Goal: Task Accomplishment & Management: Use online tool/utility

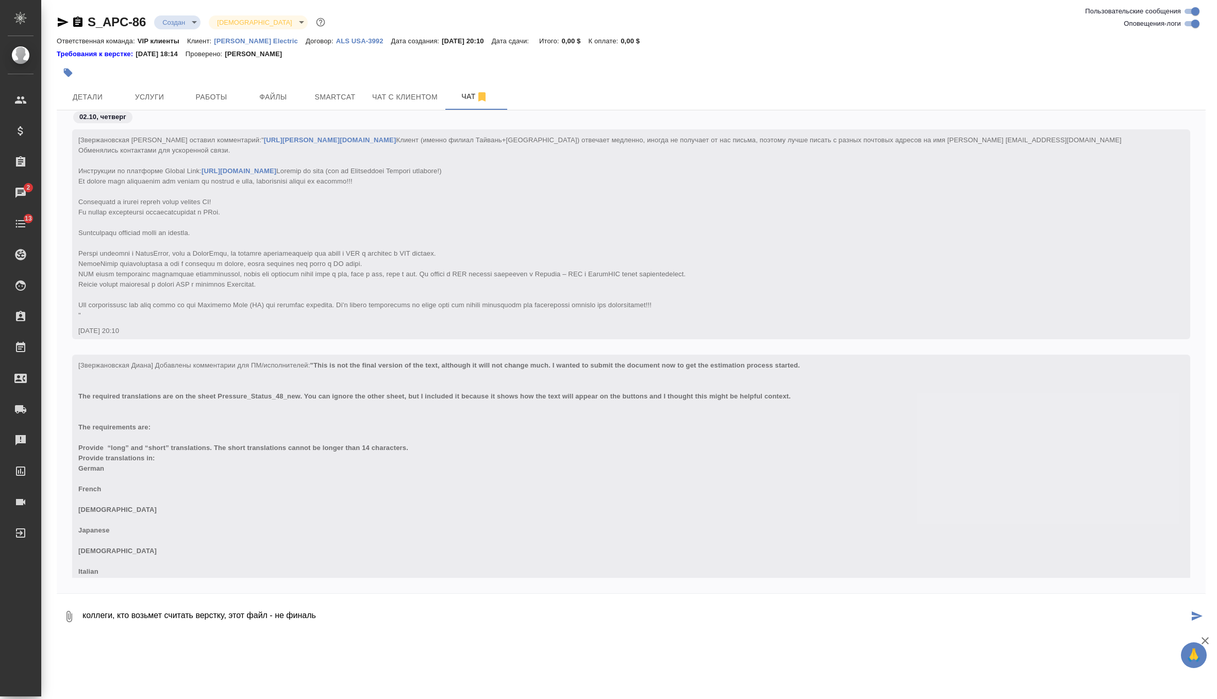
scroll to position [218, 0]
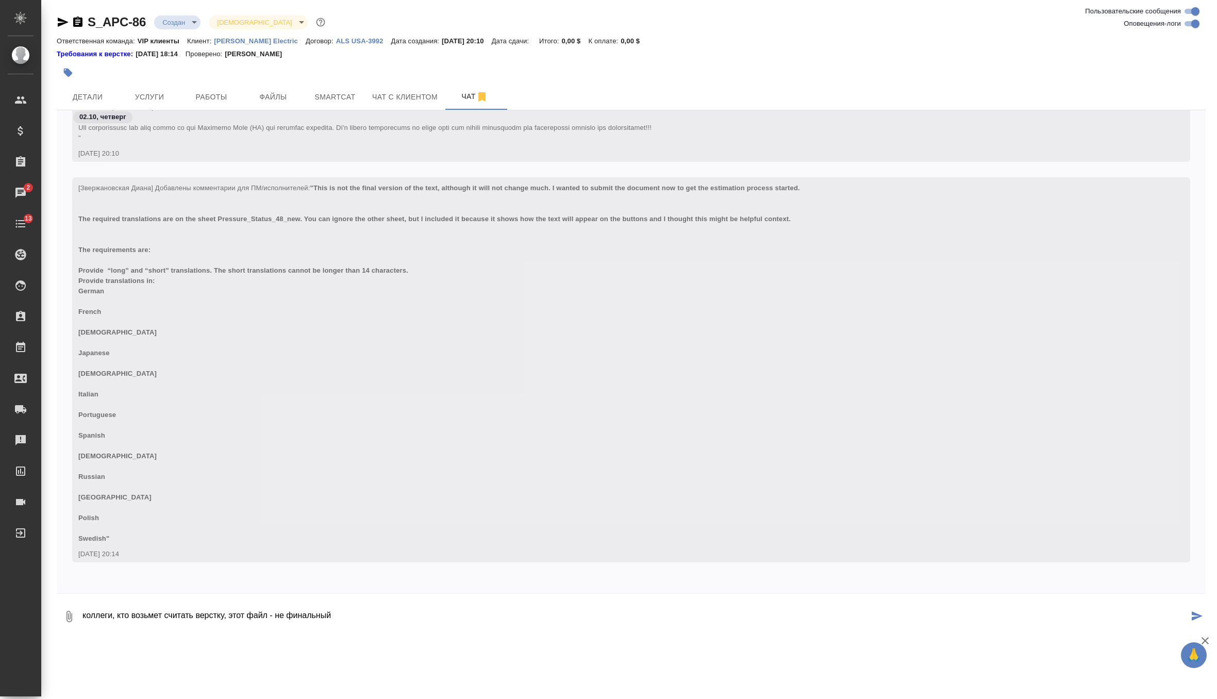
click at [387, 610] on textarea "коллеги, кто возьмет считать верстку, этот файл - не финальный" at bounding box center [634, 616] width 1107 height 35
click at [379, 619] on textarea "коллеги, кто возьмет считать верстку, этот файл - не финальный" at bounding box center [634, 616] width 1107 height 35
click at [542, 617] on textarea "коллеги, кто возьмет считать верстку, этот файл - не финальный!!! но будет таки…" at bounding box center [634, 616] width 1107 height 35
click at [677, 619] on textarea "коллеги, кто возьмет считать верстку, этот файл - не финальный!!! но будет таки…" at bounding box center [634, 616] width 1107 height 35
type textarea "коллеги, кто возьмет считать верстку, этот файл - не финальный!!! но будет таки…"
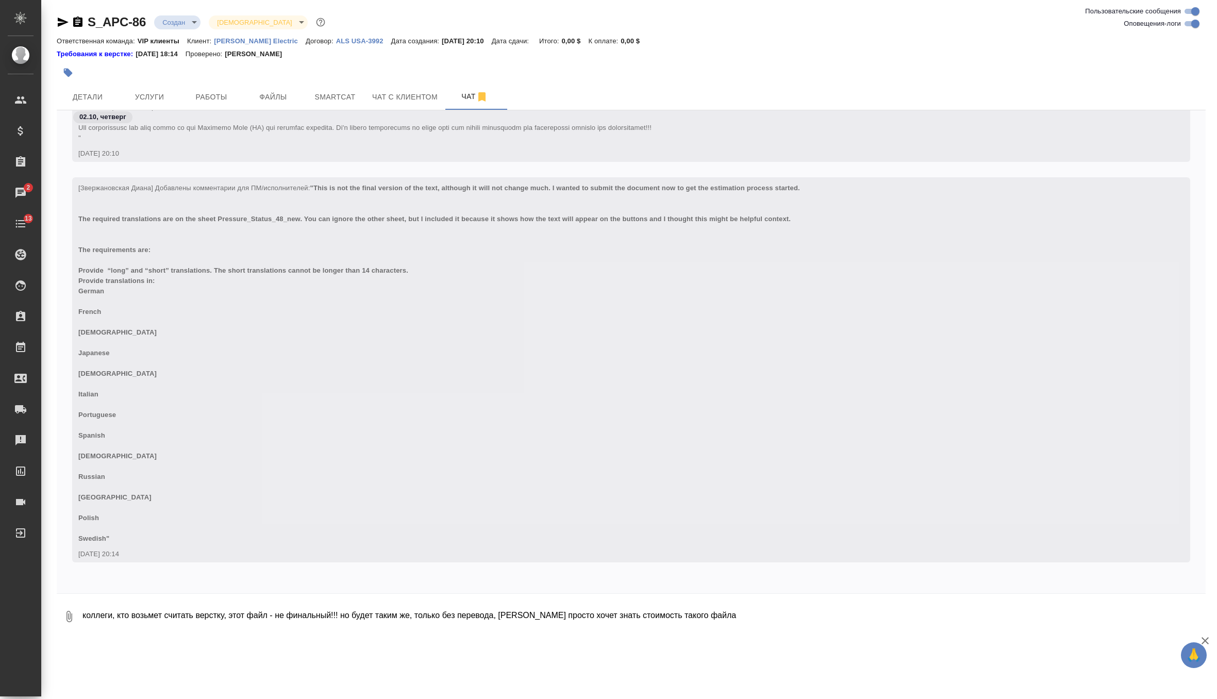
scroll to position [268, 0]
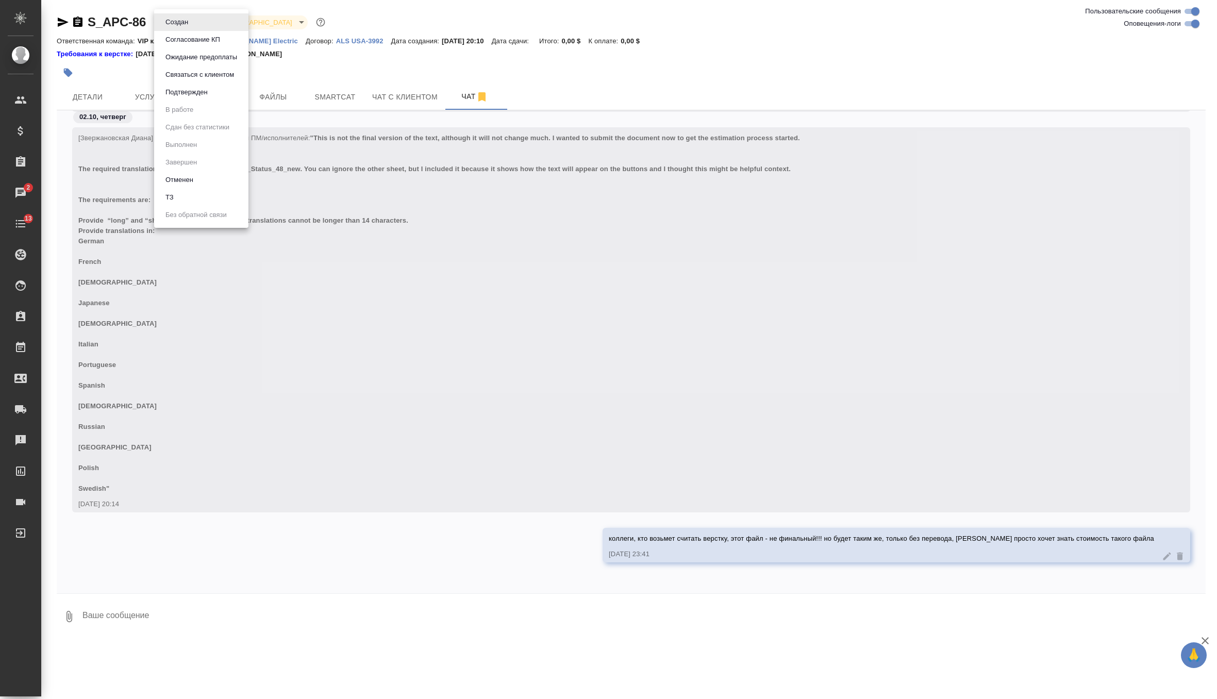
click at [191, 20] on body "🙏 .cls-1 fill:#fff; AWATERA Zverzhanovskaya Diana Клиенты Спецификации Заказы 2…" at bounding box center [608, 349] width 1217 height 699
click at [193, 198] on li "ТЗ" at bounding box center [201, 198] width 94 height 18
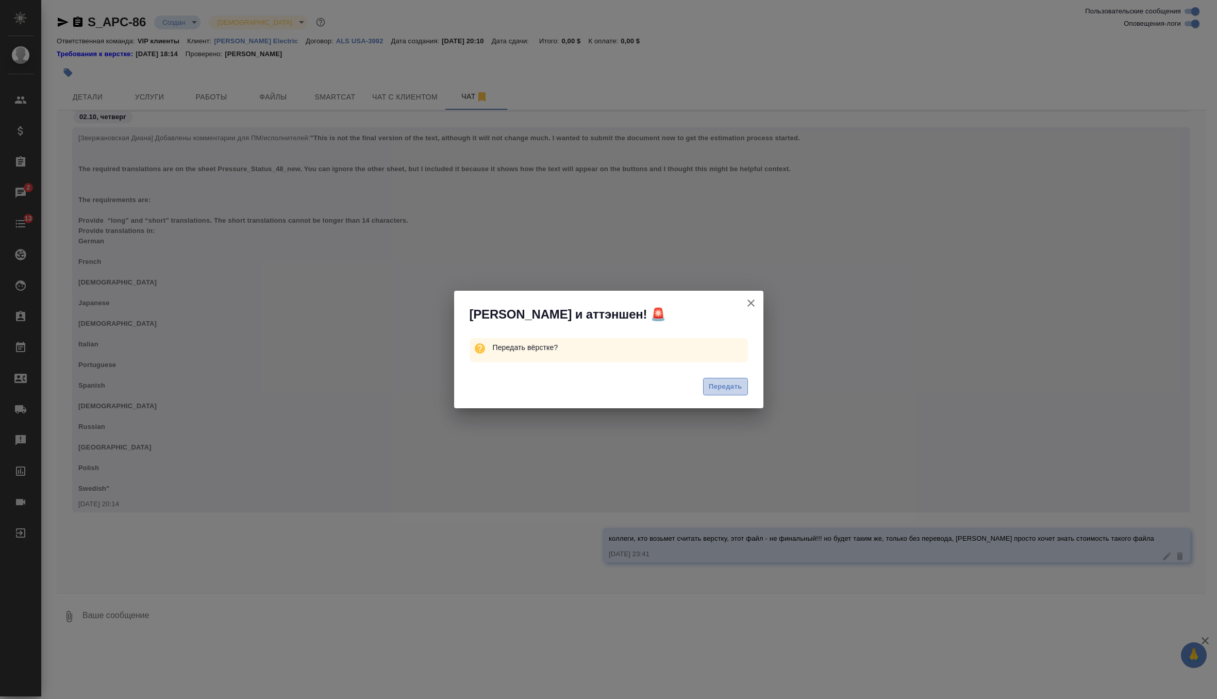
click at [723, 382] on span "Передать" at bounding box center [725, 387] width 33 height 12
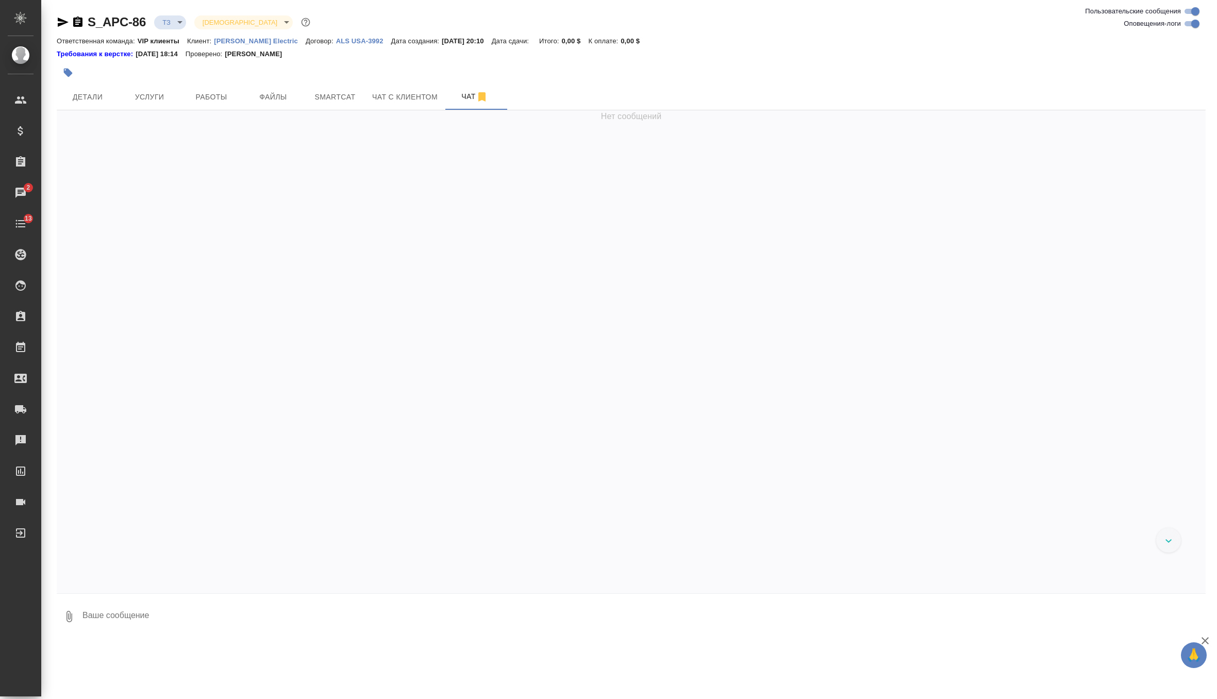
scroll to position [318, 0]
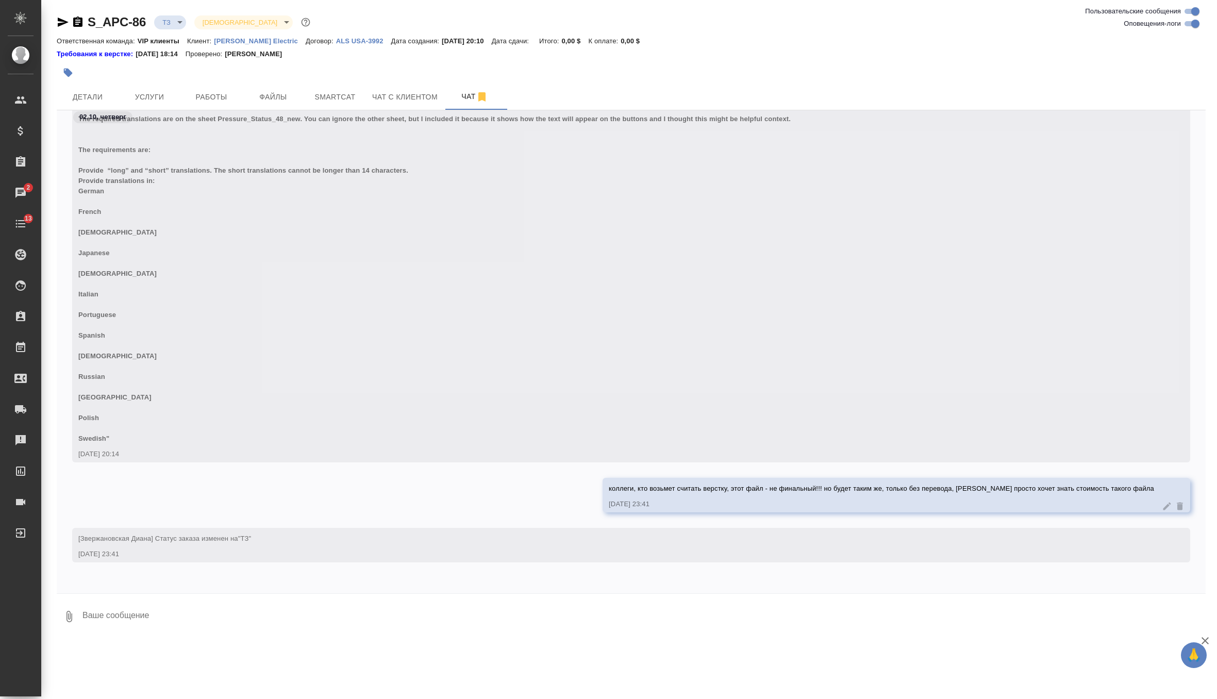
click at [260, 44] on p "[PERSON_NAME] Electric" at bounding box center [260, 41] width 92 height 8
click at [156, 95] on span "Услуги" at bounding box center [149, 97] width 49 height 13
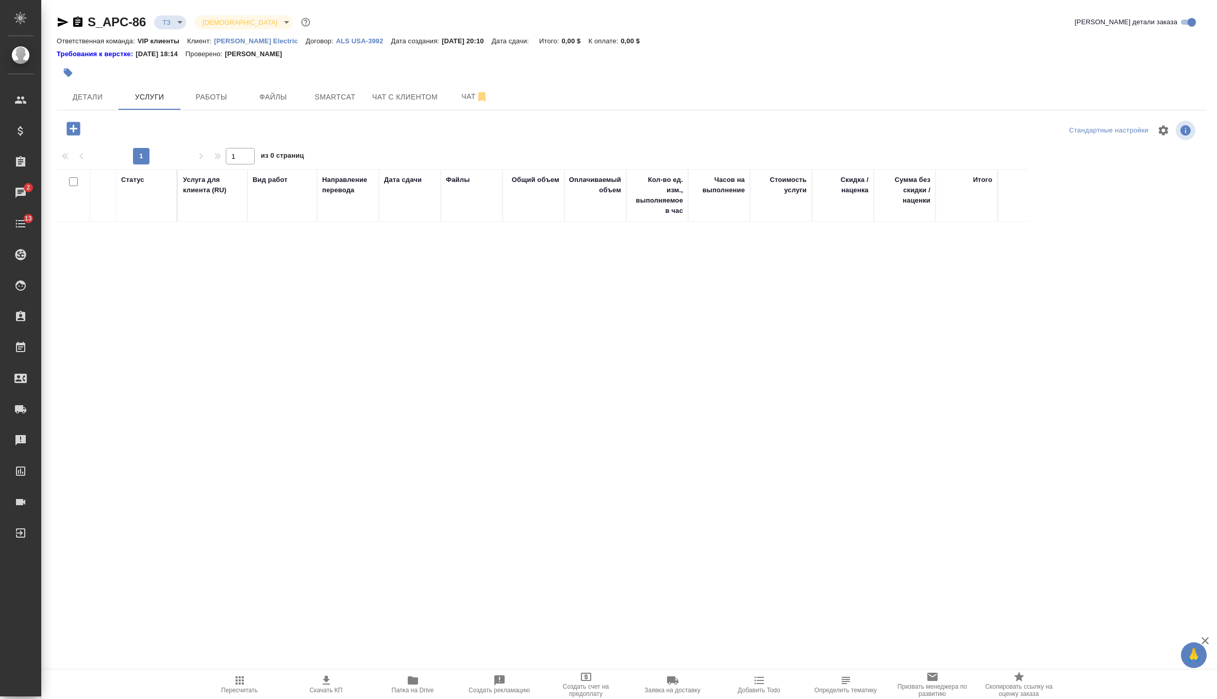
click at [77, 125] on icon "button" at bounding box center [72, 128] width 13 height 13
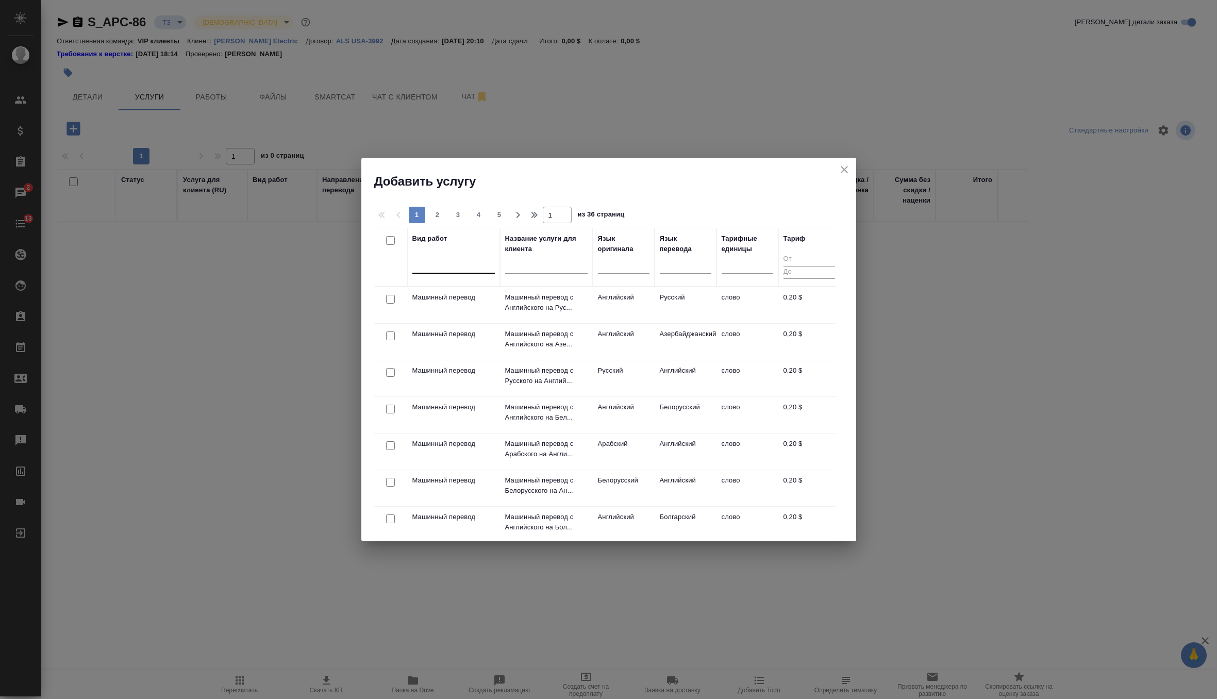
click at [461, 263] on div at bounding box center [453, 263] width 82 height 15
click at [600, 344] on td "Английский" at bounding box center [624, 342] width 62 height 36
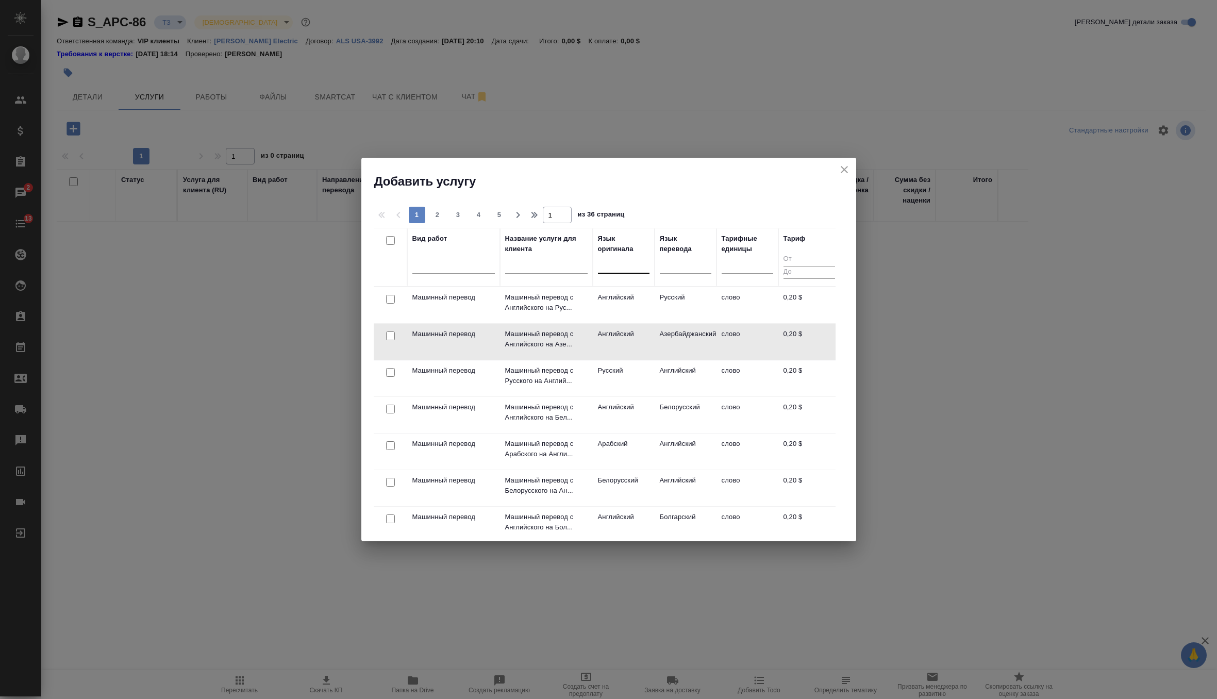
click at [631, 268] on div at bounding box center [624, 263] width 52 height 15
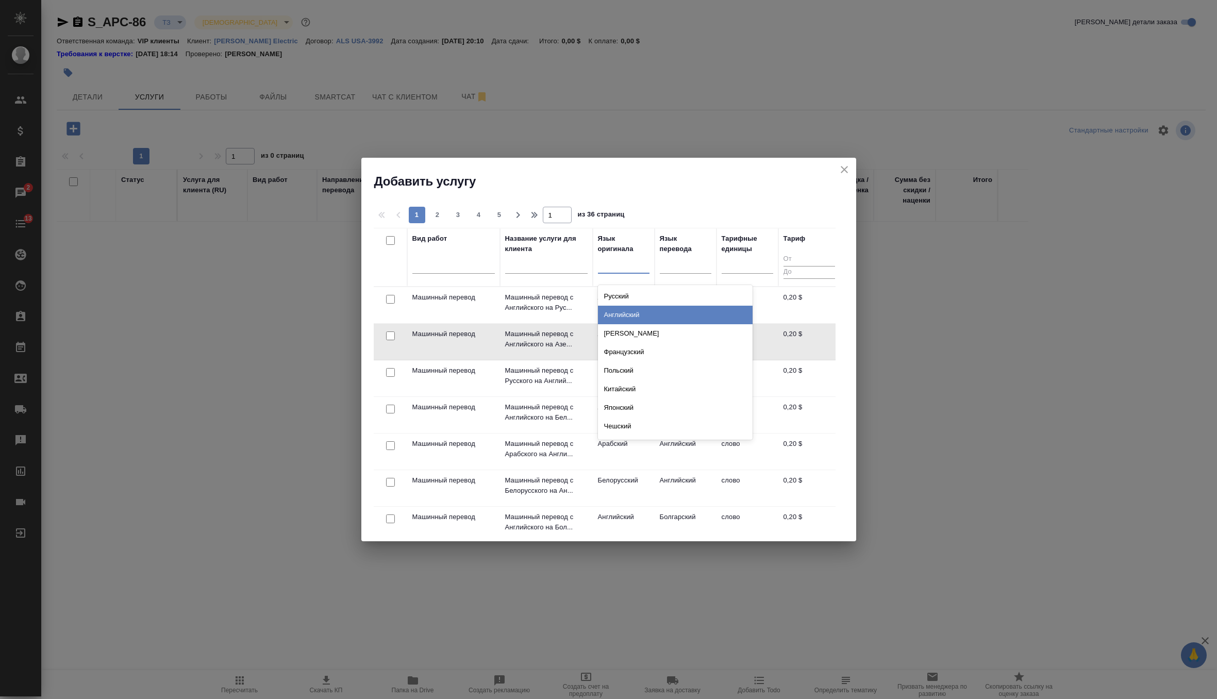
click at [628, 310] on div "Английский" at bounding box center [675, 315] width 155 height 19
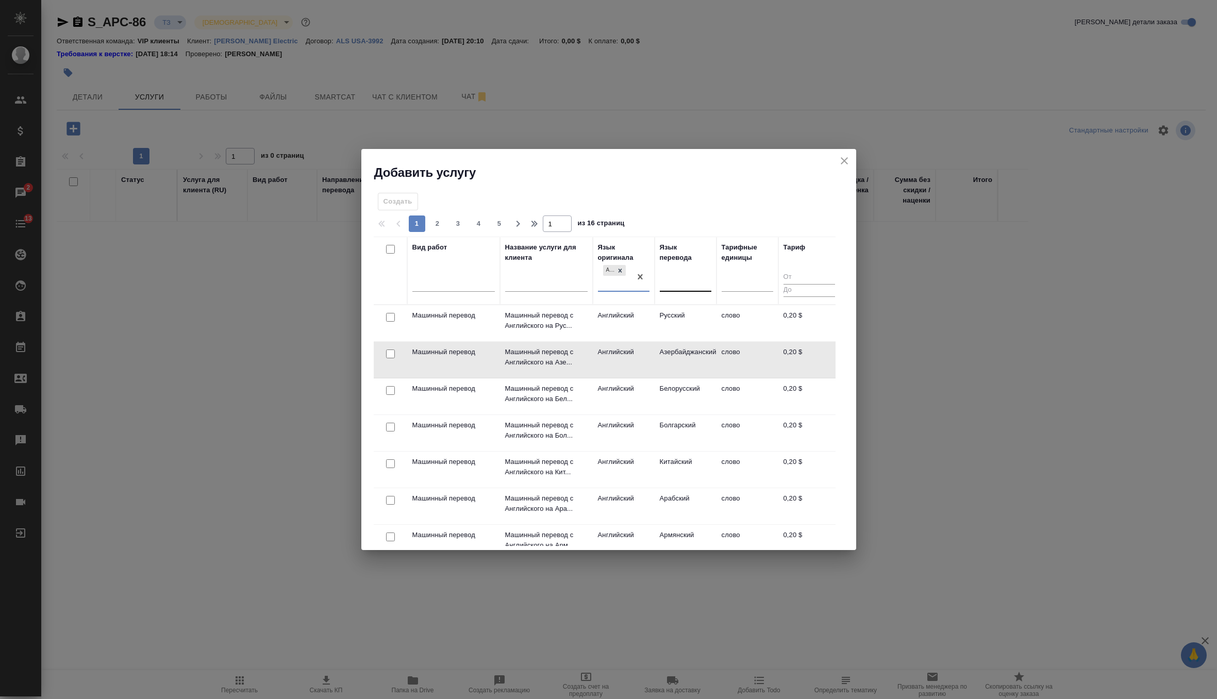
click at [683, 289] on div at bounding box center [686, 282] width 52 height 20
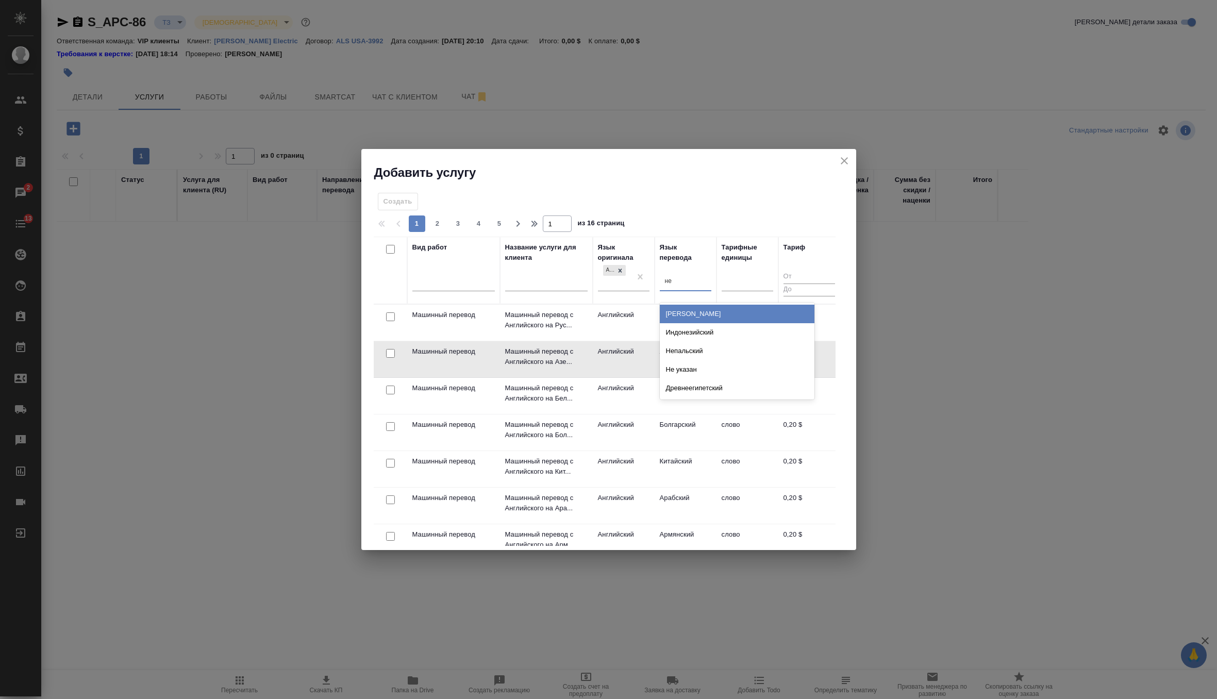
type input "нем"
click at [685, 314] on div "Немецкий" at bounding box center [737, 314] width 155 height 19
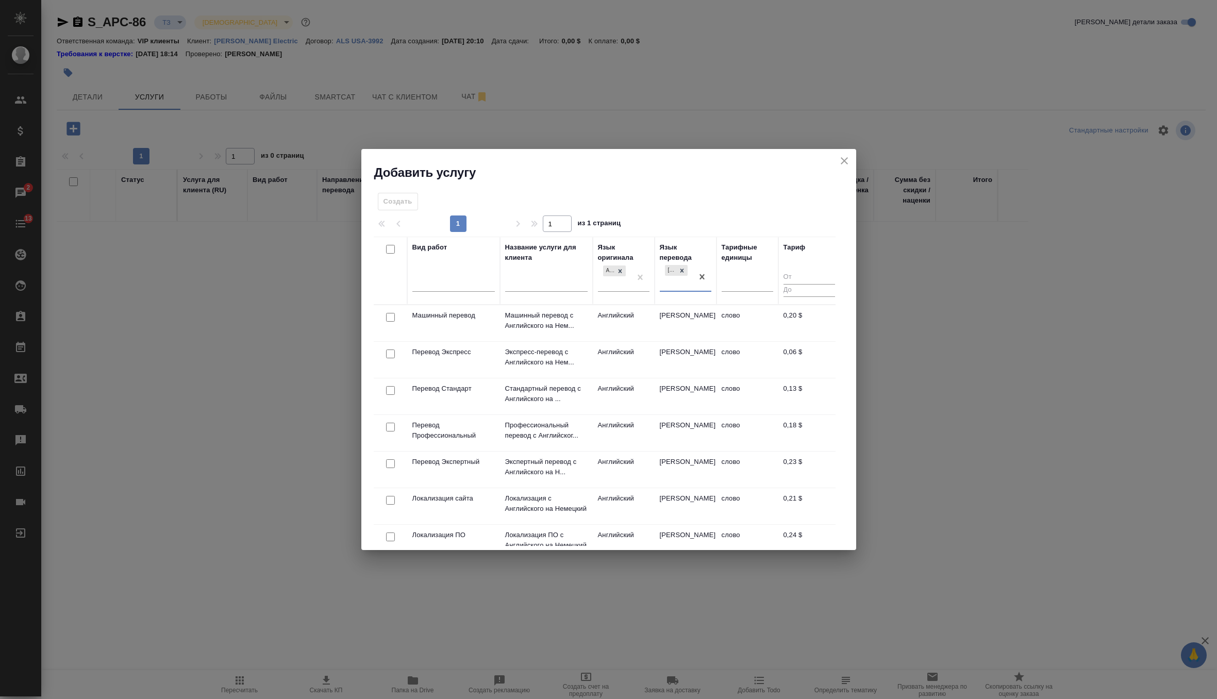
scroll to position [22, 0]
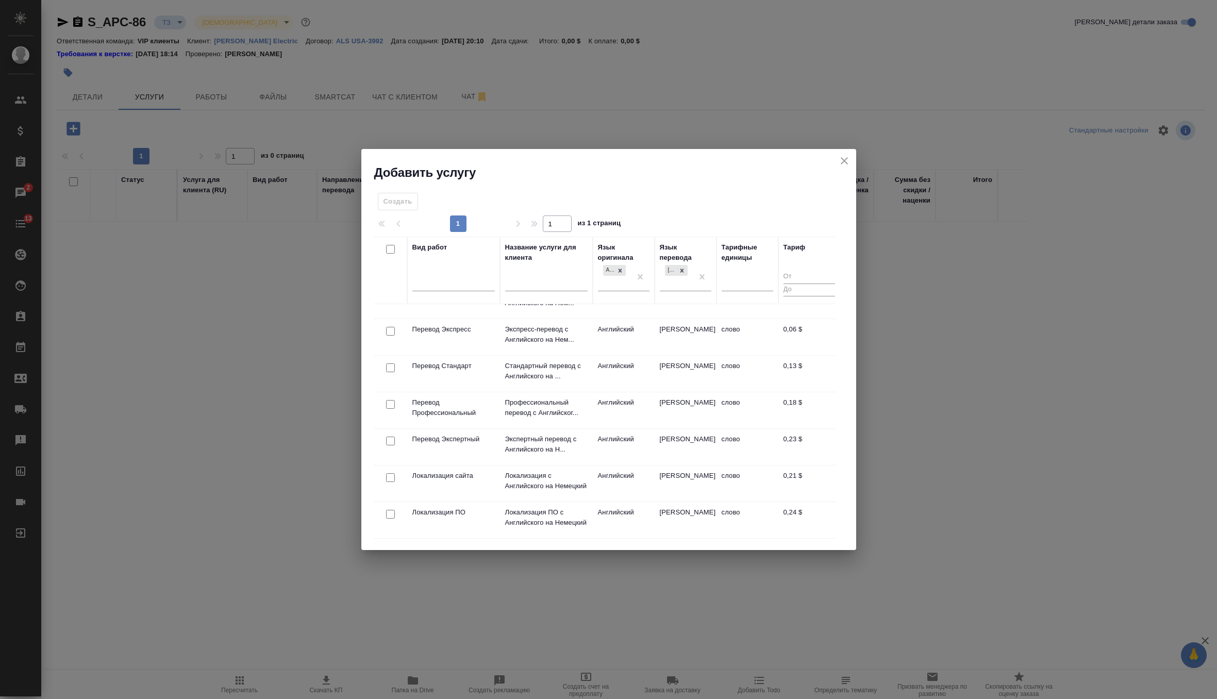
click at [388, 400] on input "checkbox" at bounding box center [390, 404] width 9 height 9
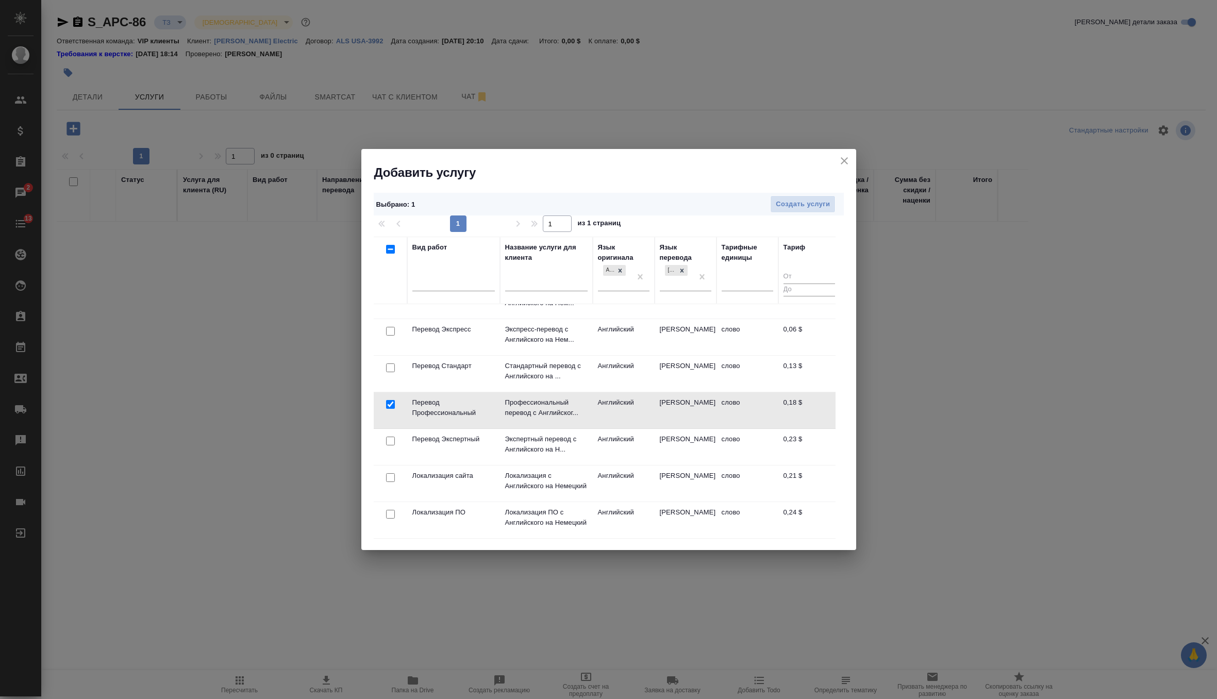
click at [386, 400] on input "checkbox" at bounding box center [390, 404] width 9 height 9
checkbox input "false"
click at [391, 366] on input "checkbox" at bounding box center [390, 367] width 9 height 9
checkbox input "true"
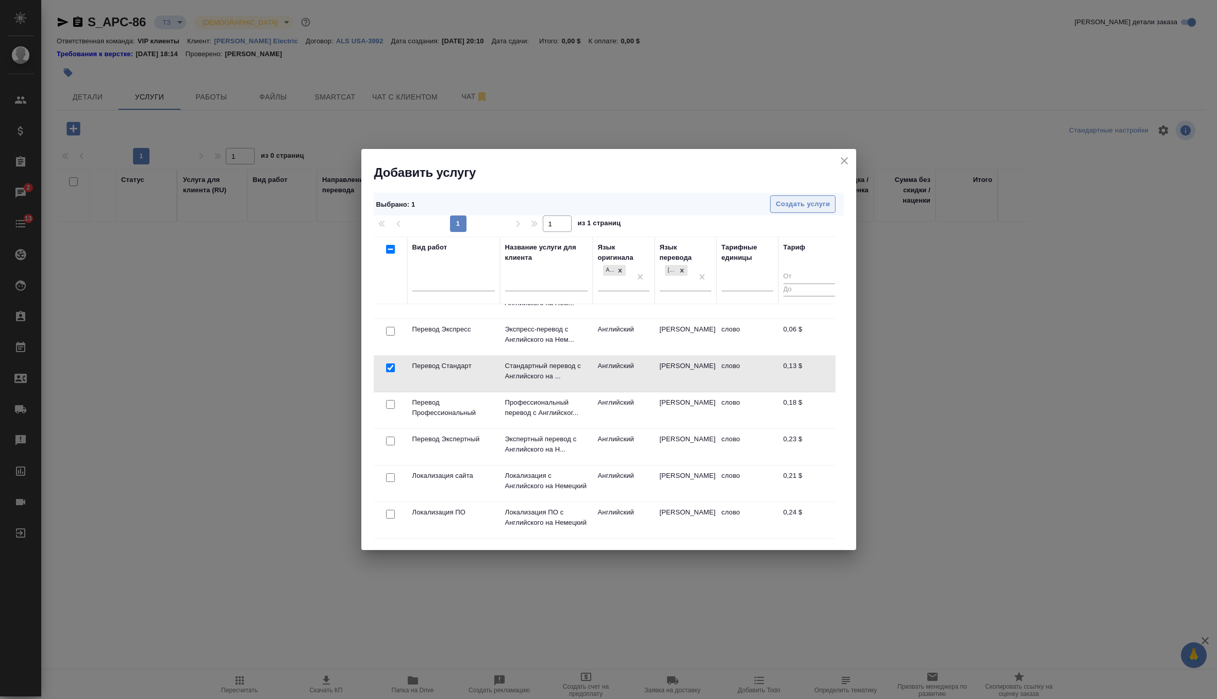
click at [801, 208] on span "Создать услуги" at bounding box center [803, 204] width 54 height 12
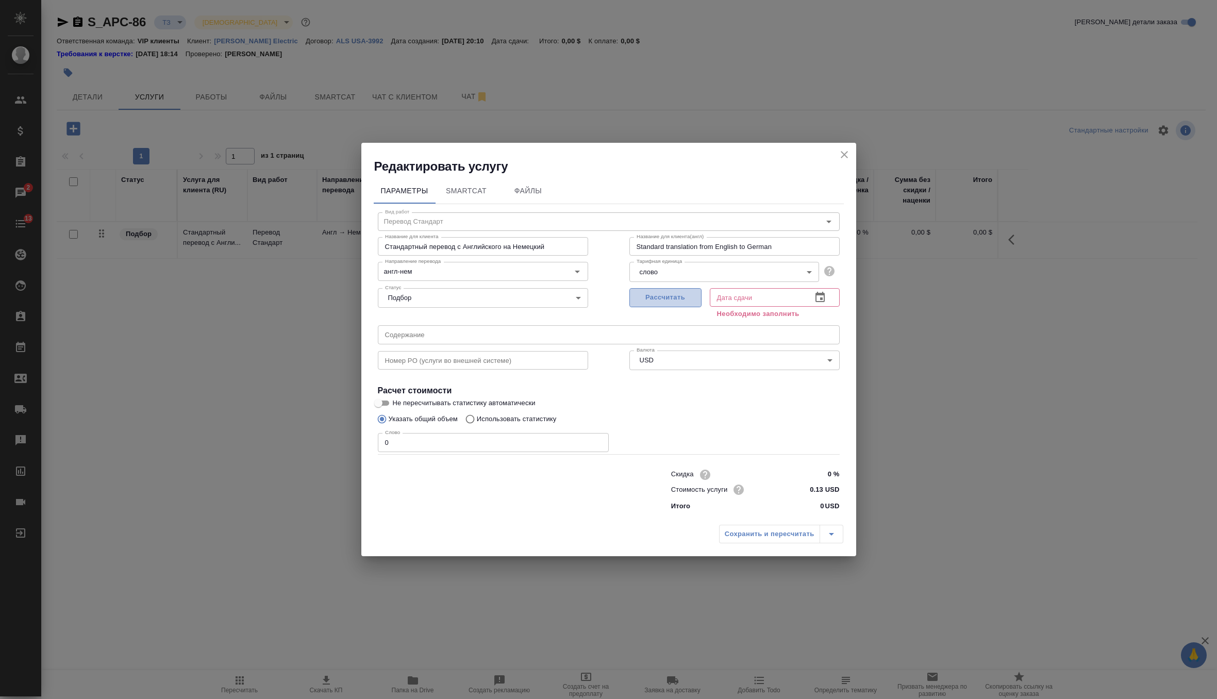
click at [690, 306] on button "Рассчитать" at bounding box center [665, 297] width 72 height 19
type input "03.10.2025 00:06"
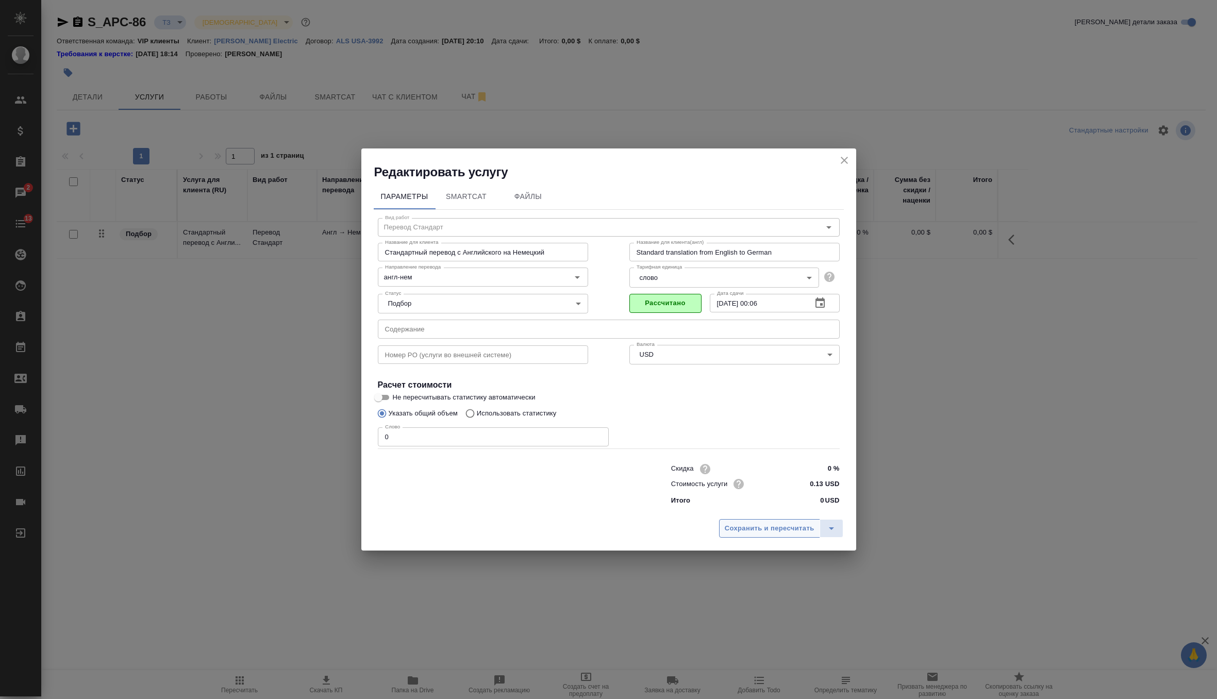
click at [748, 526] on span "Сохранить и пересчитать" at bounding box center [770, 529] width 90 height 12
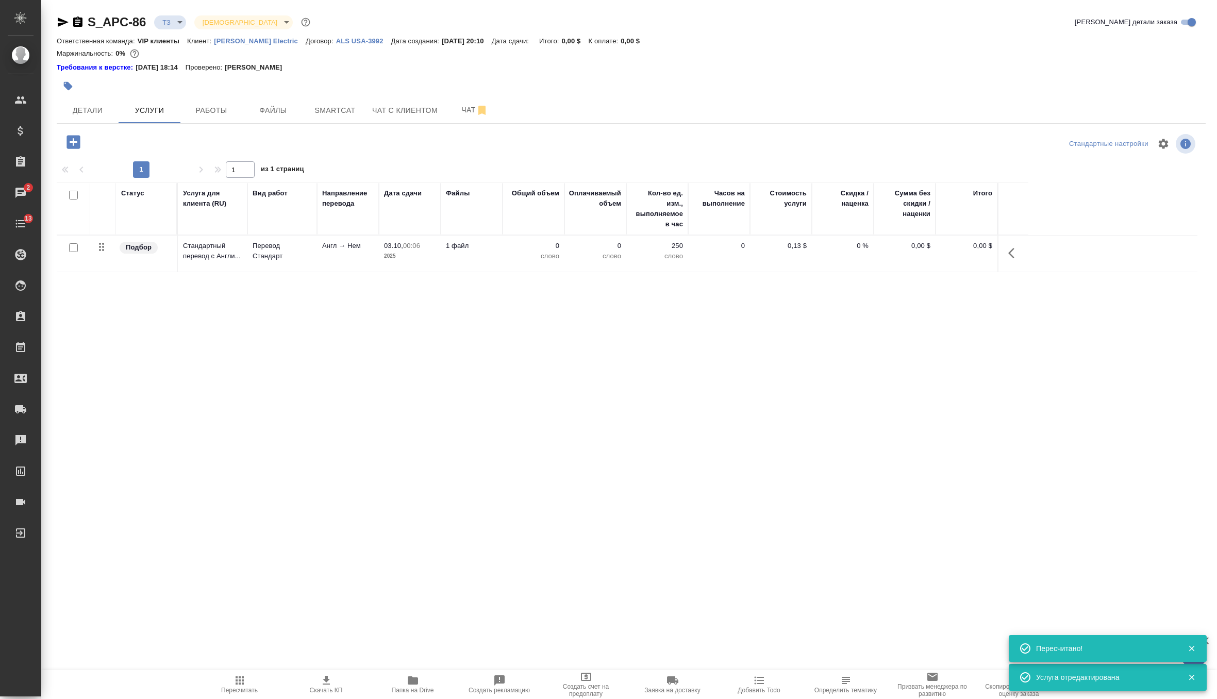
click at [74, 146] on icon "button" at bounding box center [72, 141] width 13 height 13
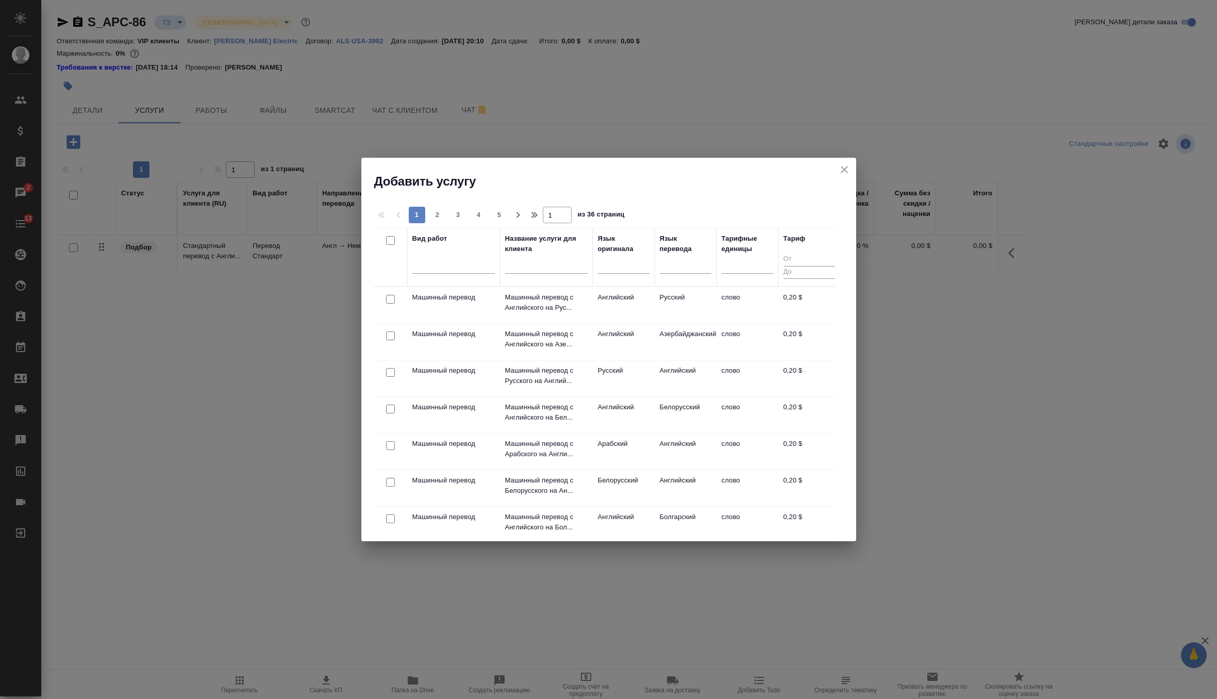
click at [463, 289] on td "Машинный перевод" at bounding box center [453, 305] width 93 height 36
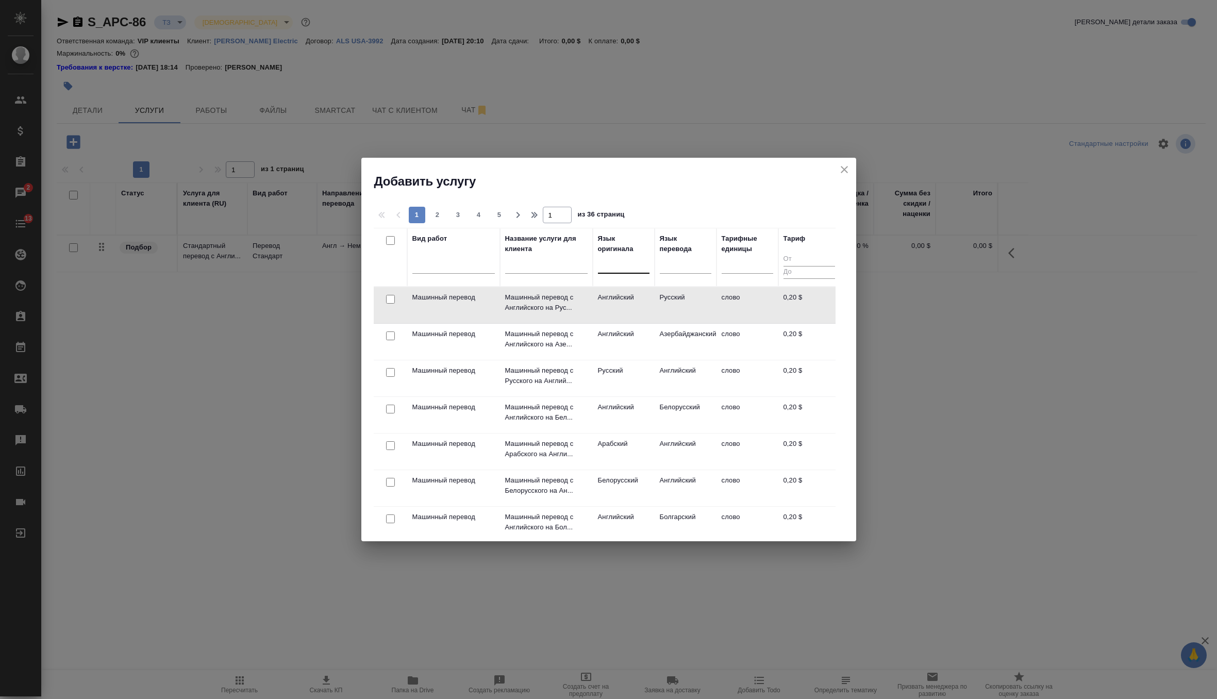
click at [618, 269] on div at bounding box center [624, 263] width 52 height 15
type input "англ"
click at [643, 297] on div "Английский" at bounding box center [675, 296] width 155 height 19
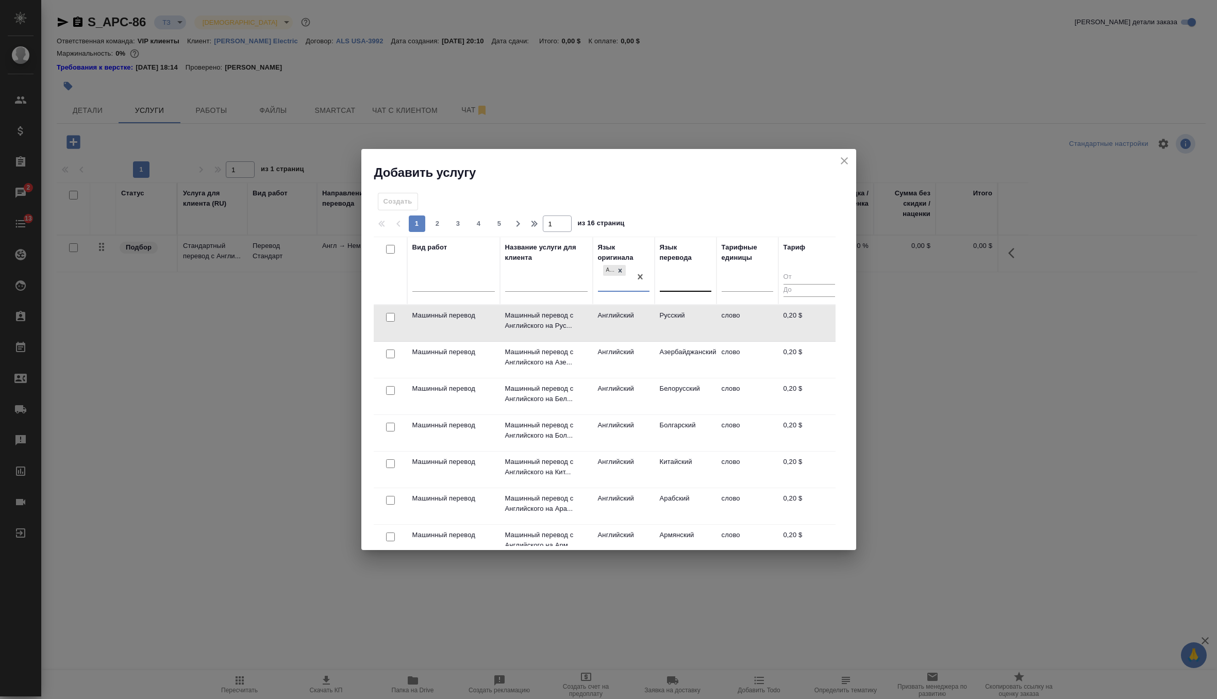
click at [684, 278] on div at bounding box center [686, 281] width 52 height 15
type input "фра"
click at [701, 315] on div "Французский" at bounding box center [737, 314] width 155 height 19
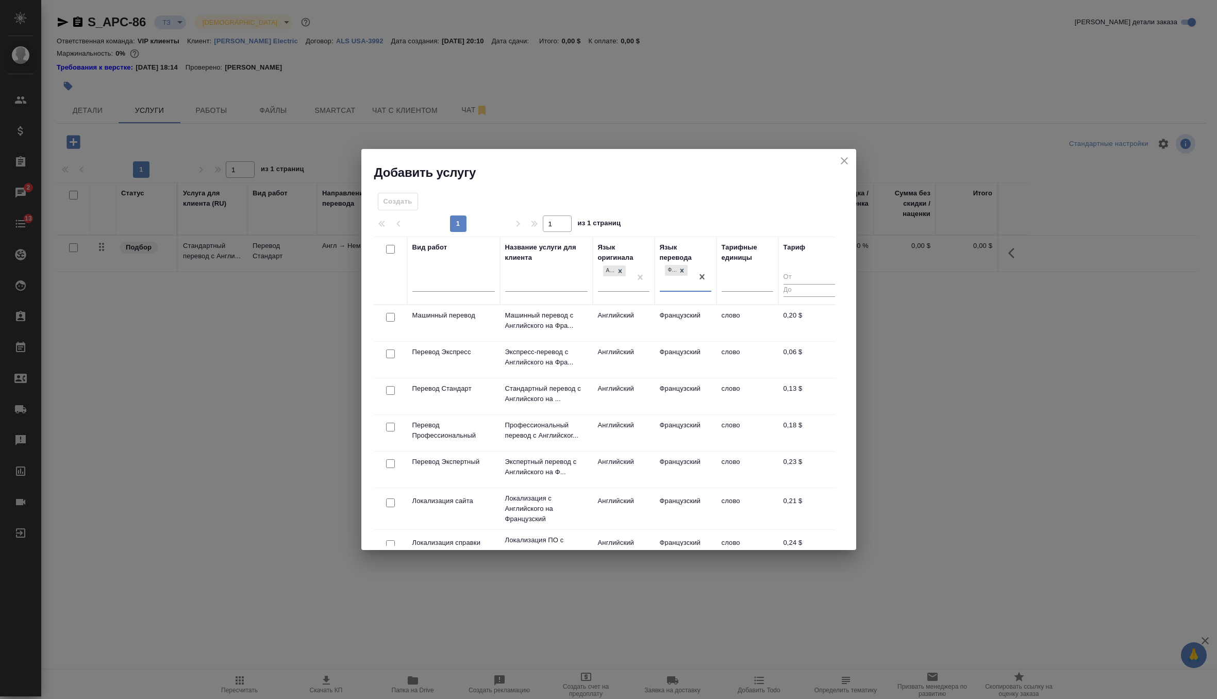
click at [389, 388] on input "checkbox" at bounding box center [390, 390] width 9 height 9
checkbox input "true"
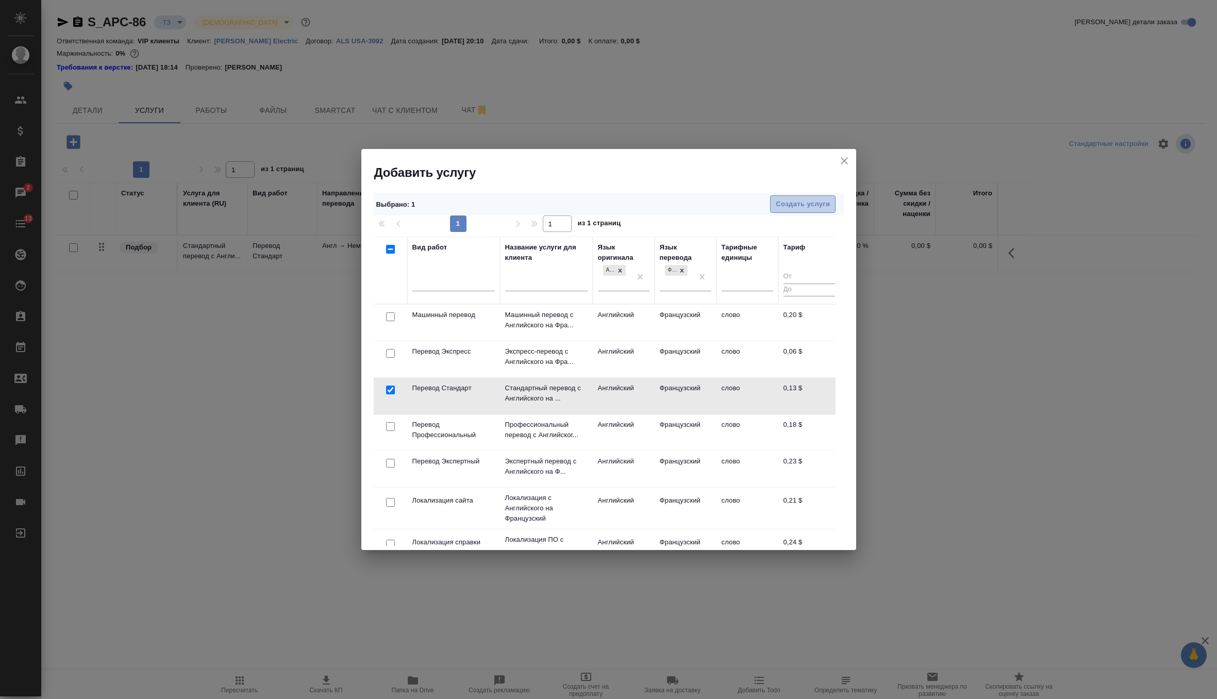
click at [805, 205] on span "Создать услуги" at bounding box center [803, 204] width 54 height 12
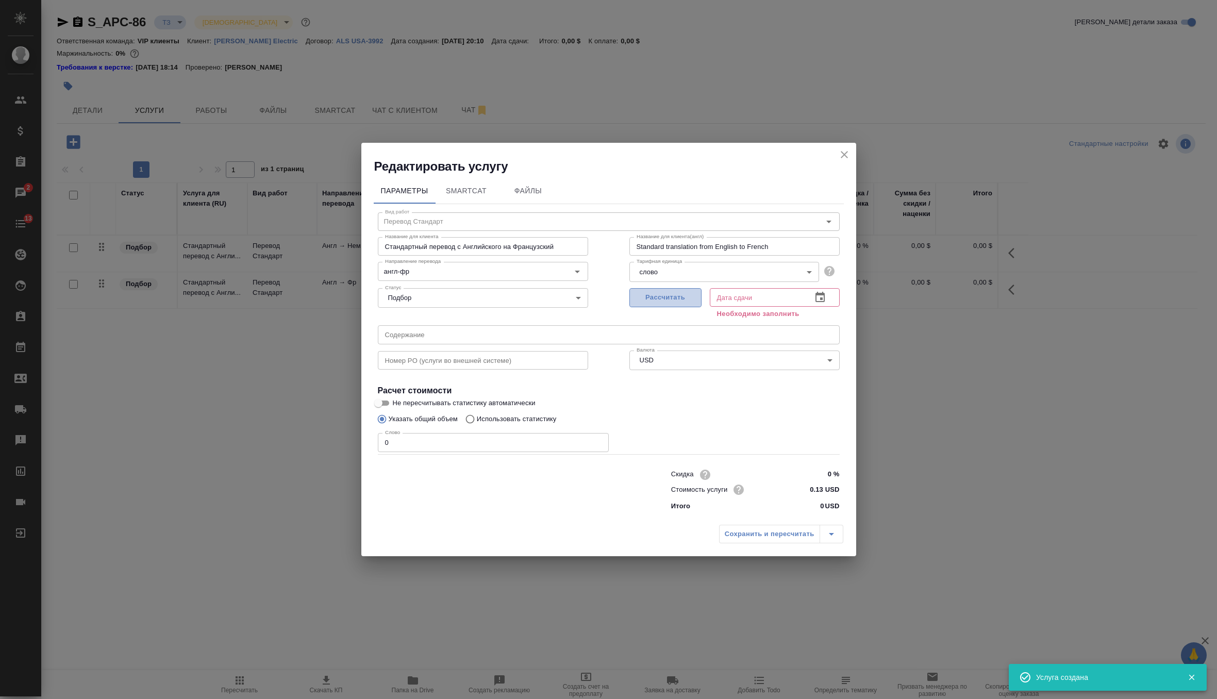
click at [673, 297] on span "Рассчитать" at bounding box center [665, 298] width 61 height 12
type input "03.10.2025 00:06"
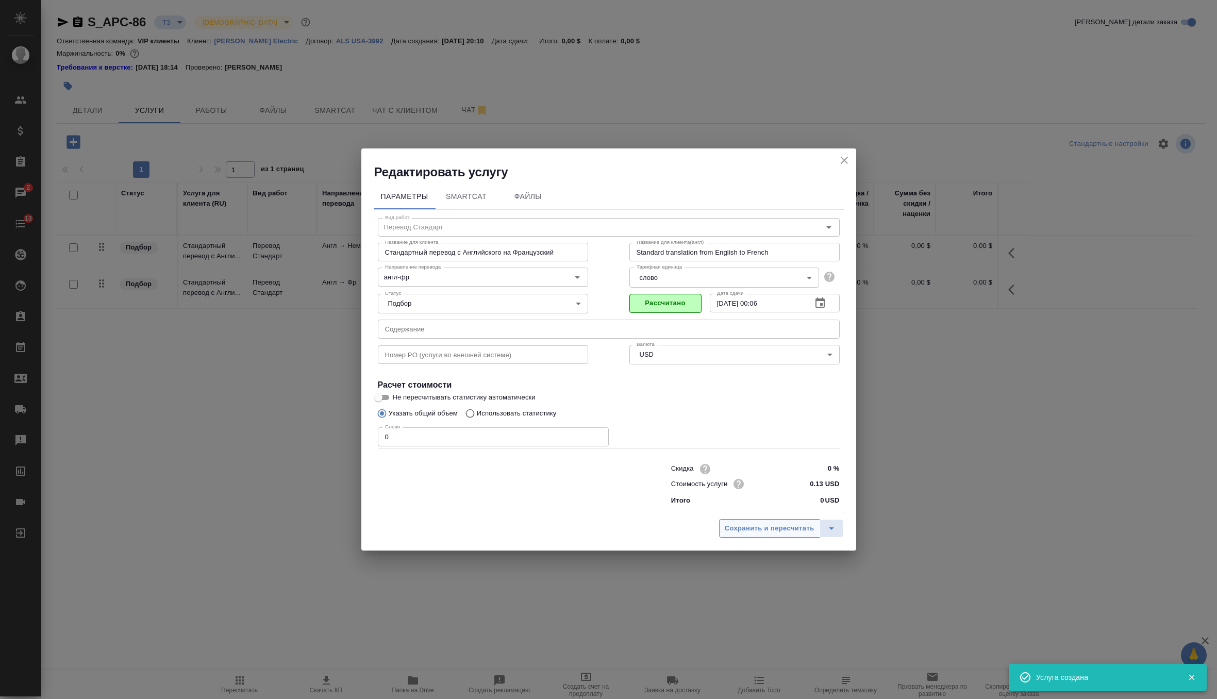
click at [755, 523] on span "Сохранить и пересчитать" at bounding box center [770, 529] width 90 height 12
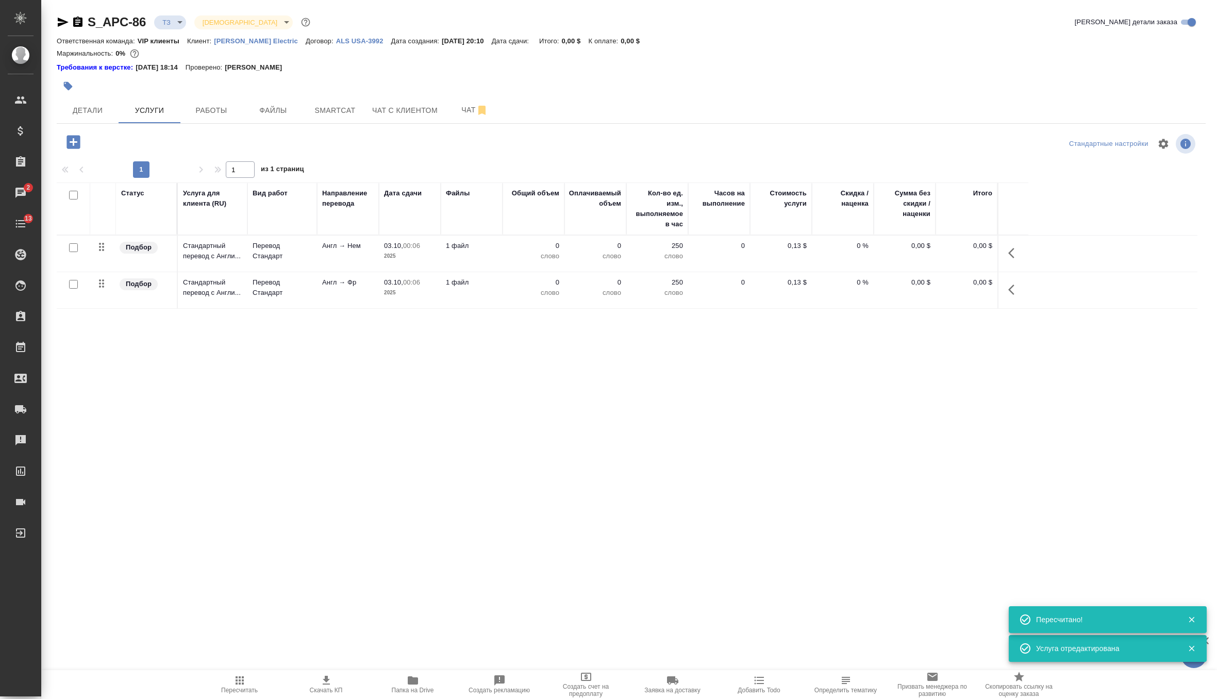
click at [75, 147] on icon "button" at bounding box center [72, 141] width 13 height 13
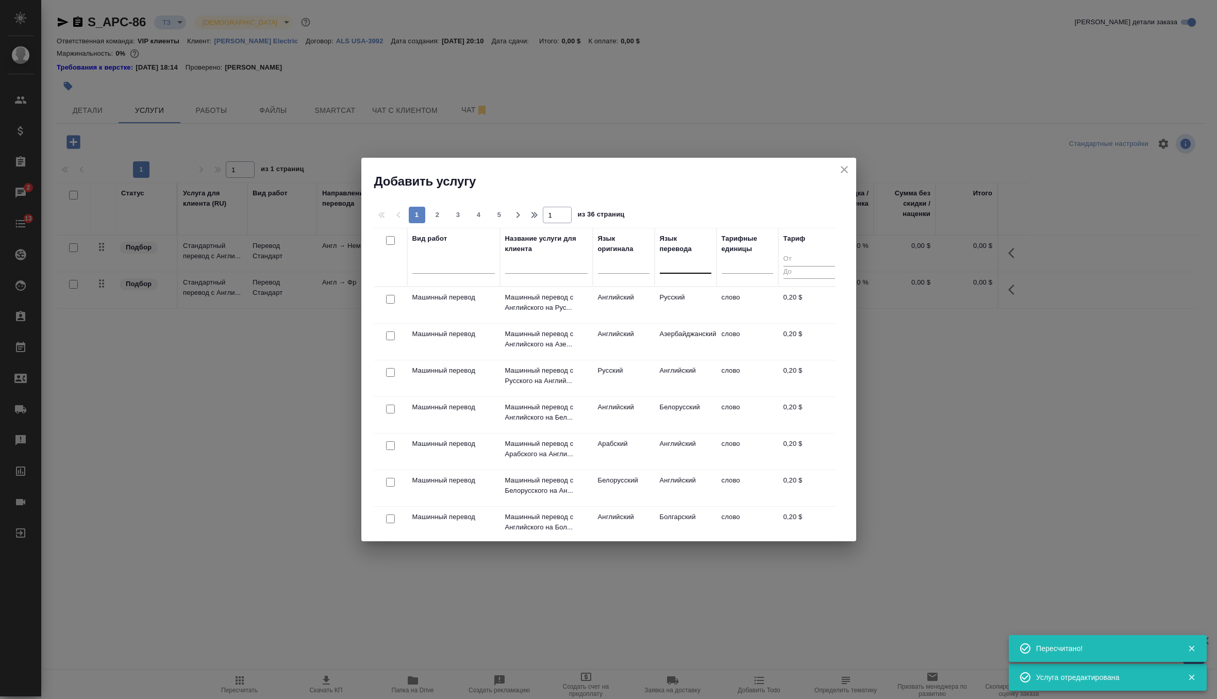
click at [687, 271] on div at bounding box center [686, 264] width 52 height 20
type input "кита"
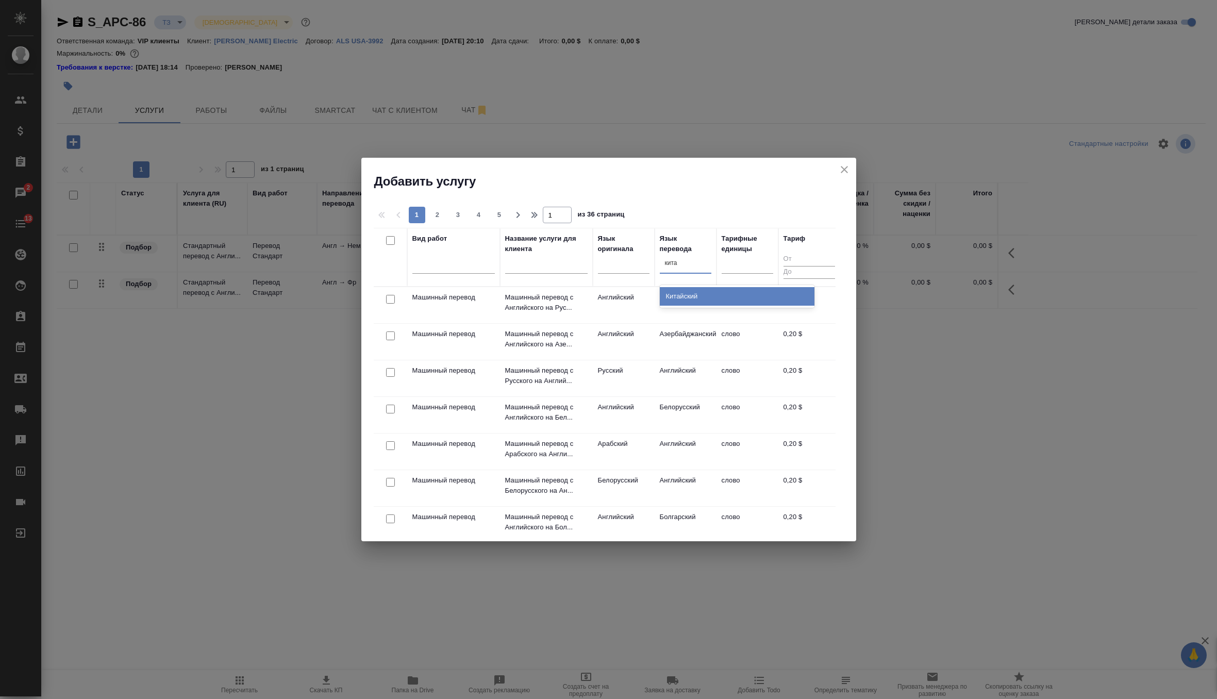
click at [692, 299] on div "Китайский" at bounding box center [737, 296] width 155 height 19
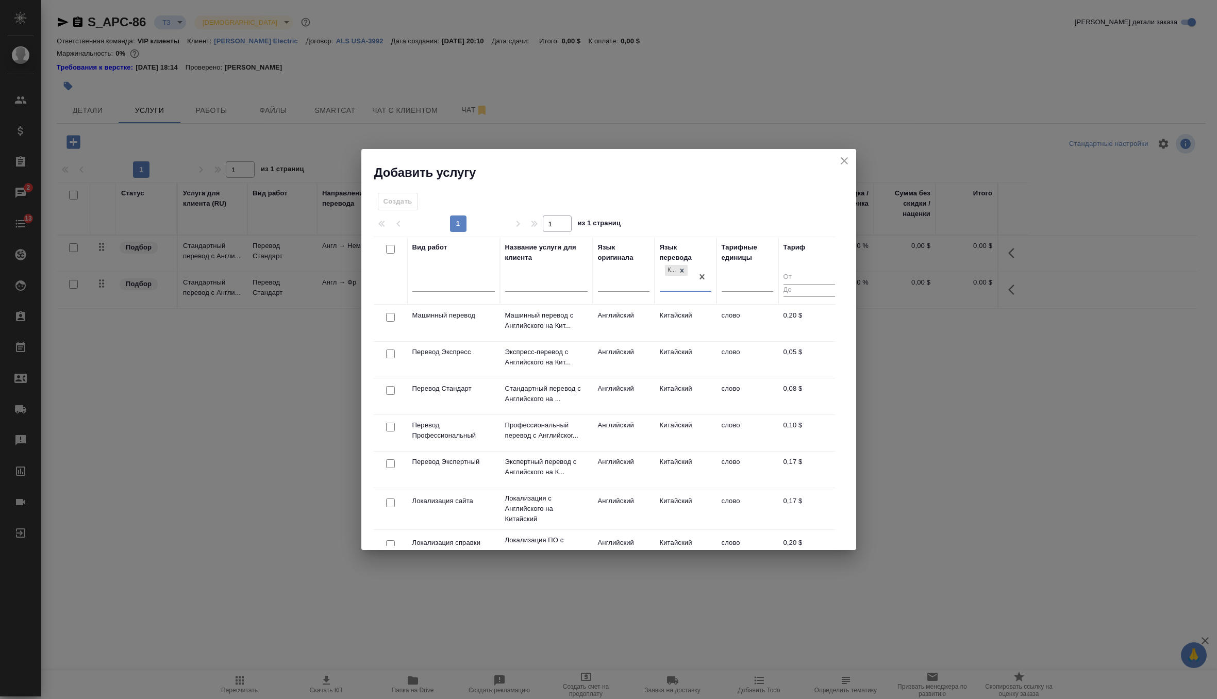
click at [394, 389] on input "checkbox" at bounding box center [390, 390] width 9 height 9
checkbox input "true"
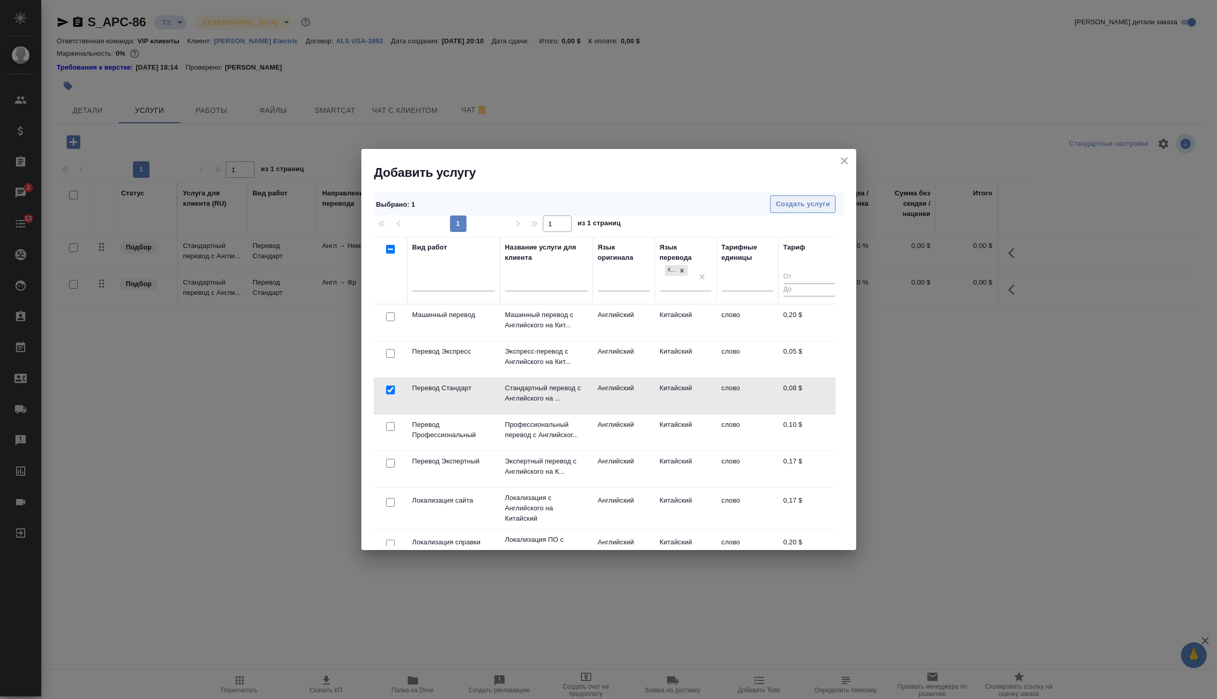
click at [801, 208] on span "Создать услуги" at bounding box center [803, 204] width 54 height 12
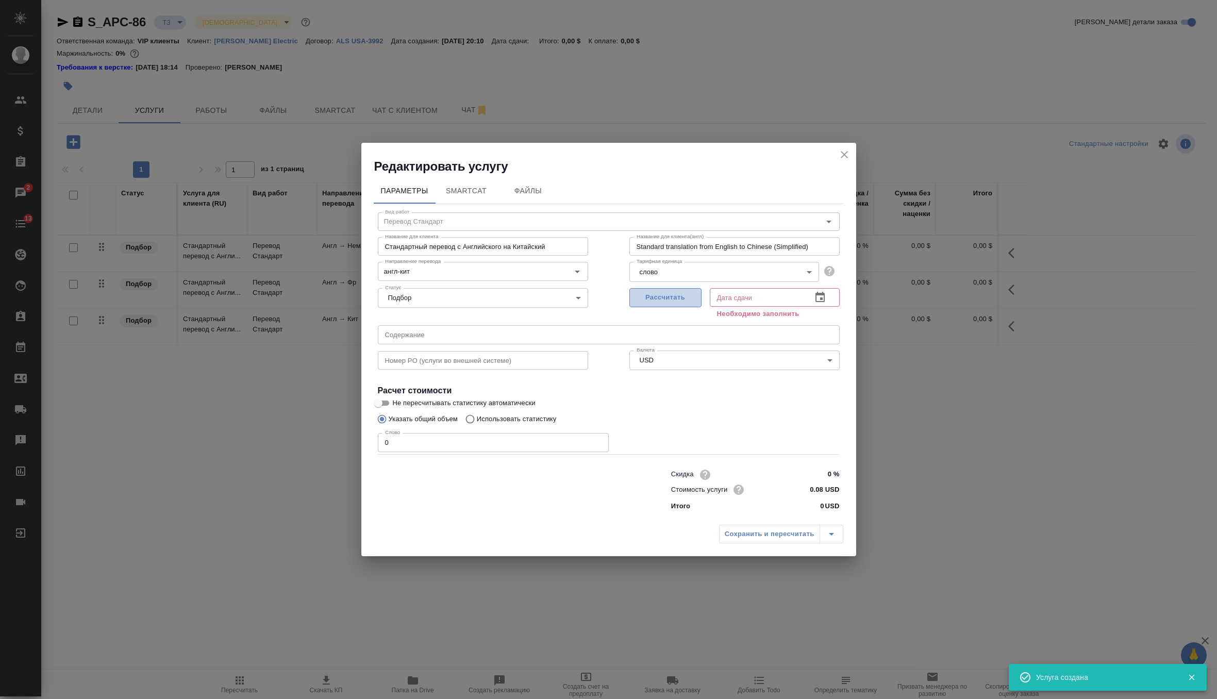
click at [672, 301] on span "Рассчитать" at bounding box center [665, 298] width 61 height 12
type input "03.10.2025 00:06"
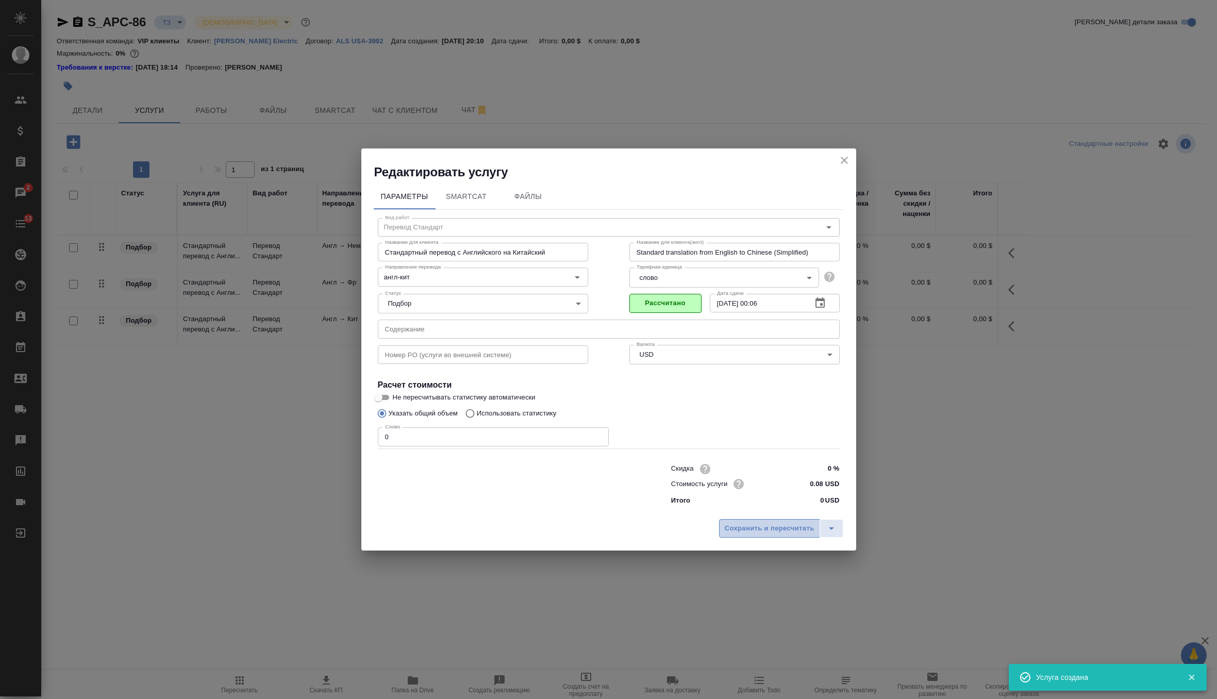
click at [770, 531] on span "Сохранить и пересчитать" at bounding box center [770, 529] width 90 height 12
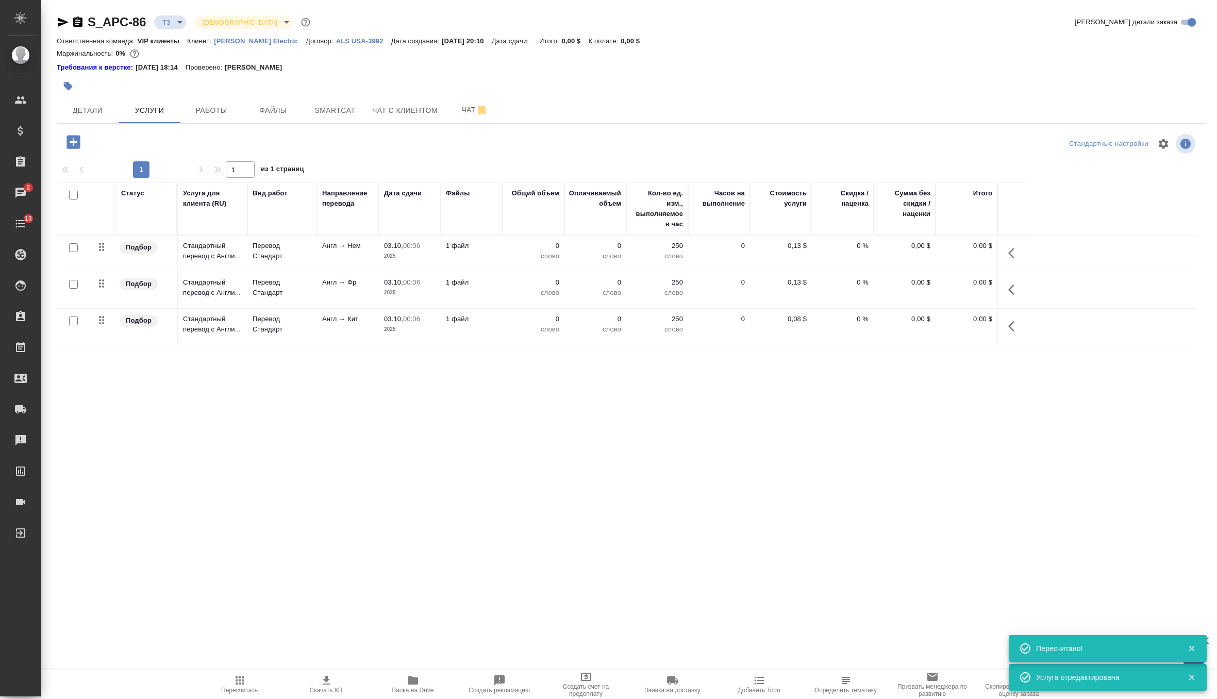
click at [76, 147] on icon "button" at bounding box center [72, 141] width 13 height 13
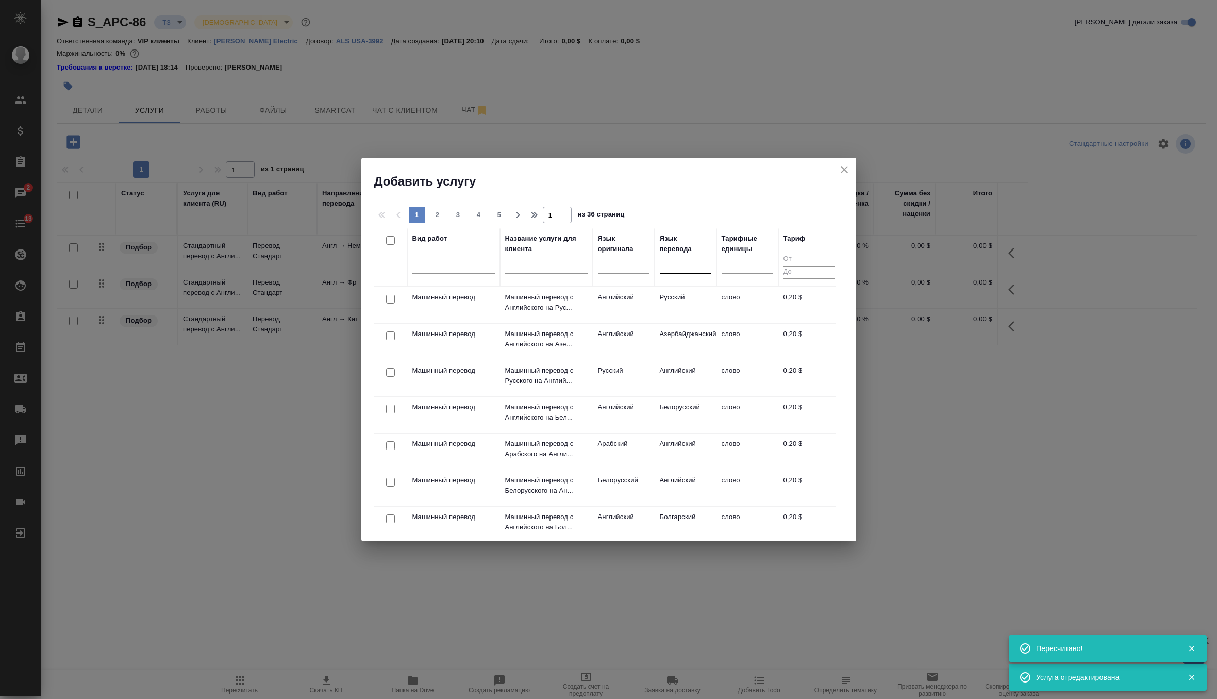
click at [670, 268] on div at bounding box center [686, 263] width 52 height 15
type input "японс"
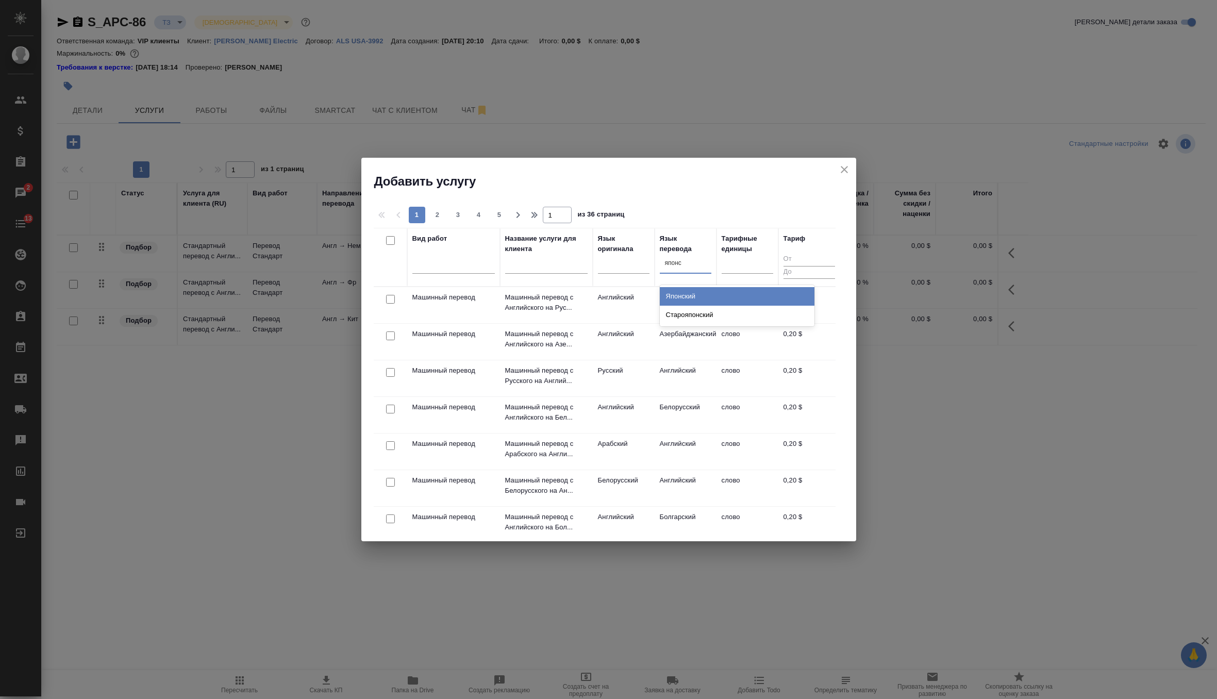
click at [674, 289] on div "Японский" at bounding box center [737, 296] width 155 height 19
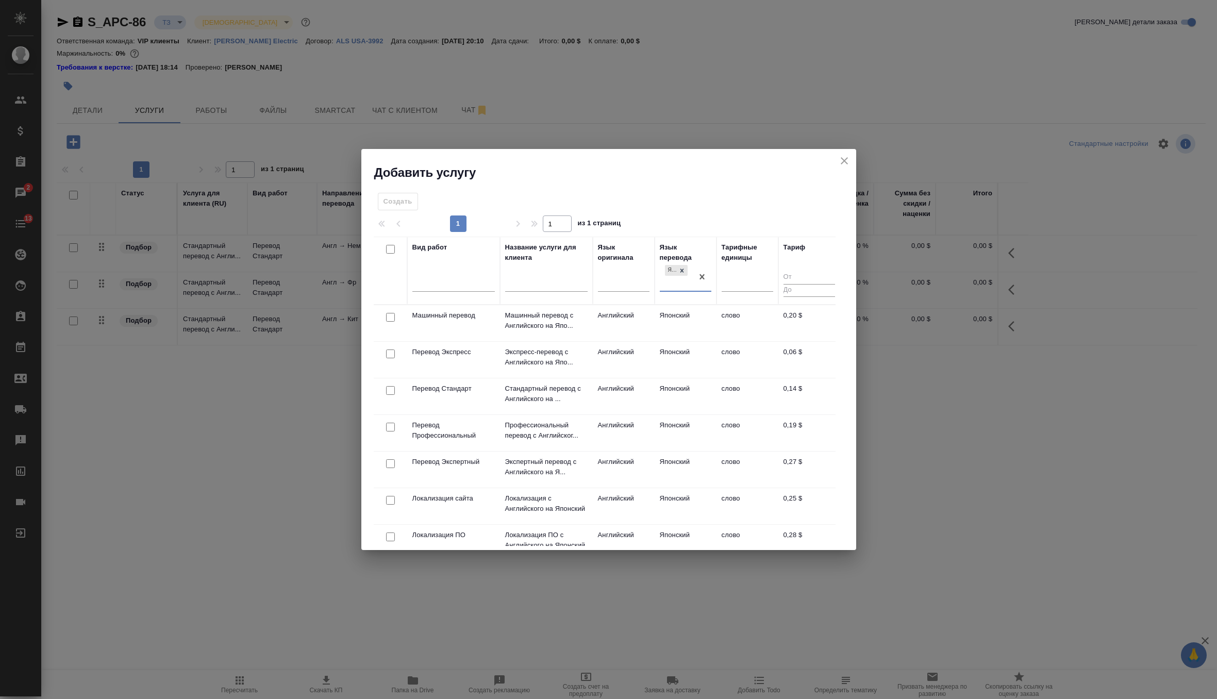
click at [387, 387] on input "checkbox" at bounding box center [390, 390] width 9 height 9
checkbox input "true"
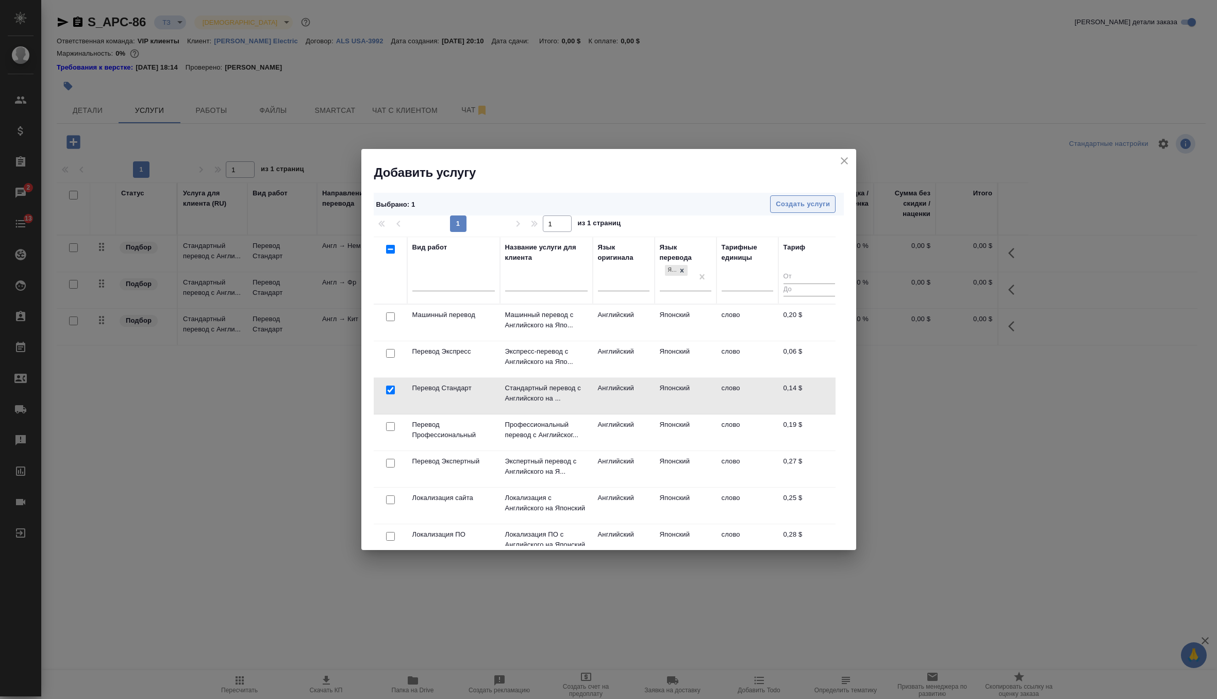
click at [815, 207] on span "Создать услуги" at bounding box center [803, 204] width 54 height 12
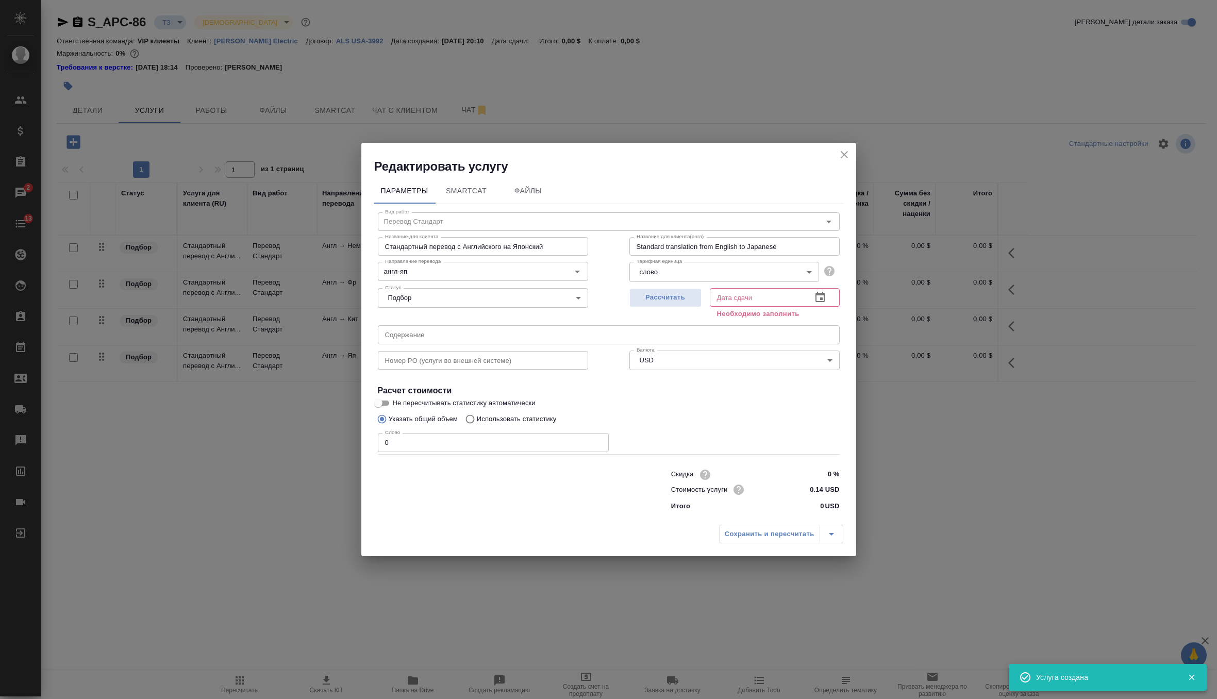
click at [690, 308] on div "Рассчитать" at bounding box center [665, 302] width 72 height 37
click at [687, 299] on span "Рассчитать" at bounding box center [665, 298] width 61 height 12
type input "03.10.2025 00:07"
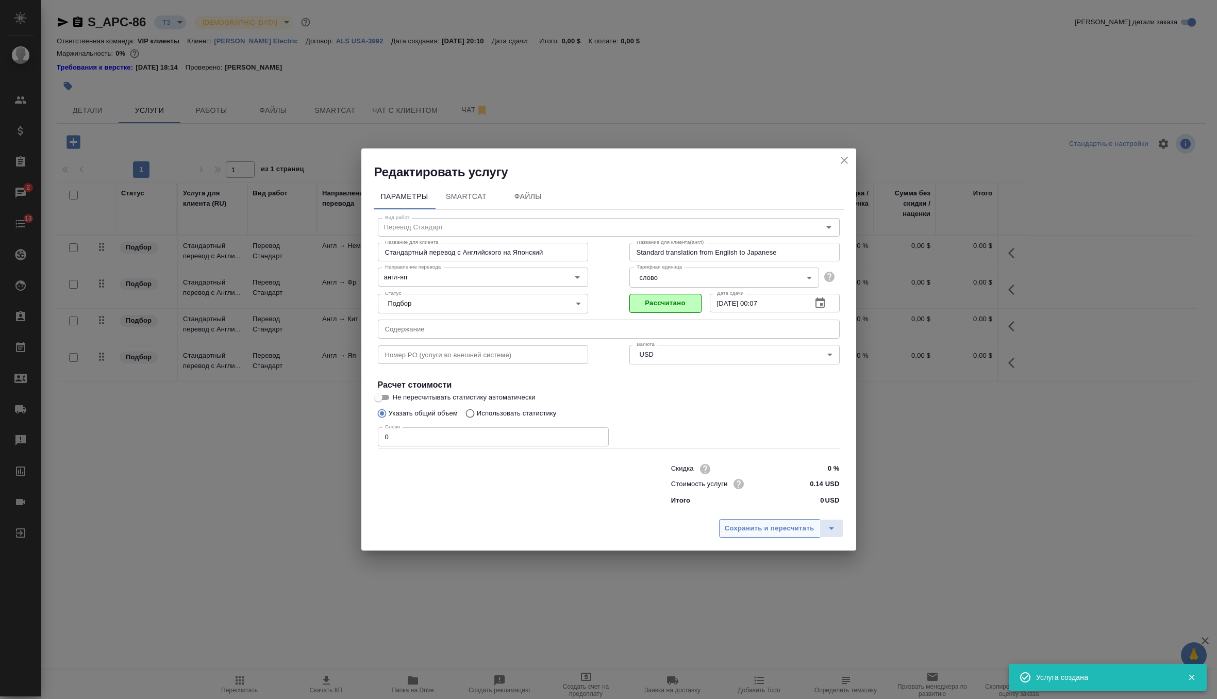
click at [783, 528] on span "Сохранить и пересчитать" at bounding box center [770, 529] width 90 height 12
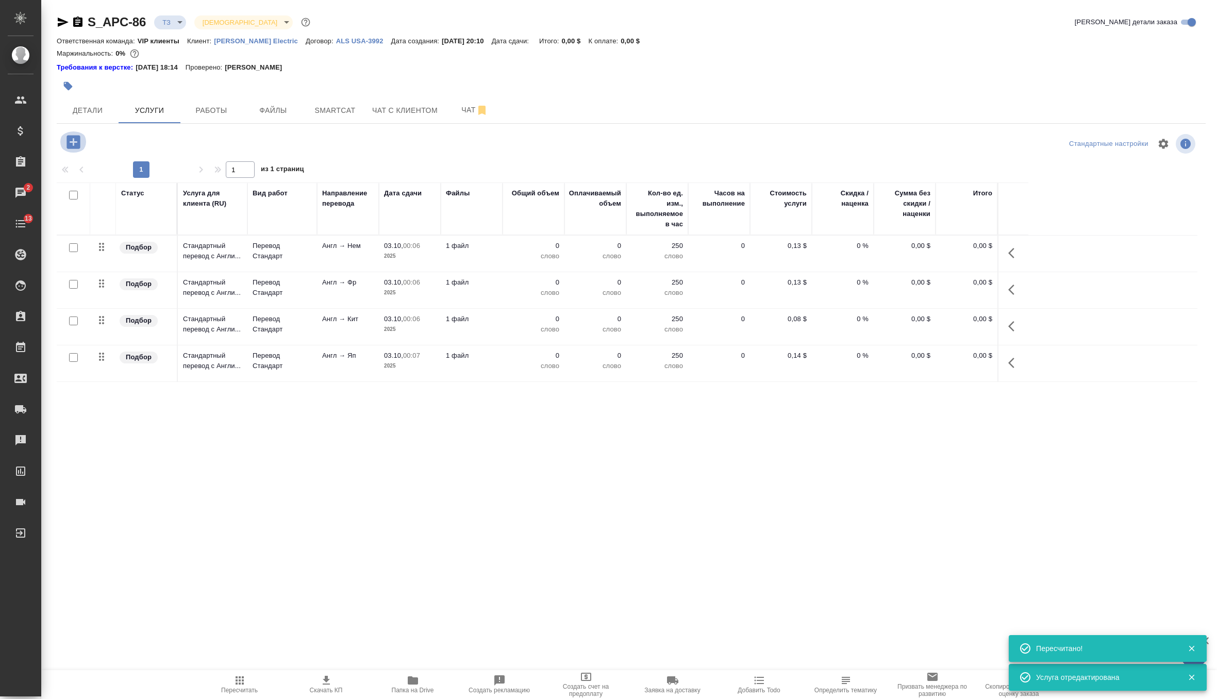
click at [76, 146] on icon "button" at bounding box center [72, 141] width 13 height 13
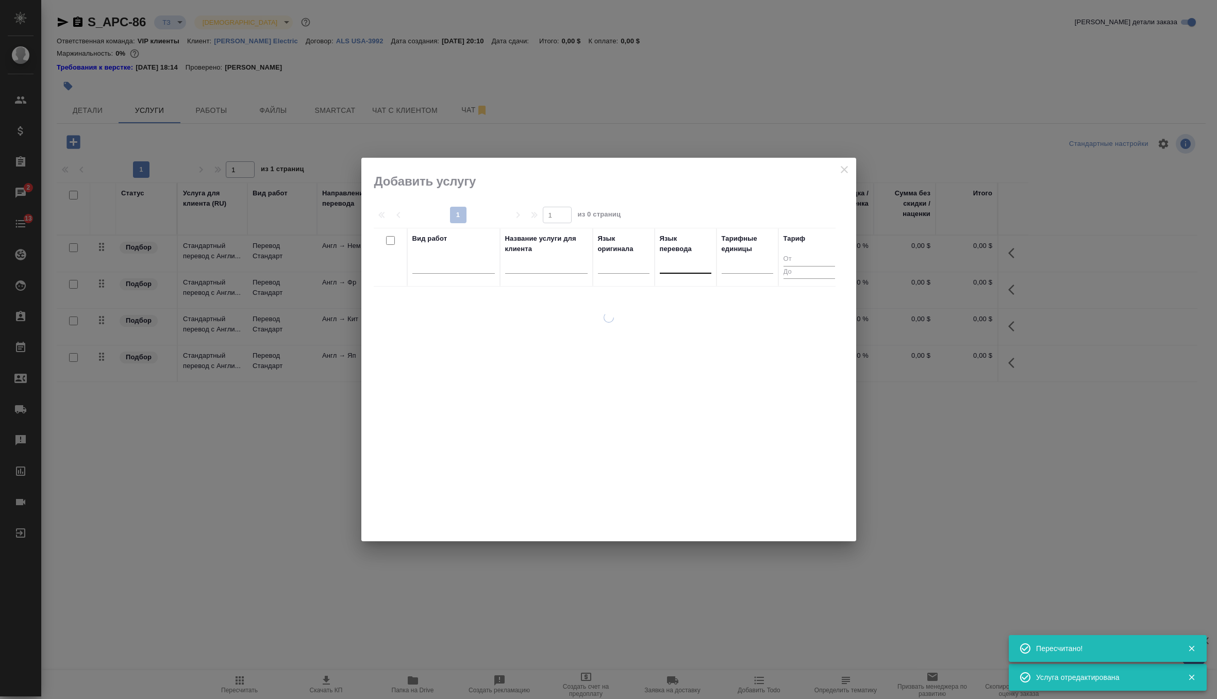
click at [685, 265] on div at bounding box center [686, 263] width 52 height 15
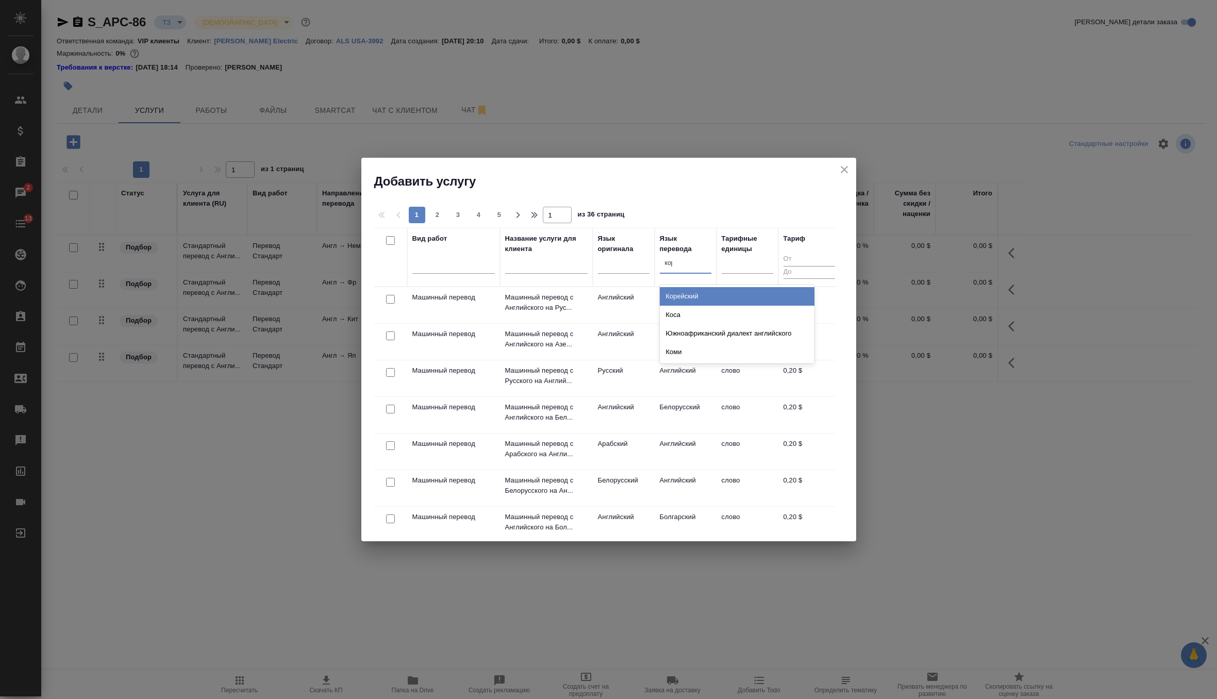
type input "коре"
click at [685, 289] on div "Корейский" at bounding box center [737, 296] width 155 height 19
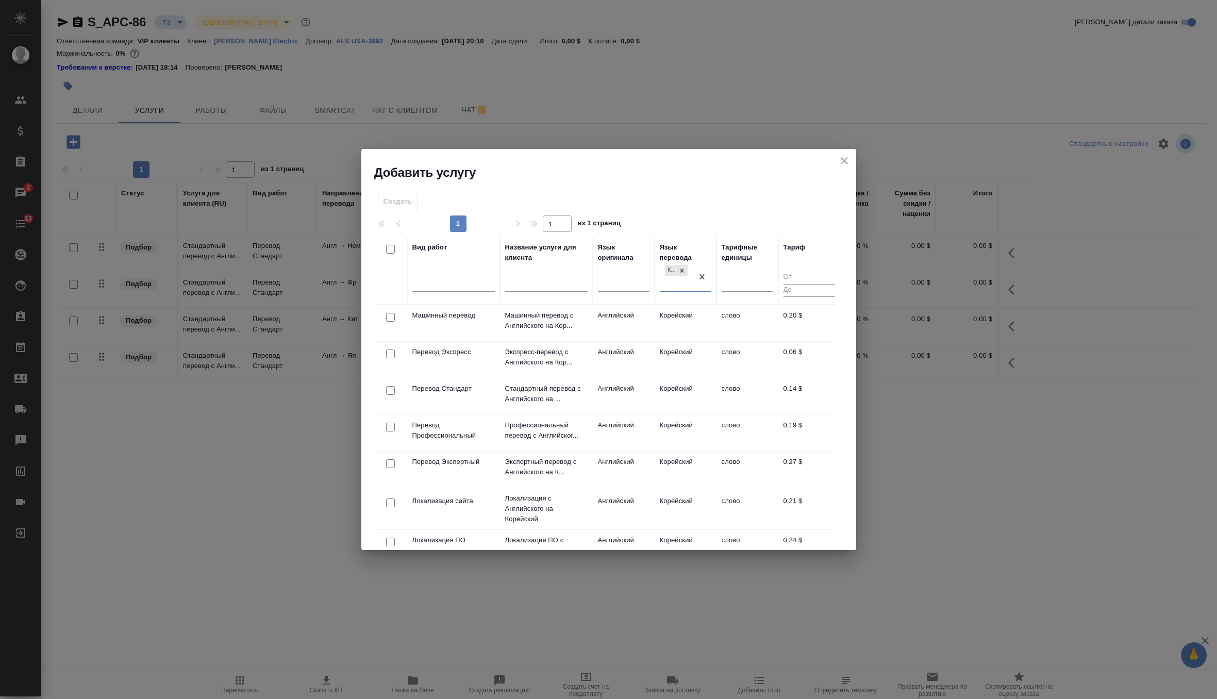
click at [389, 389] on input "checkbox" at bounding box center [390, 390] width 9 height 9
checkbox input "true"
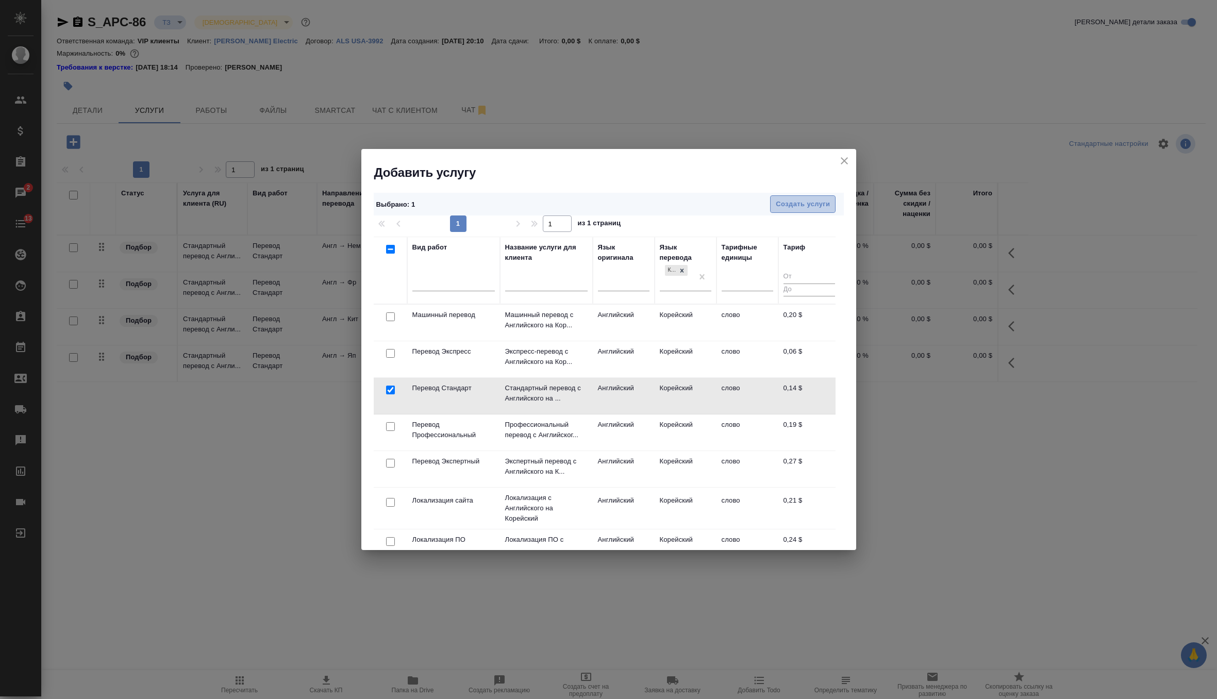
click at [813, 197] on button "Создать услуги" at bounding box center [802, 204] width 65 height 18
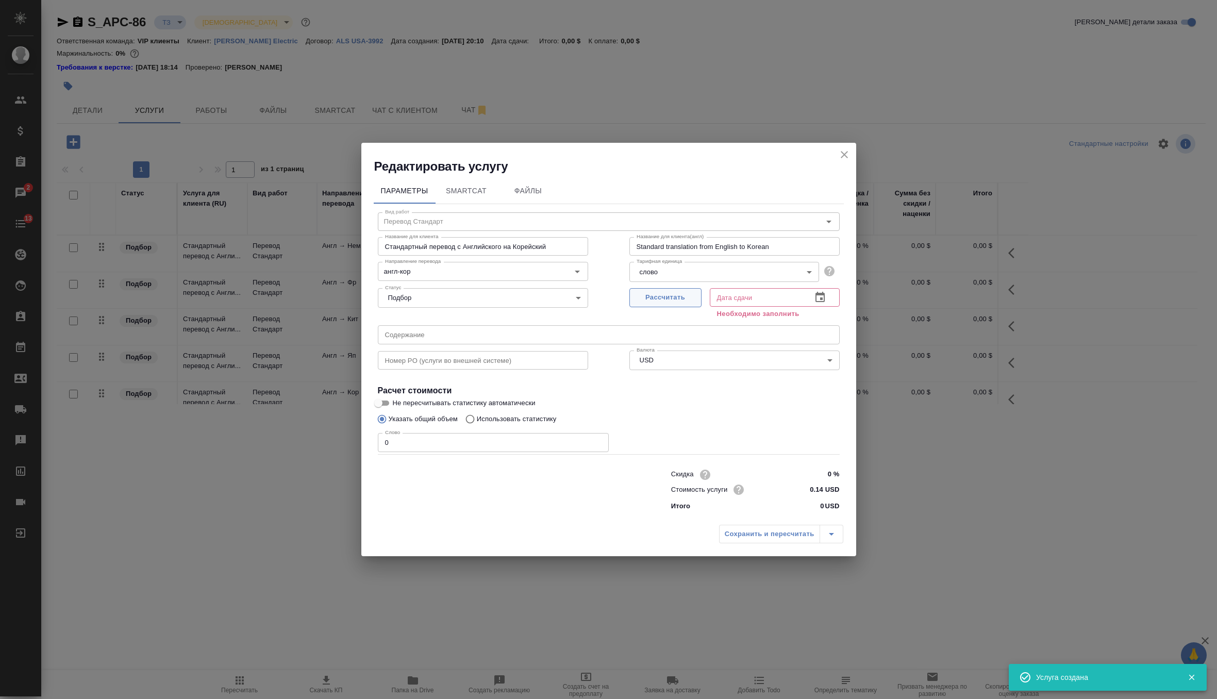
click at [679, 298] on span "Рассчитать" at bounding box center [665, 298] width 61 height 12
type input "03.10.2025 00:07"
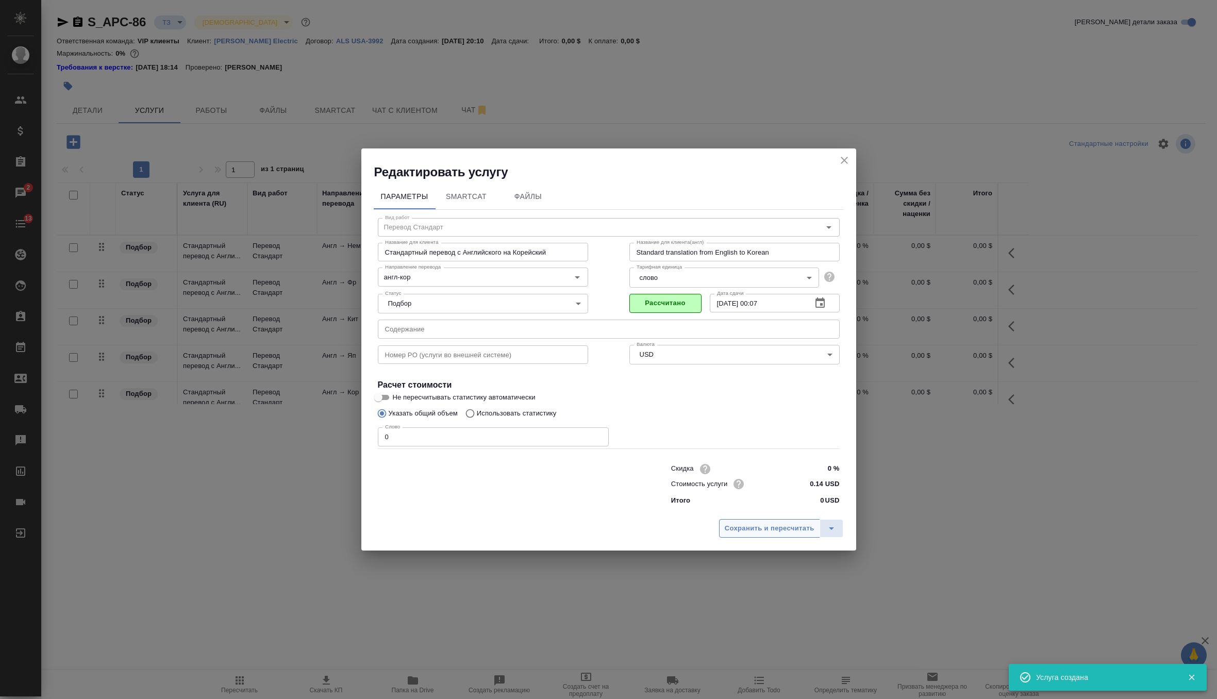
click at [765, 534] on button "Сохранить и пересчитать" at bounding box center [769, 528] width 101 height 19
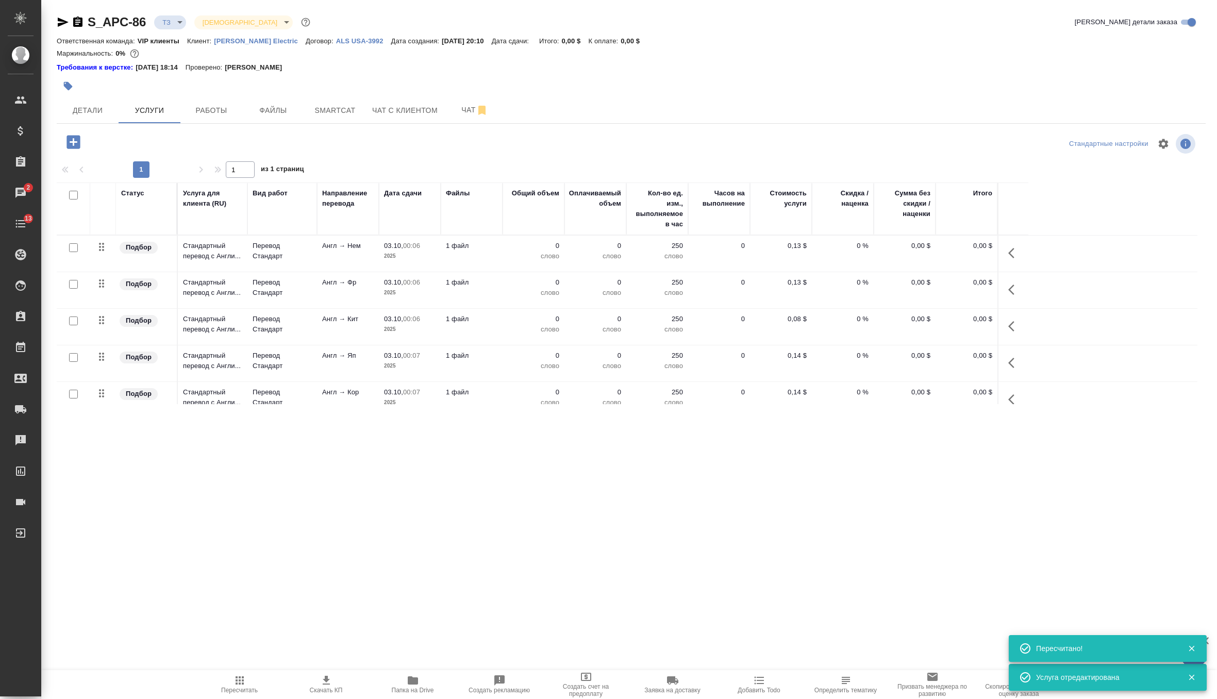
click at [72, 145] on icon "button" at bounding box center [72, 141] width 13 height 13
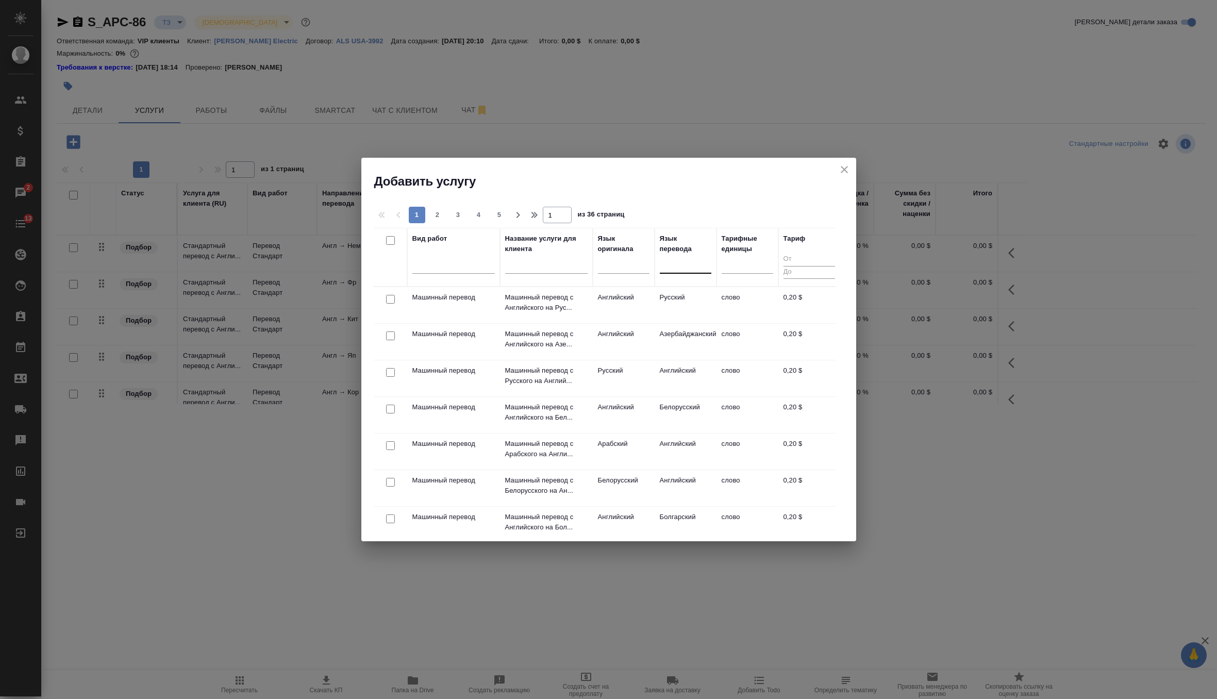
click at [695, 266] on div at bounding box center [686, 263] width 52 height 15
type input "италь"
click at [698, 298] on div "Итальянский" at bounding box center [737, 296] width 155 height 19
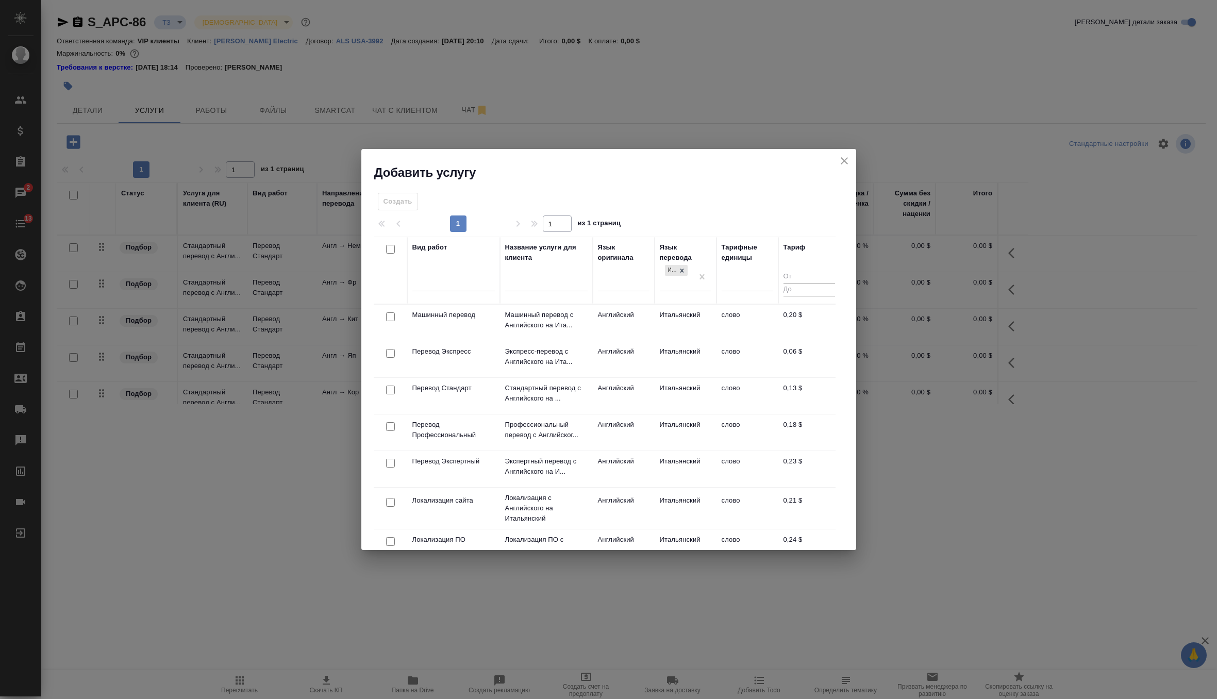
click at [388, 387] on input "checkbox" at bounding box center [390, 389] width 9 height 9
checkbox input "true"
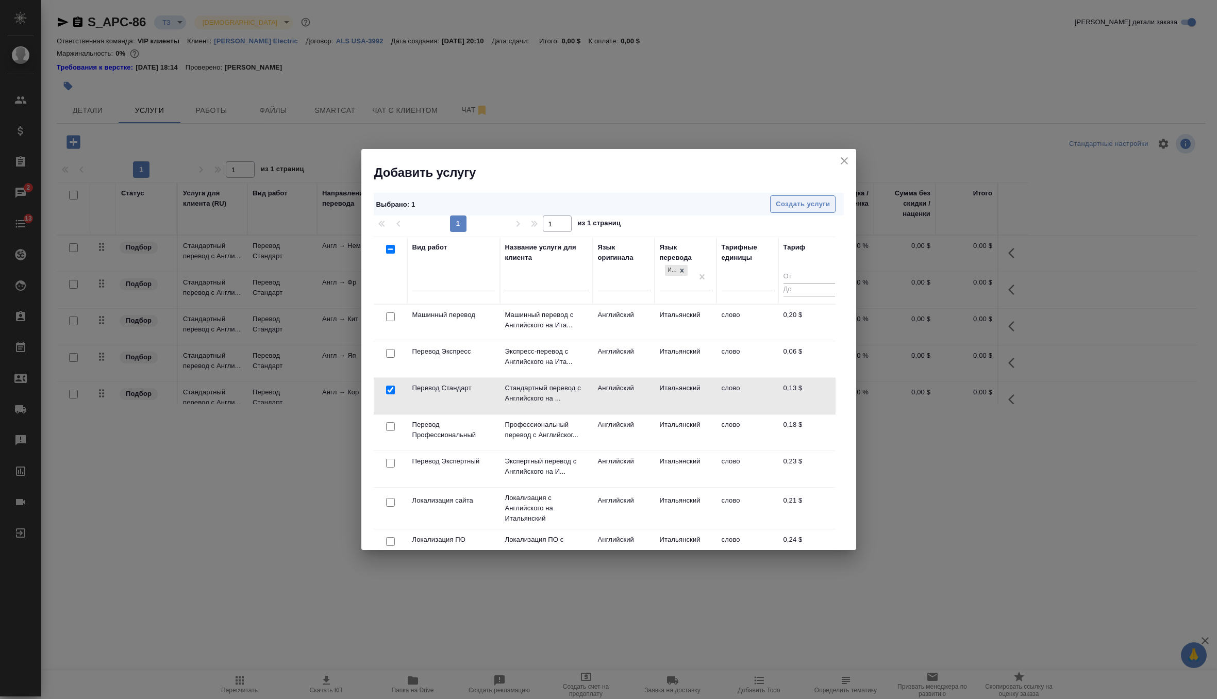
click at [813, 201] on span "Создать услуги" at bounding box center [803, 204] width 54 height 12
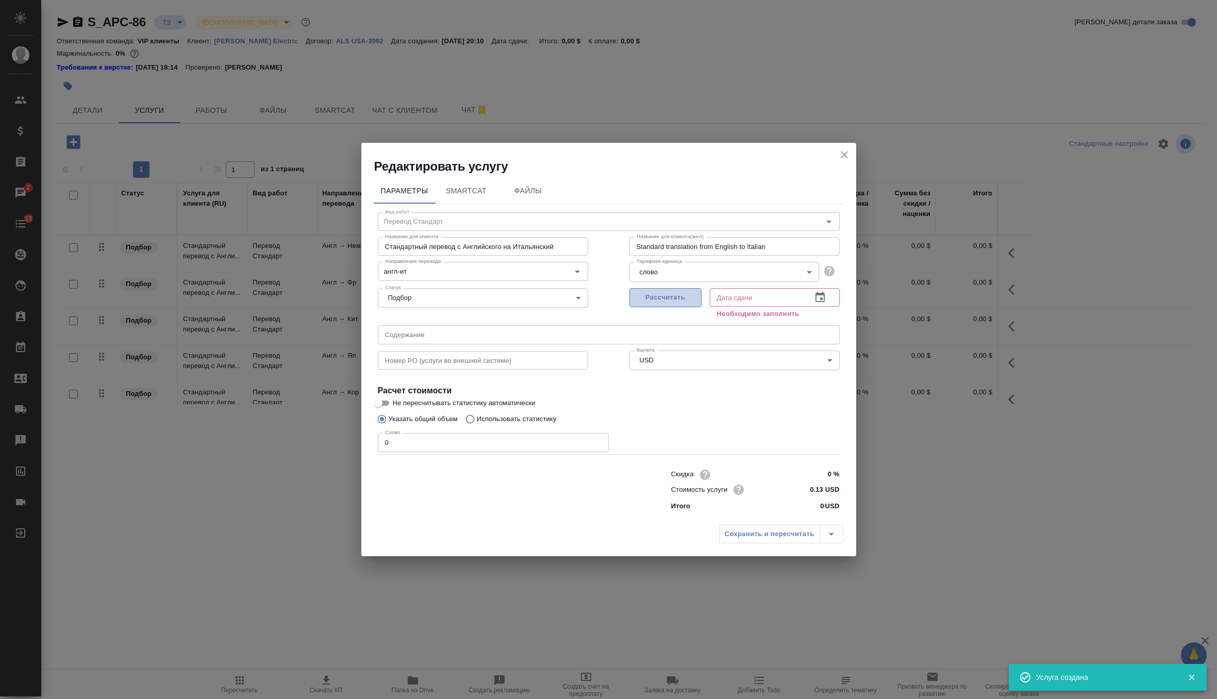
click at [686, 292] on span "Рассчитать" at bounding box center [665, 298] width 61 height 12
type input "03.10.2025 00:07"
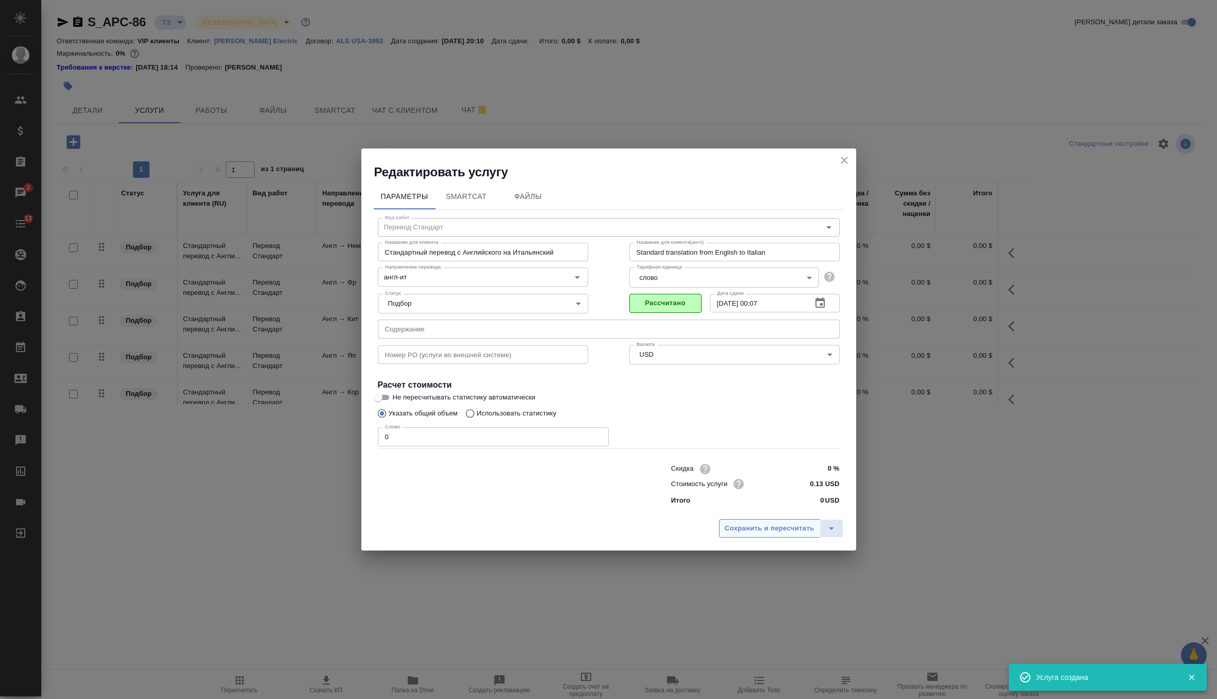
click at [763, 531] on span "Сохранить и пересчитать" at bounding box center [770, 529] width 90 height 12
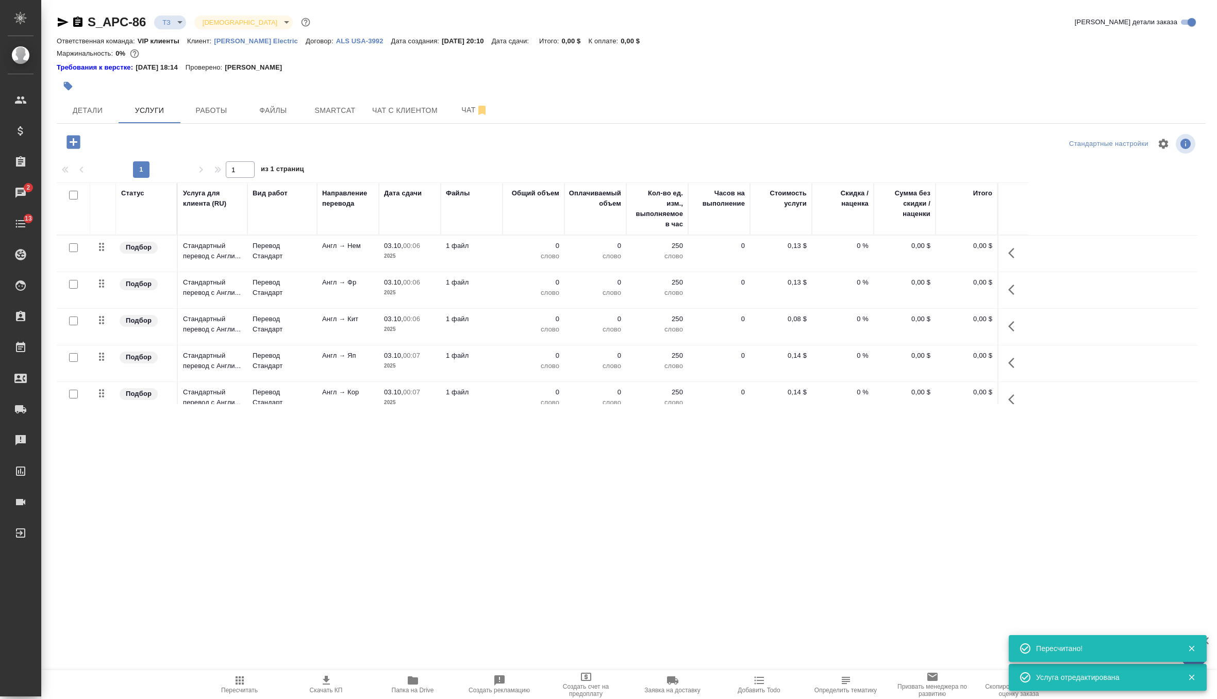
click at [80, 143] on icon "button" at bounding box center [73, 142] width 18 height 18
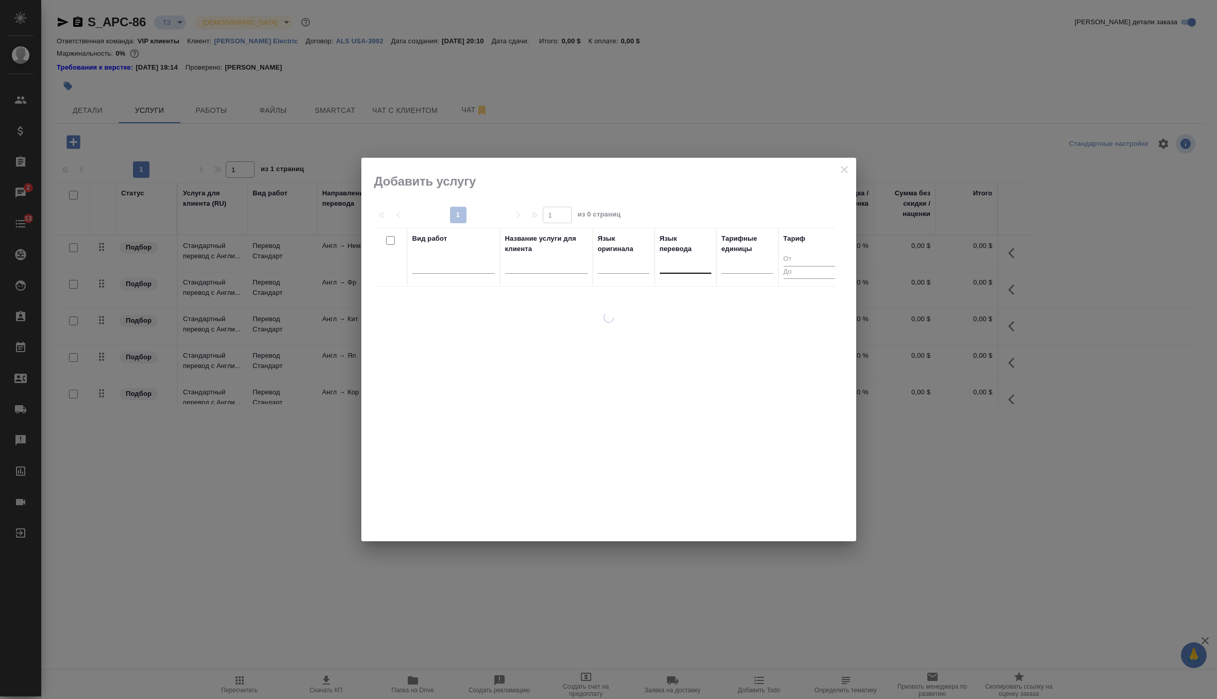
click at [695, 265] on div at bounding box center [686, 263] width 52 height 15
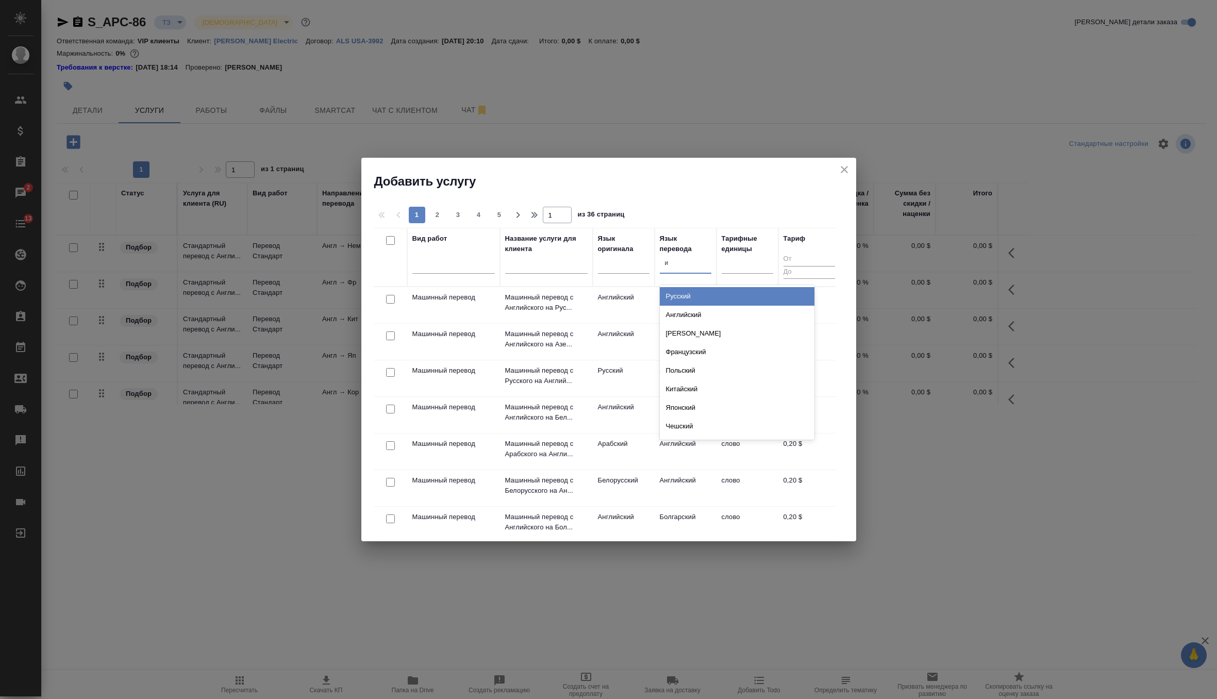
type input "ит"
click at [730, 314] on div "Итальянский" at bounding box center [737, 315] width 155 height 19
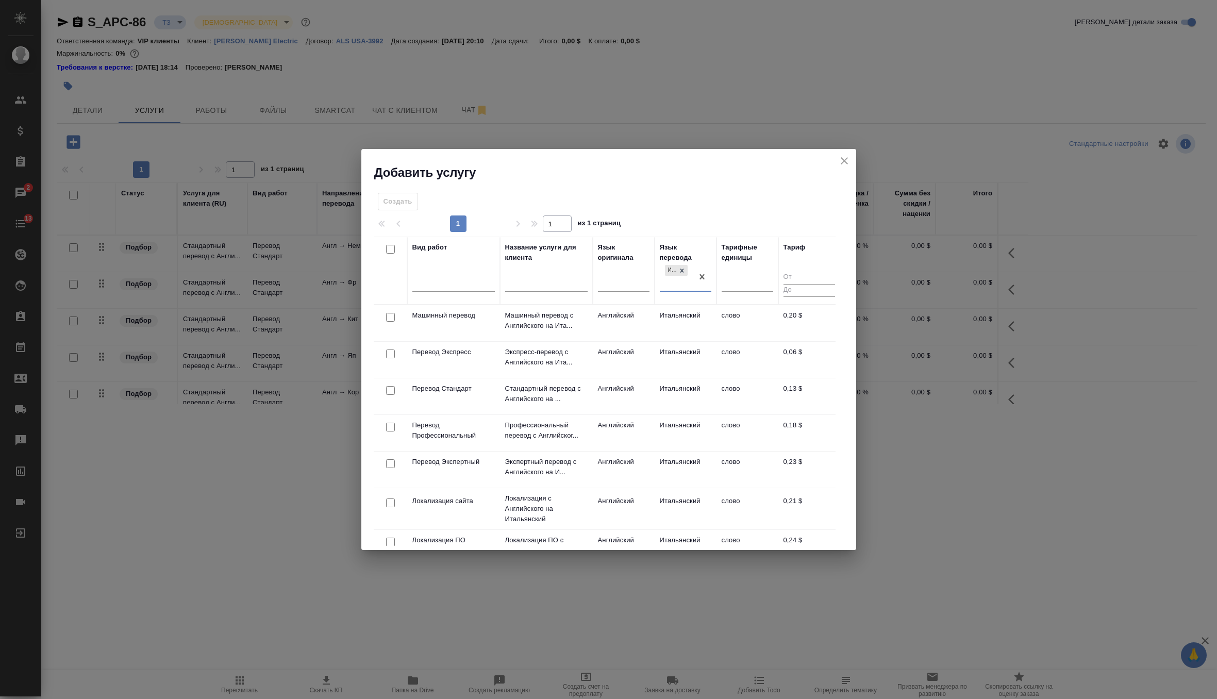
click at [390, 386] on input "checkbox" at bounding box center [390, 390] width 9 height 9
checkbox input "true"
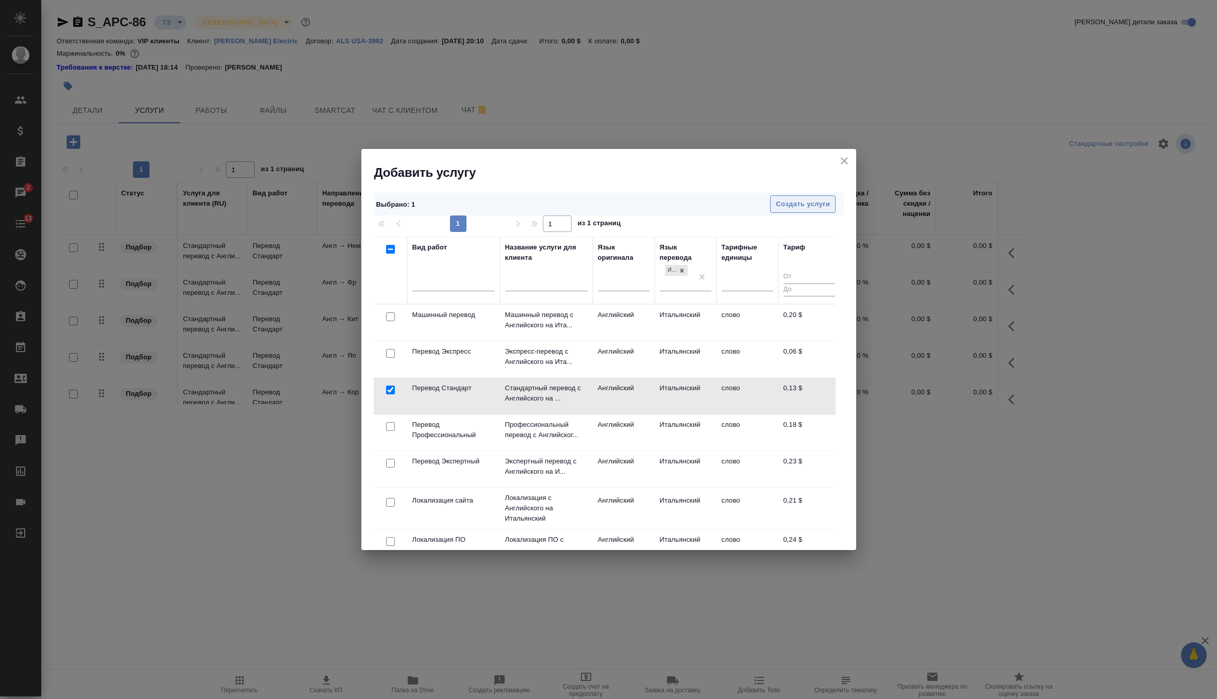
click at [815, 205] on span "Создать услуги" at bounding box center [803, 204] width 54 height 12
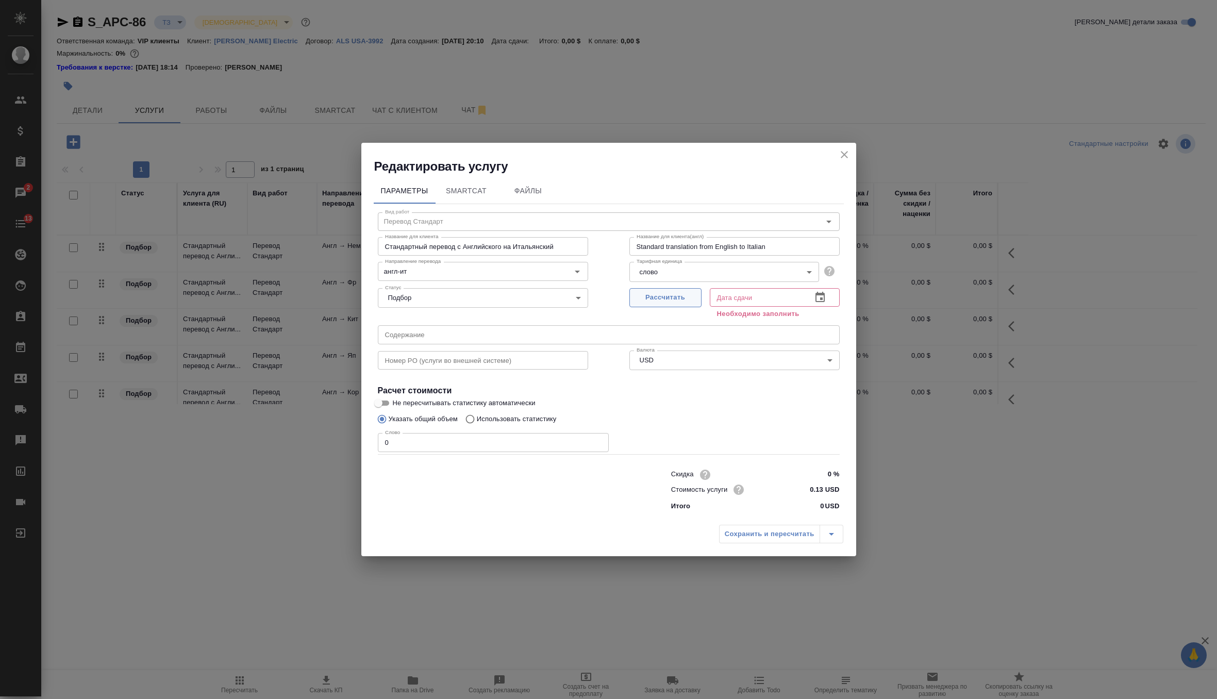
click at [669, 301] on span "Рассчитать" at bounding box center [665, 298] width 61 height 12
type input "03.10.2025 00:08"
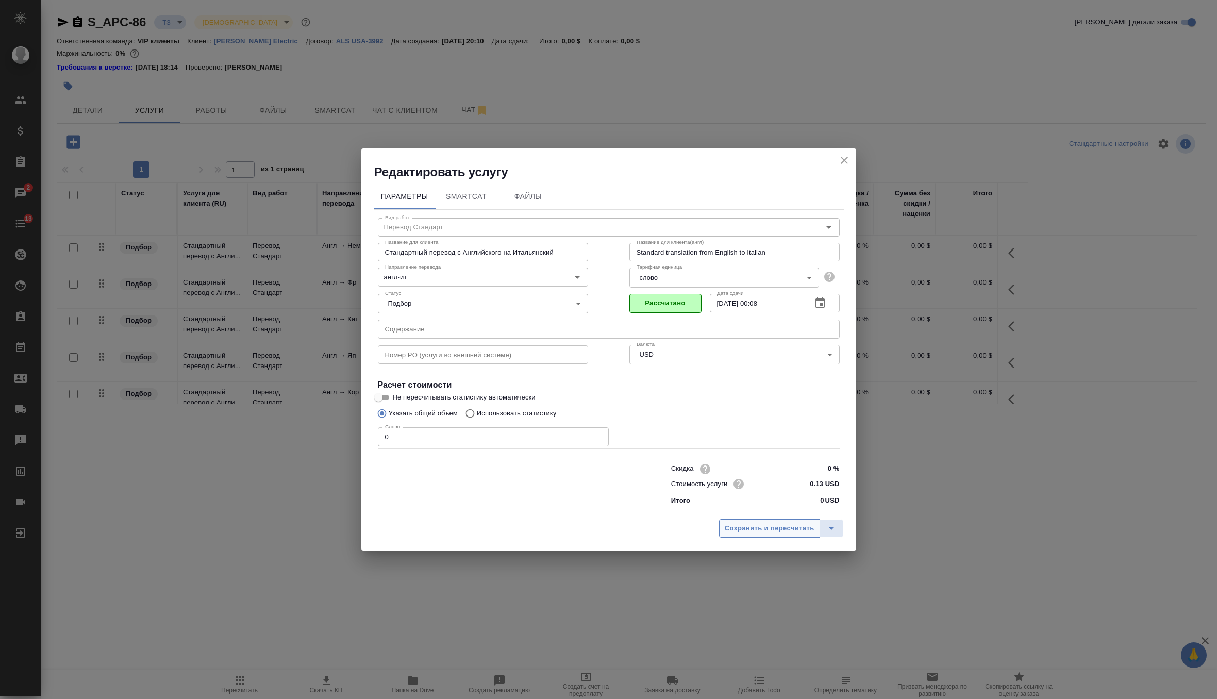
click at [738, 522] on button "Сохранить и пересчитать" at bounding box center [769, 528] width 101 height 19
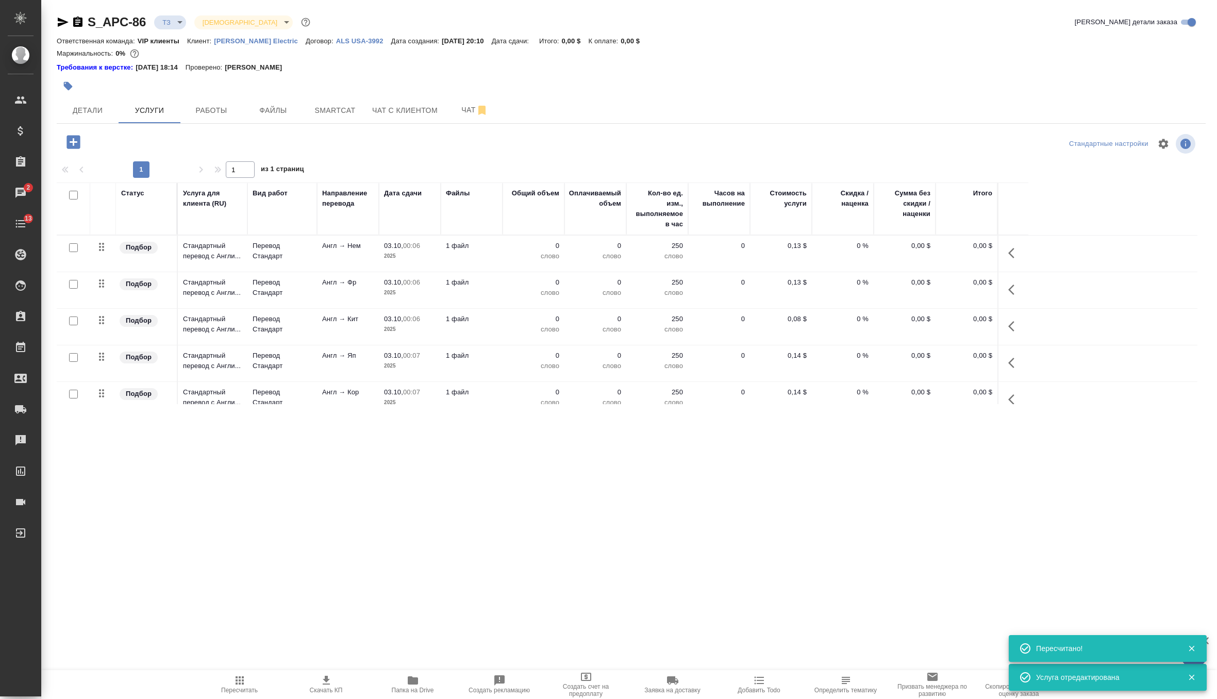
scroll to position [87, 0]
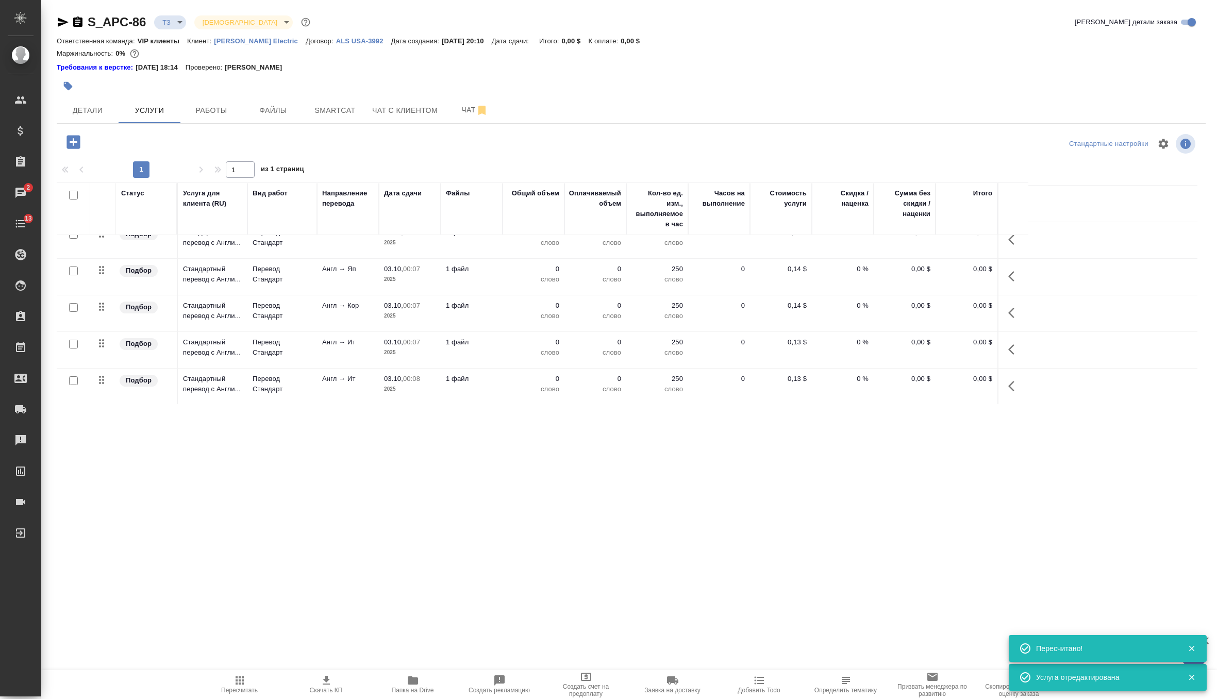
click at [1014, 389] on icon "button" at bounding box center [1014, 386] width 12 height 12
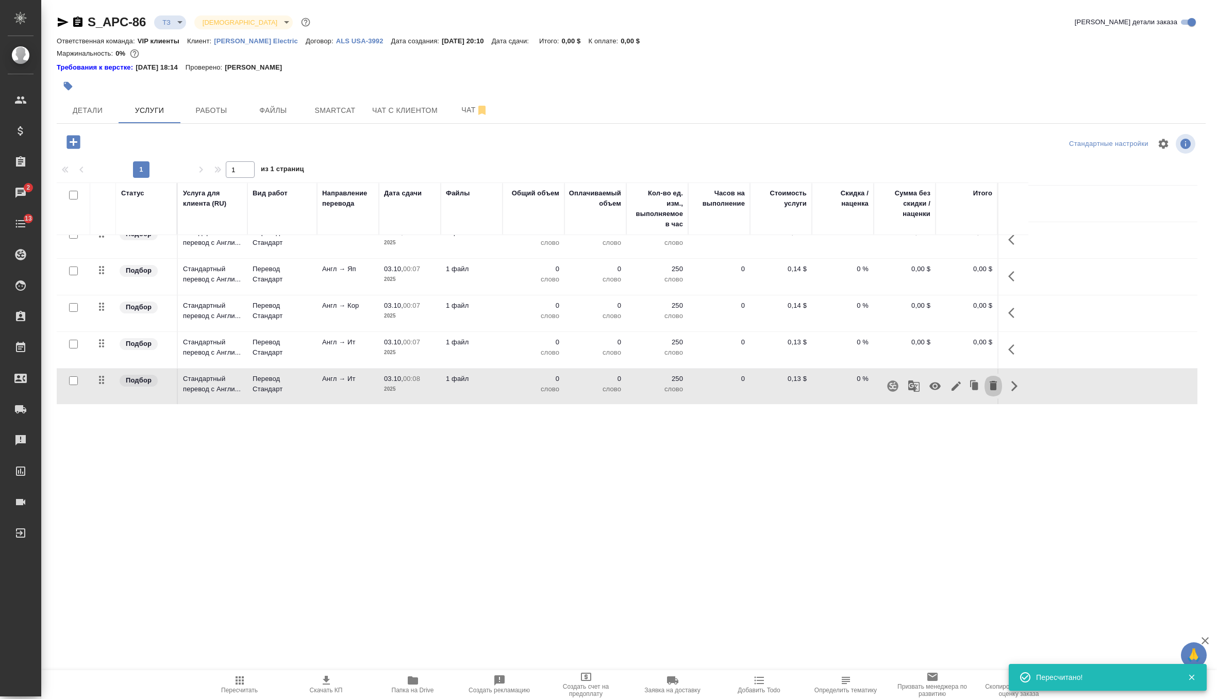
click at [998, 386] on icon "button" at bounding box center [993, 385] width 12 height 12
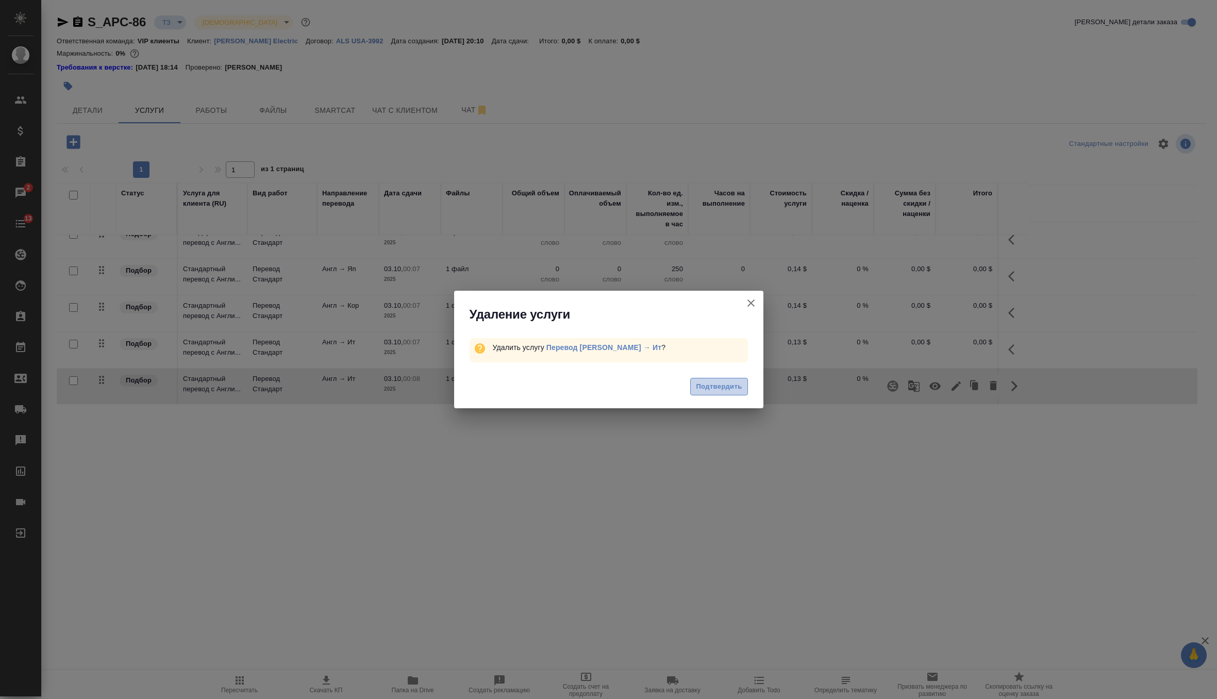
click at [722, 392] on span "Подтвердить" at bounding box center [719, 387] width 46 height 12
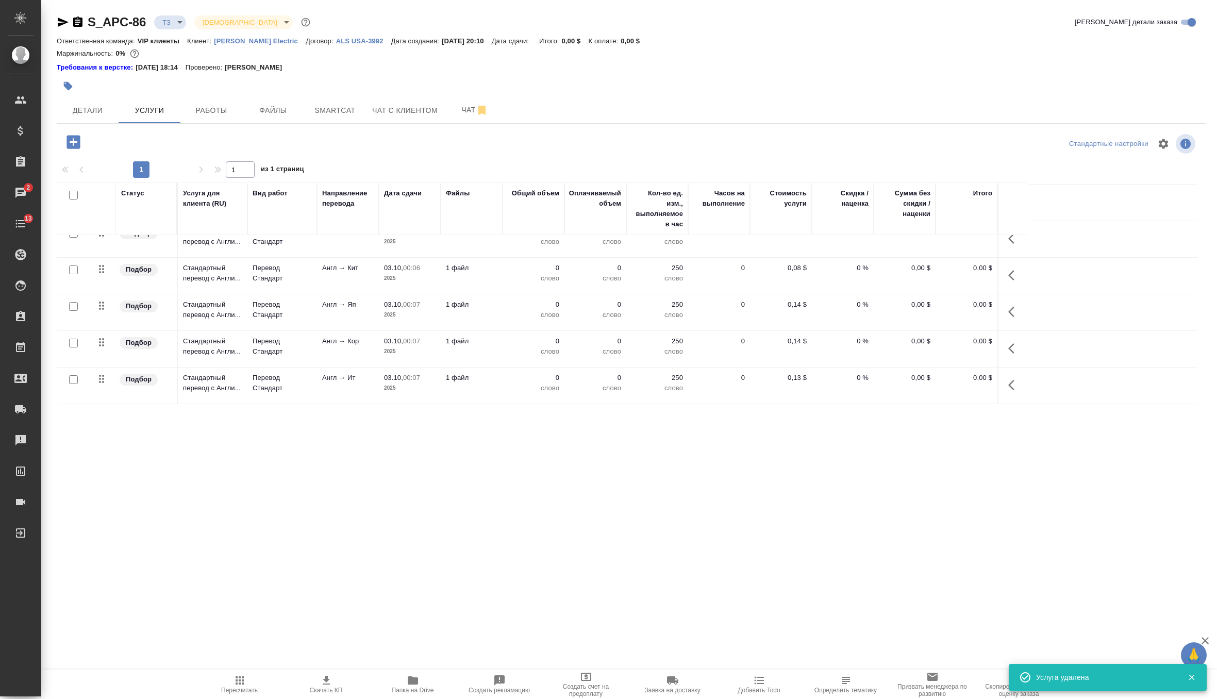
scroll to position [49, 0]
click at [73, 143] on icon "button" at bounding box center [73, 142] width 18 height 18
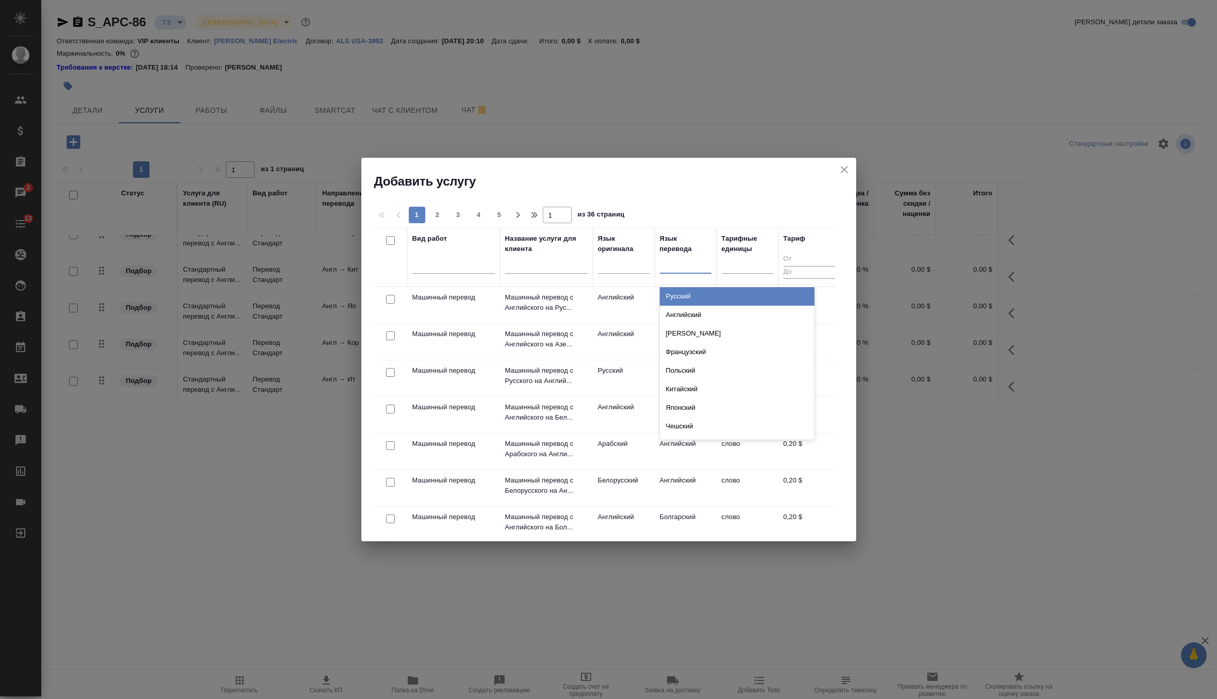
click at [676, 261] on div at bounding box center [686, 263] width 52 height 15
type input "порт"
click at [687, 296] on div "Португальский" at bounding box center [737, 296] width 155 height 19
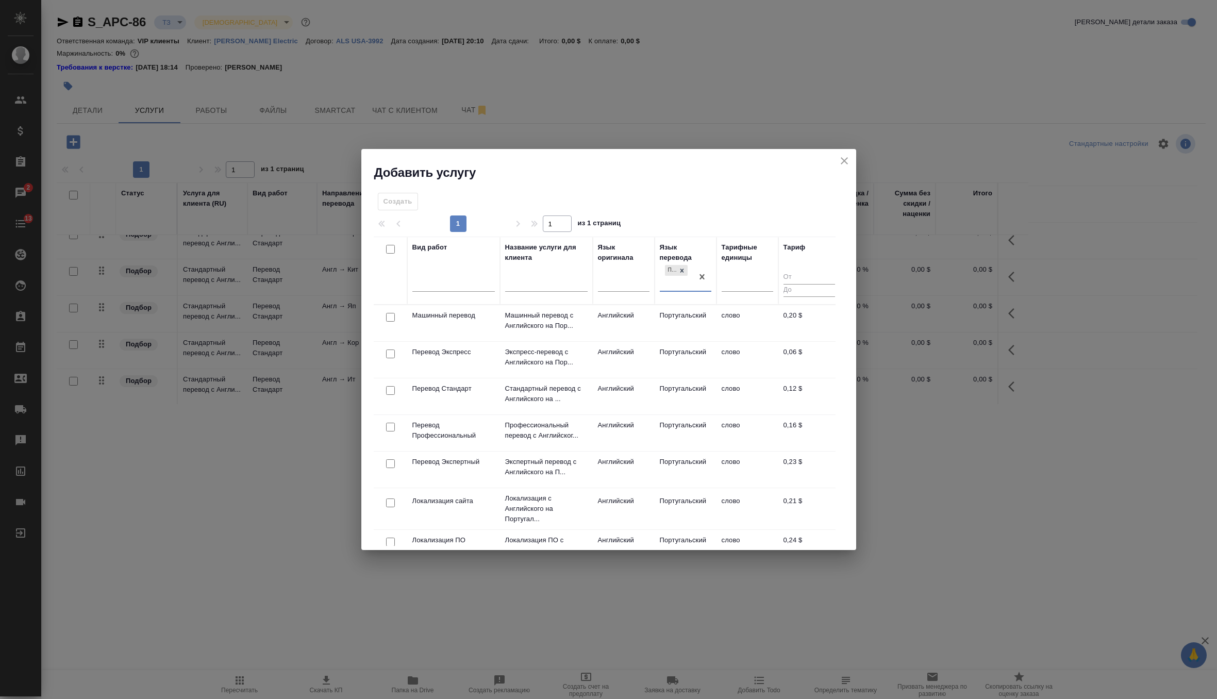
click at [390, 384] on div at bounding box center [390, 390] width 23 height 14
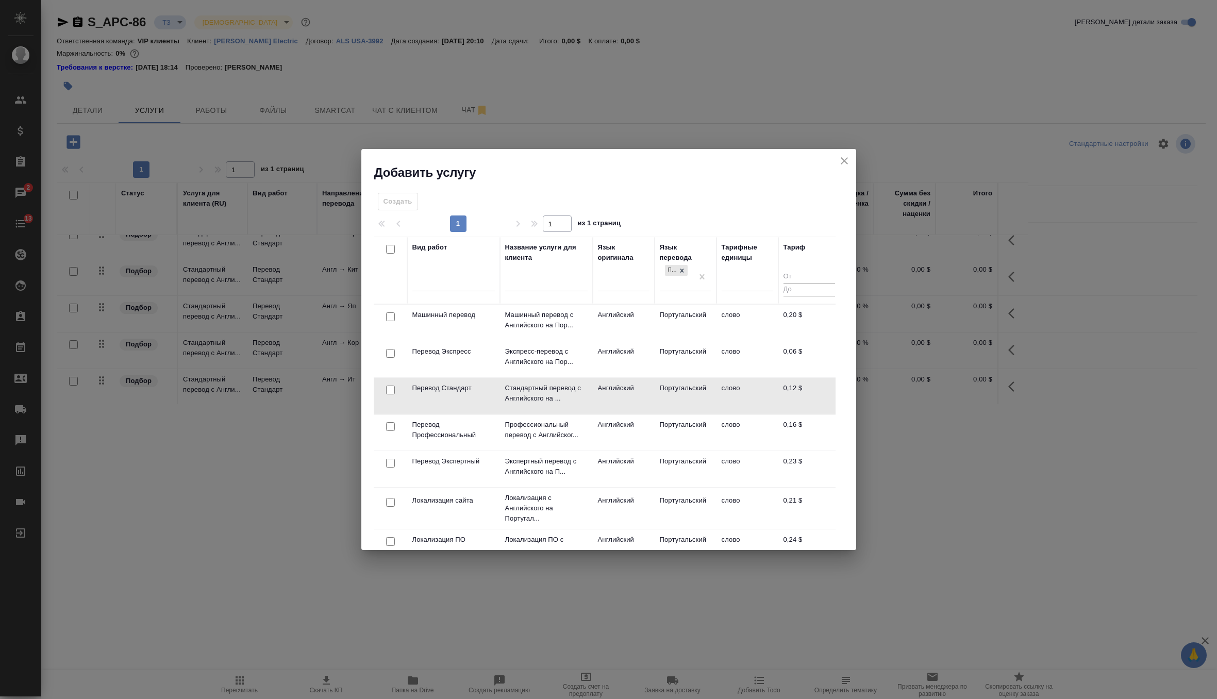
click at [388, 388] on input "checkbox" at bounding box center [390, 389] width 9 height 9
checkbox input "true"
click at [799, 210] on button "Создать услуги" at bounding box center [802, 204] width 65 height 18
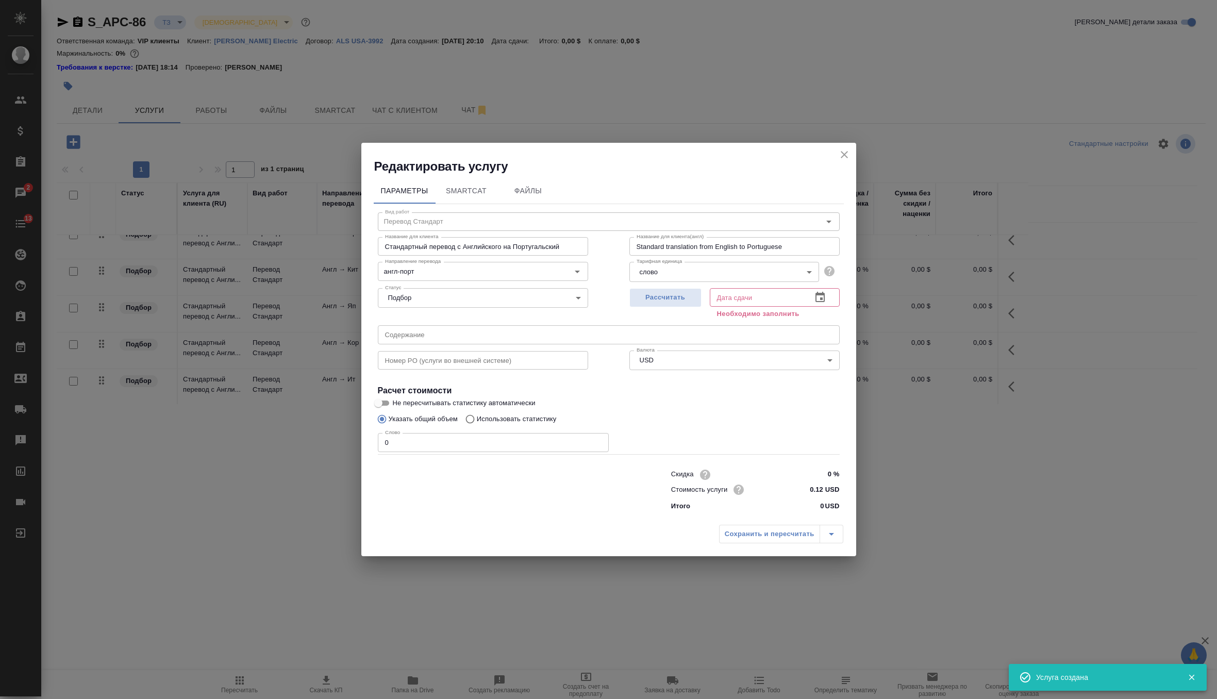
scroll to position [87, 0]
click at [644, 298] on span "Рассчитать" at bounding box center [665, 298] width 61 height 12
type input "03.10.2025 00:08"
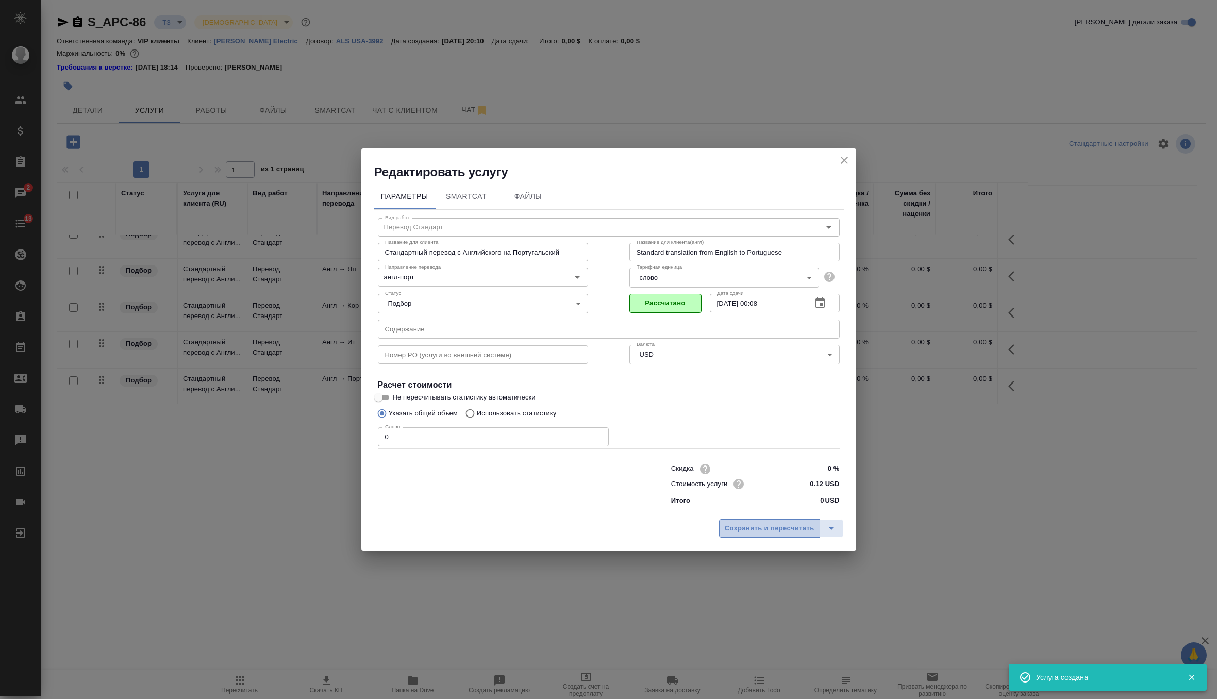
click at [778, 532] on span "Сохранить и пересчитать" at bounding box center [770, 529] width 90 height 12
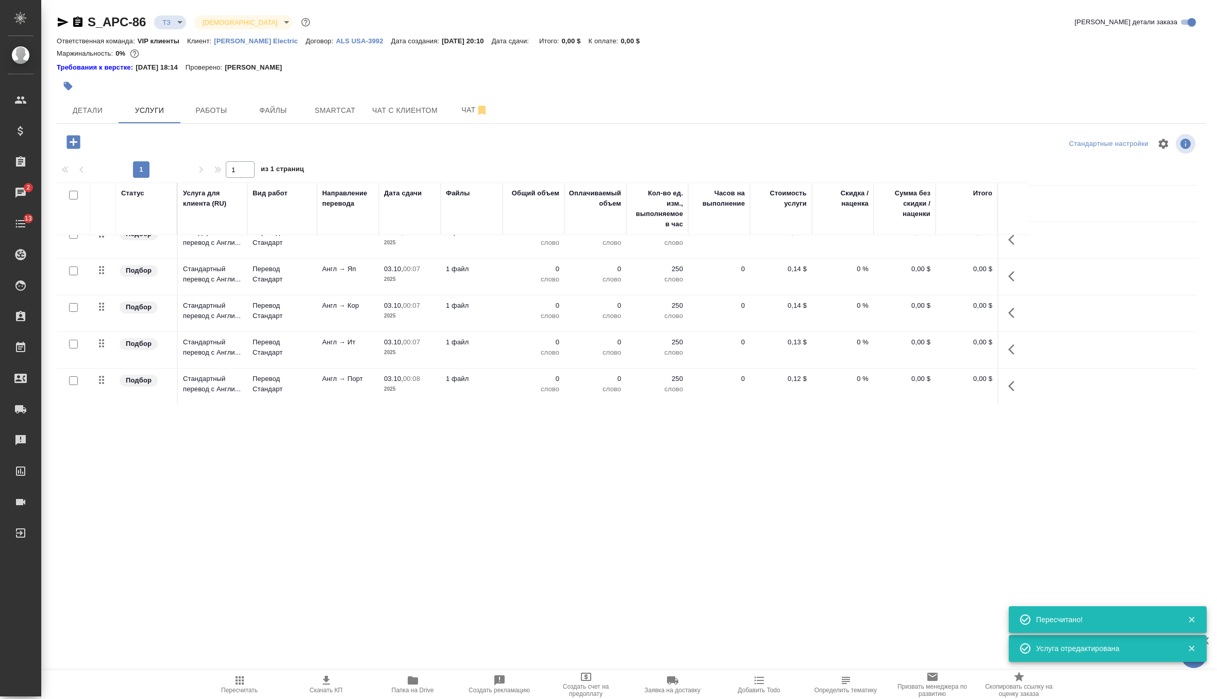
click at [73, 143] on icon "button" at bounding box center [73, 142] width 18 height 18
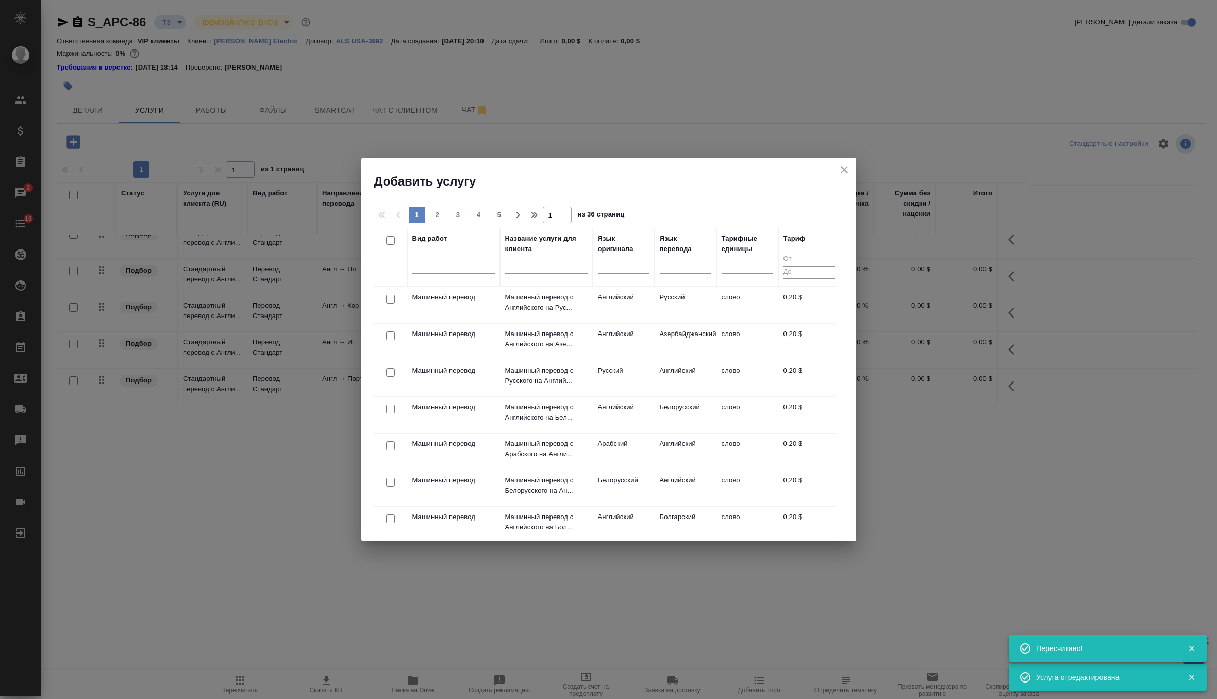
click at [693, 273] on div at bounding box center [686, 267] width 52 height 27
click at [684, 272] on div at bounding box center [686, 264] width 52 height 20
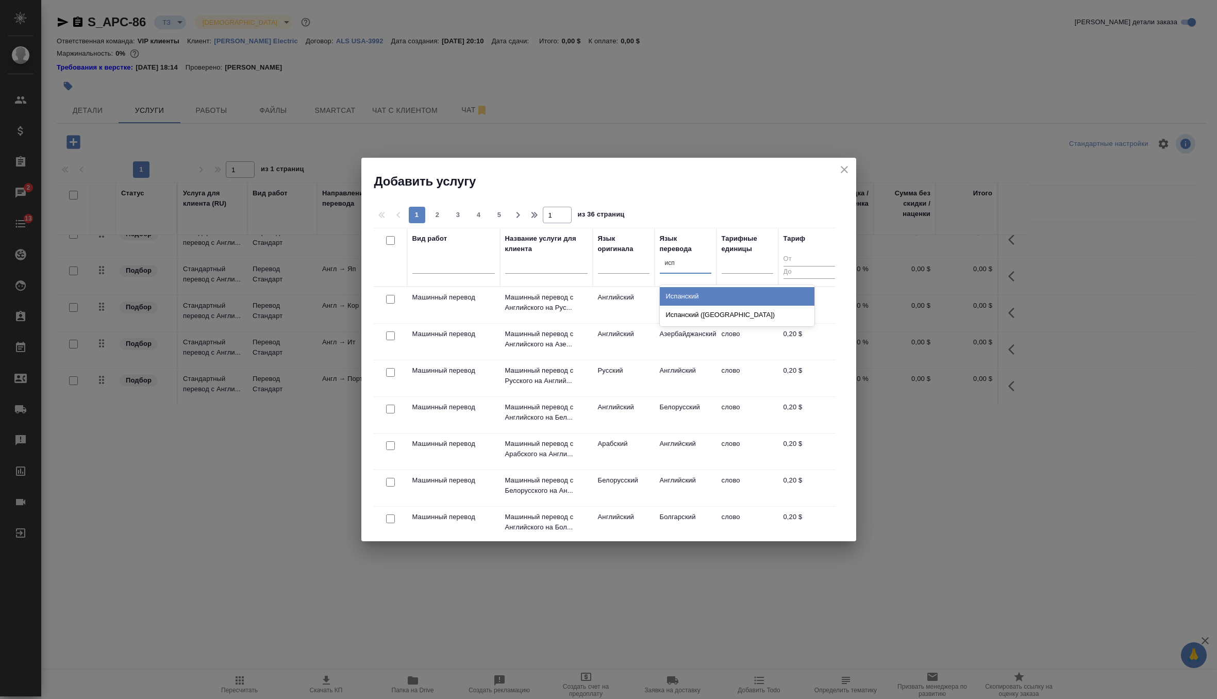
type input "испа"
click at [681, 297] on div "Испанский" at bounding box center [737, 296] width 155 height 19
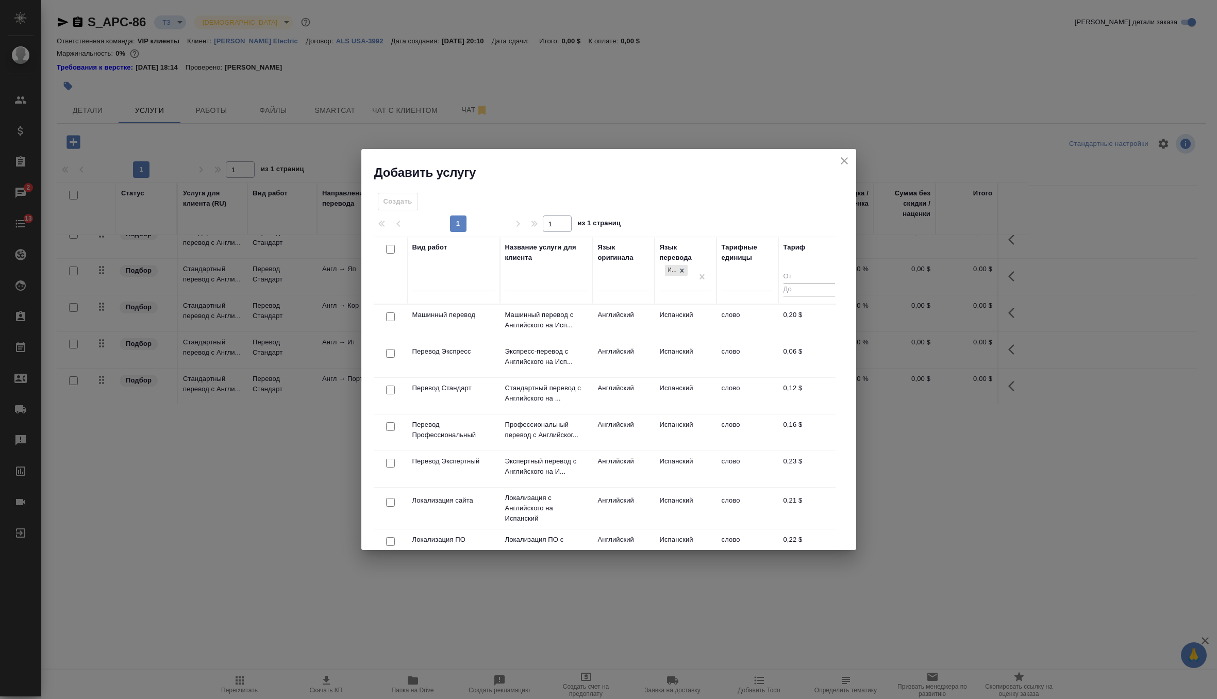
click at [392, 389] on input "checkbox" at bounding box center [390, 389] width 9 height 9
checkbox input "true"
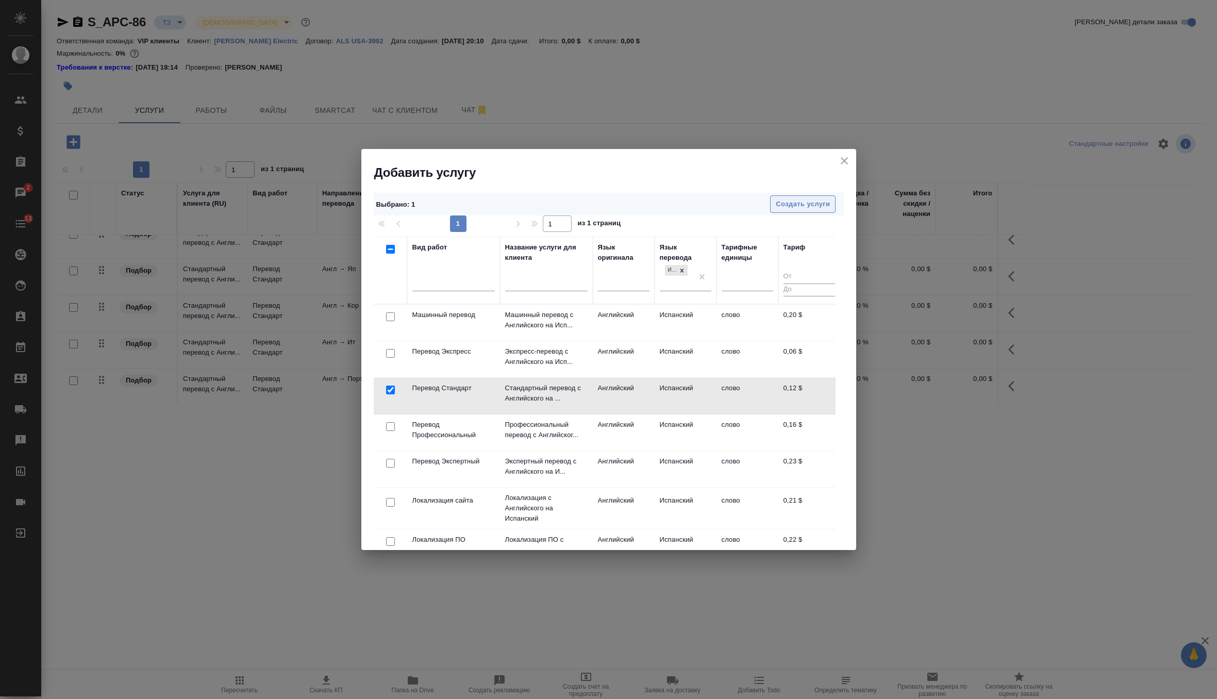
click at [787, 207] on span "Создать услуги" at bounding box center [803, 204] width 54 height 12
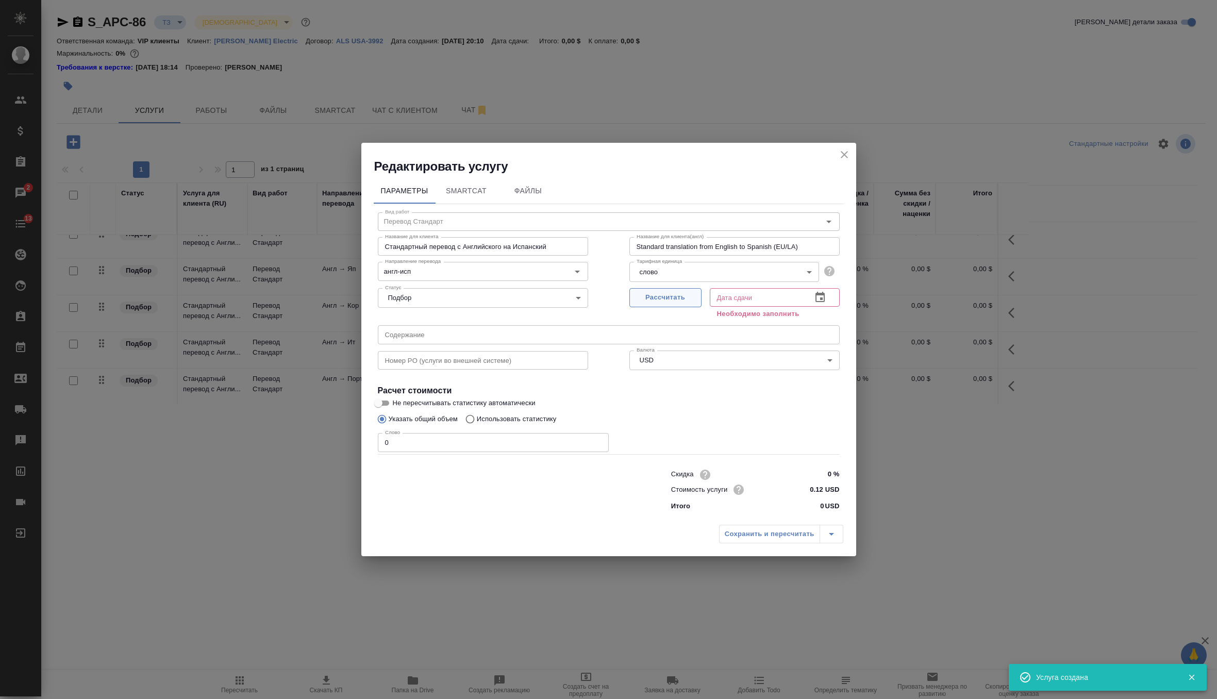
click at [687, 304] on button "Рассчитать" at bounding box center [665, 297] width 72 height 19
type input "03.10.2025 00:09"
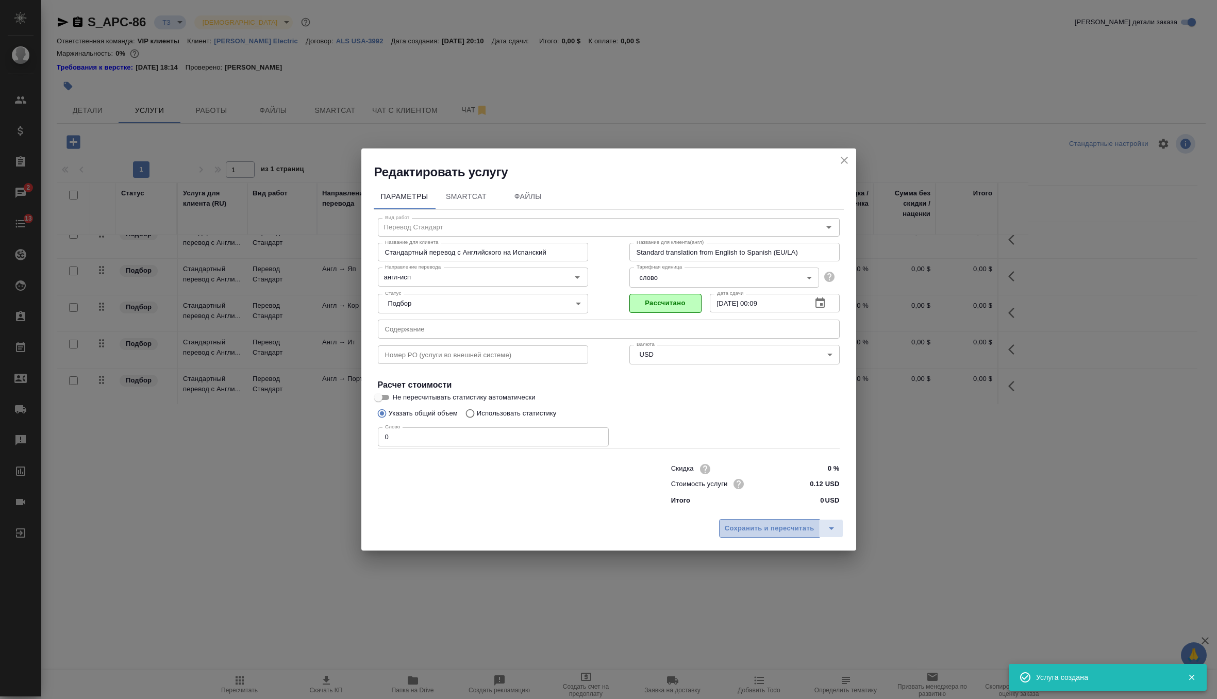
click at [748, 530] on span "Сохранить и пересчитать" at bounding box center [770, 529] width 90 height 12
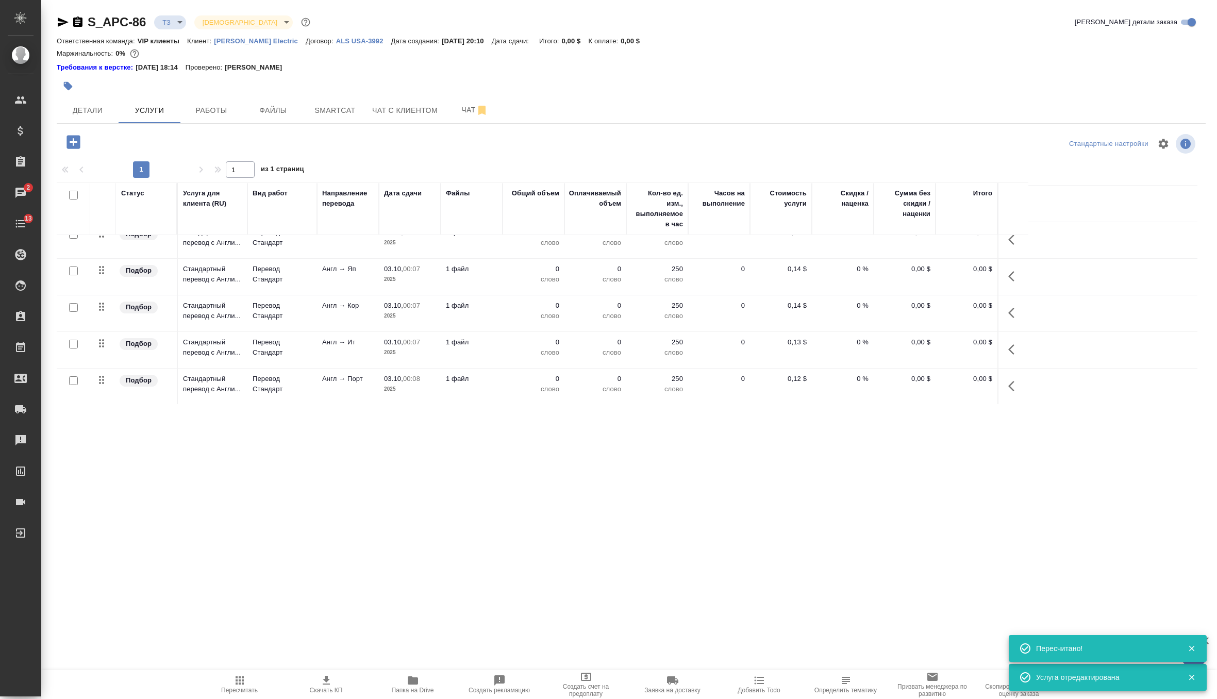
click at [77, 141] on icon "button" at bounding box center [72, 141] width 13 height 13
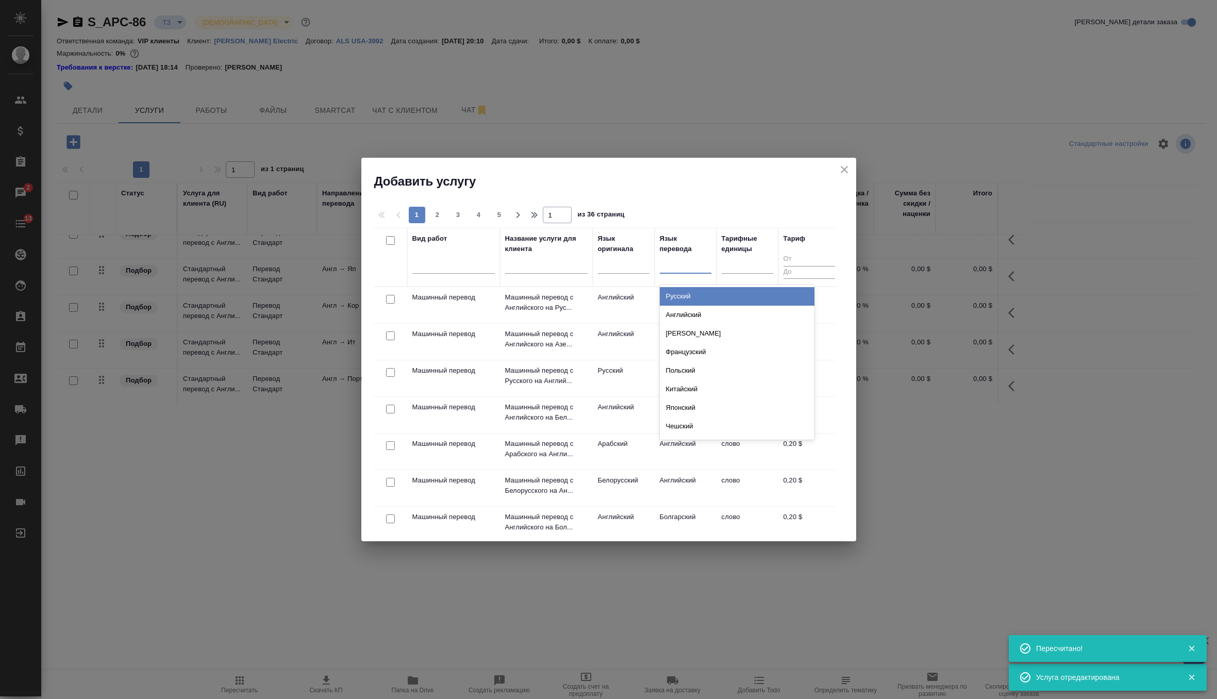
click at [675, 261] on div at bounding box center [686, 263] width 52 height 15
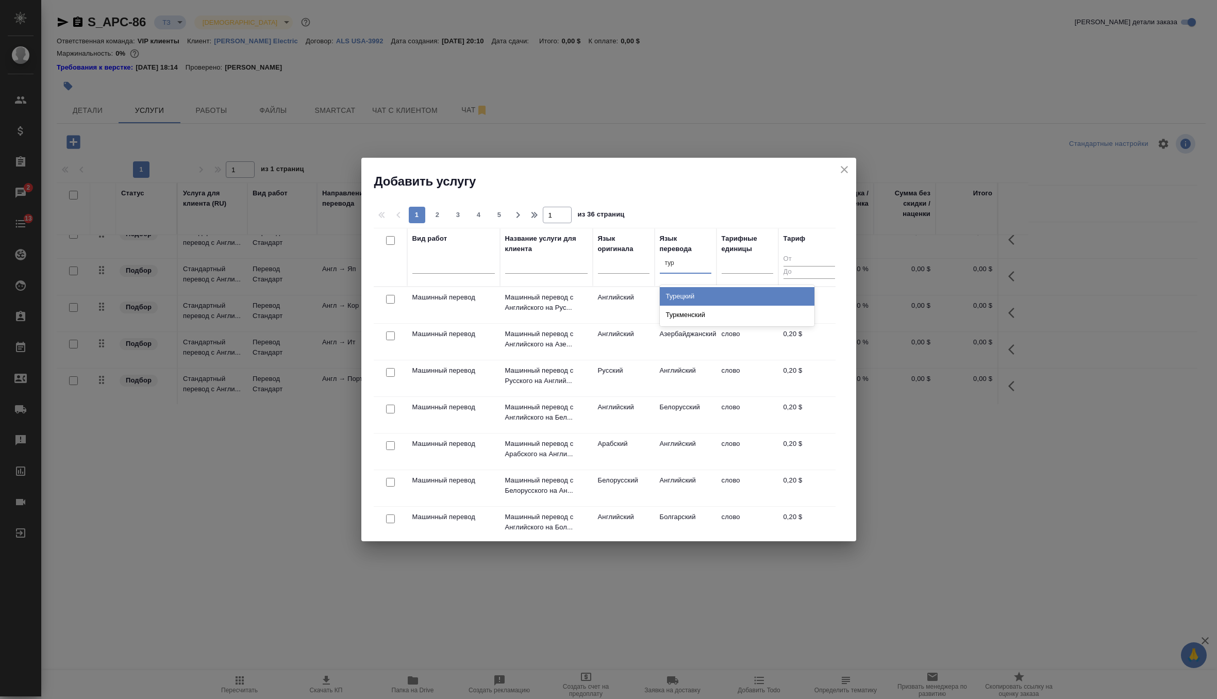
type input "туре"
click at [690, 294] on div "Турецкий" at bounding box center [737, 296] width 155 height 19
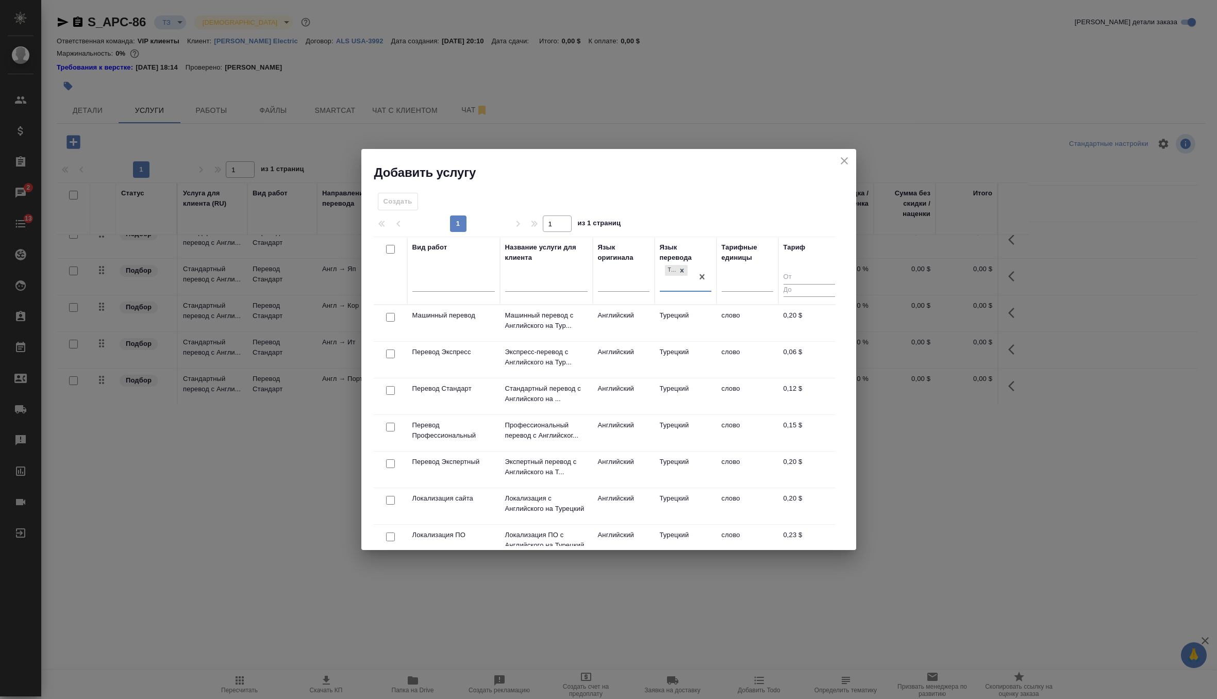
click at [393, 391] on input "checkbox" at bounding box center [390, 390] width 9 height 9
checkbox input "true"
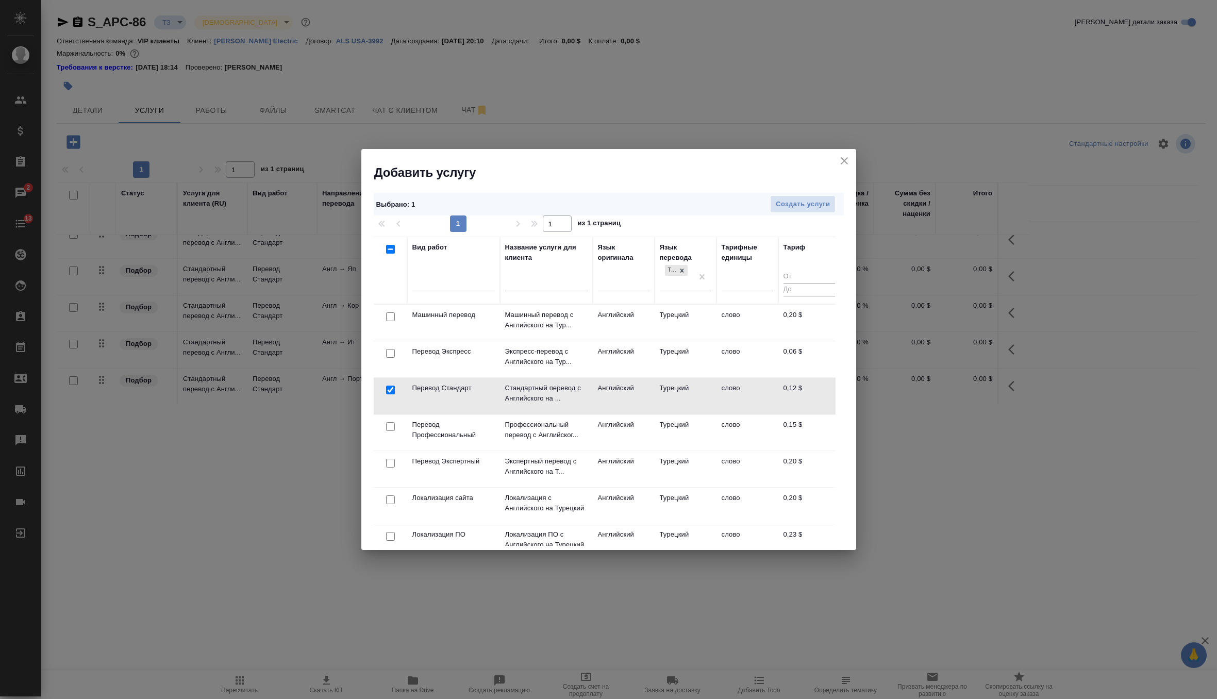
click at [793, 214] on div "Выбрано : 1 Создать услуги" at bounding box center [609, 204] width 470 height 23
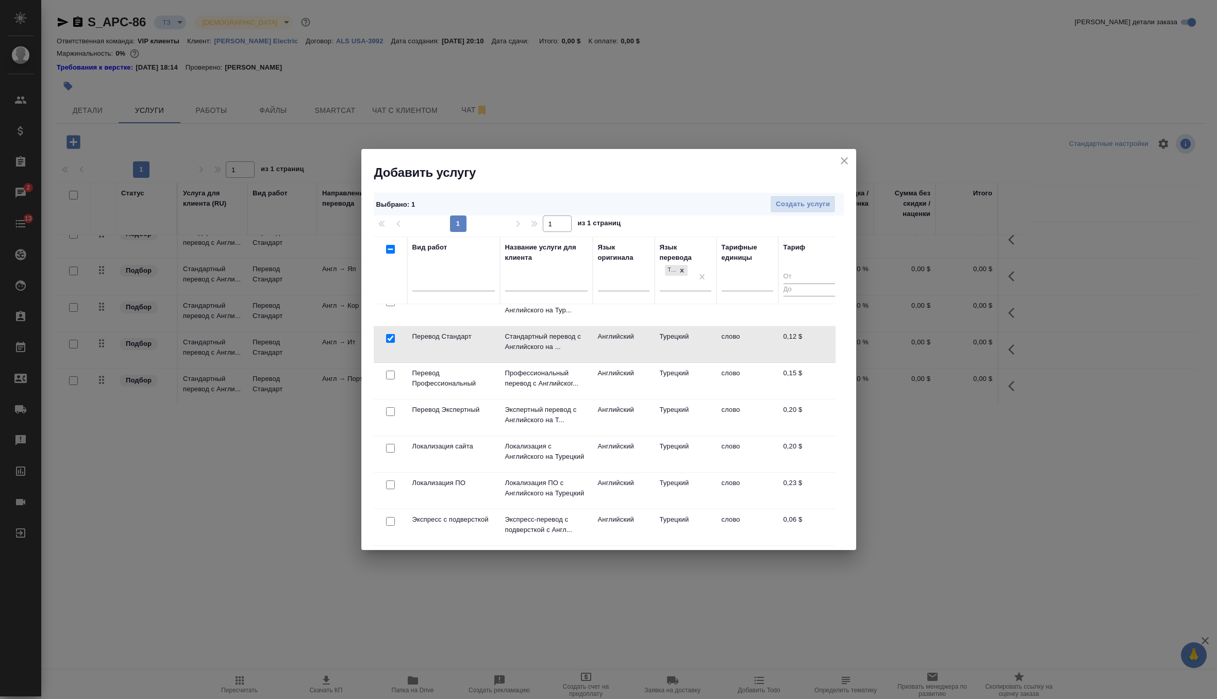
scroll to position [0, 0]
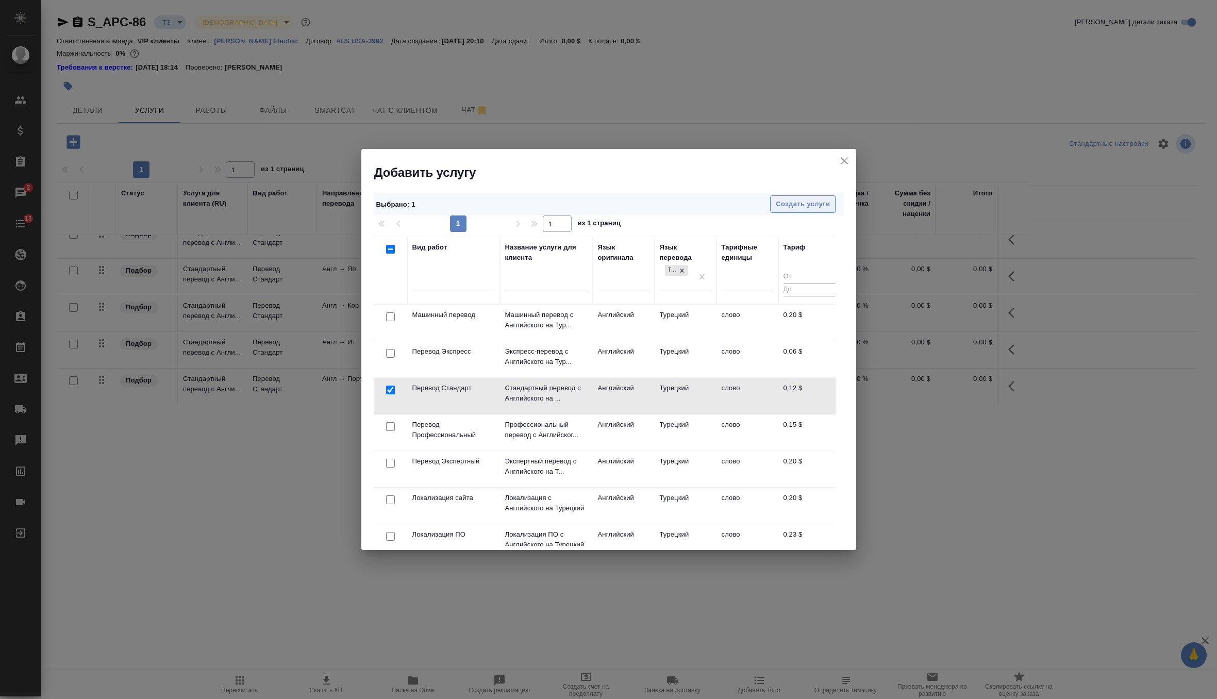
click at [827, 206] on span "Создать услуги" at bounding box center [803, 204] width 54 height 12
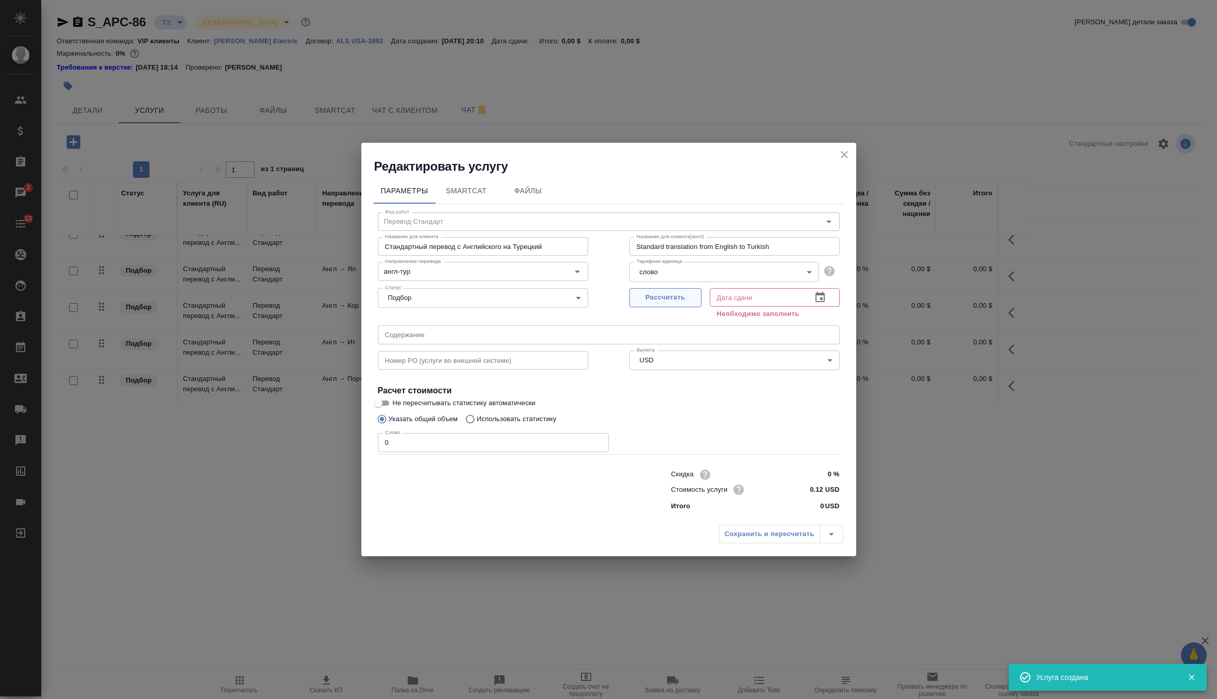
click at [677, 300] on span "Рассчитать" at bounding box center [665, 298] width 61 height 12
type input "03.10.2025 00:09"
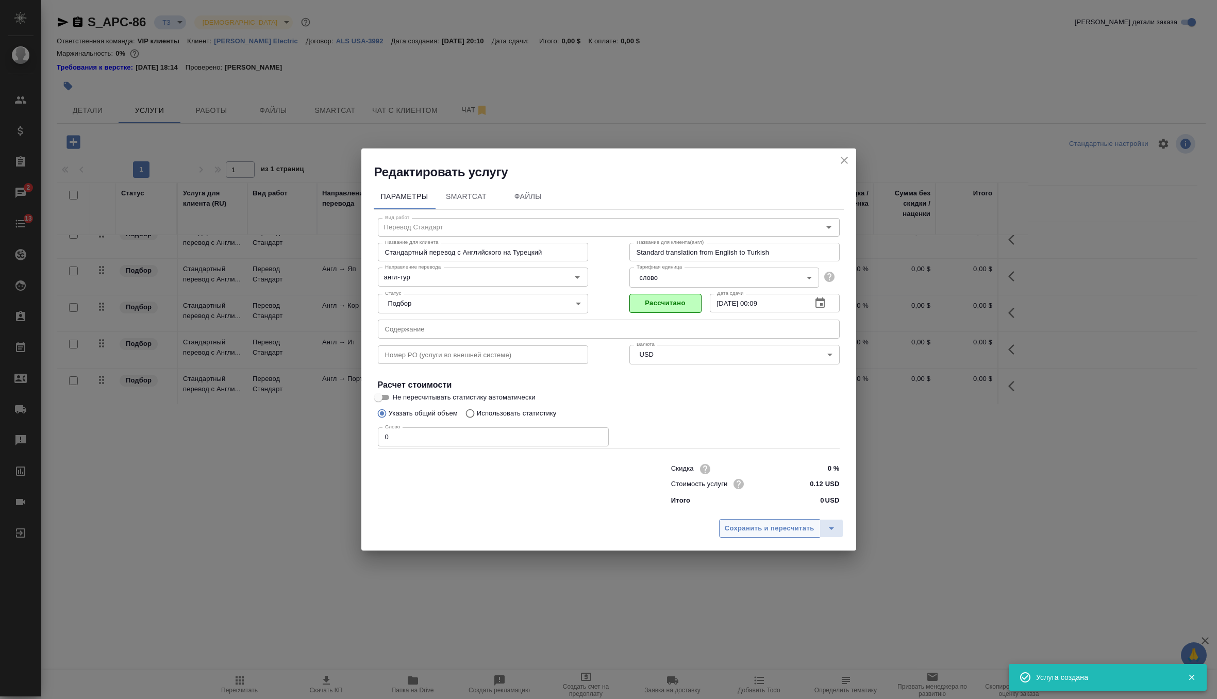
click at [748, 528] on span "Сохранить и пересчитать" at bounding box center [770, 529] width 90 height 12
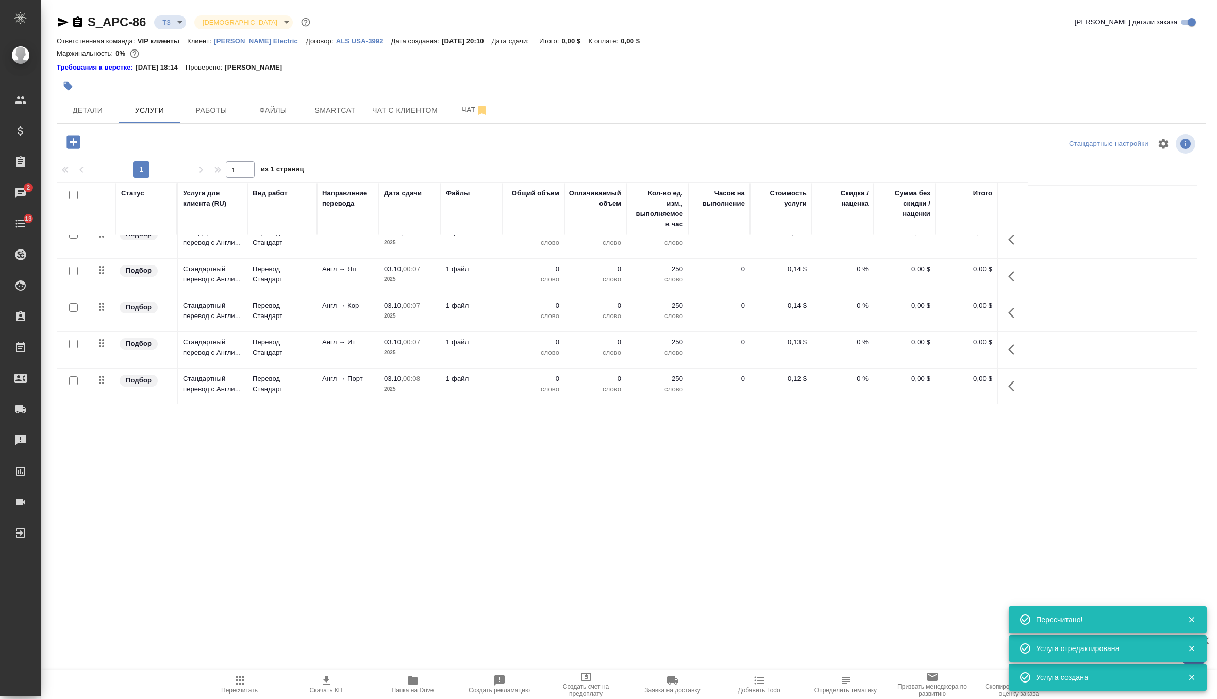
click at [74, 139] on icon "button" at bounding box center [73, 142] width 18 height 18
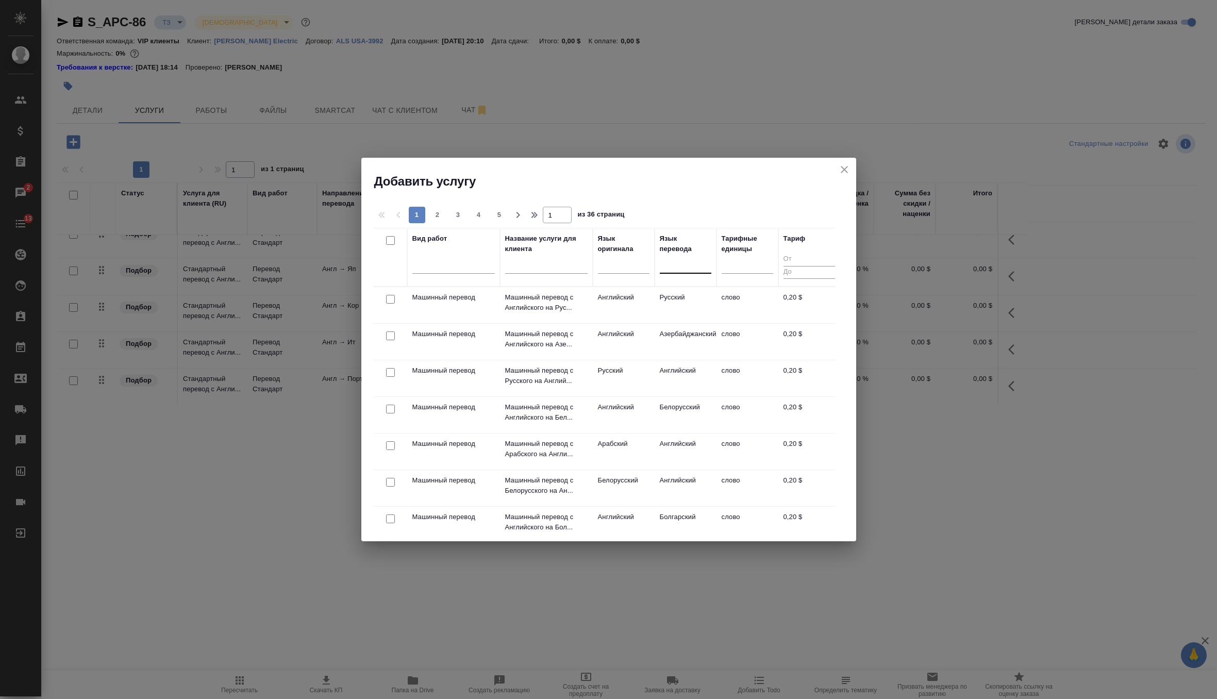
click at [685, 270] on div at bounding box center [686, 263] width 52 height 15
type input "русс"
click at [691, 298] on div "Русский" at bounding box center [737, 296] width 155 height 19
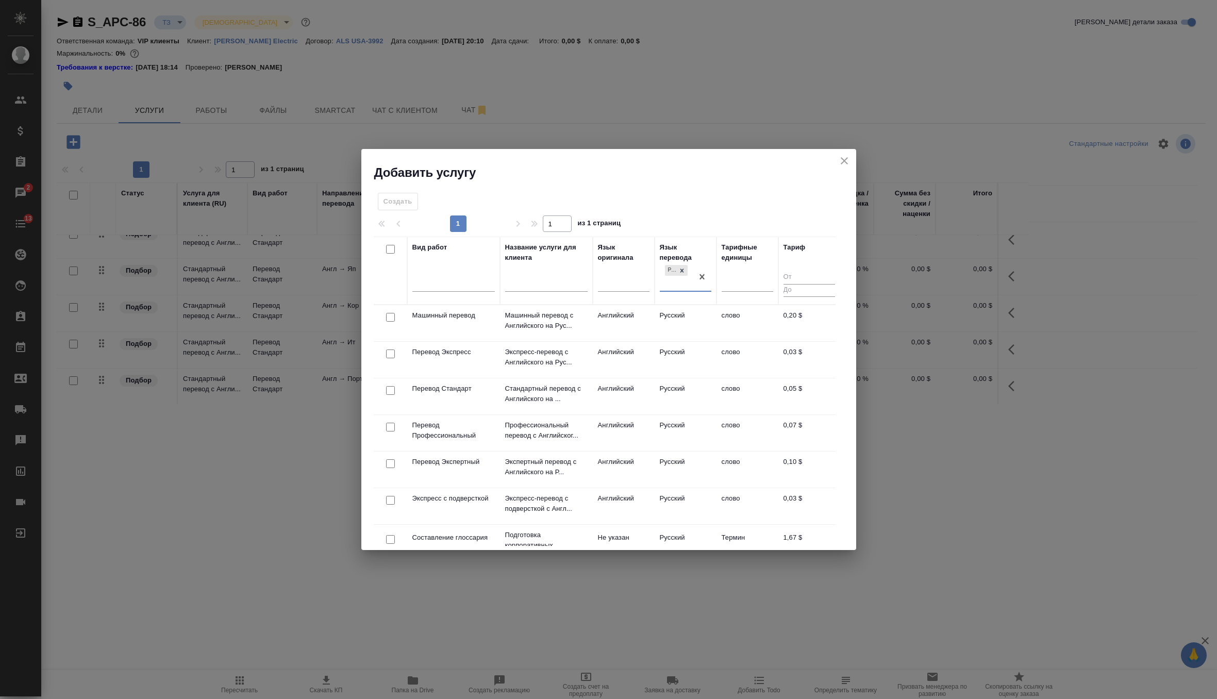
click at [389, 388] on input "checkbox" at bounding box center [390, 390] width 9 height 9
checkbox input "true"
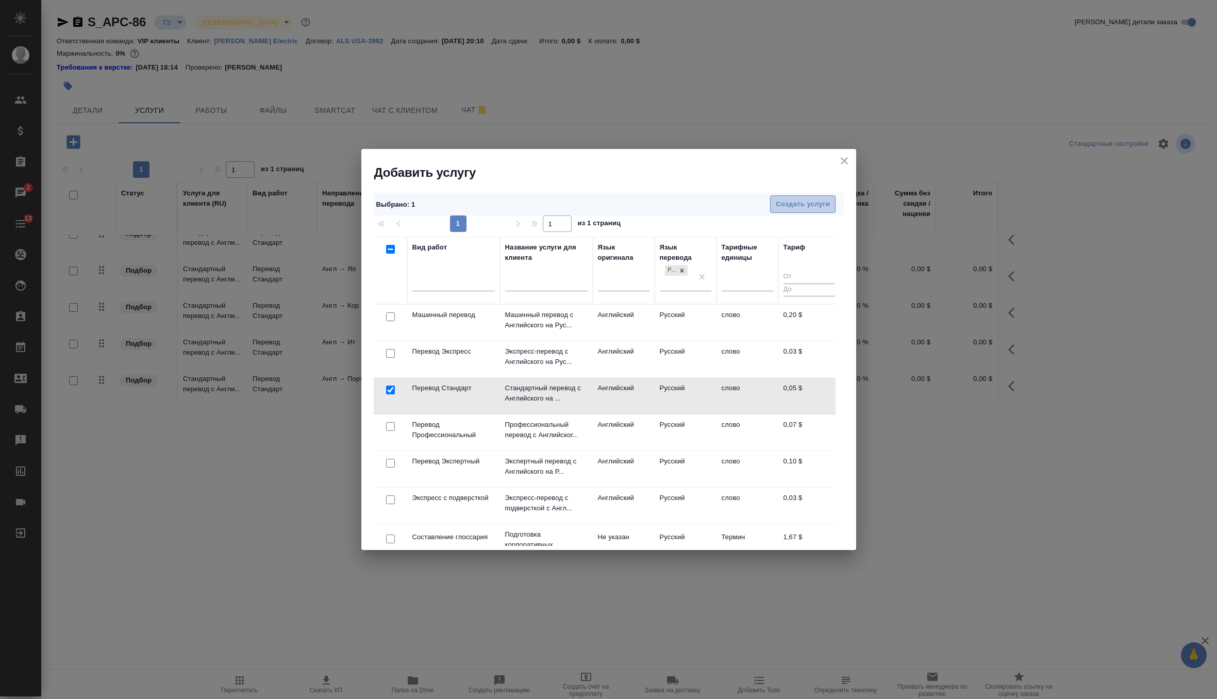
click at [813, 199] on span "Создать услуги" at bounding box center [803, 204] width 54 height 12
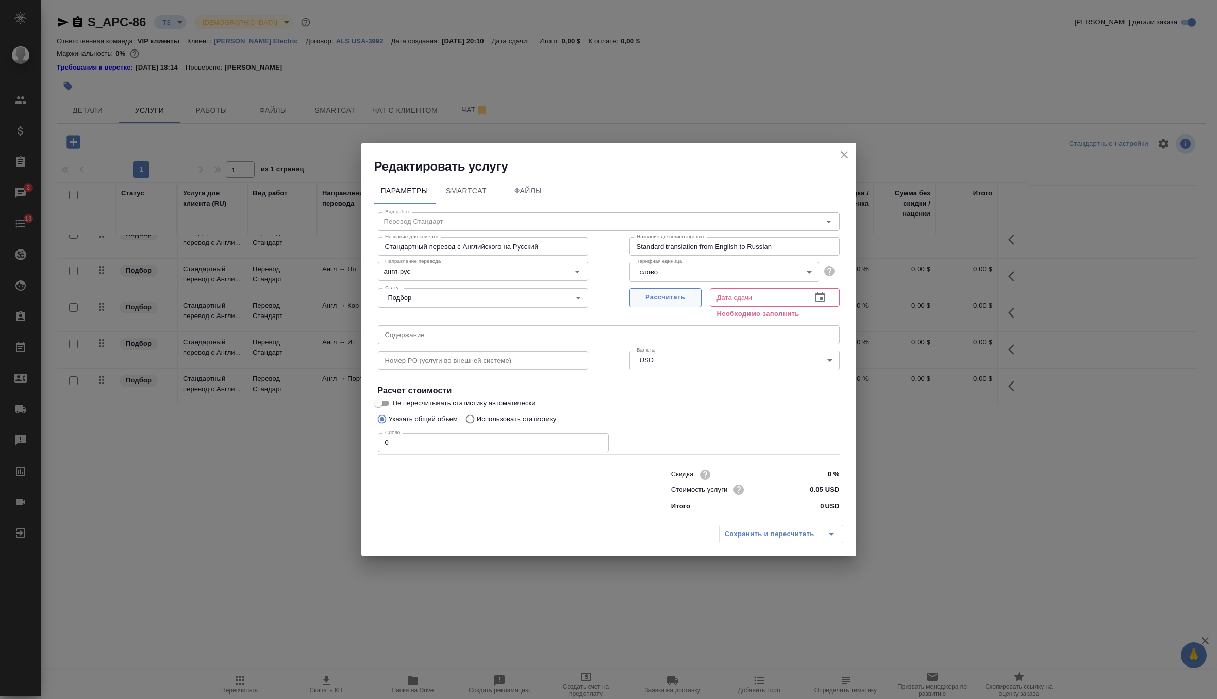
click at [688, 298] on span "Рассчитать" at bounding box center [665, 298] width 61 height 12
type input "[DATE] 00:10"
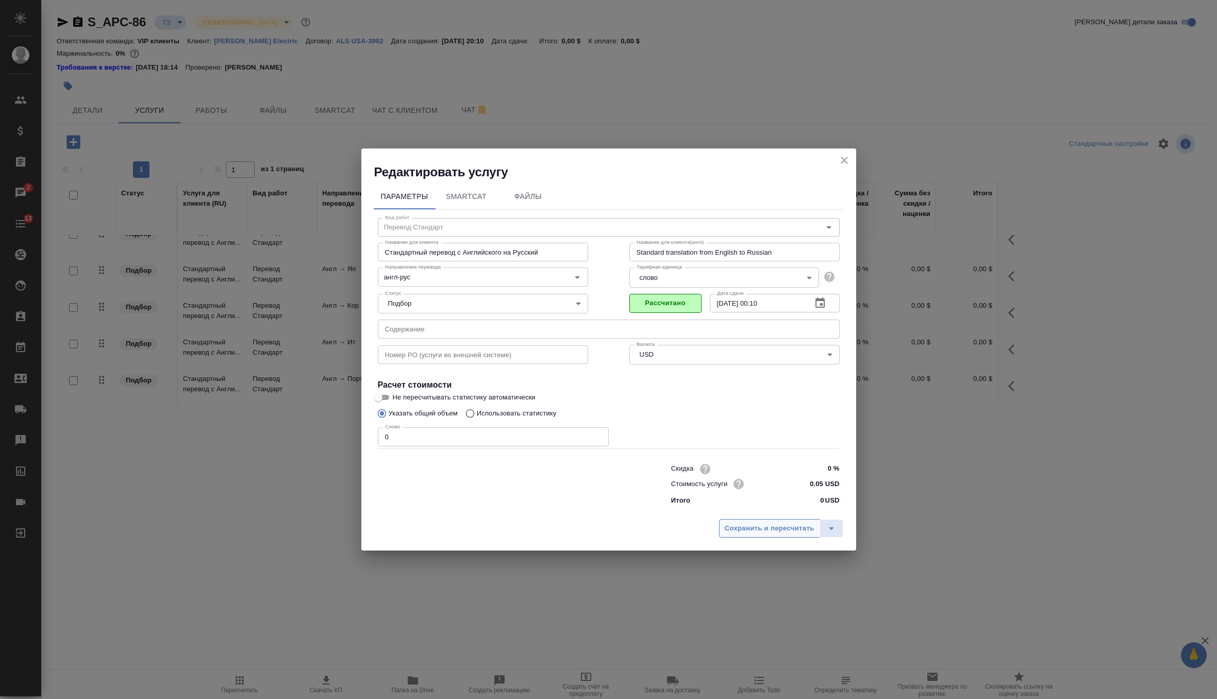
click at [778, 524] on span "Сохранить и пересчитать" at bounding box center [770, 529] width 90 height 12
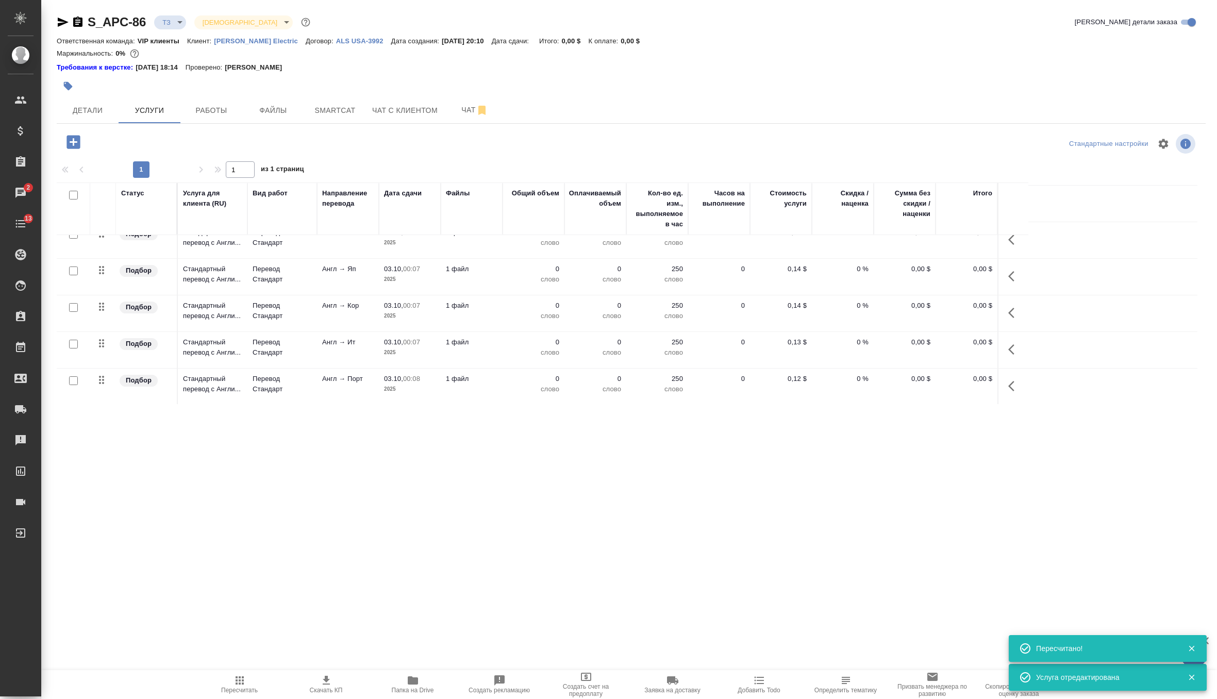
click at [68, 147] on icon "button" at bounding box center [72, 141] width 13 height 13
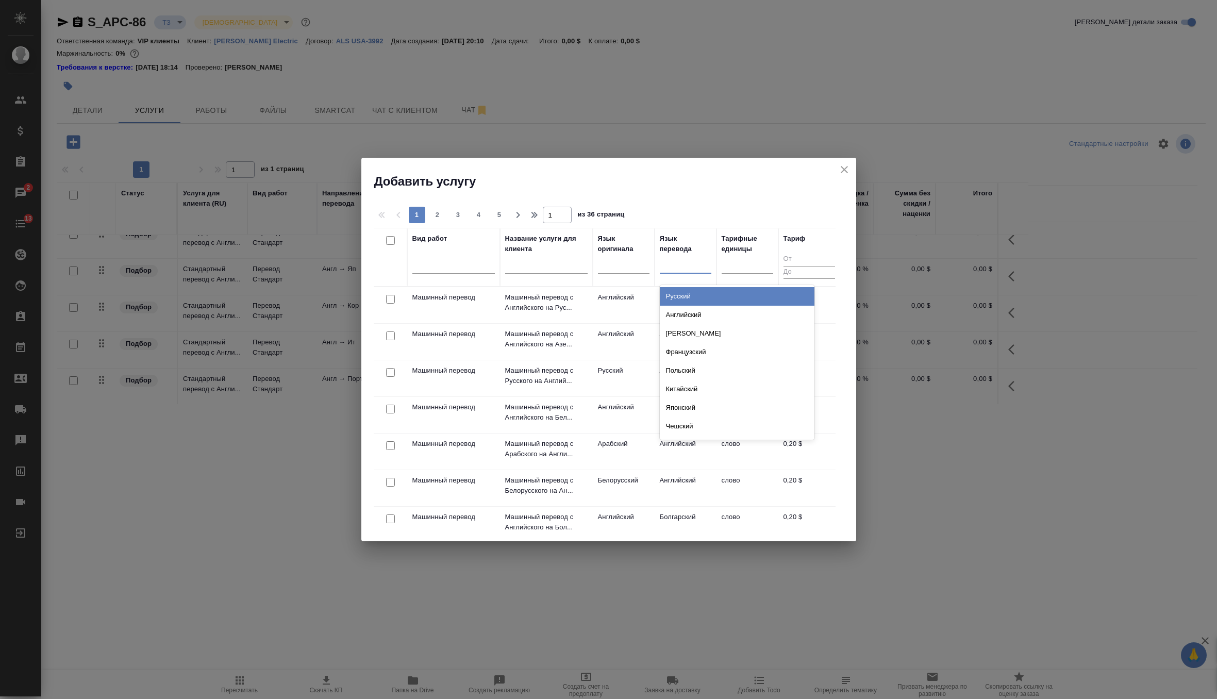
click at [689, 266] on div at bounding box center [686, 263] width 52 height 15
type input "чеш"
click at [677, 301] on div "Чешский" at bounding box center [737, 296] width 155 height 19
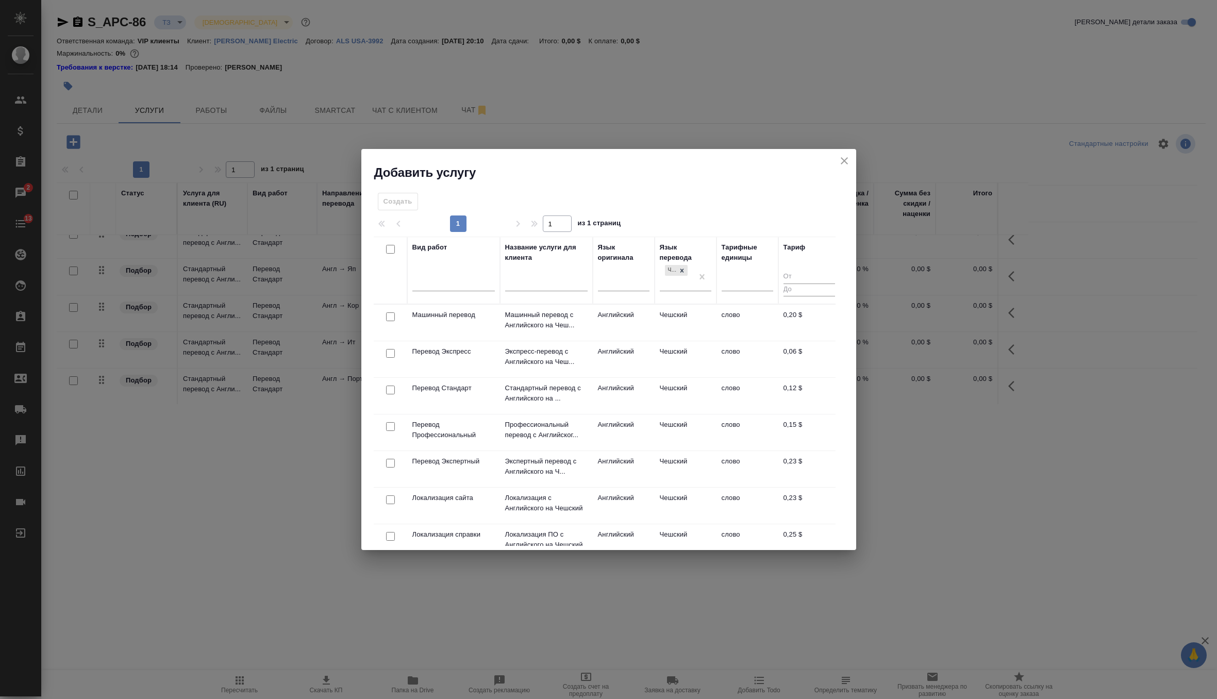
click at [390, 387] on input "checkbox" at bounding box center [390, 389] width 9 height 9
checkbox input "true"
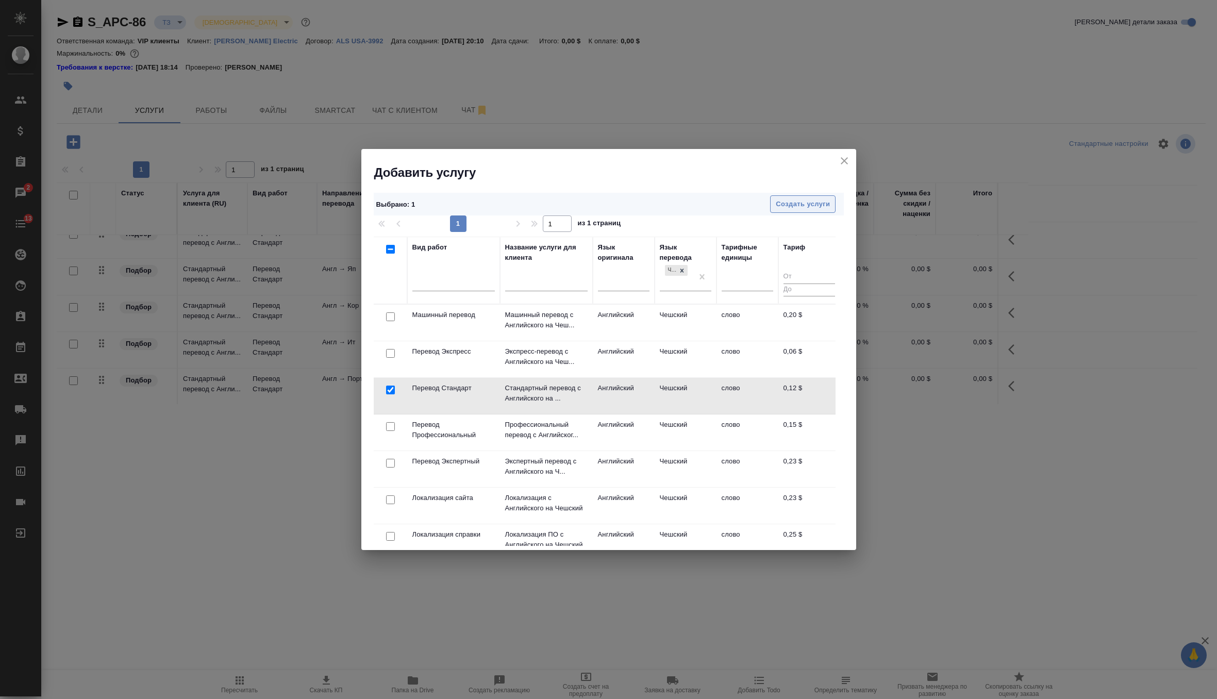
click at [803, 201] on span "Создать услуги" at bounding box center [803, 204] width 54 height 12
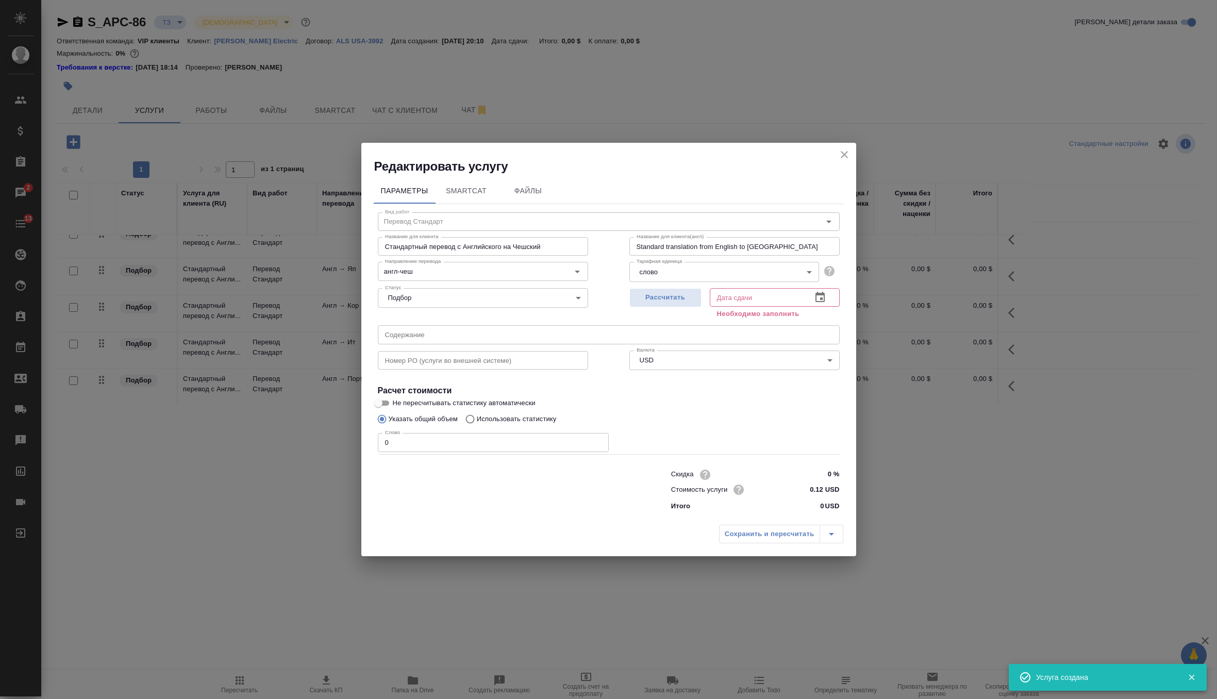
click at [670, 316] on div "Рассчитать" at bounding box center [665, 302] width 72 height 37
click at [688, 299] on span "Рассчитать" at bounding box center [665, 298] width 61 height 12
type input "[DATE] 00:10"
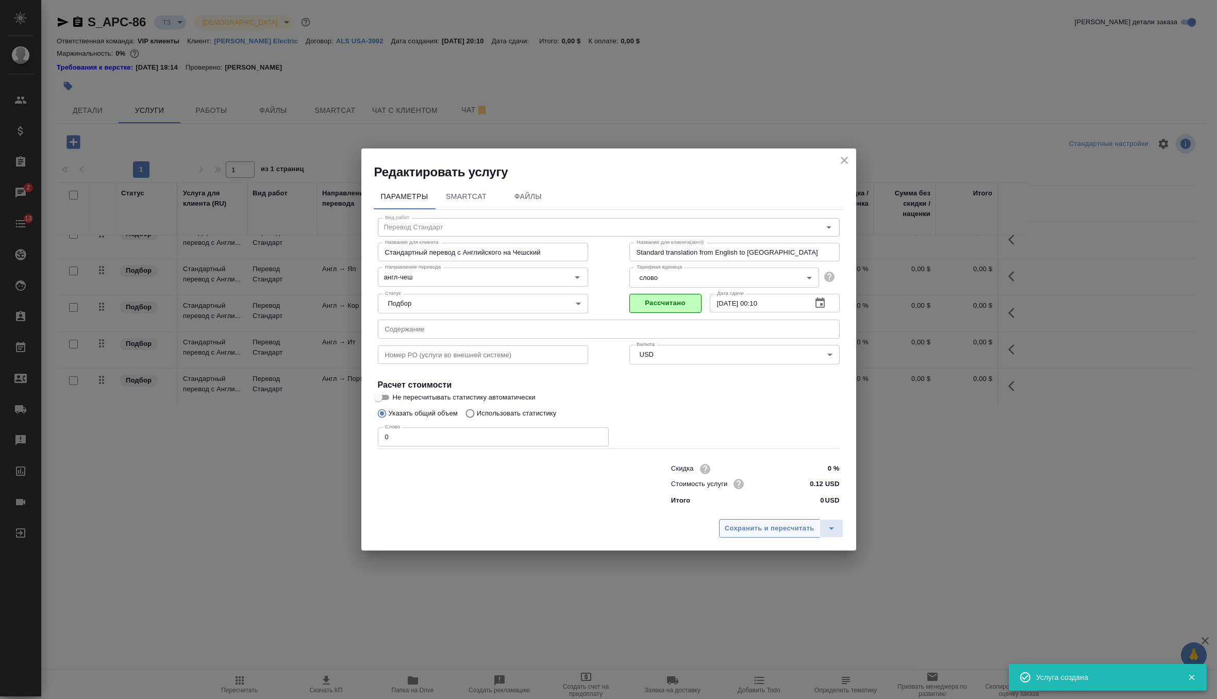
click at [751, 531] on span "Сохранить и пересчитать" at bounding box center [770, 529] width 90 height 12
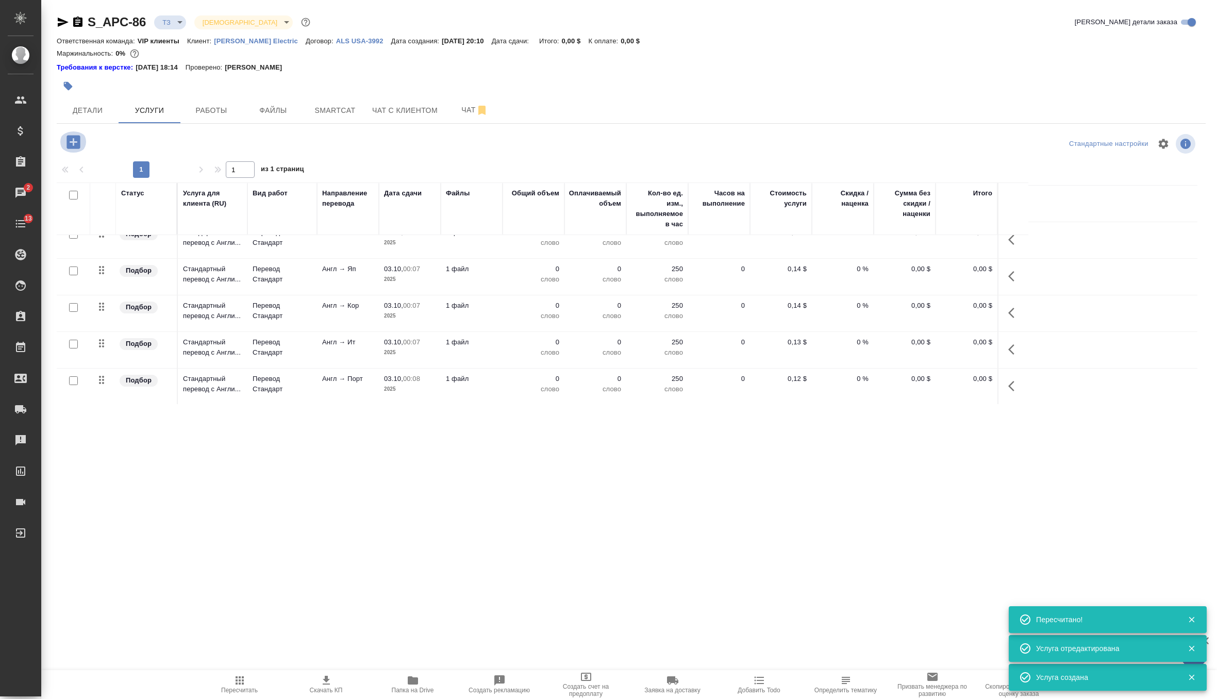
click at [75, 139] on icon "button" at bounding box center [72, 141] width 13 height 13
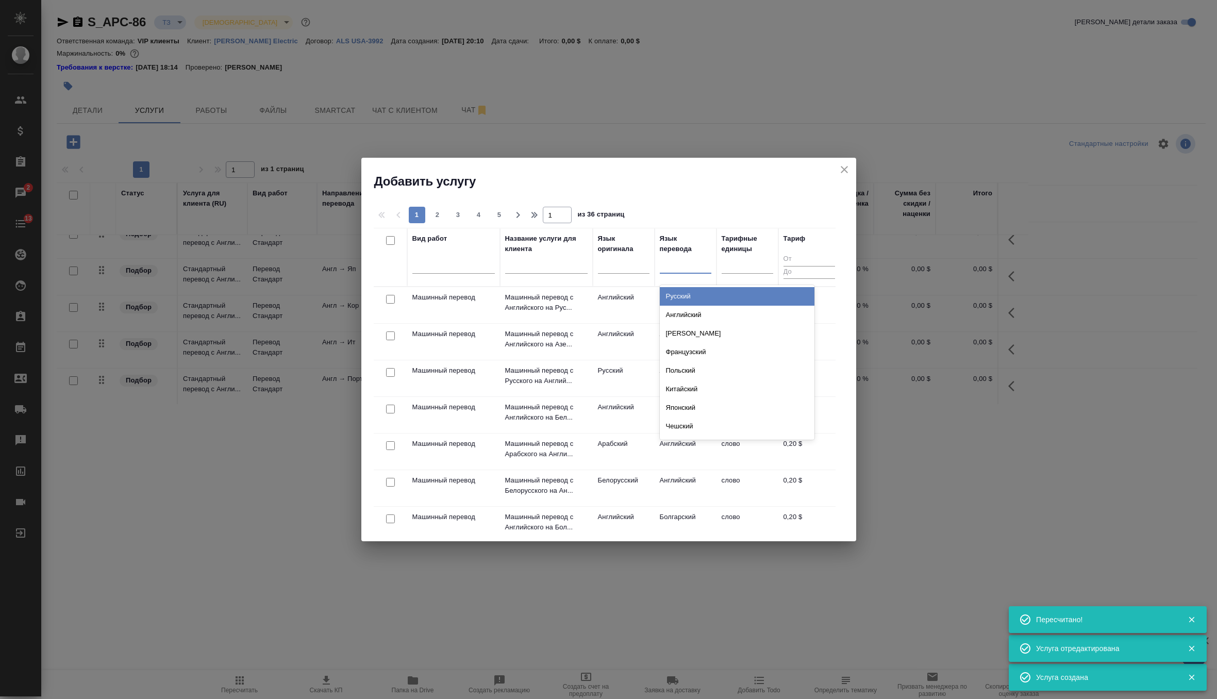
click at [684, 261] on div at bounding box center [686, 263] width 52 height 15
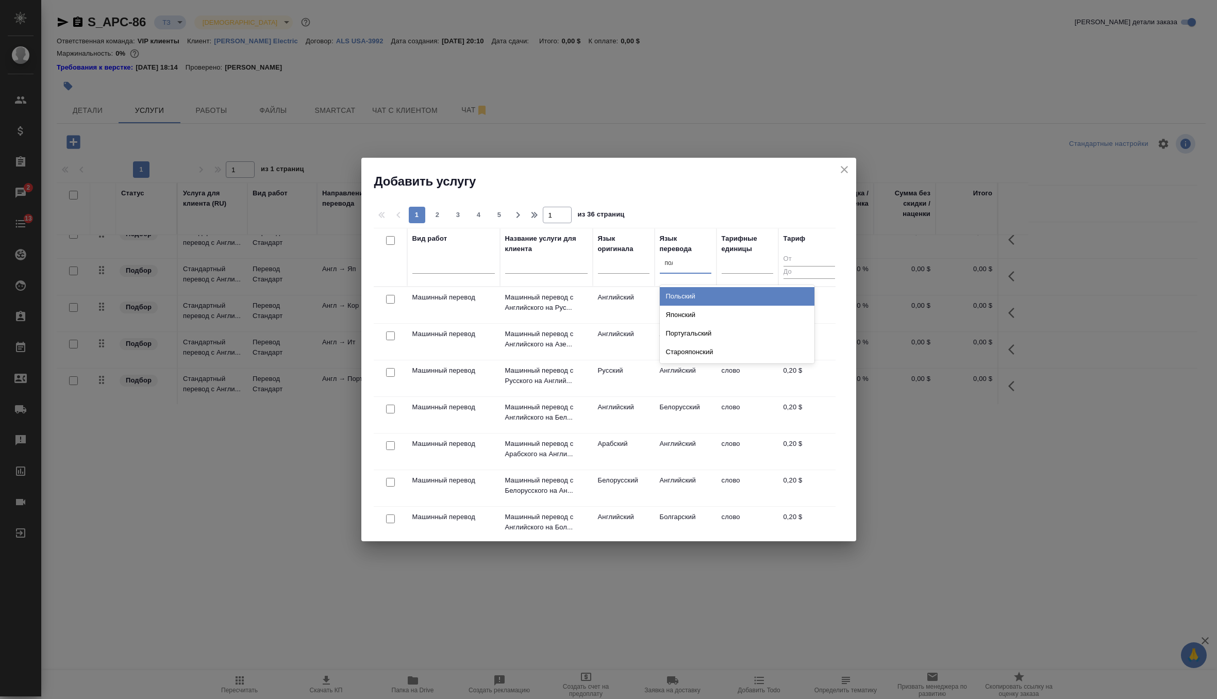
type input "поль"
click at [682, 290] on div "Польский" at bounding box center [737, 296] width 155 height 19
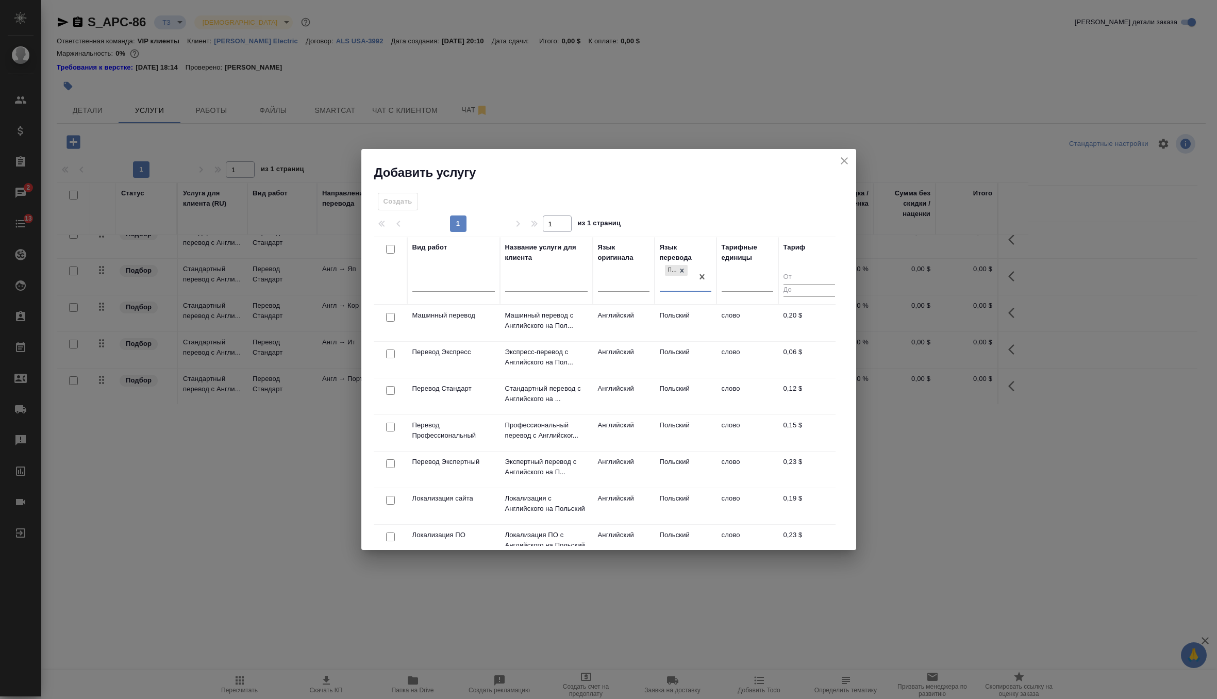
click at [389, 391] on input "checkbox" at bounding box center [390, 390] width 9 height 9
checkbox input "true"
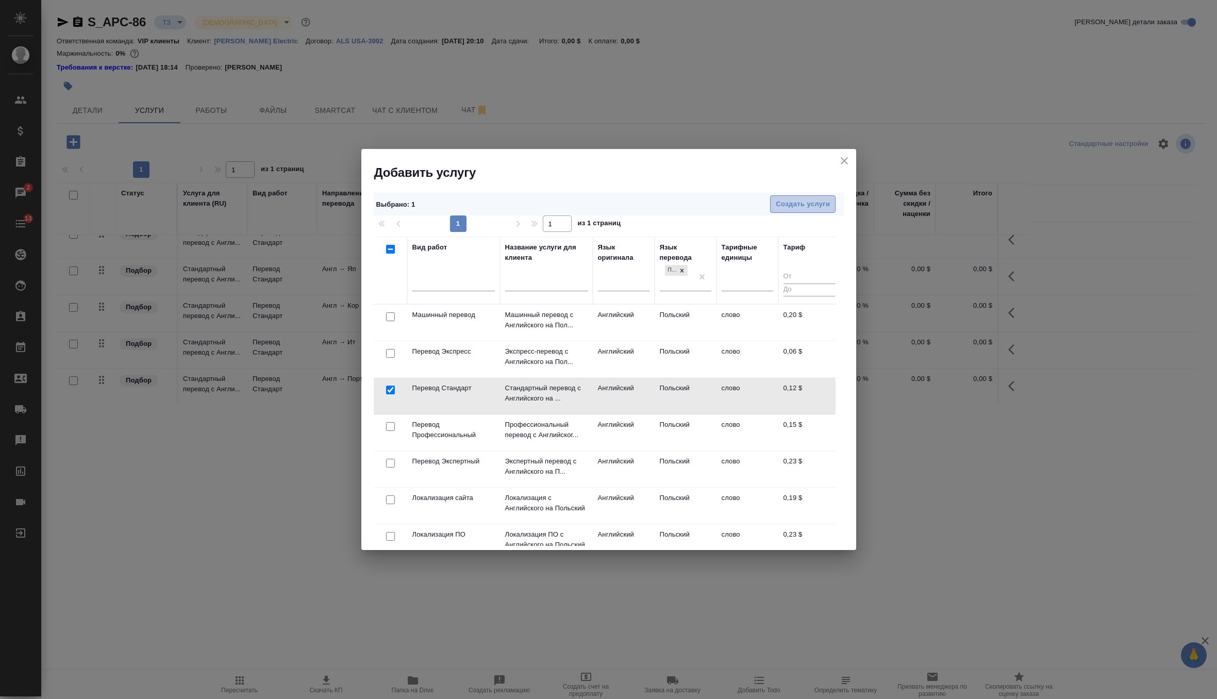
click at [808, 207] on span "Создать услуги" at bounding box center [803, 204] width 54 height 12
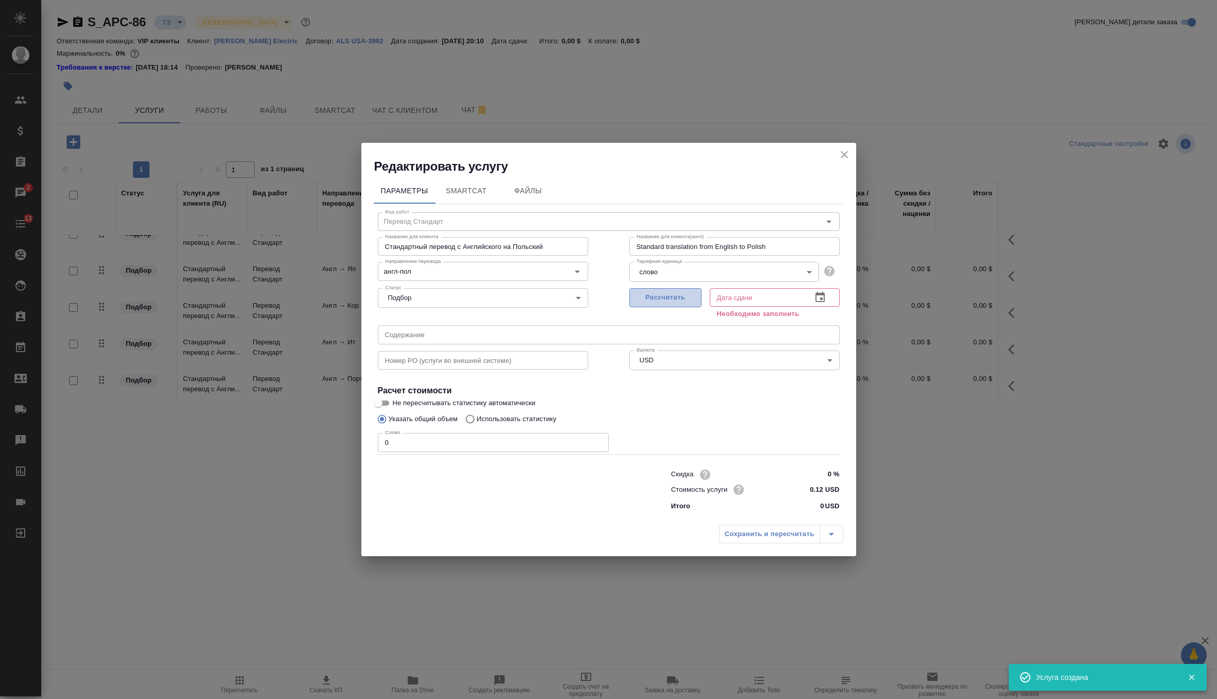
click at [675, 301] on span "Рассчитать" at bounding box center [665, 298] width 61 height 12
type input "[DATE] 00:10"
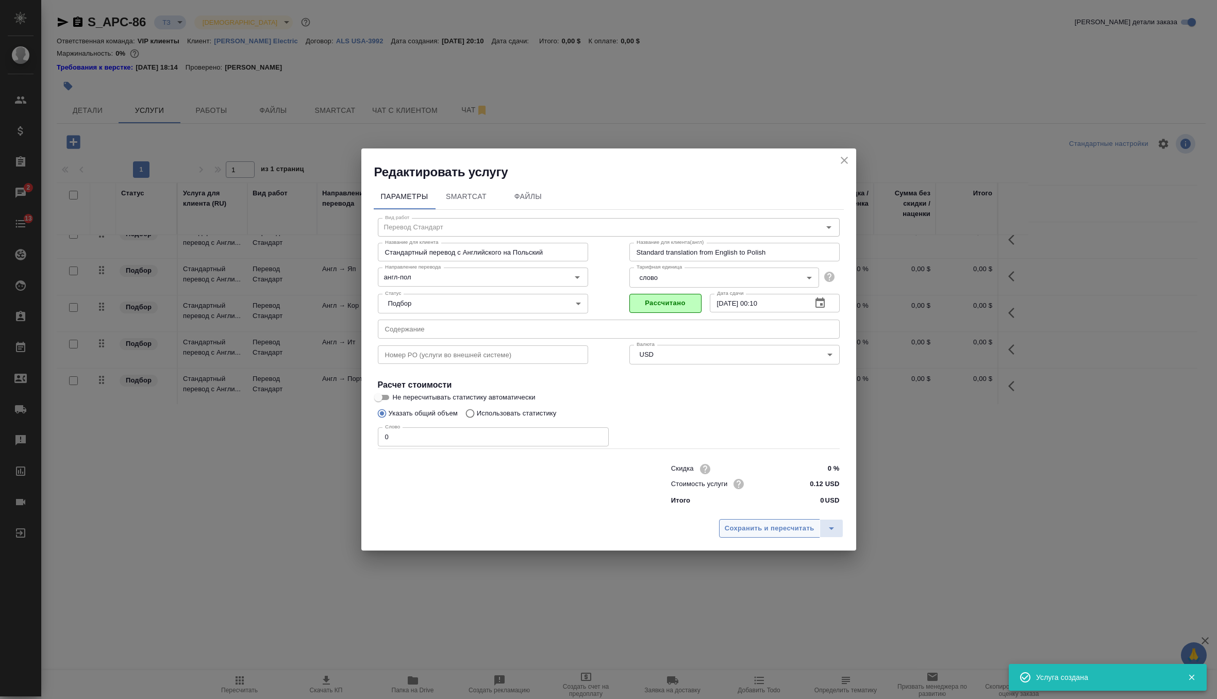
click at [758, 528] on span "Сохранить и пересчитать" at bounding box center [770, 529] width 90 height 12
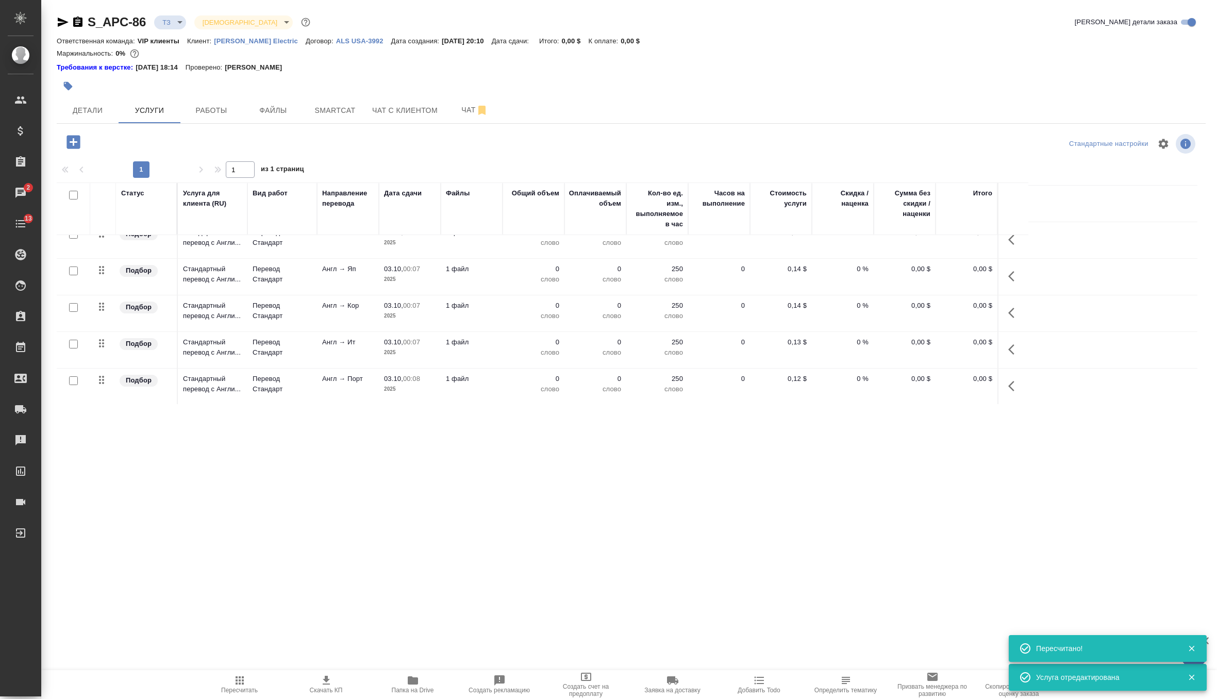
click at [77, 144] on icon "button" at bounding box center [72, 141] width 13 height 13
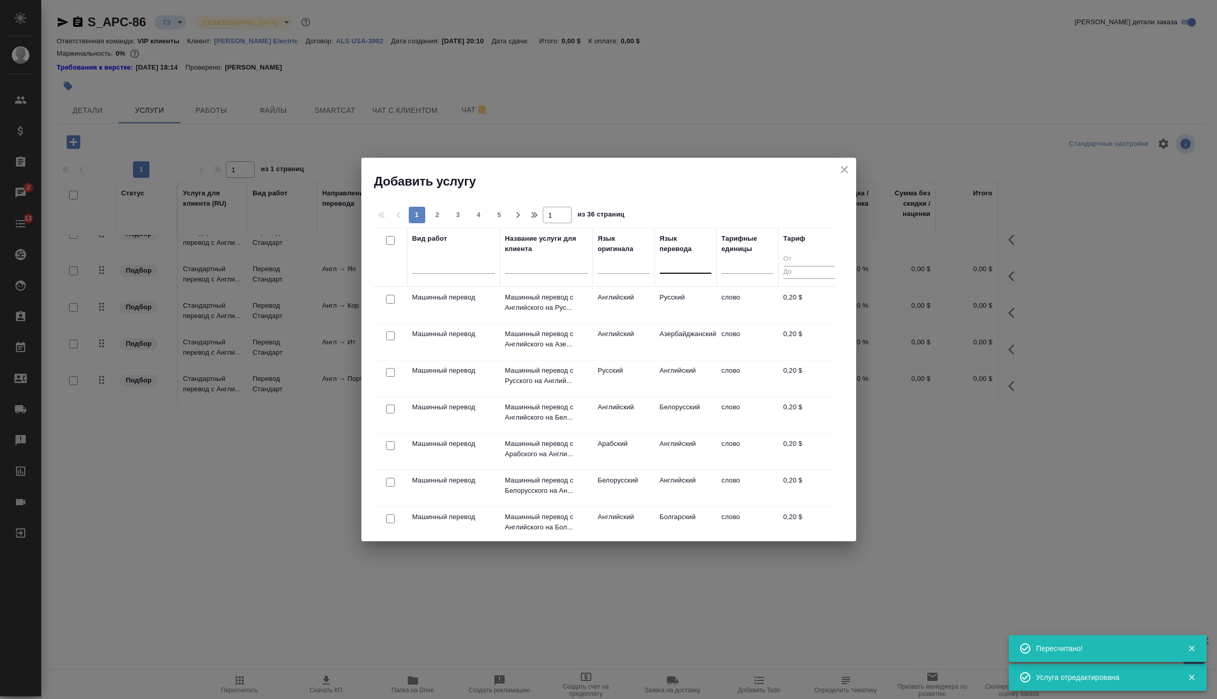
click at [682, 260] on div at bounding box center [686, 263] width 52 height 15
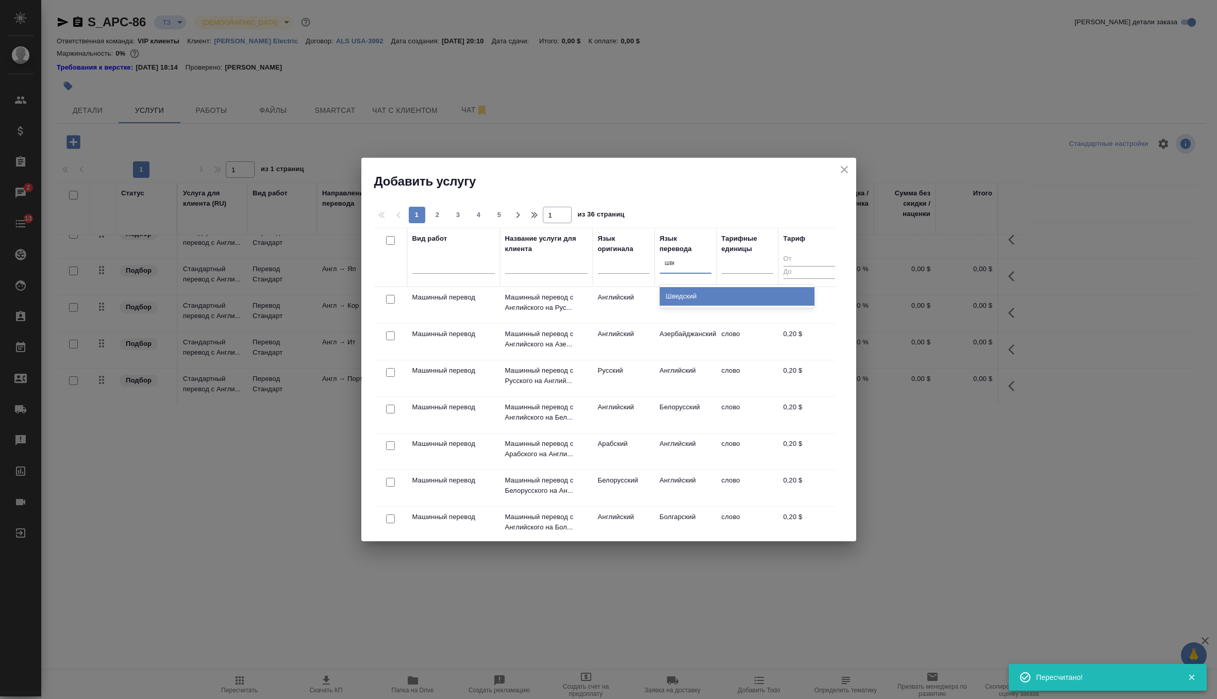
type input "швед"
click at [676, 293] on div "Шведский" at bounding box center [737, 296] width 155 height 19
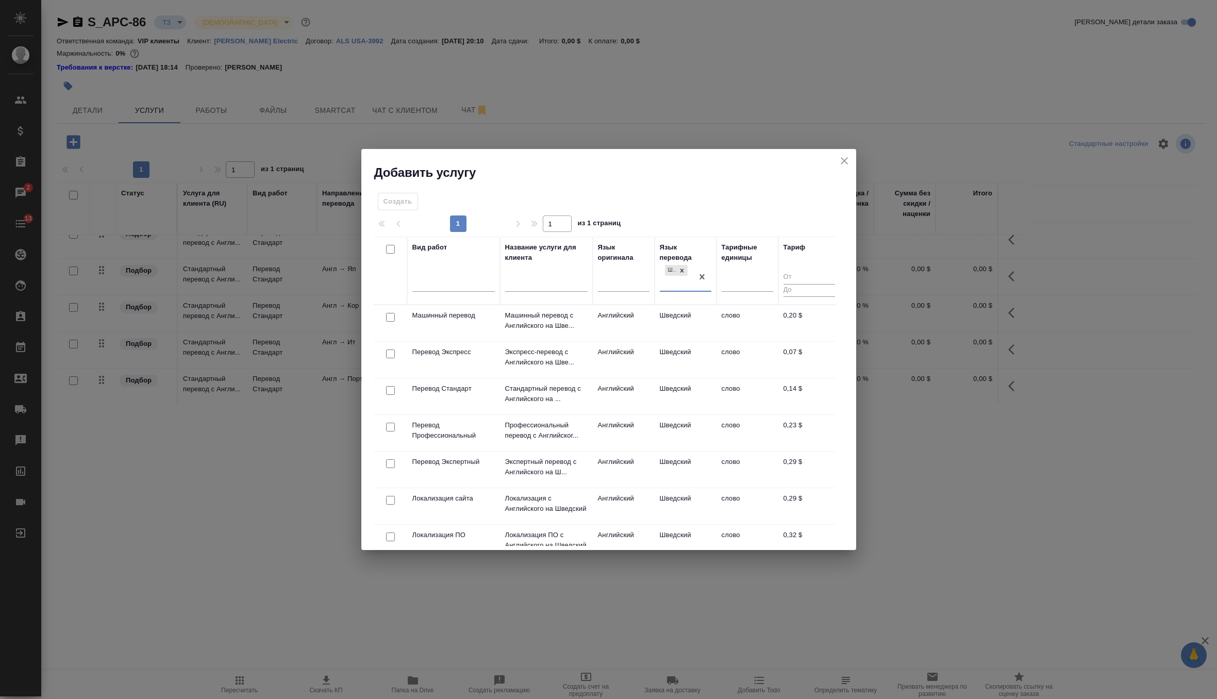
click at [390, 389] on input "checkbox" at bounding box center [390, 390] width 9 height 9
checkbox input "true"
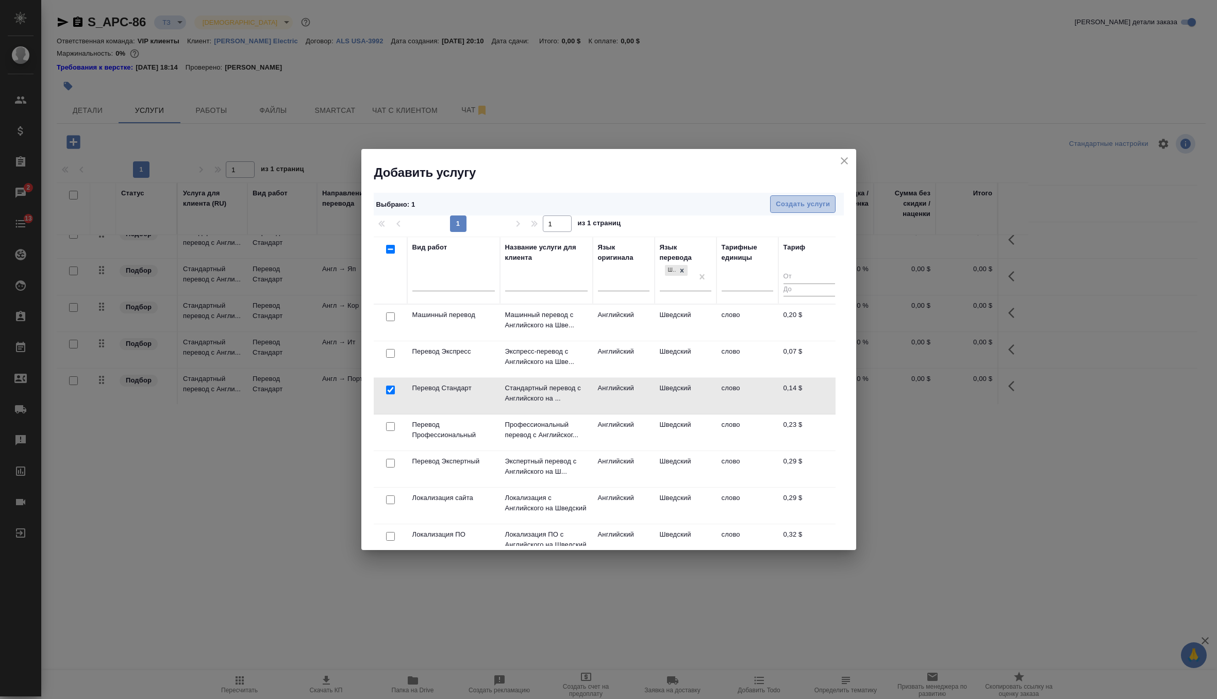
click at [793, 207] on span "Создать услуги" at bounding box center [803, 204] width 54 height 12
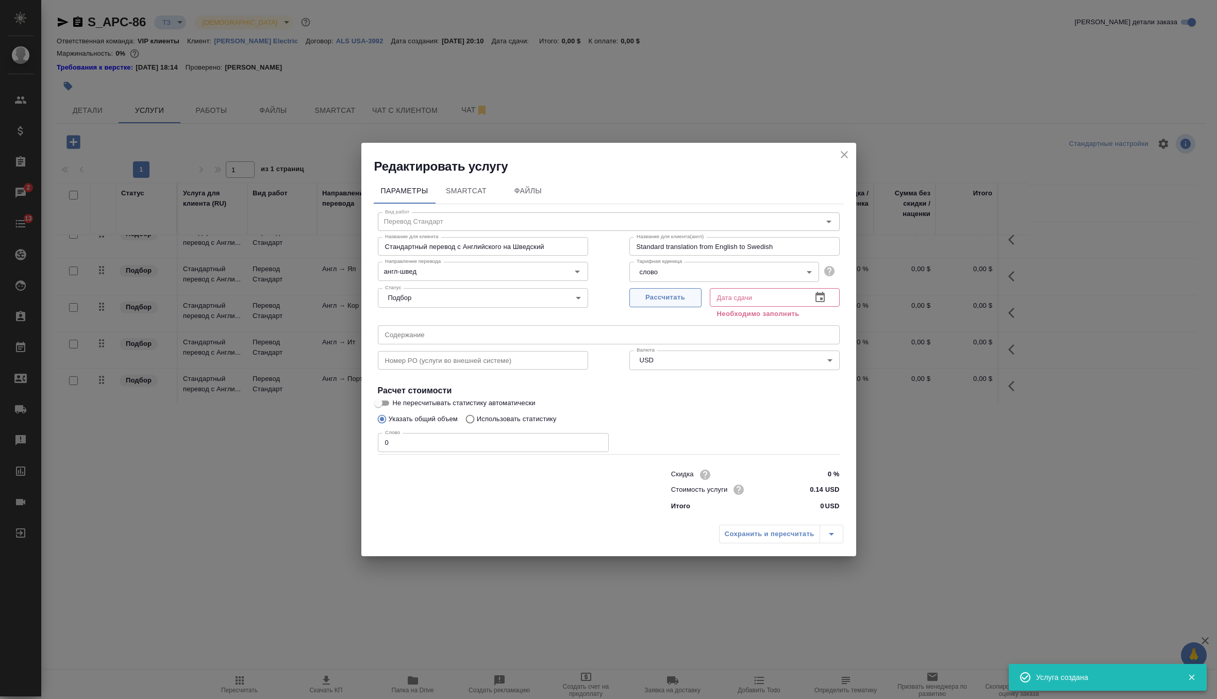
click at [685, 306] on button "Рассчитать" at bounding box center [665, 297] width 72 height 19
type input "[DATE] 00:10"
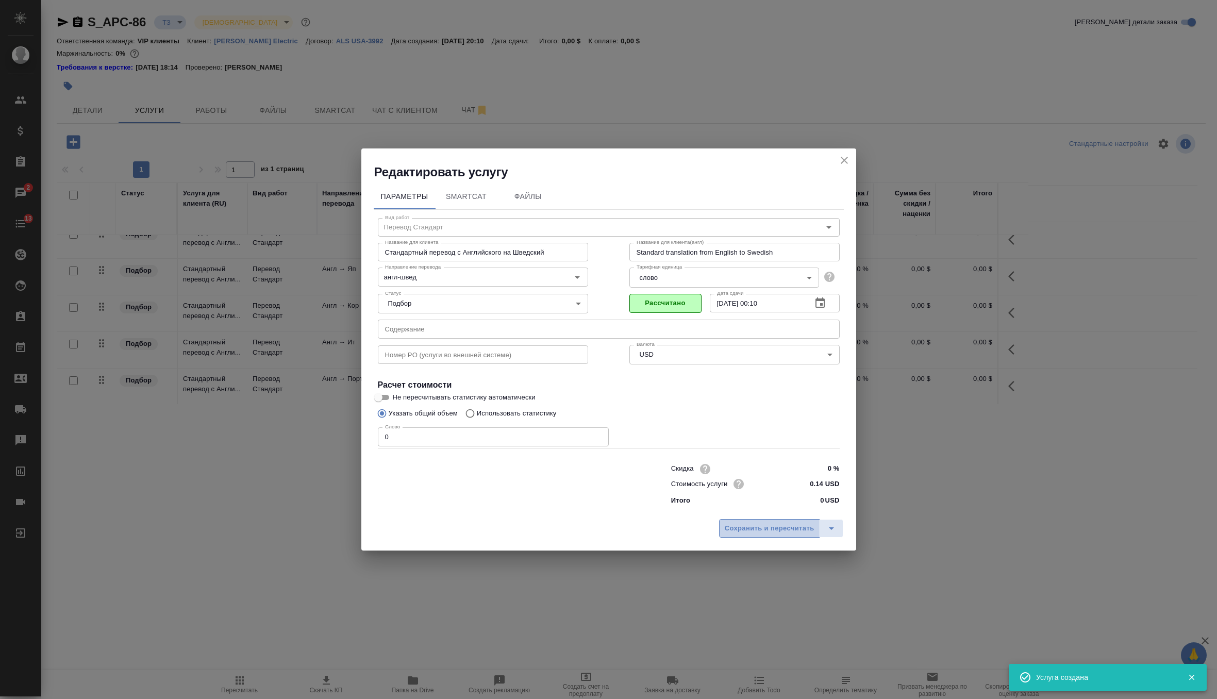
click at [759, 529] on span "Сохранить и пересчитать" at bounding box center [770, 529] width 90 height 12
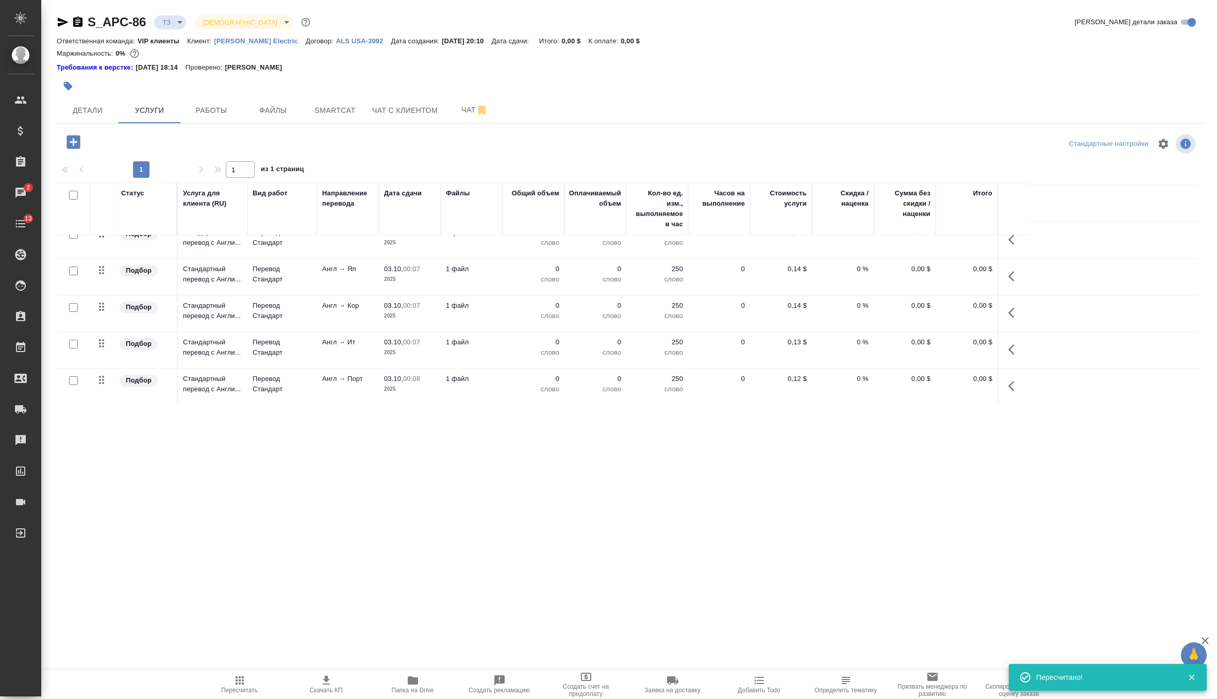
click at [228, 677] on span "Пересчитать" at bounding box center [240, 684] width 74 height 20
click at [251, 41] on p "[PERSON_NAME] Electric" at bounding box center [260, 41] width 92 height 8
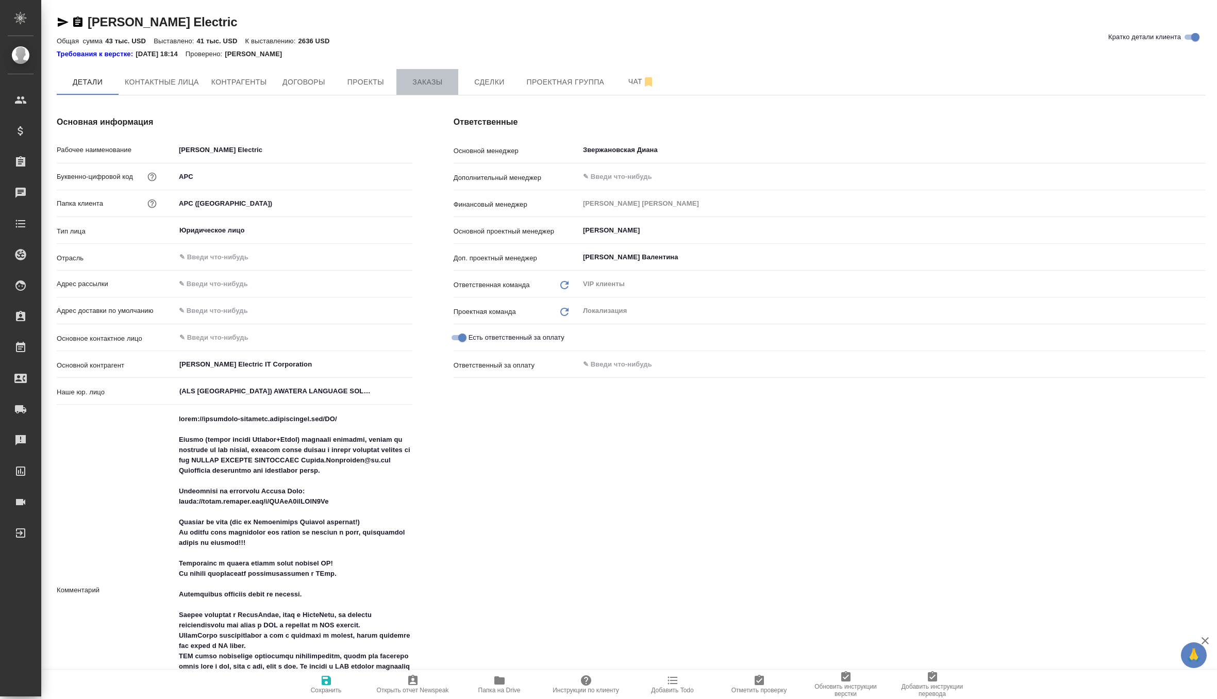
click at [430, 86] on span "Заказы" at bounding box center [426, 82] width 49 height 13
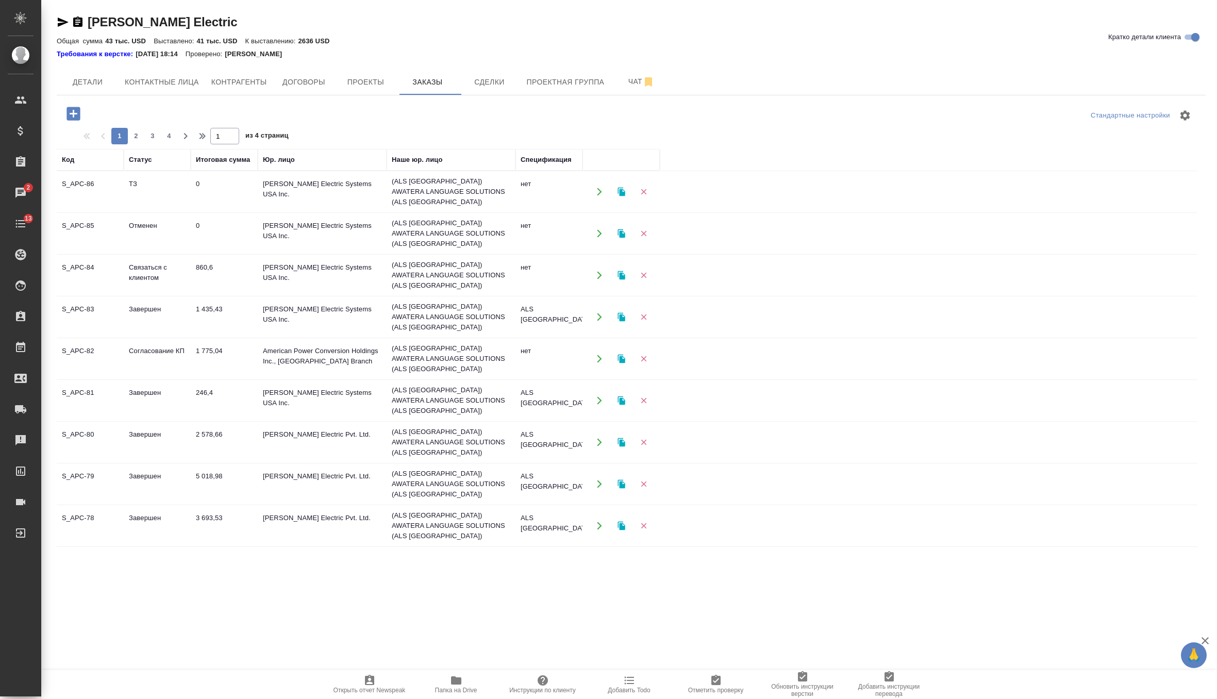
click at [246, 265] on td "860,6" at bounding box center [224, 275] width 67 height 36
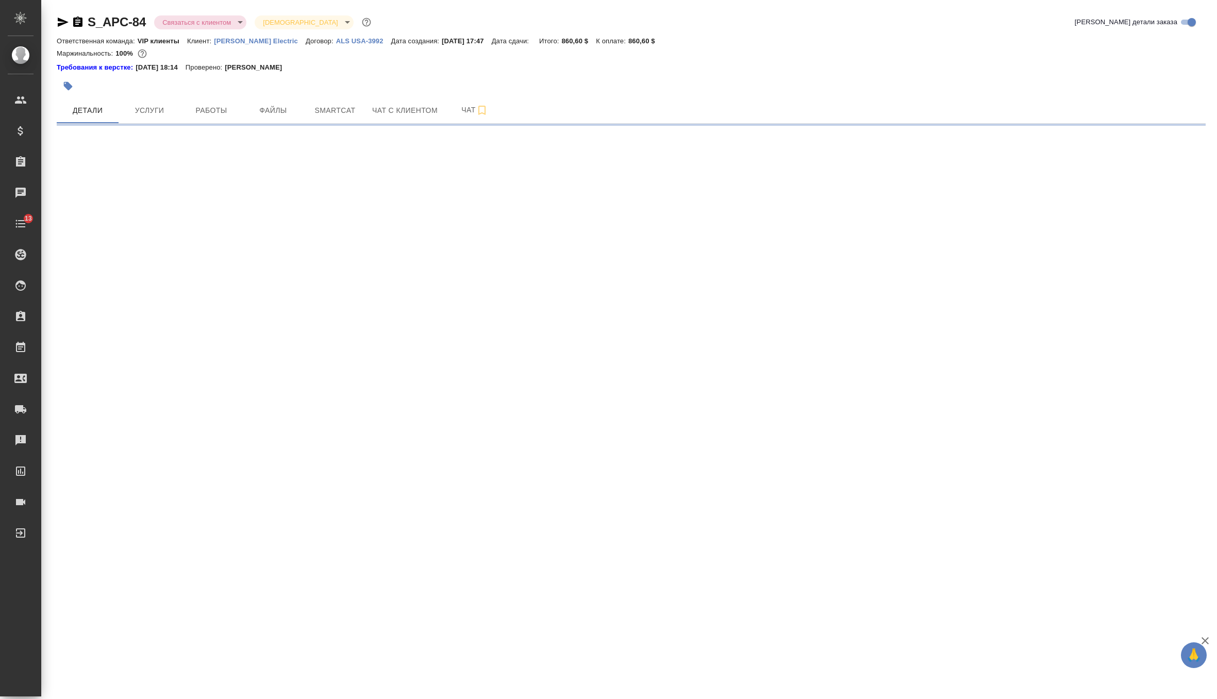
select select "RU"
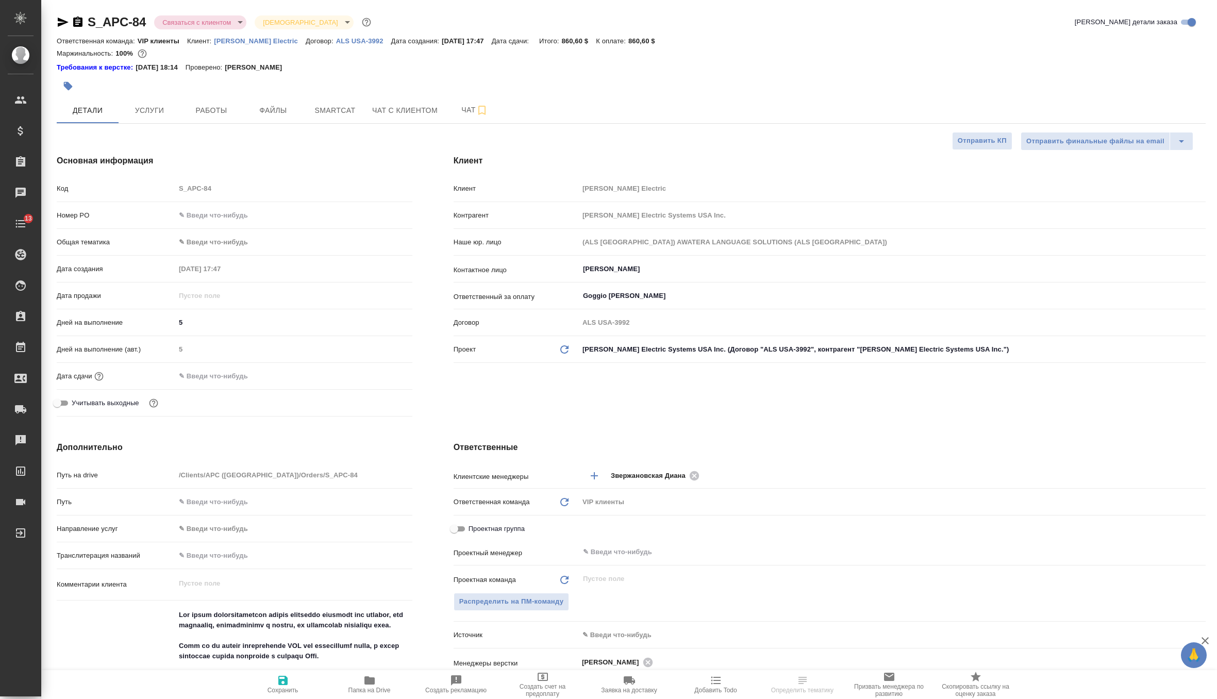
type textarea "x"
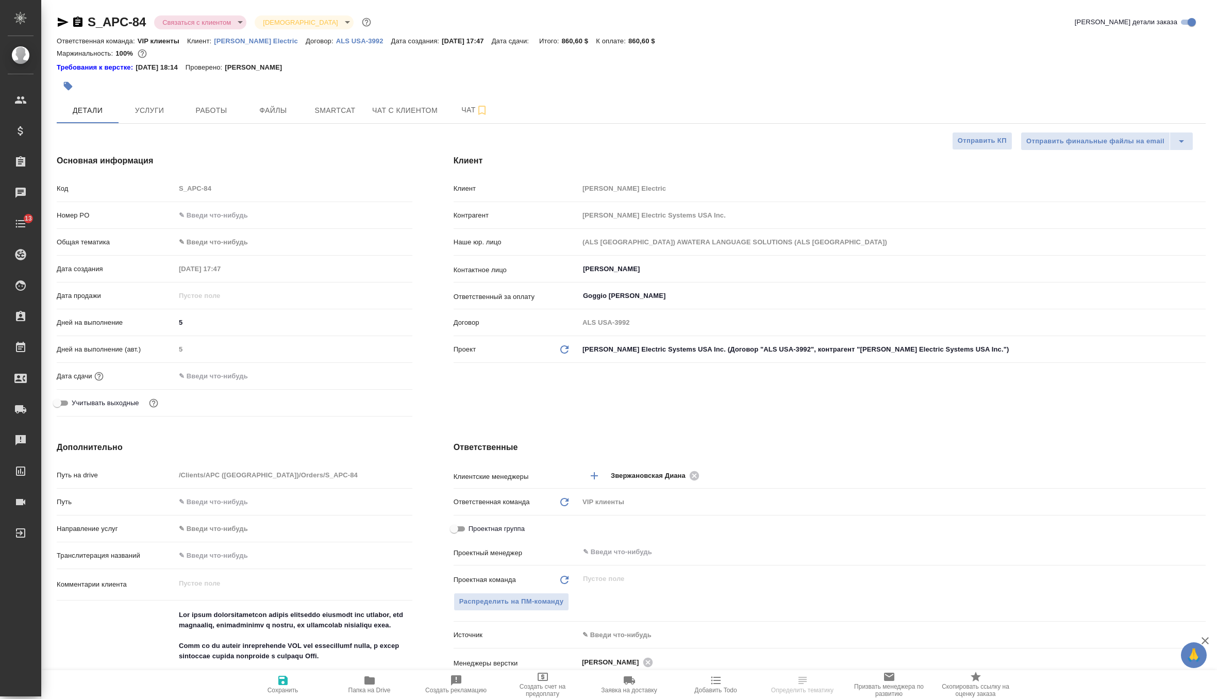
type textarea "x"
click at [154, 107] on span "Услуги" at bounding box center [149, 110] width 49 height 13
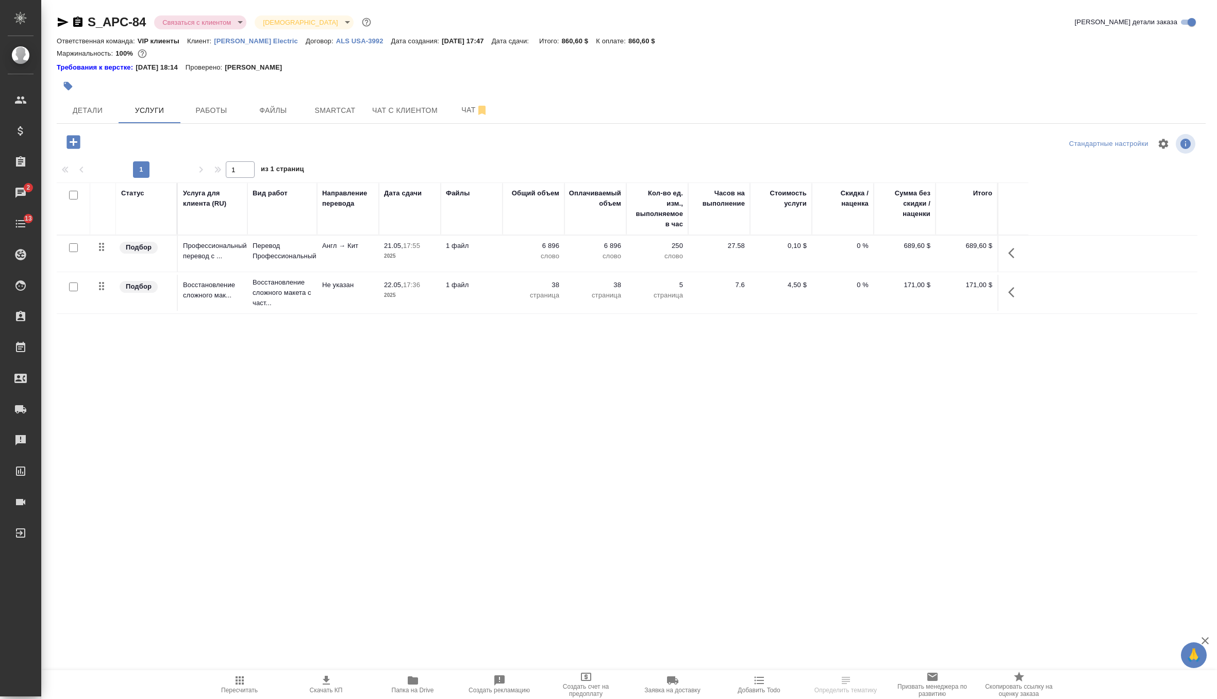
click at [406, 687] on span "Папка на Drive" at bounding box center [413, 689] width 42 height 7
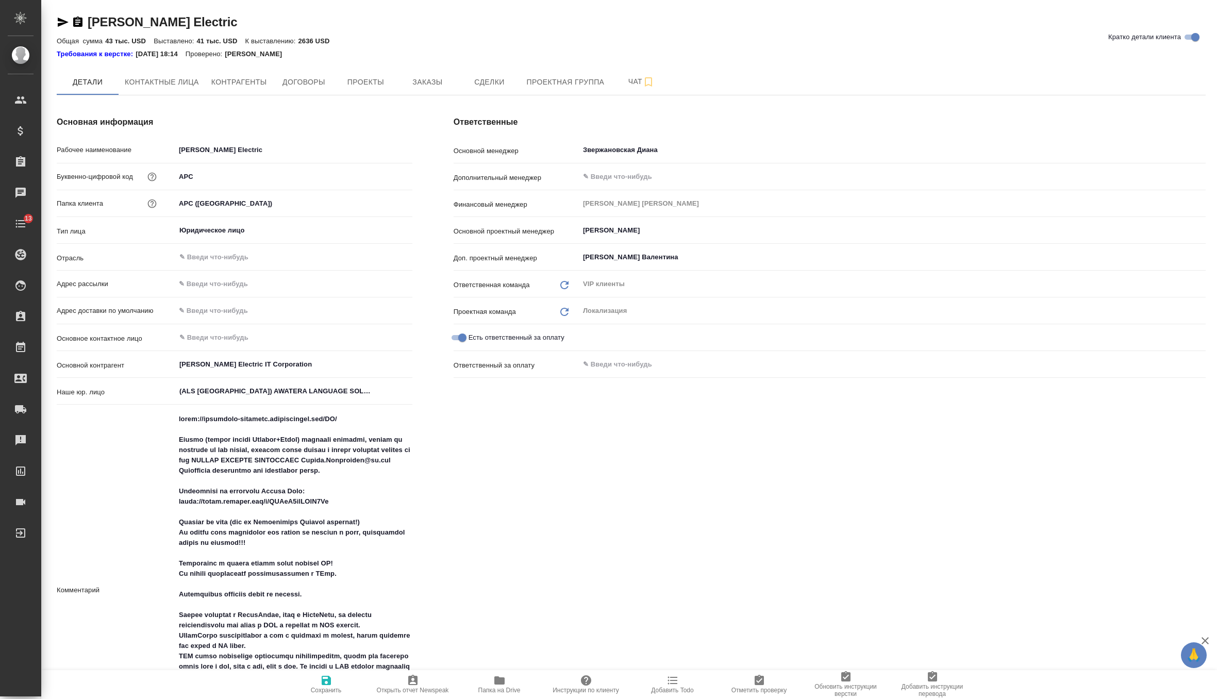
type textarea "x"
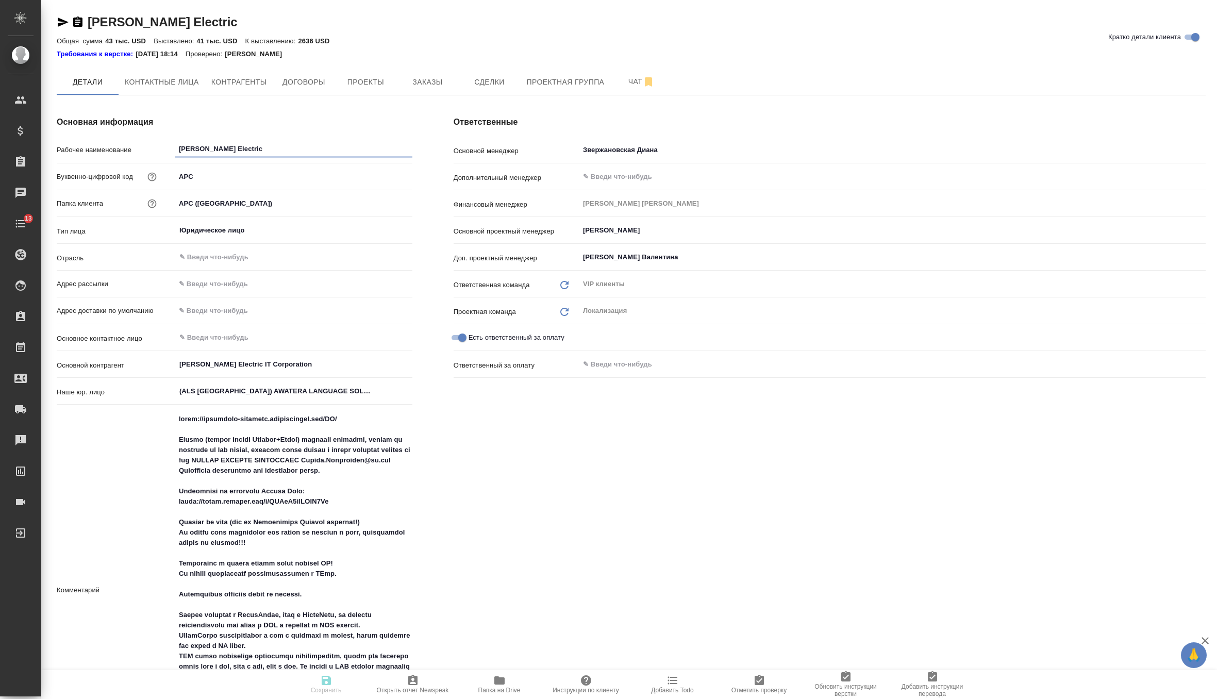
type textarea "x"
click at [448, 82] on span "Заказы" at bounding box center [426, 82] width 49 height 13
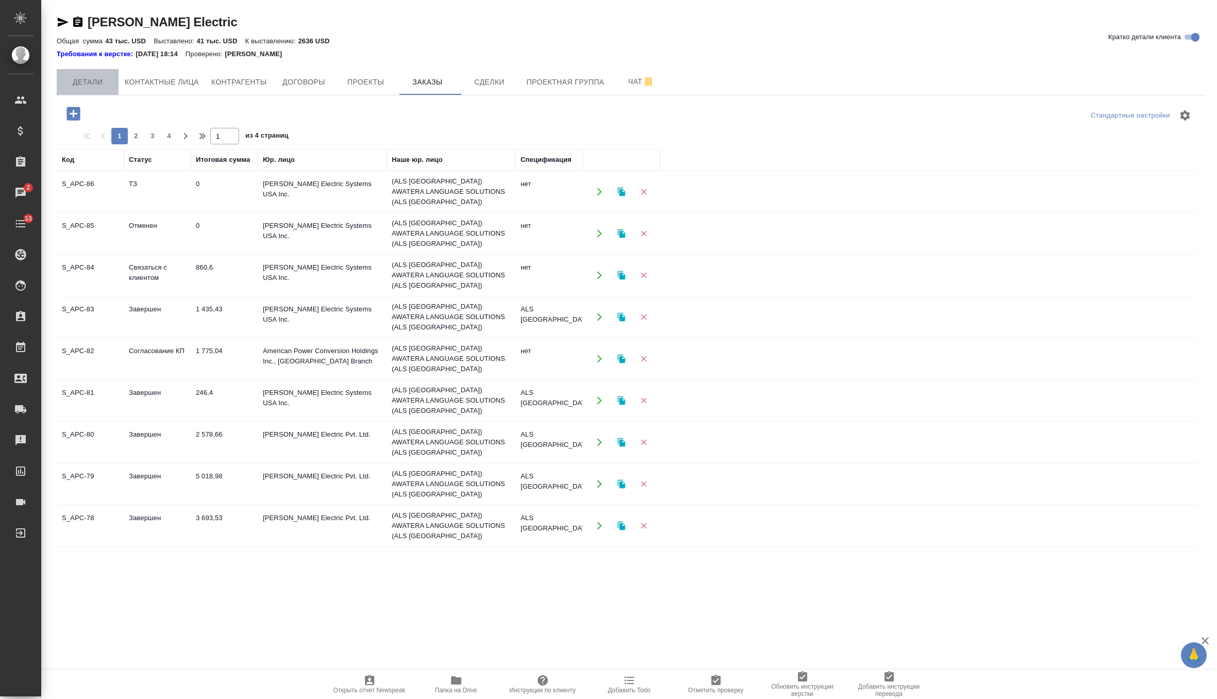
click at [79, 77] on span "Детали" at bounding box center [87, 82] width 49 height 13
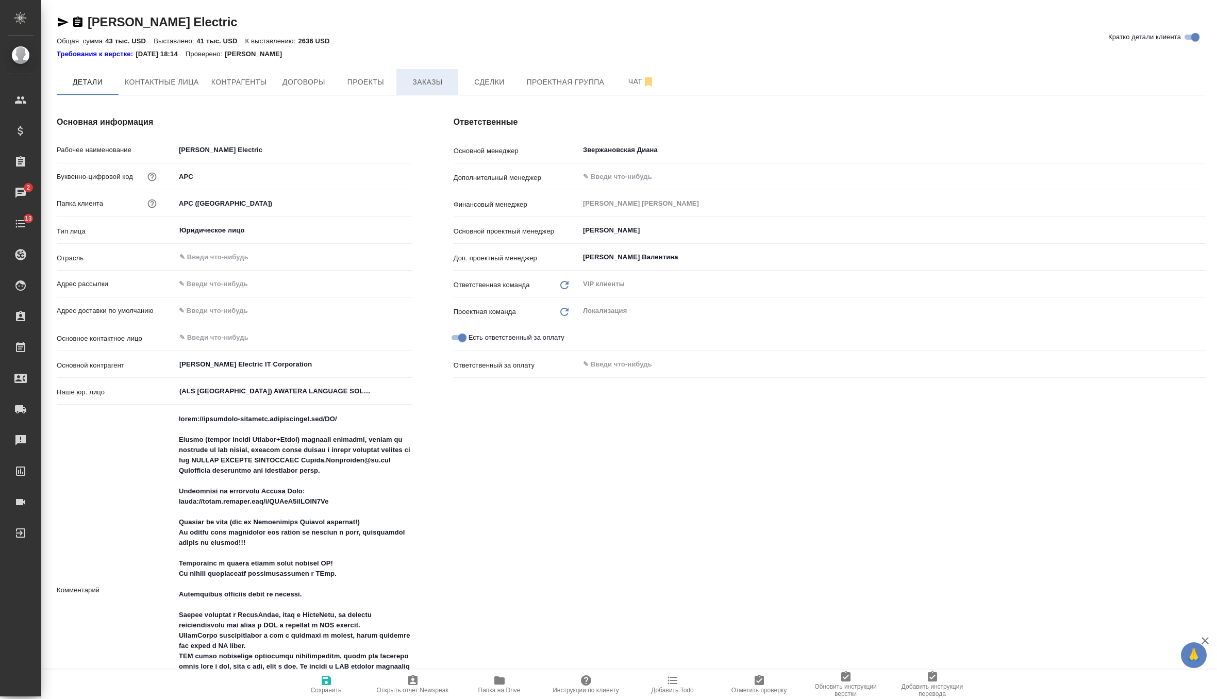
type textarea "x"
click at [426, 76] on span "Заказы" at bounding box center [426, 82] width 49 height 13
type textarea "x"
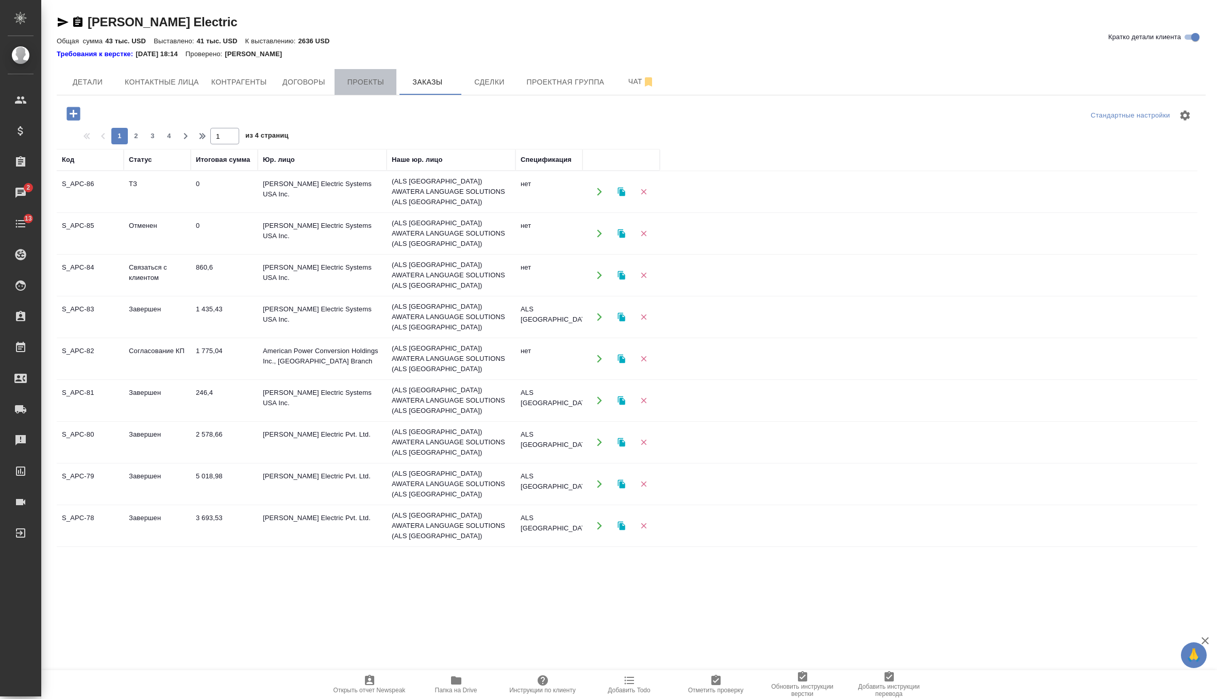
click at [358, 86] on span "Проекты" at bounding box center [365, 82] width 49 height 13
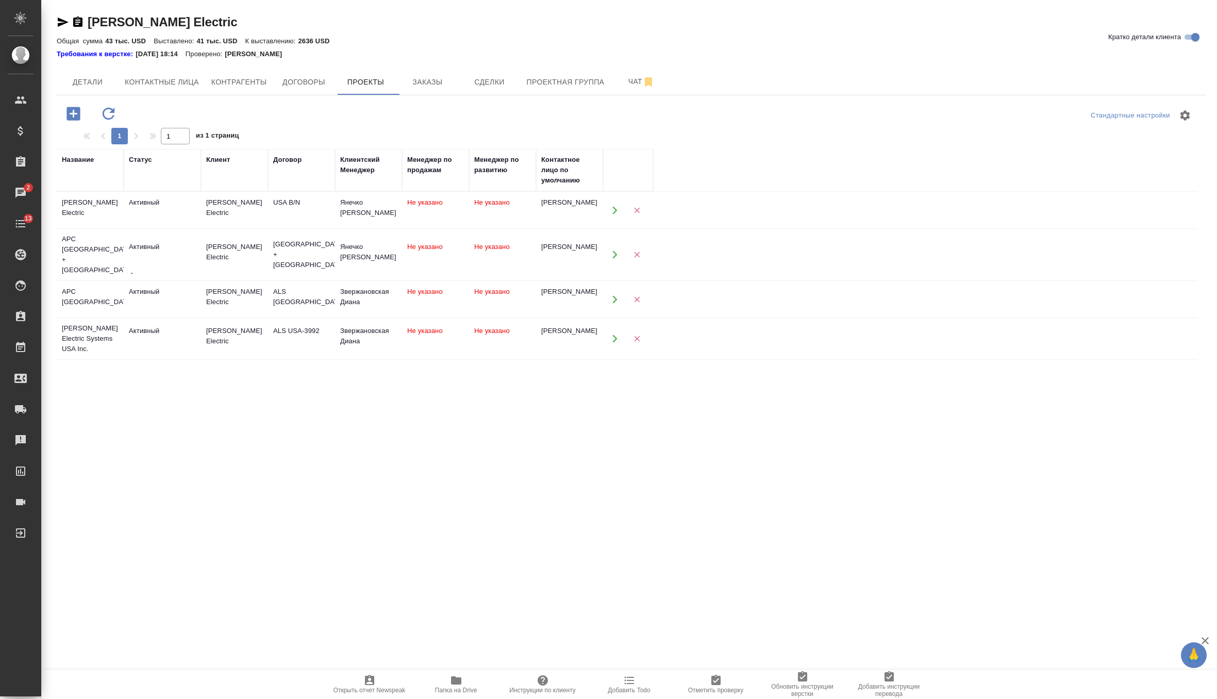
click at [182, 321] on td "Активный" at bounding box center [162, 339] width 77 height 36
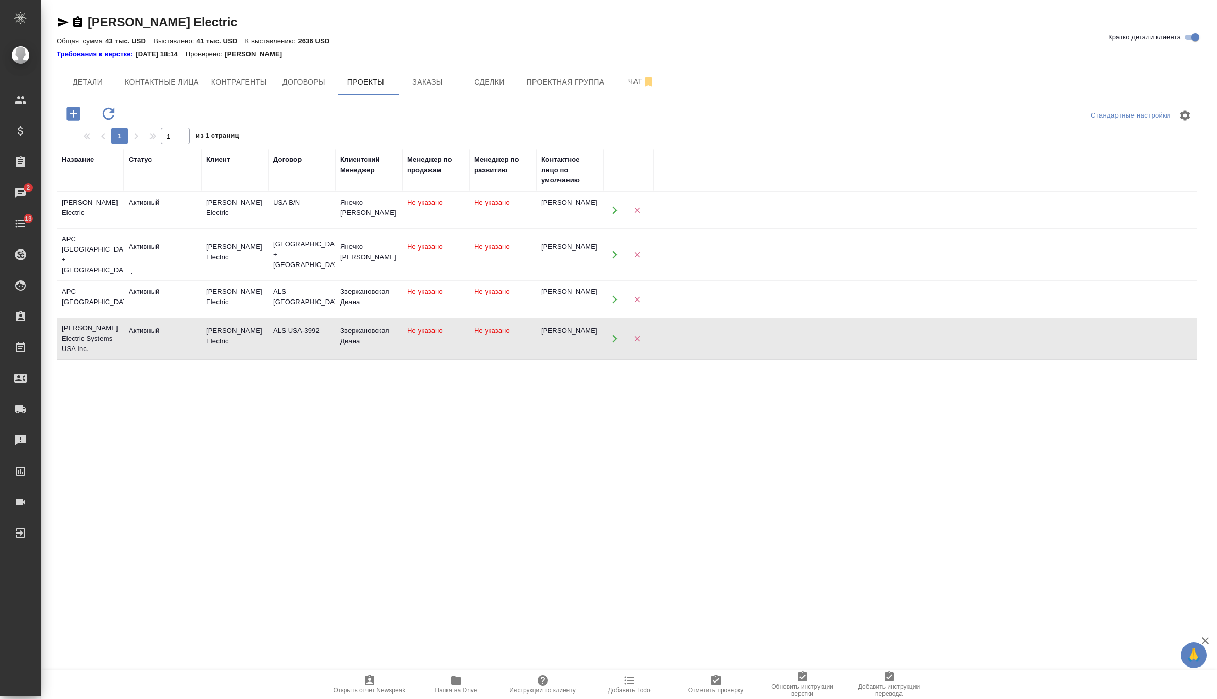
click at [182, 321] on td "Активный" at bounding box center [162, 339] width 77 height 36
click at [452, 77] on span "Заказы" at bounding box center [426, 82] width 49 height 13
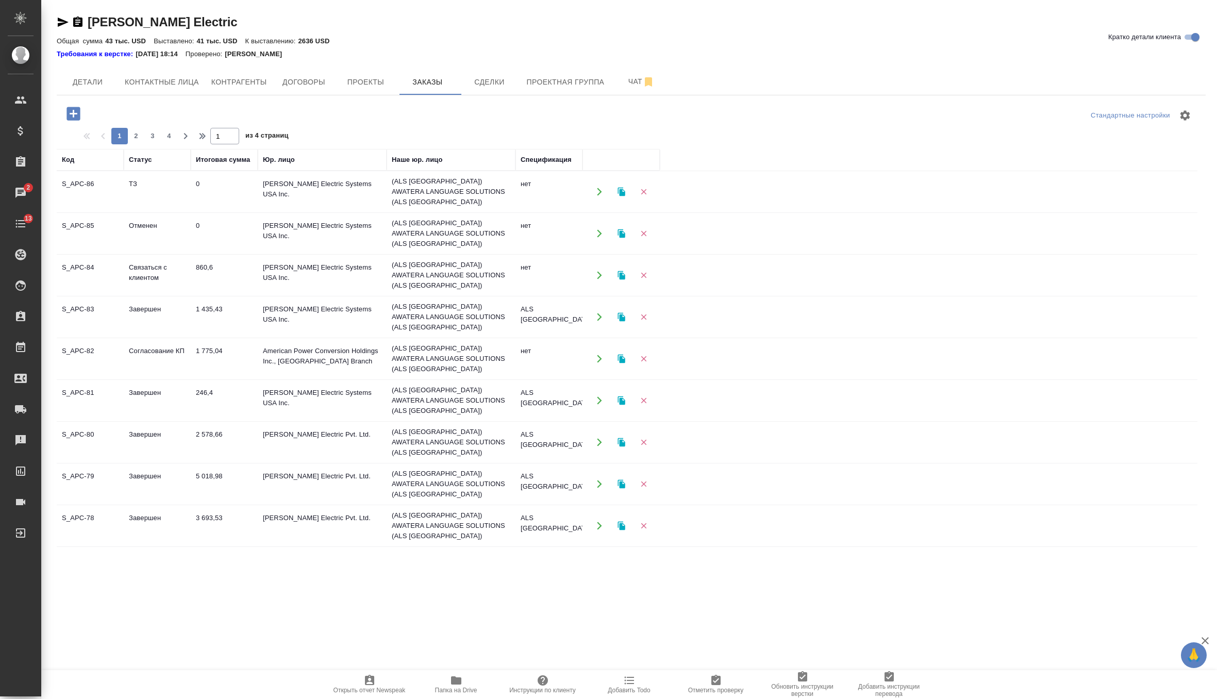
click at [225, 225] on td "0" at bounding box center [224, 233] width 67 height 36
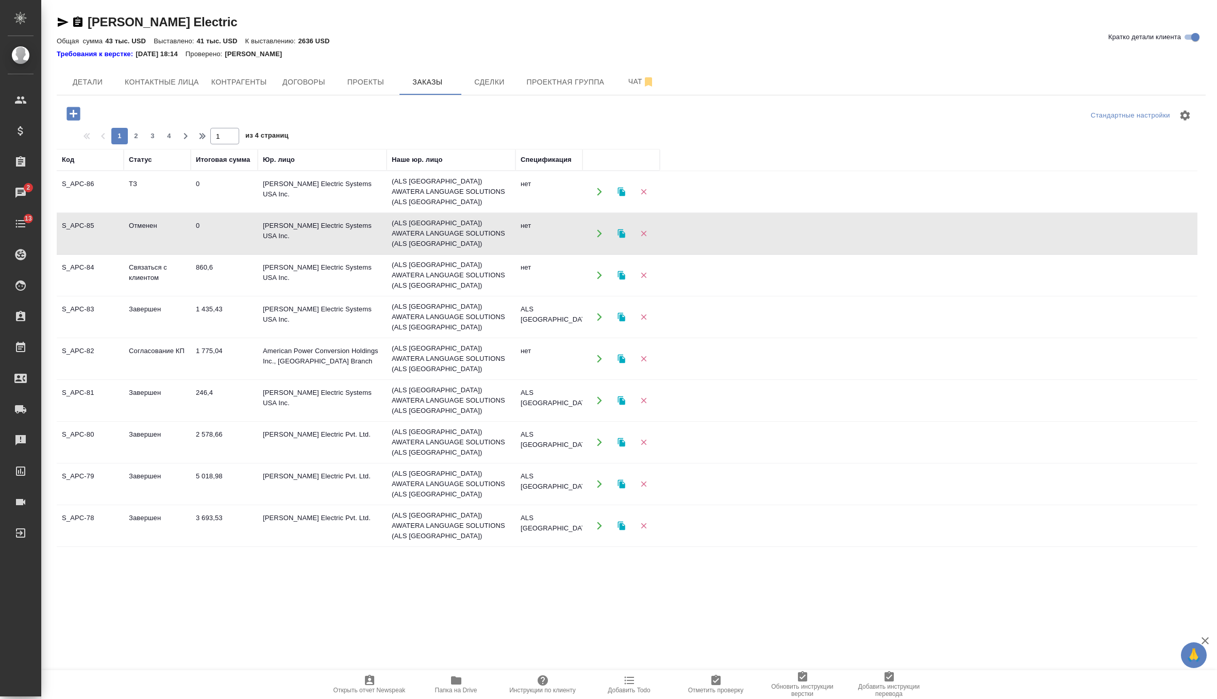
click at [225, 225] on td "0" at bounding box center [224, 233] width 67 height 36
click at [246, 264] on td "860,6" at bounding box center [224, 275] width 67 height 36
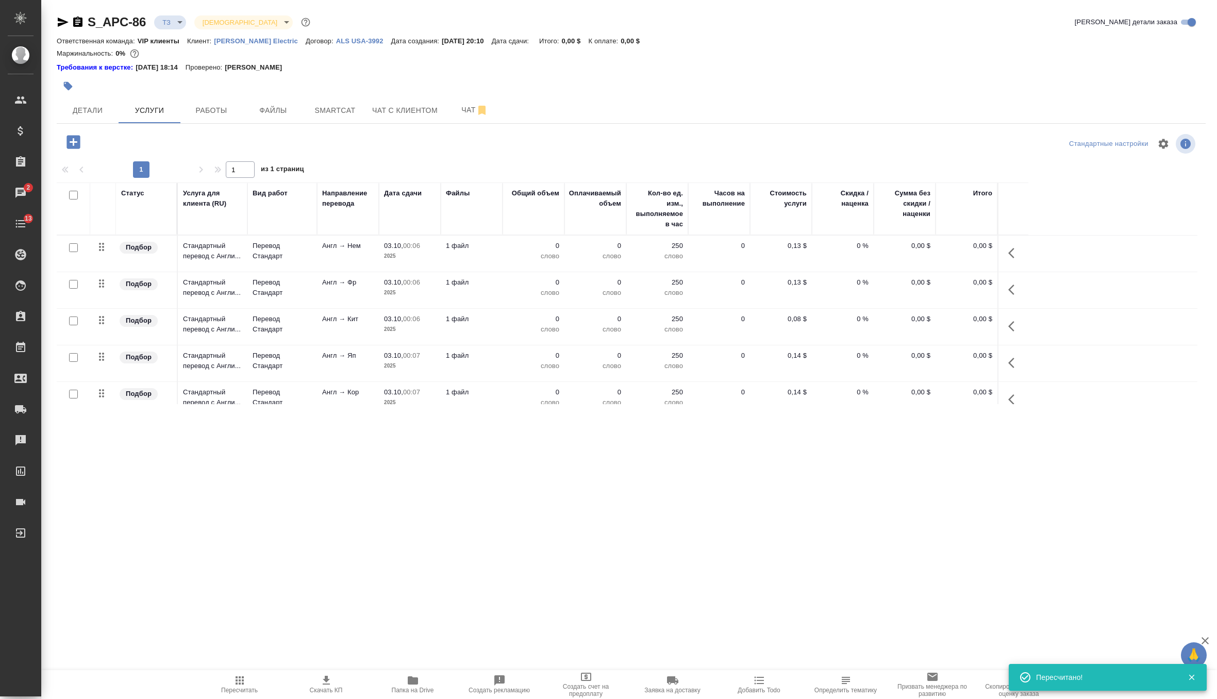
scroll to position [87, 0]
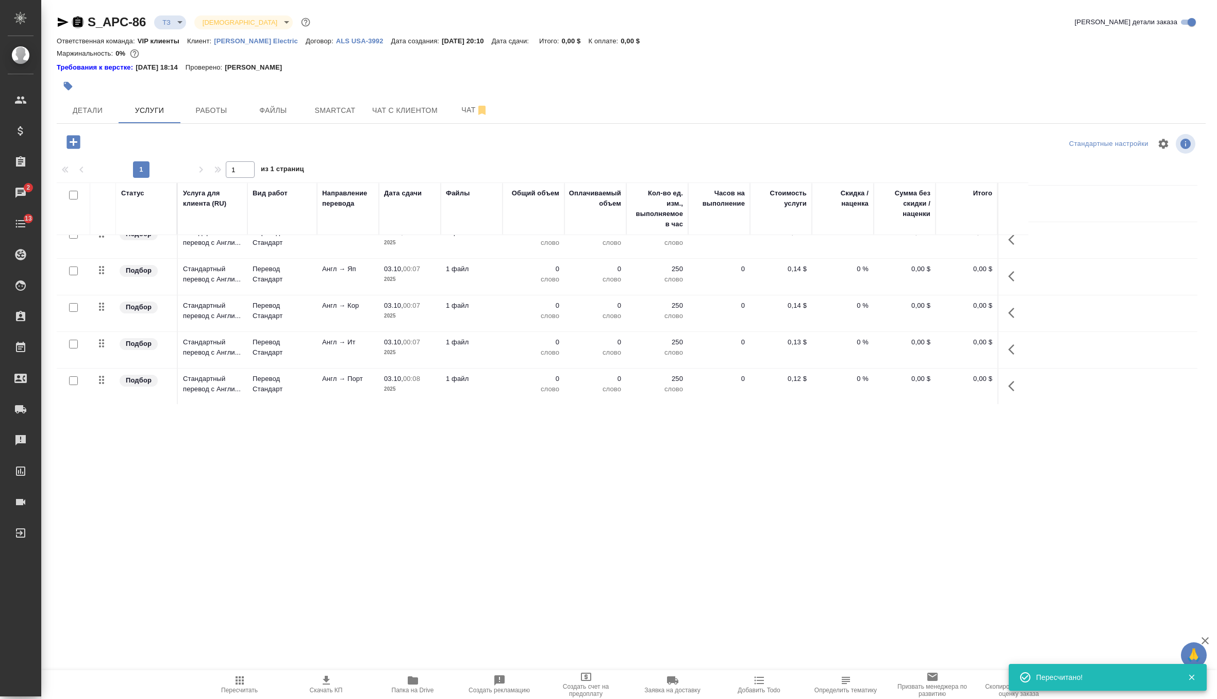
click at [79, 19] on icon "button" at bounding box center [77, 21] width 9 height 10
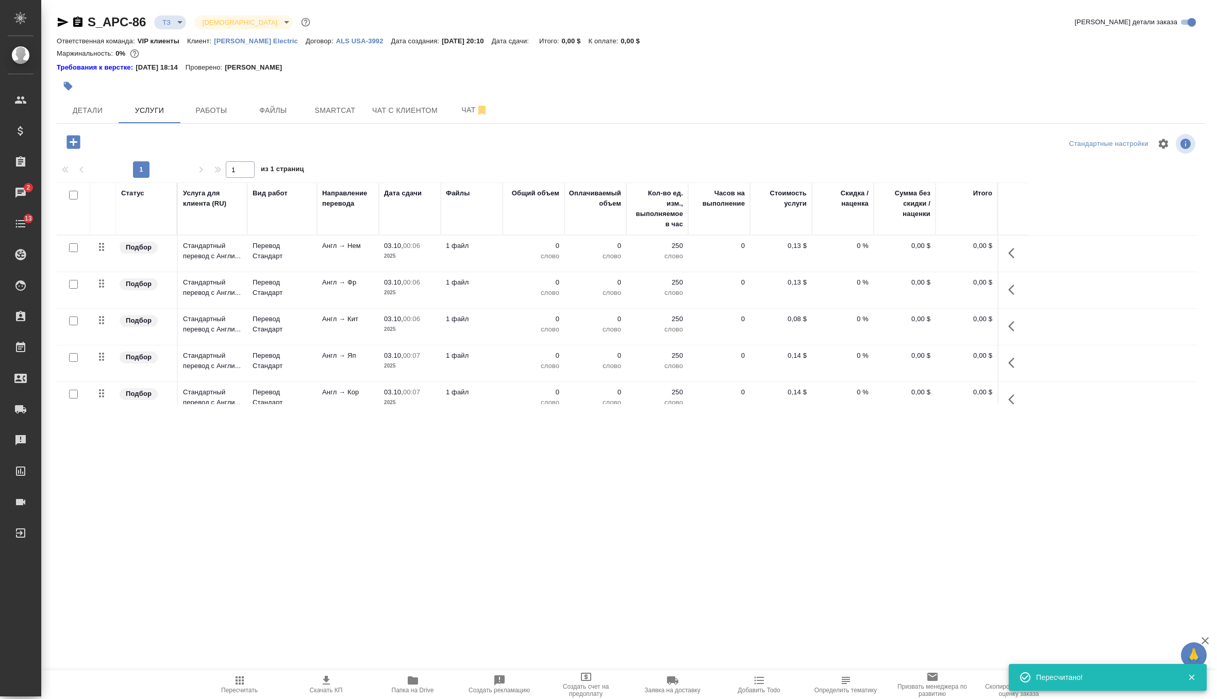
click at [503, 246] on td "0 слово" at bounding box center [533, 254] width 62 height 36
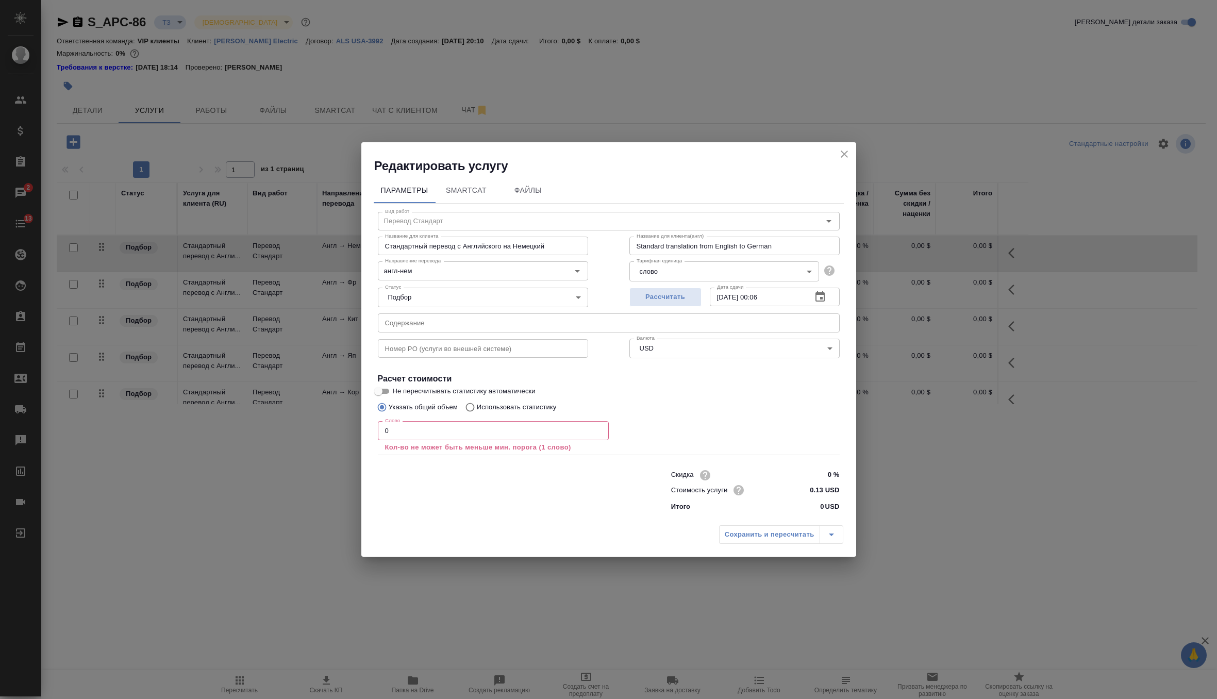
click at [444, 440] on div "Слово 0 Слово Кол-во не может быть меньше мин. порога (1 слово)" at bounding box center [493, 436] width 231 height 31
click at [441, 429] on input "0" at bounding box center [493, 430] width 231 height 19
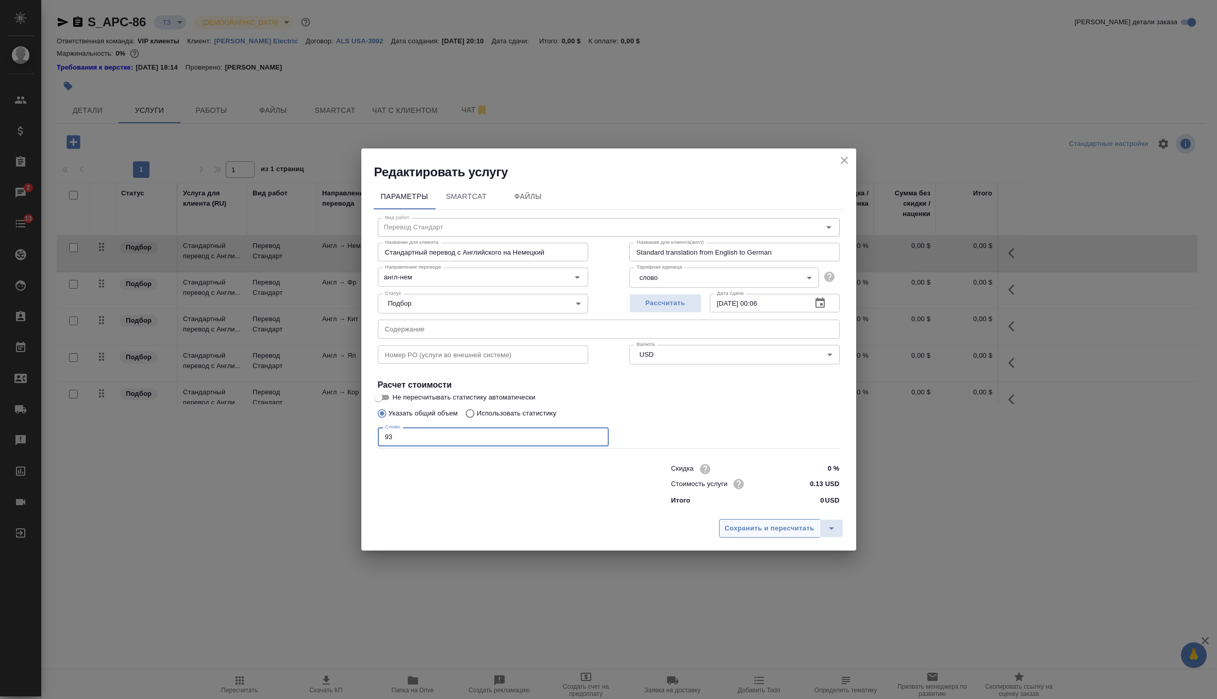
type input "93"
click at [744, 523] on span "Сохранить и пересчитать" at bounding box center [770, 529] width 90 height 12
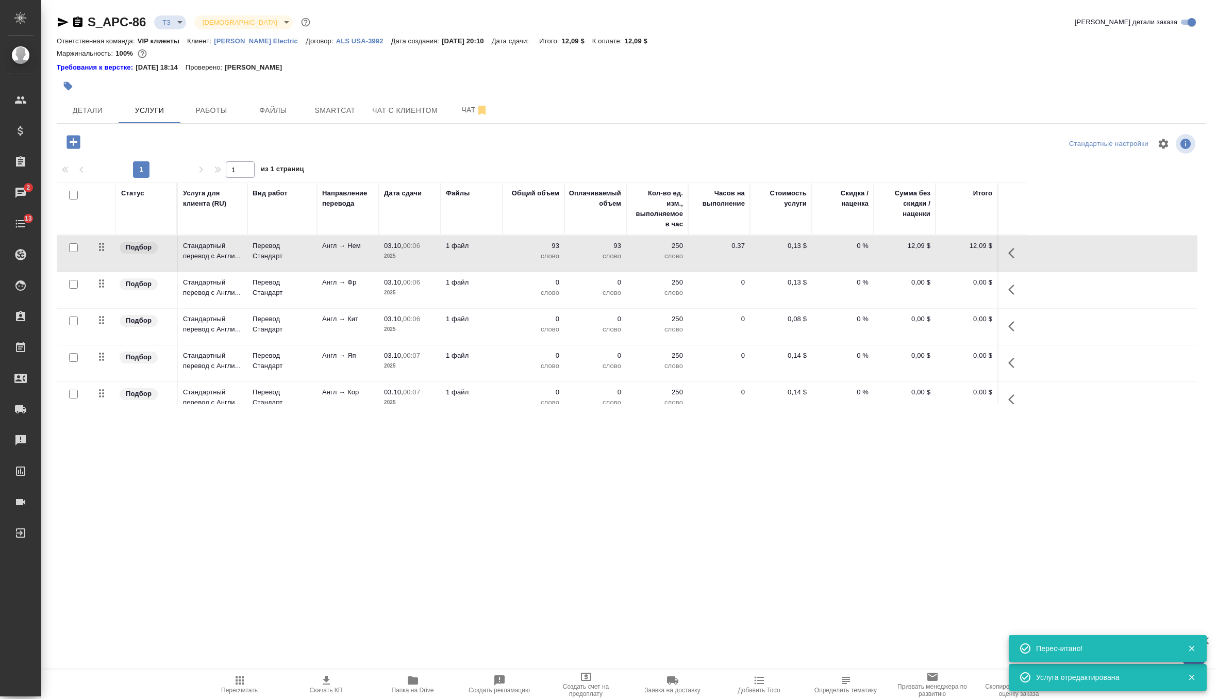
click at [513, 291] on p "слово" at bounding box center [534, 293] width 52 height 10
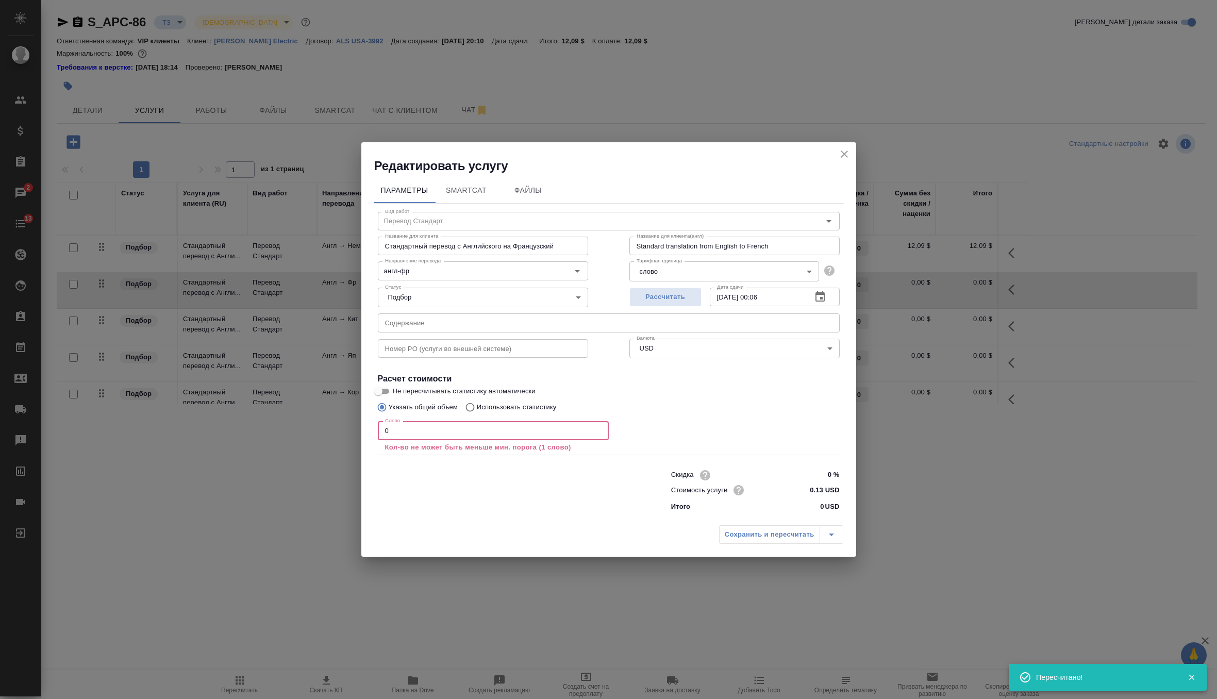
click at [444, 436] on input "0" at bounding box center [493, 430] width 231 height 19
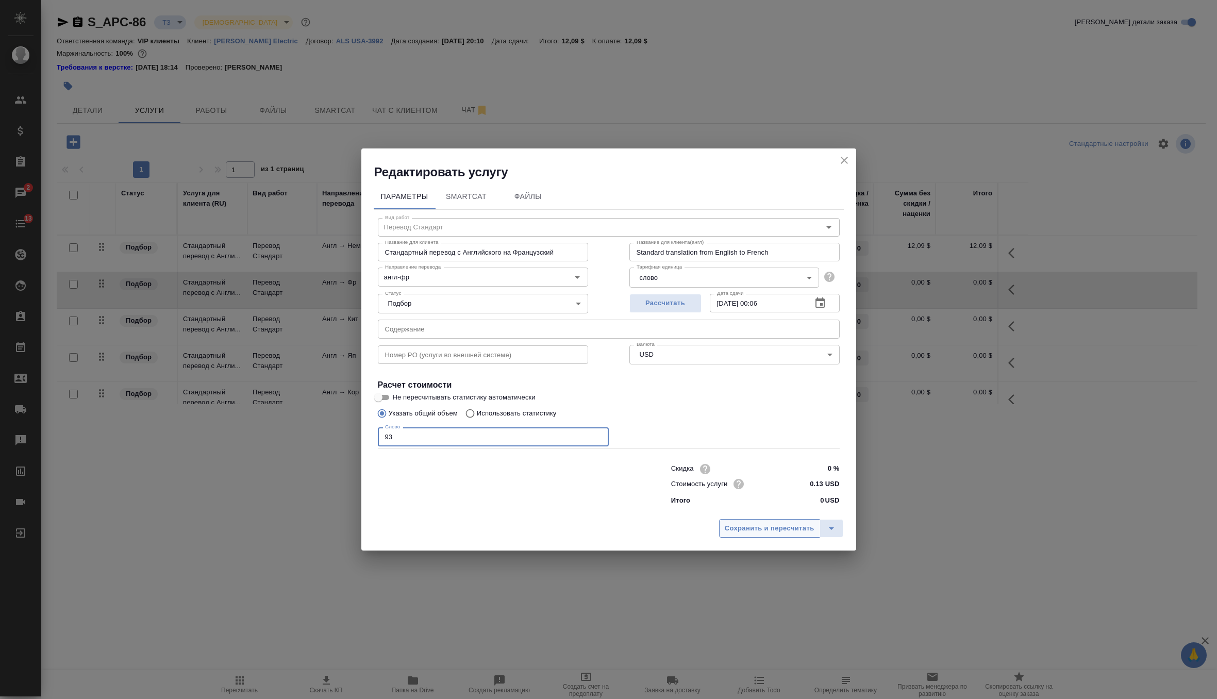
type input "93"
click at [764, 529] on span "Сохранить и пересчитать" at bounding box center [770, 529] width 90 height 12
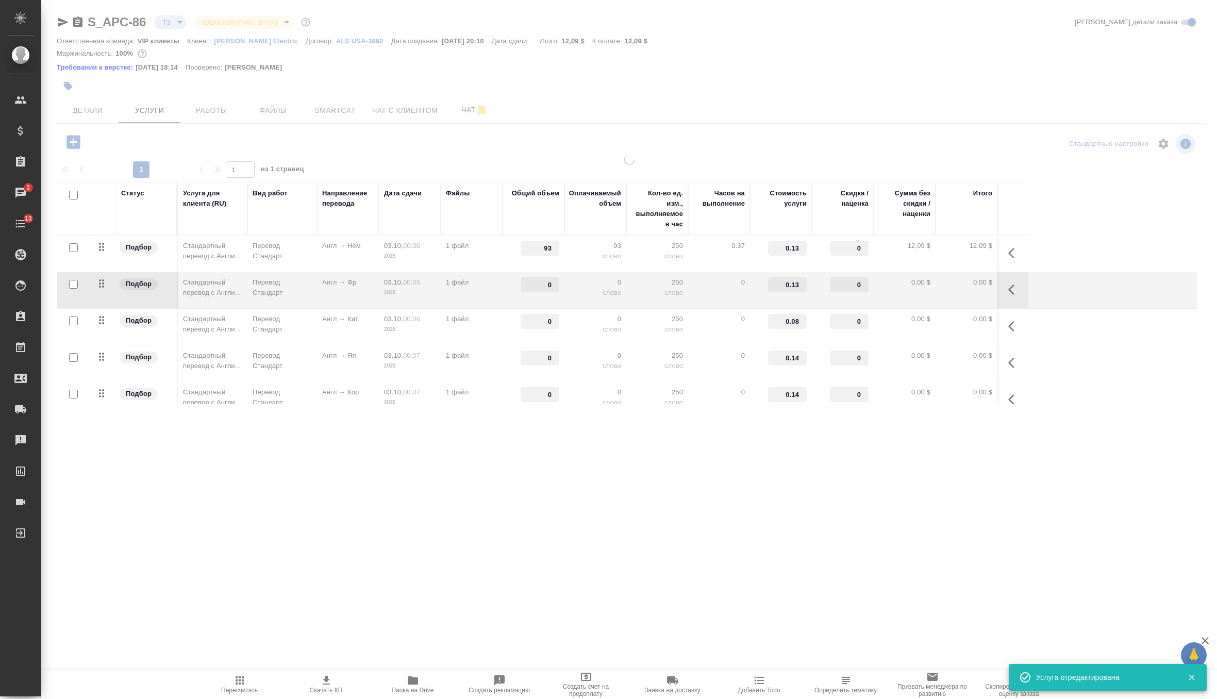
type input "93"
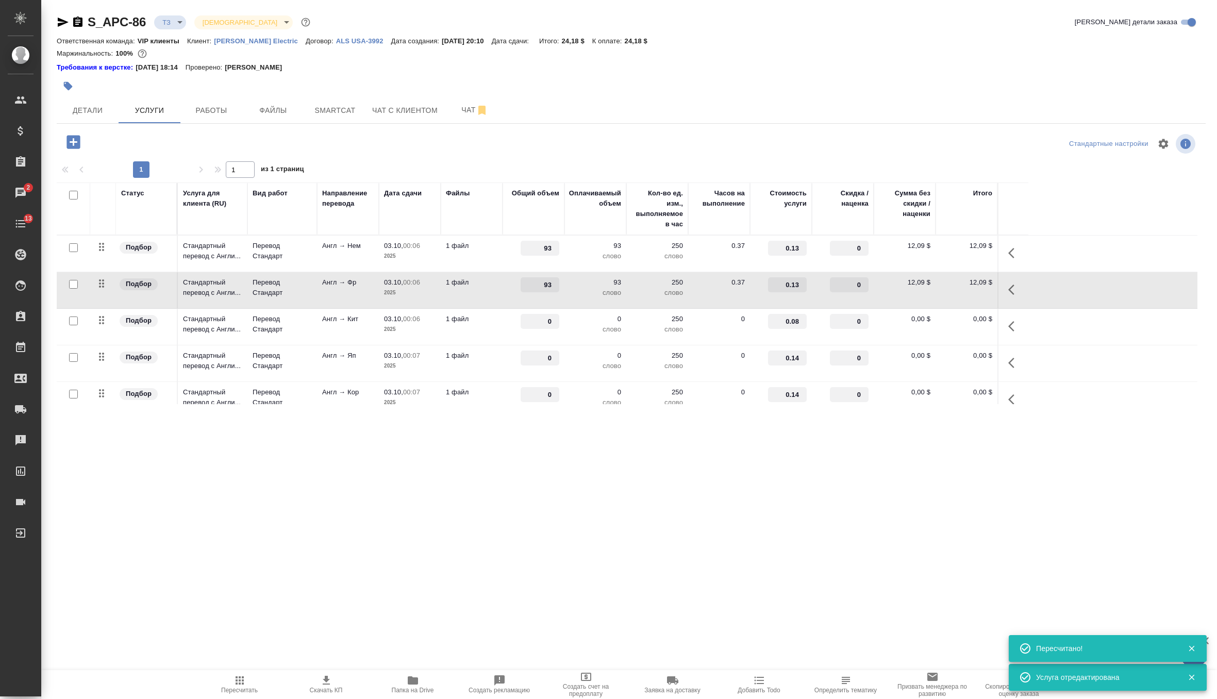
click at [492, 323] on p "1 файл" at bounding box center [472, 319] width 52 height 10
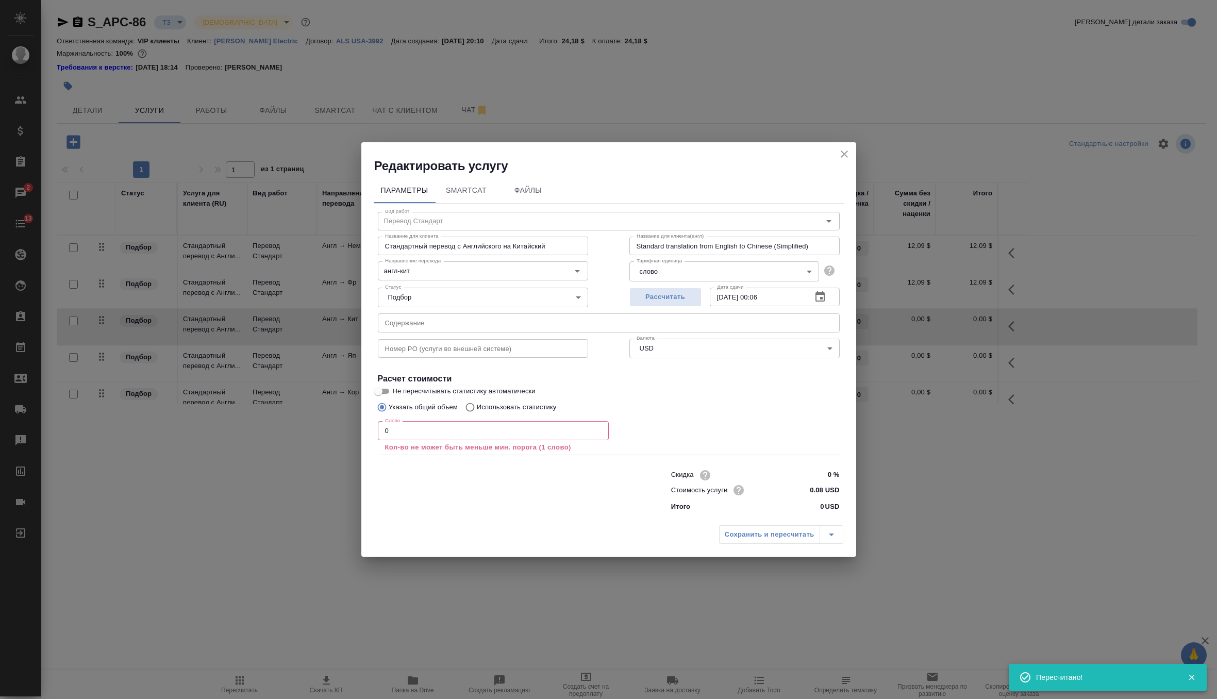
click at [445, 425] on input "0" at bounding box center [493, 430] width 231 height 19
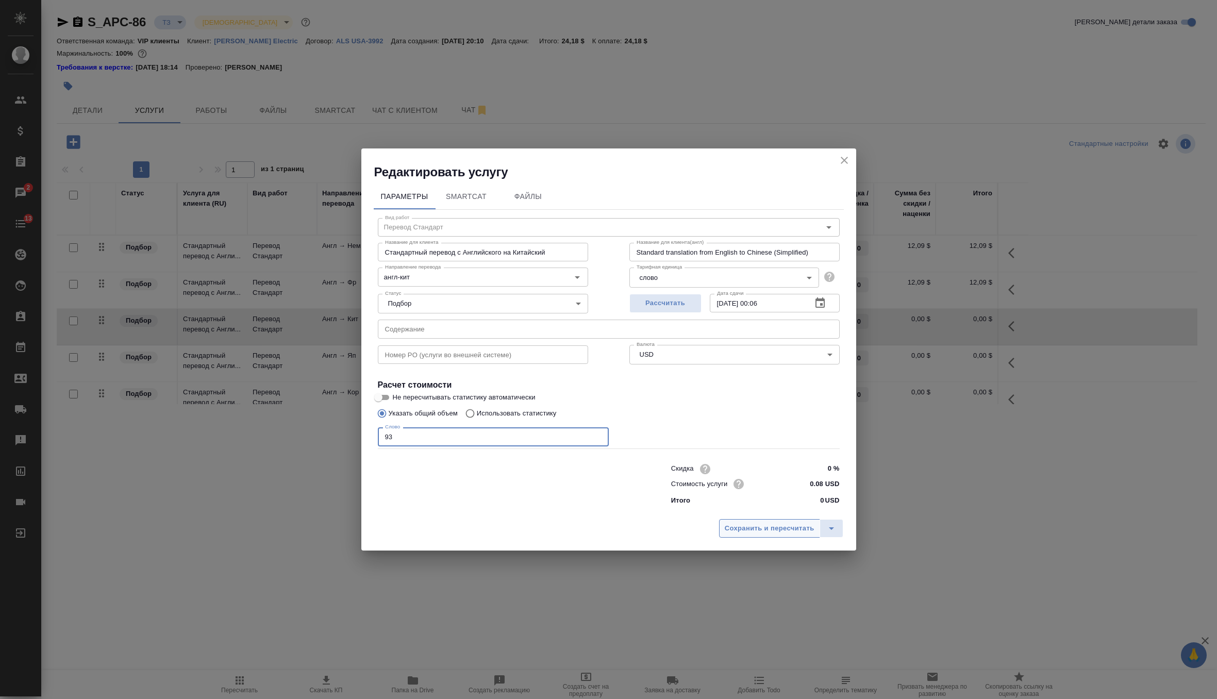
type input "93"
click at [769, 525] on span "Сохранить и пересчитать" at bounding box center [770, 529] width 90 height 12
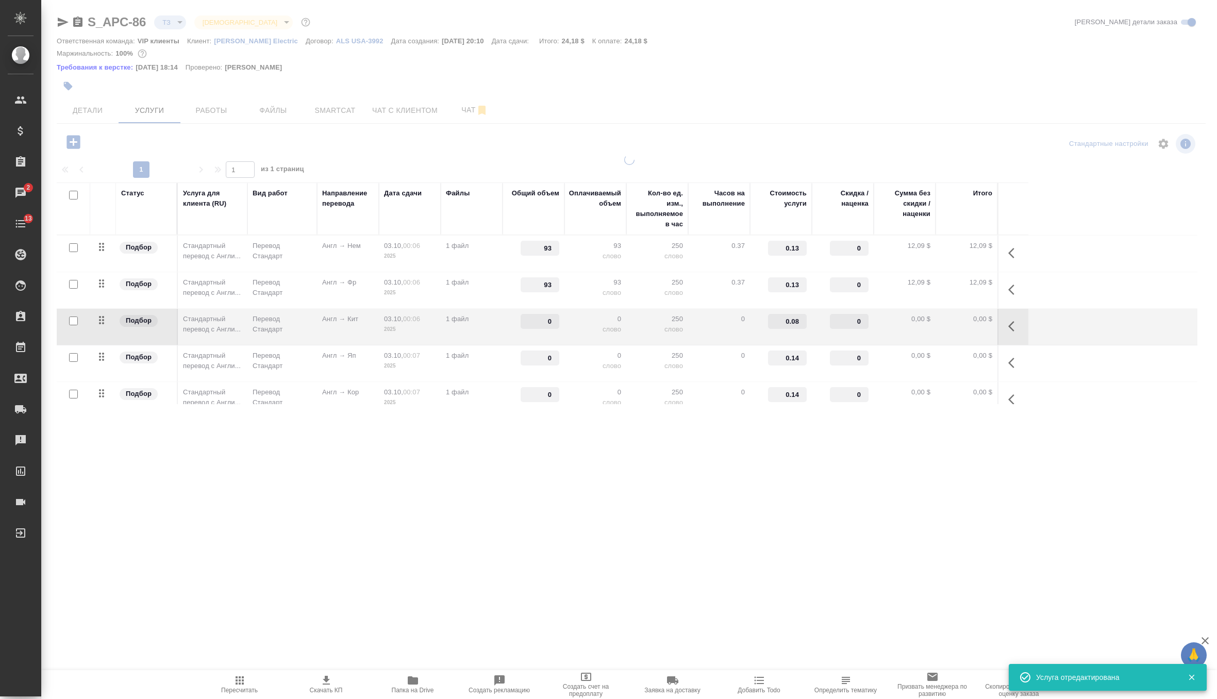
type input "93"
click at [578, 361] on p "слово" at bounding box center [595, 366] width 52 height 10
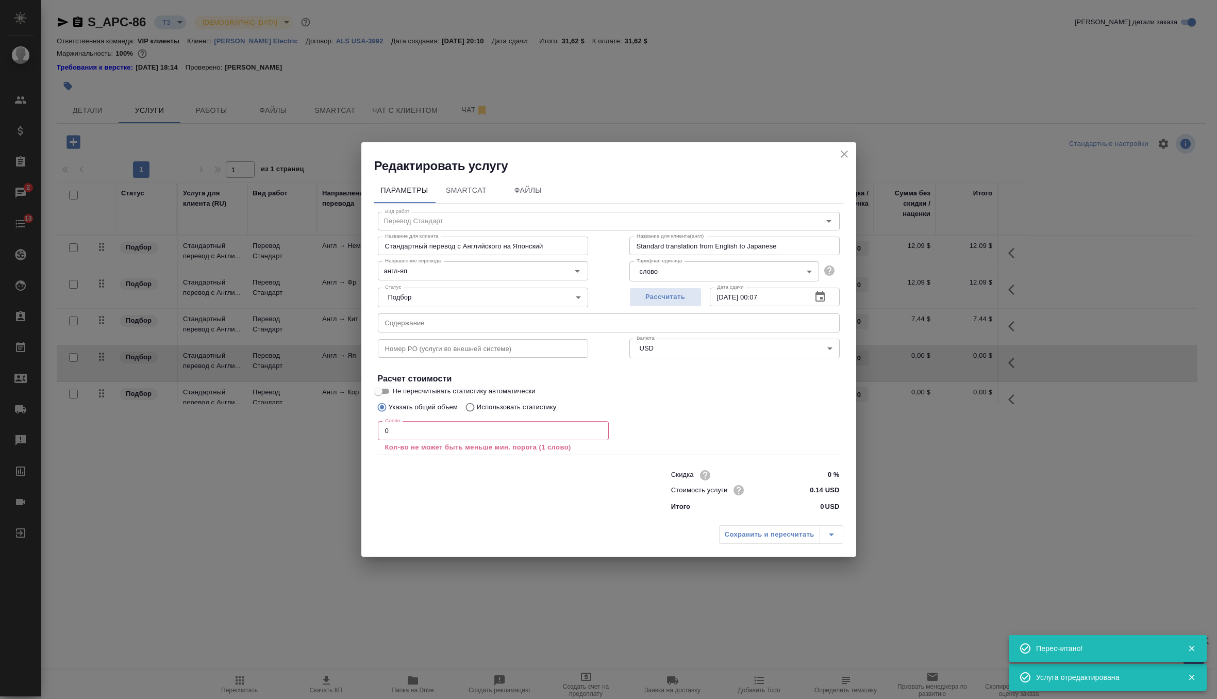
click at [500, 423] on input "0" at bounding box center [493, 430] width 231 height 19
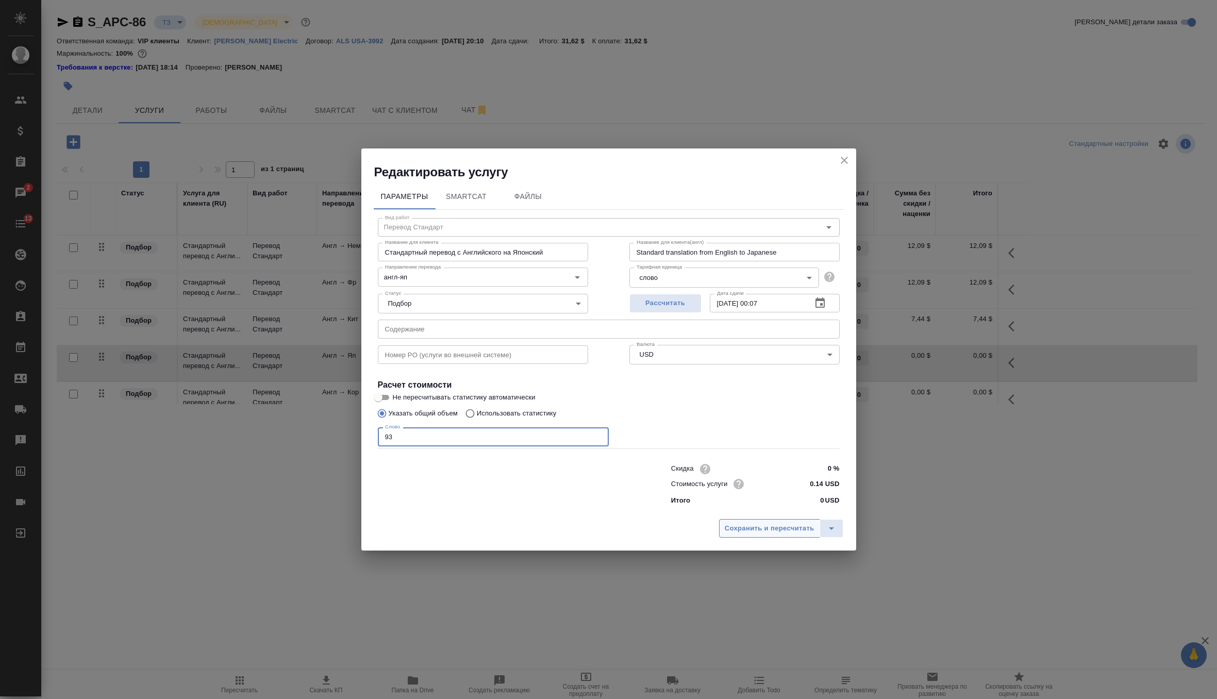
type input "93"
click at [776, 532] on span "Сохранить и пересчитать" at bounding box center [770, 529] width 90 height 12
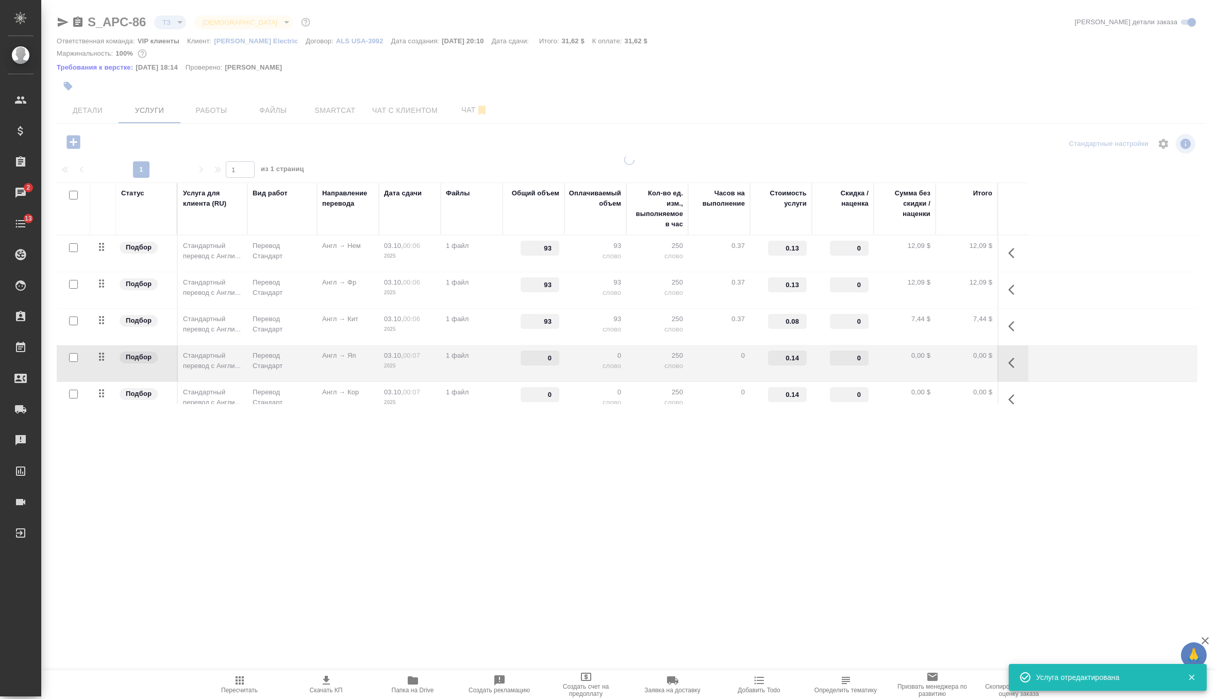
type input "93"
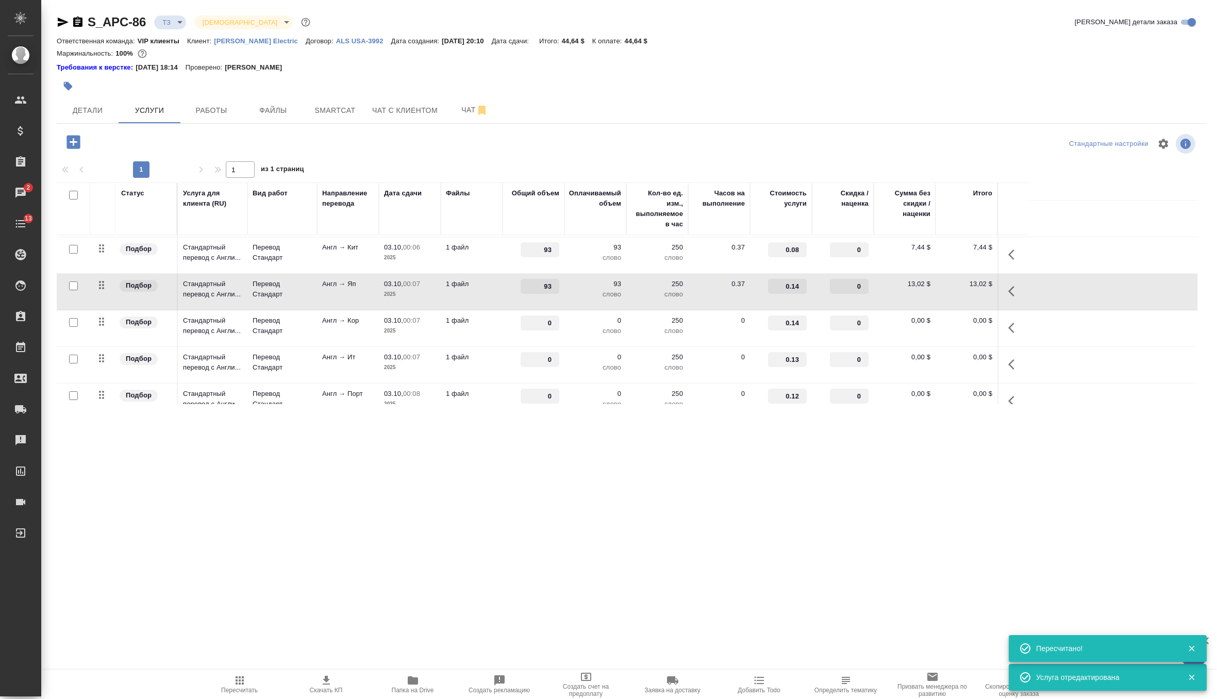
scroll to position [73, 0]
click at [493, 315] on p "1 файл" at bounding box center [472, 319] width 52 height 10
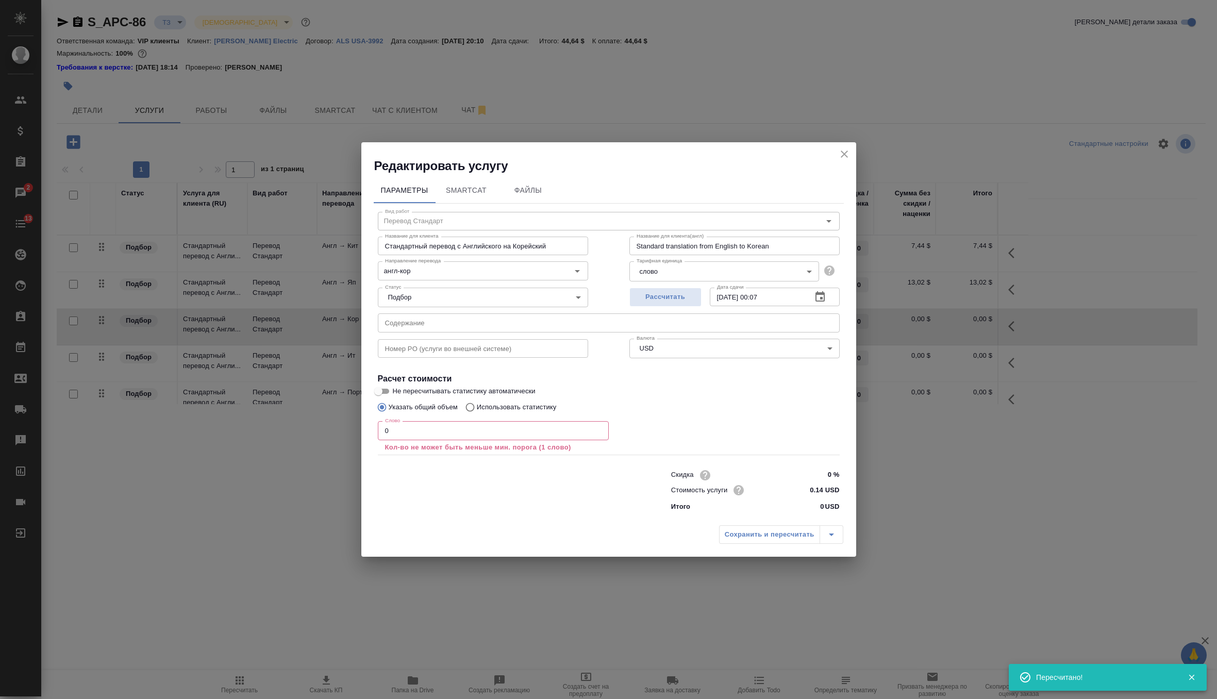
click at [440, 427] on input "0" at bounding box center [493, 430] width 231 height 19
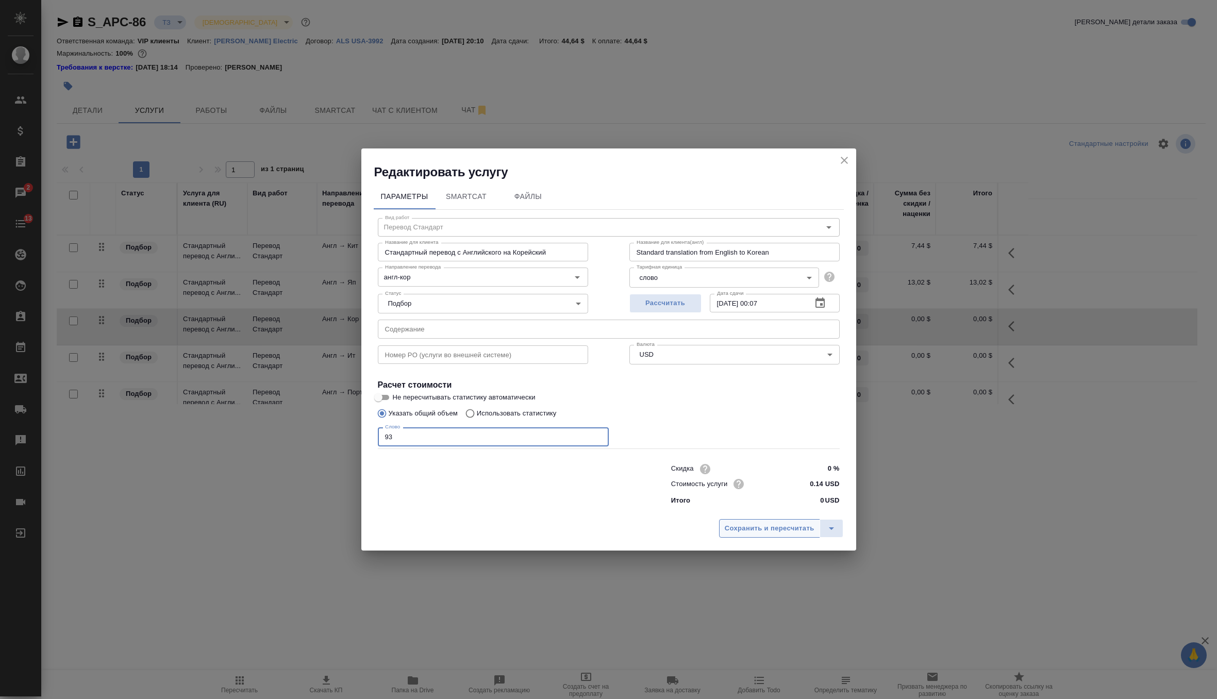
type input "93"
click at [726, 530] on span "Сохранить и пересчитать" at bounding box center [770, 529] width 90 height 12
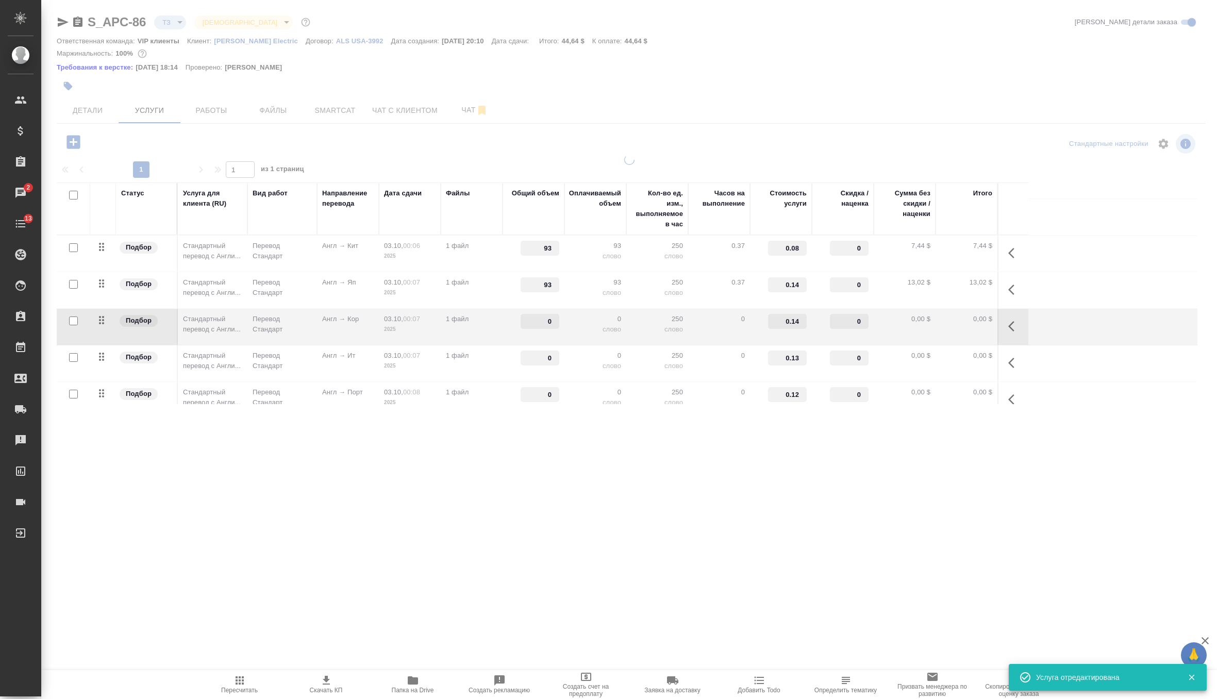
type input "93"
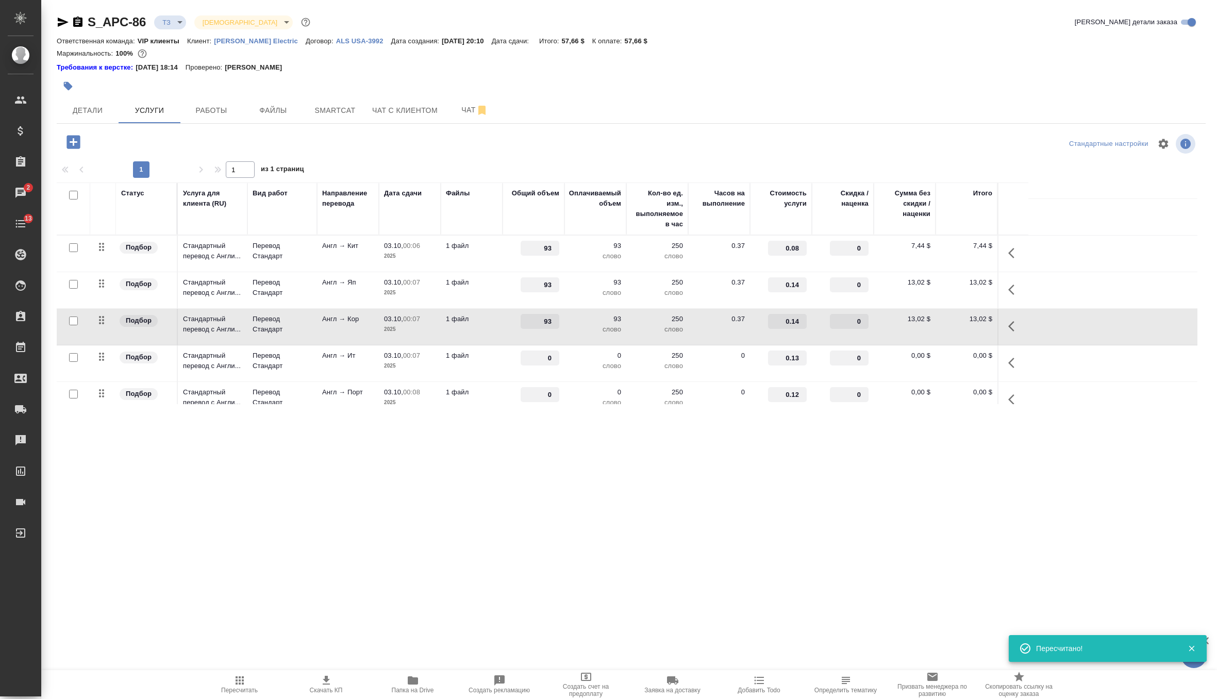
click at [587, 350] on p "0" at bounding box center [595, 355] width 52 height 10
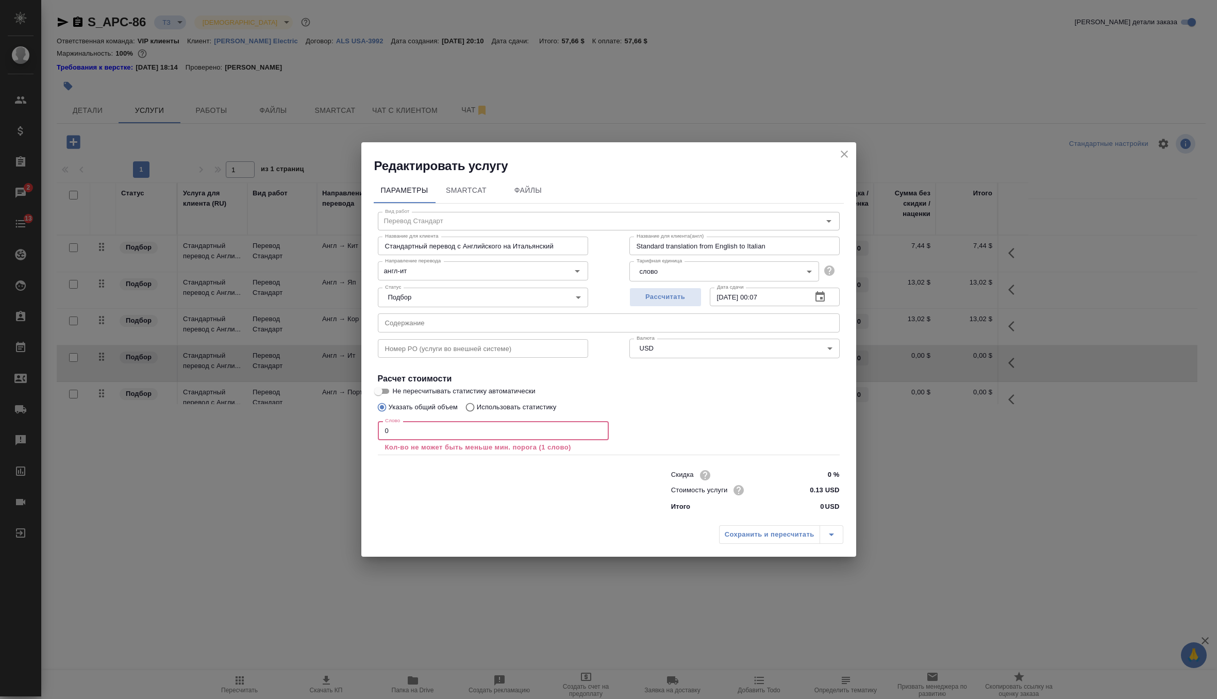
click at [455, 431] on input "0" at bounding box center [493, 430] width 231 height 19
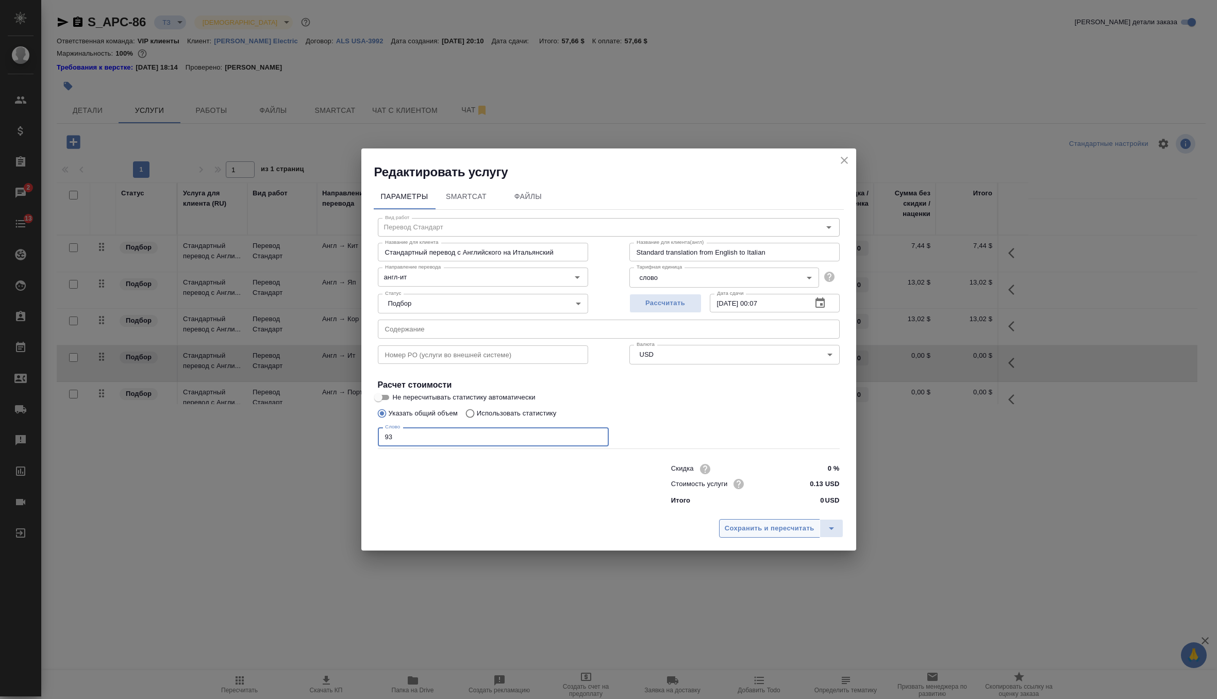
type input "93"
click at [751, 530] on span "Сохранить и пересчитать" at bounding box center [770, 529] width 90 height 12
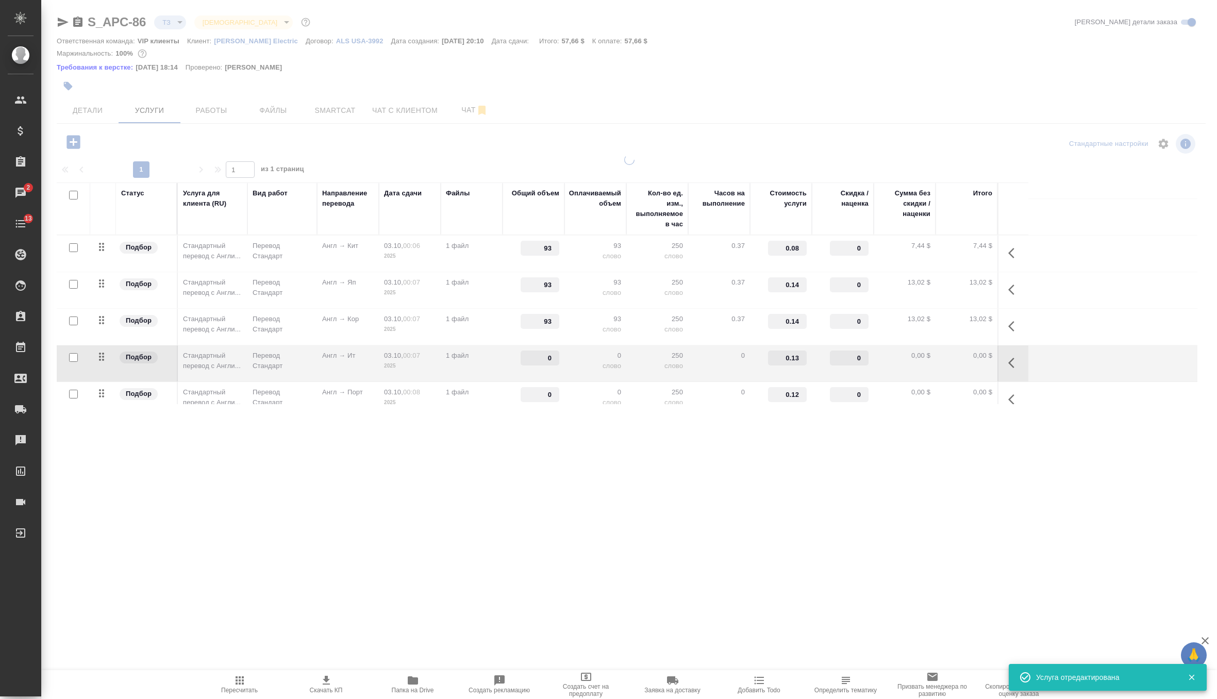
type input "93"
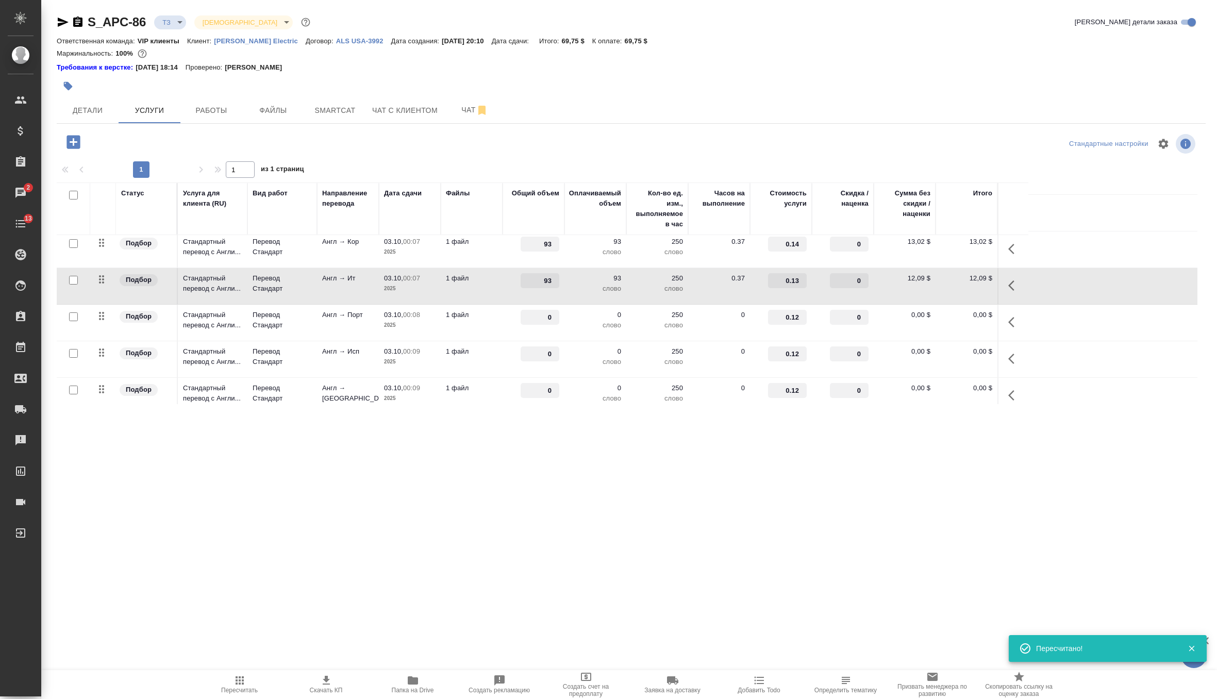
scroll to position [158, 0]
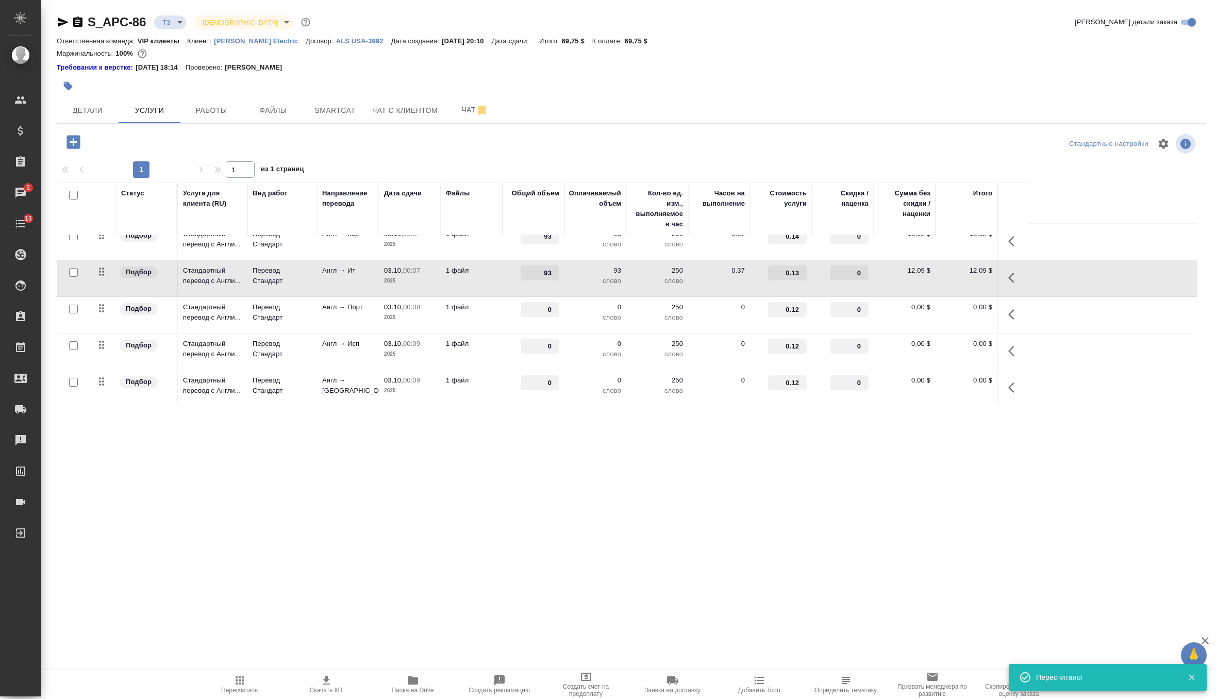
click at [587, 322] on td "0 слово" at bounding box center [595, 315] width 62 height 36
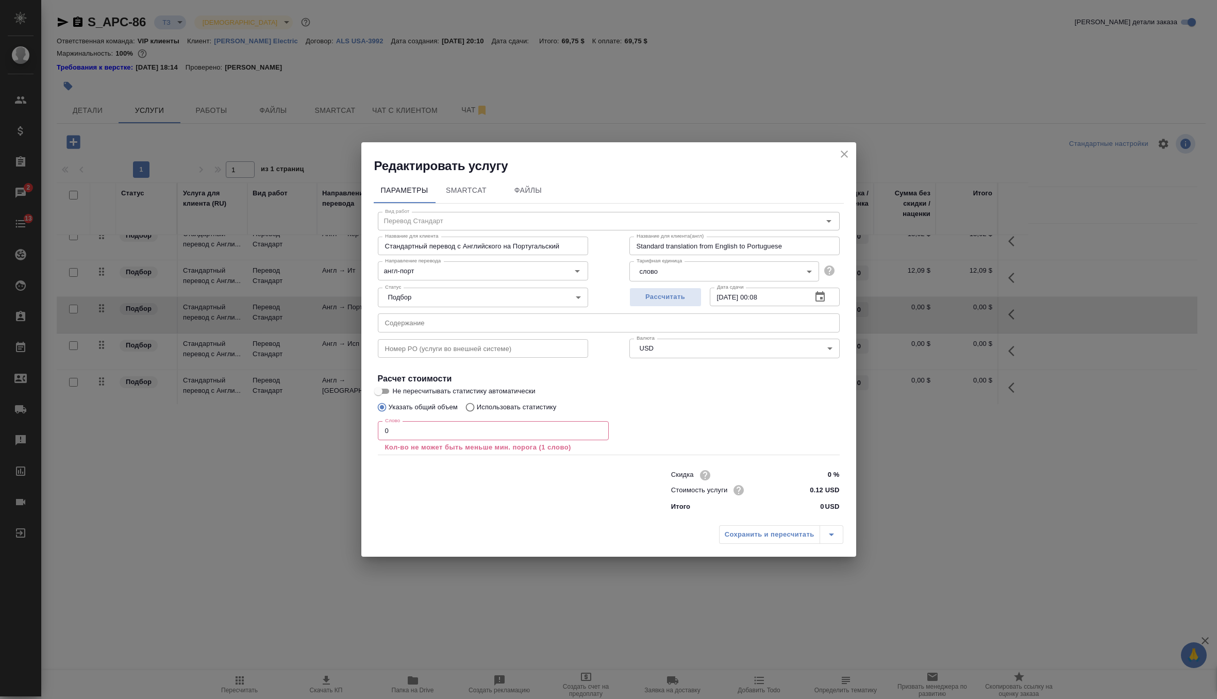
click at [511, 430] on input "0" at bounding box center [493, 430] width 231 height 19
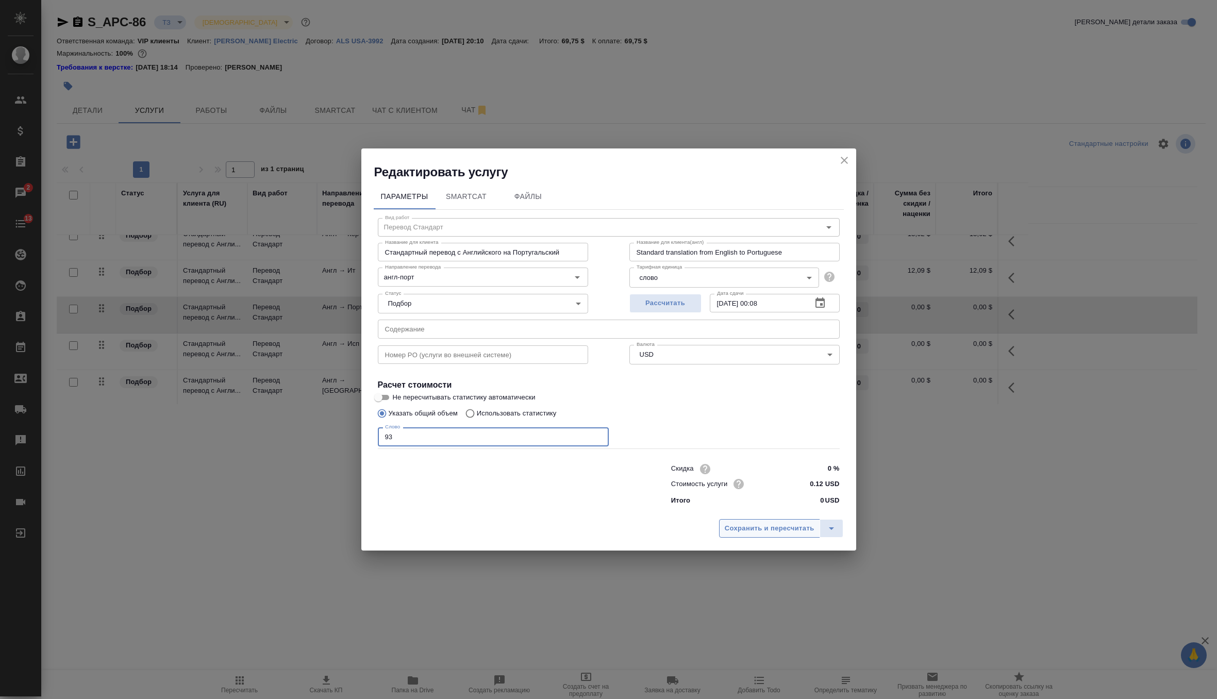
type input "93"
click at [751, 536] on button "Сохранить и пересчитать" at bounding box center [769, 528] width 101 height 19
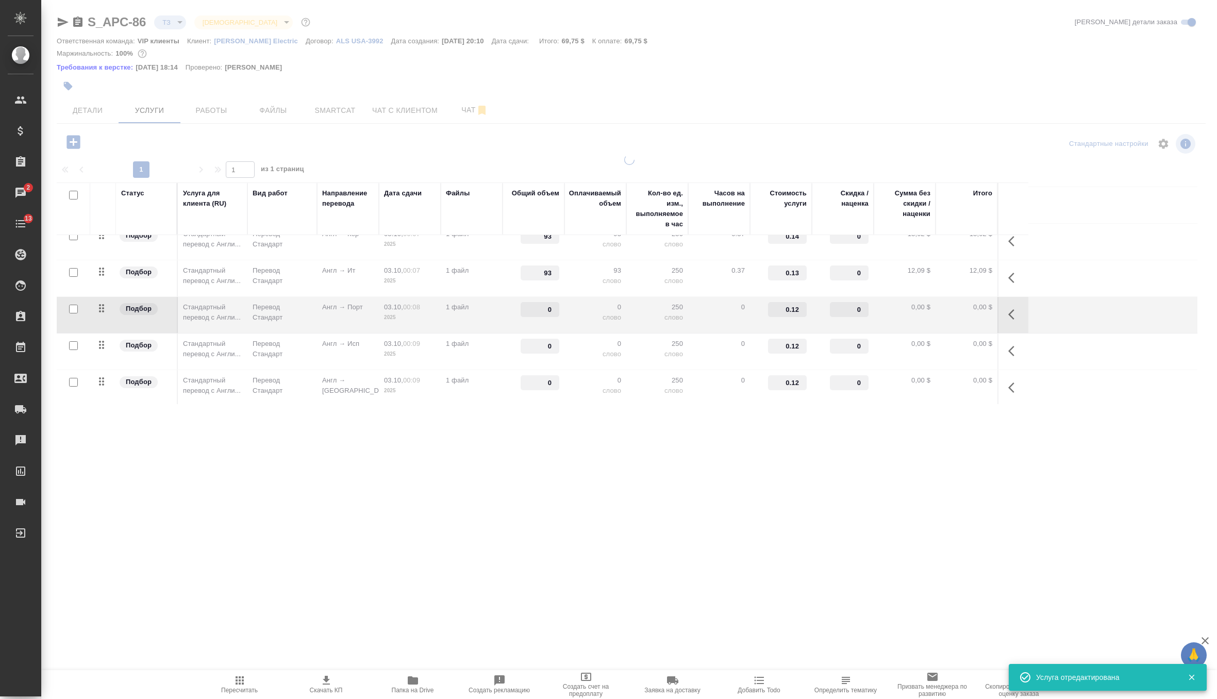
type input "93"
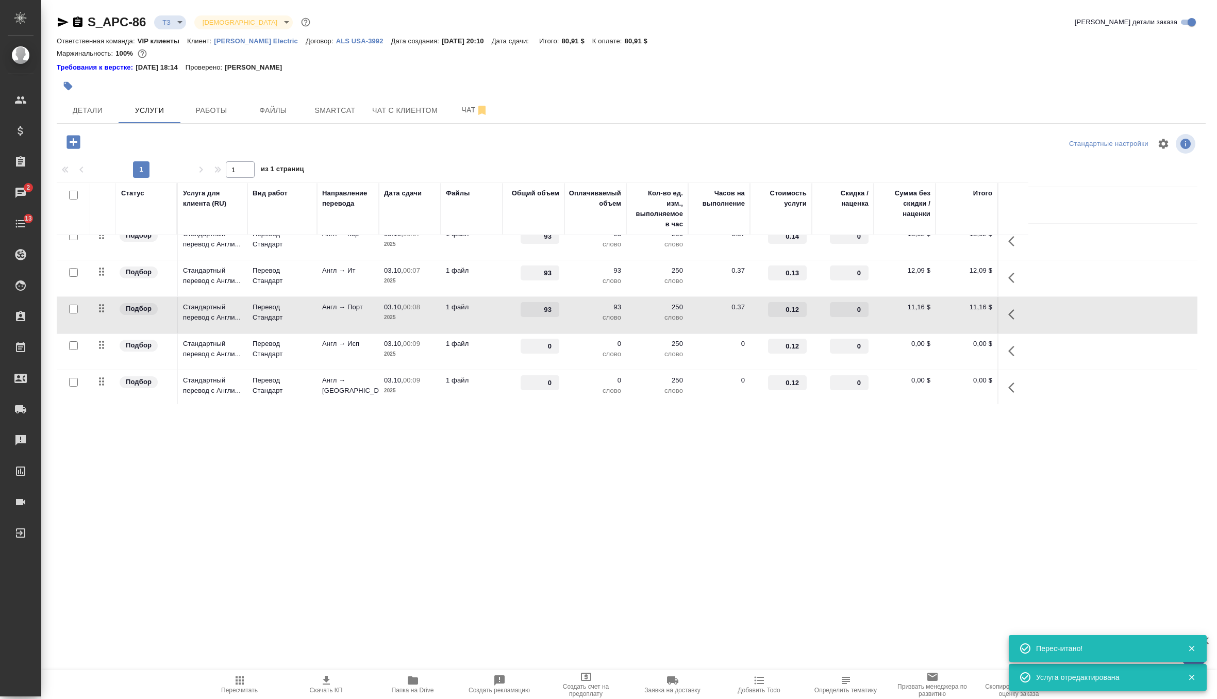
click at [582, 349] on p "слово" at bounding box center [595, 354] width 52 height 10
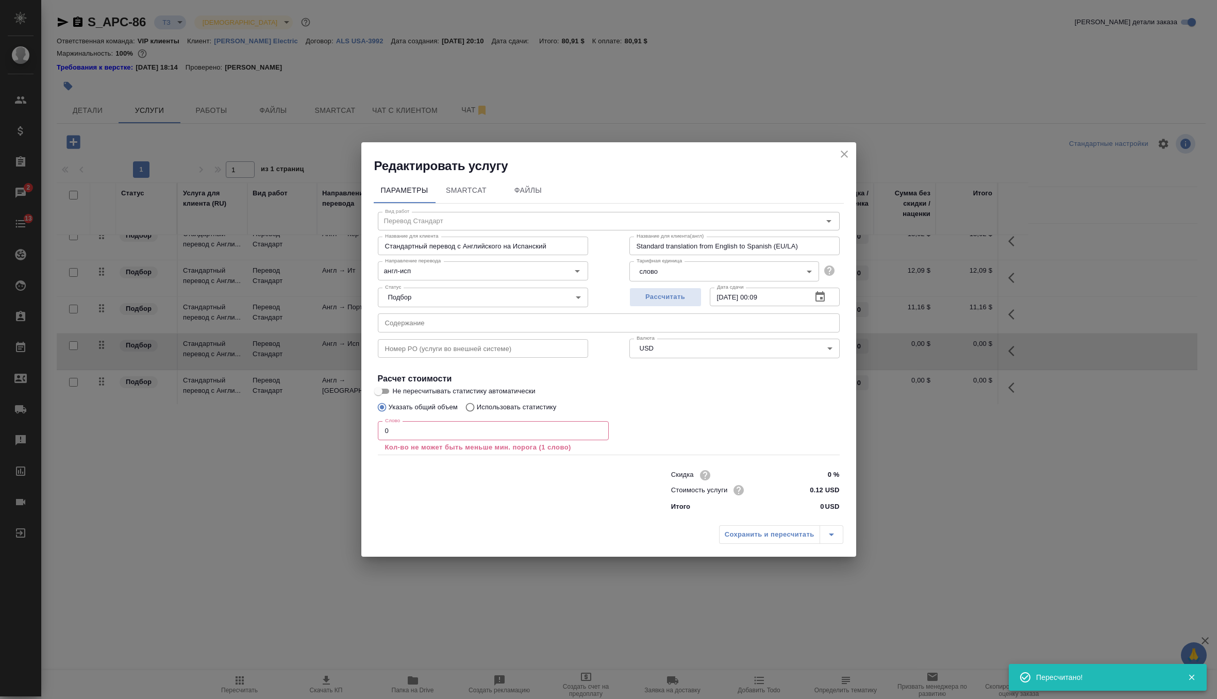
click at [486, 429] on input "0" at bounding box center [493, 430] width 231 height 19
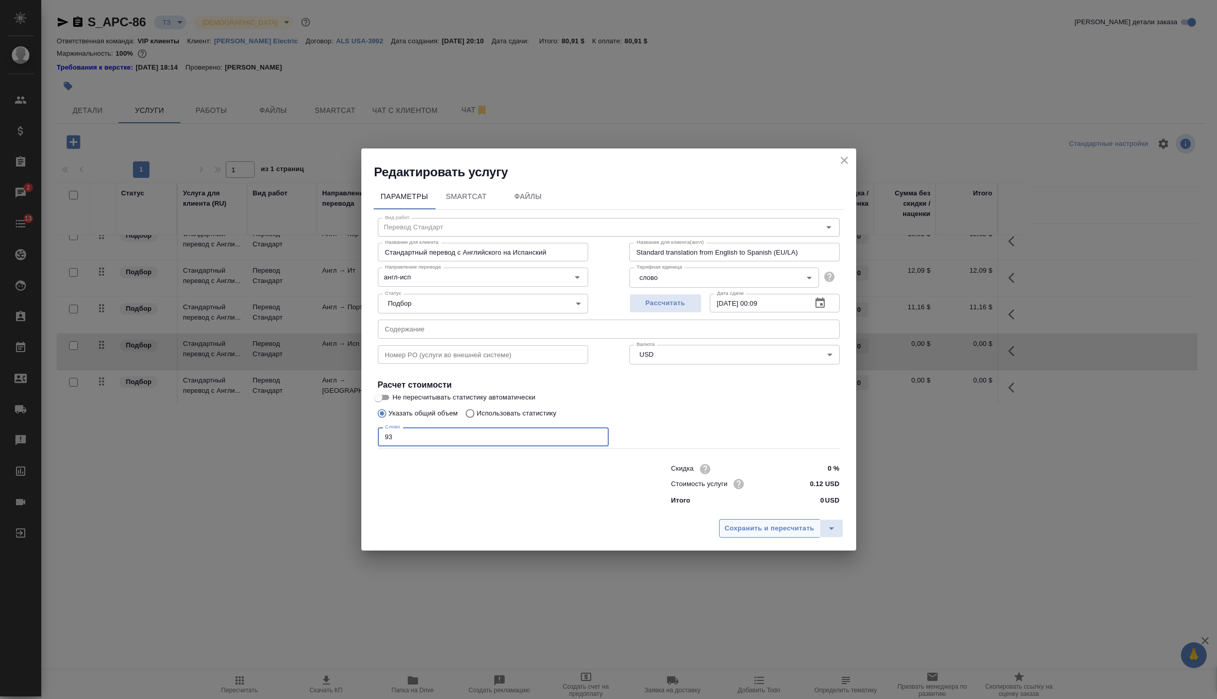
type input "93"
click at [730, 523] on span "Сохранить и пересчитать" at bounding box center [770, 529] width 90 height 12
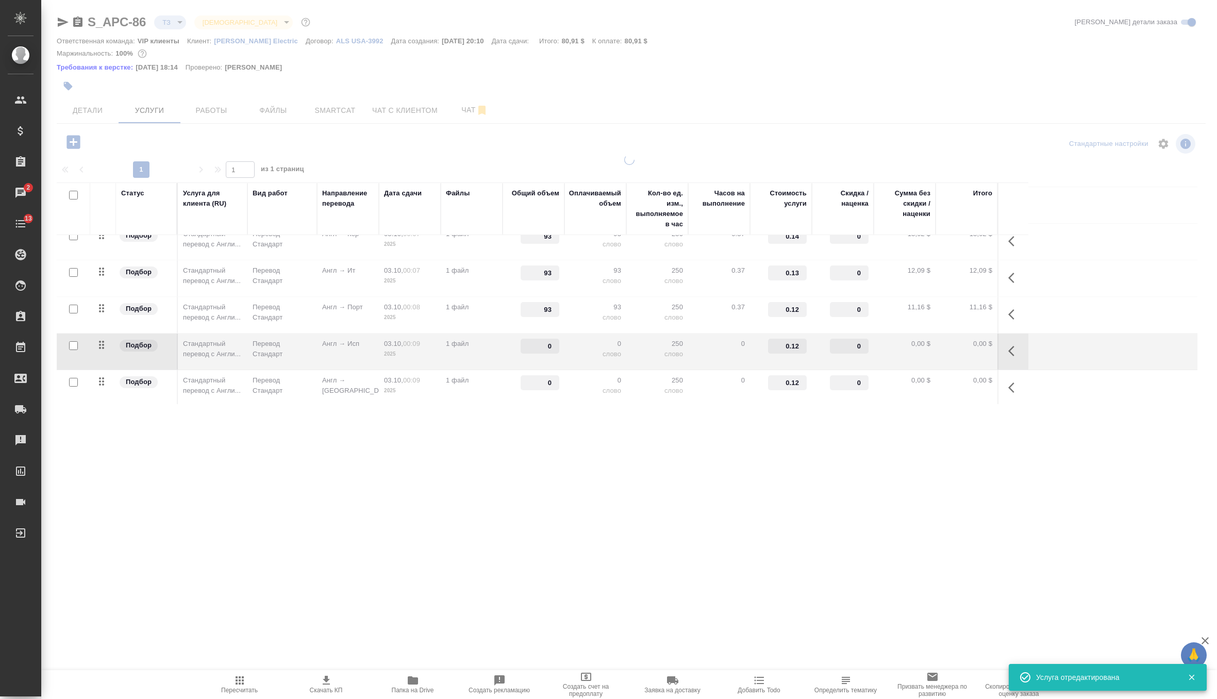
type input "93"
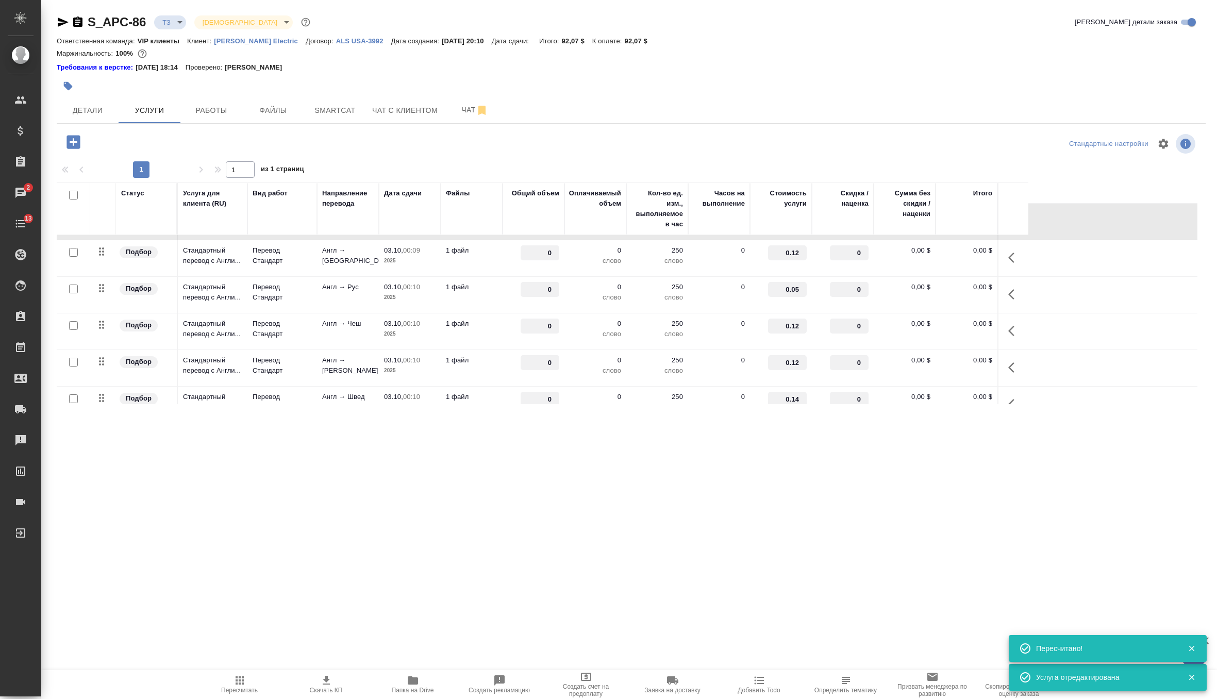
scroll to position [290, 0]
click at [584, 254] on p "слово" at bounding box center [595, 259] width 52 height 10
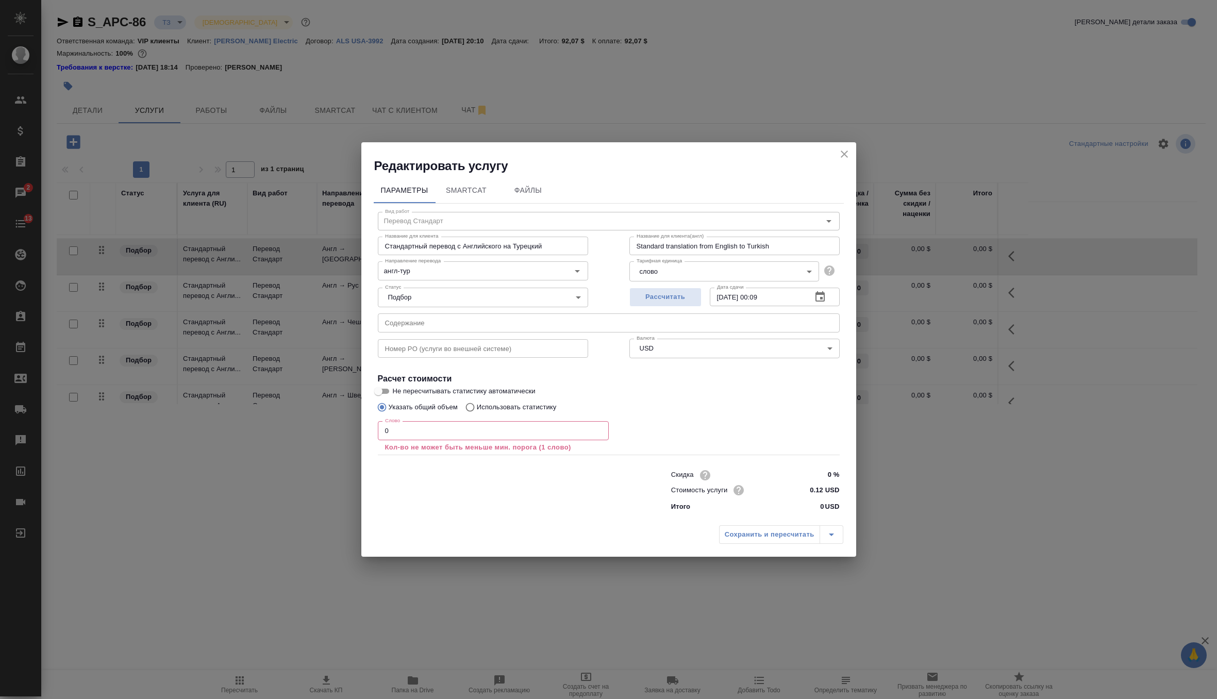
click at [530, 438] on input "0" at bounding box center [493, 430] width 231 height 19
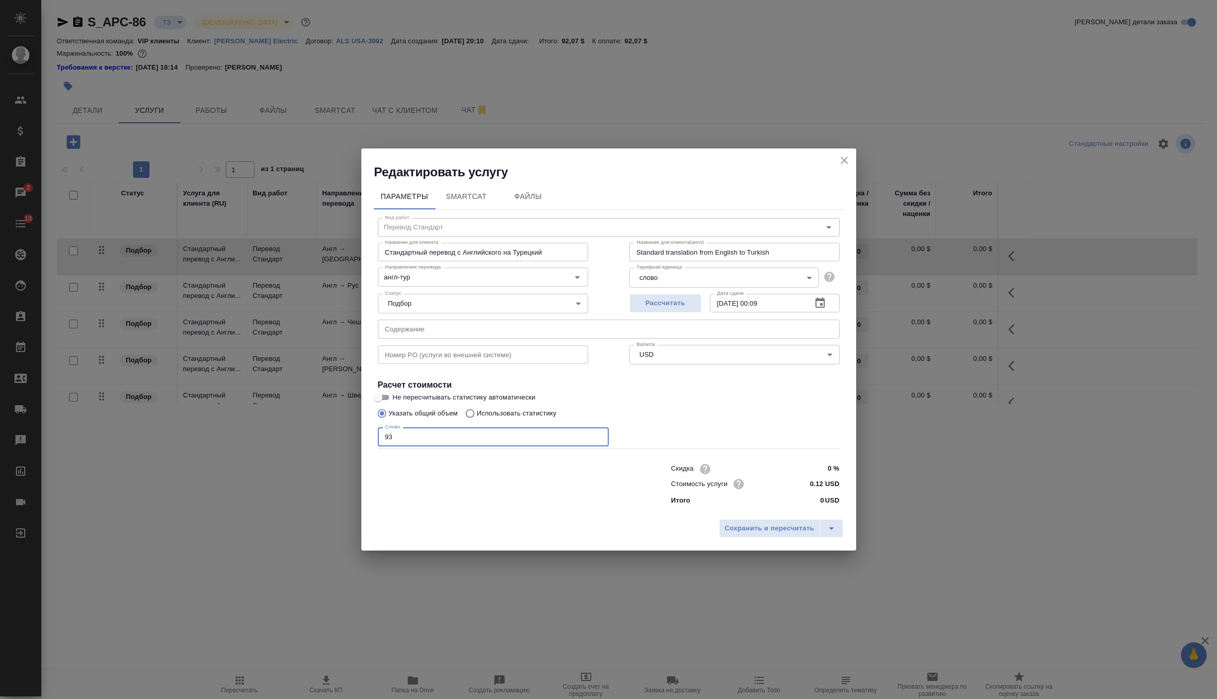
type input "93"
click at [780, 540] on div "Сохранить и пересчитать" at bounding box center [608, 532] width 495 height 37
click at [790, 529] on span "Сохранить и пересчитать" at bounding box center [770, 529] width 90 height 12
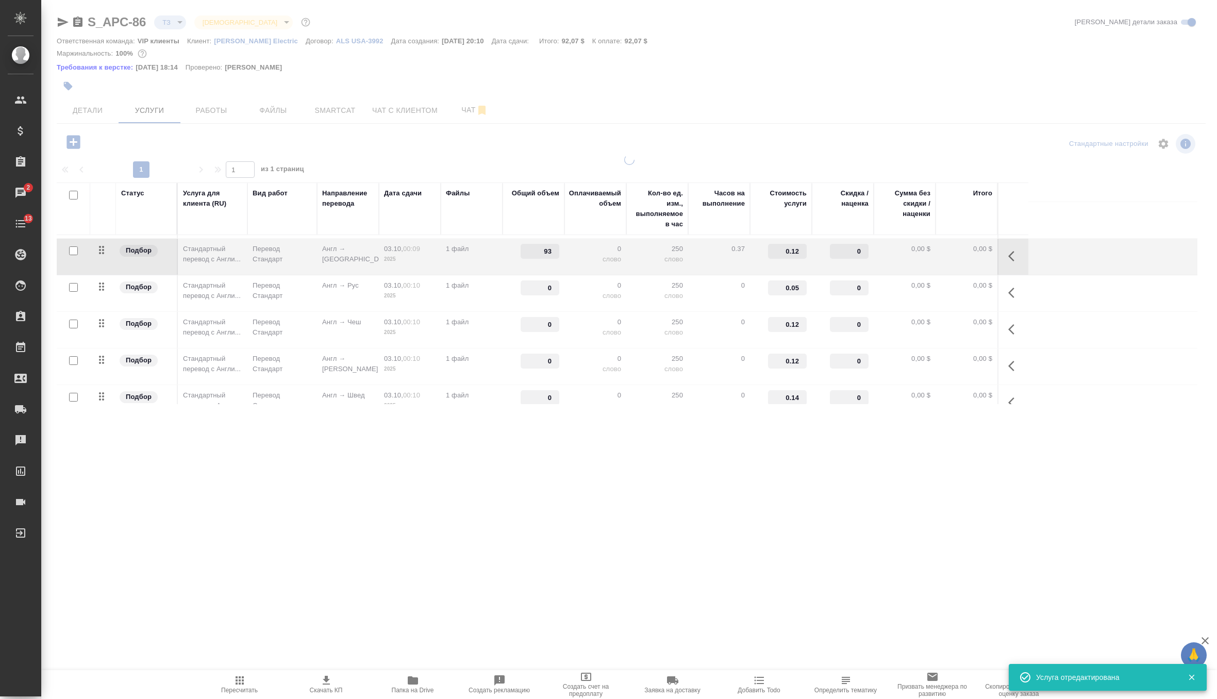
type input "93"
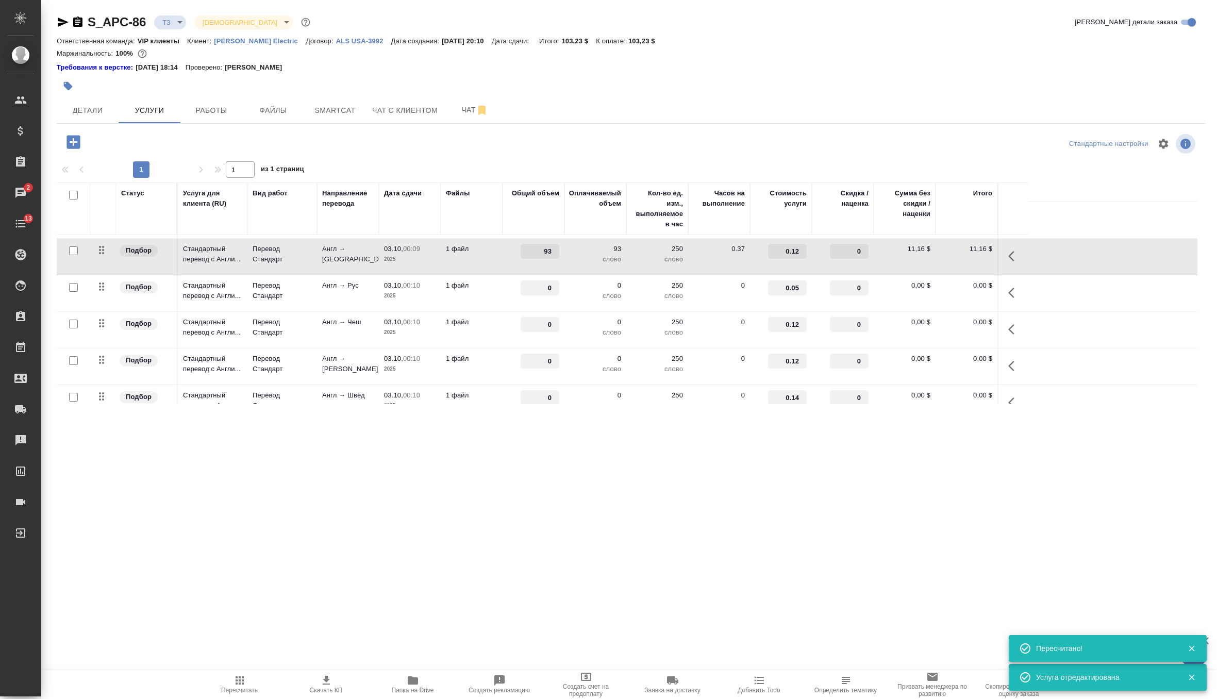
click at [488, 291] on td "1 файл" at bounding box center [472, 293] width 62 height 36
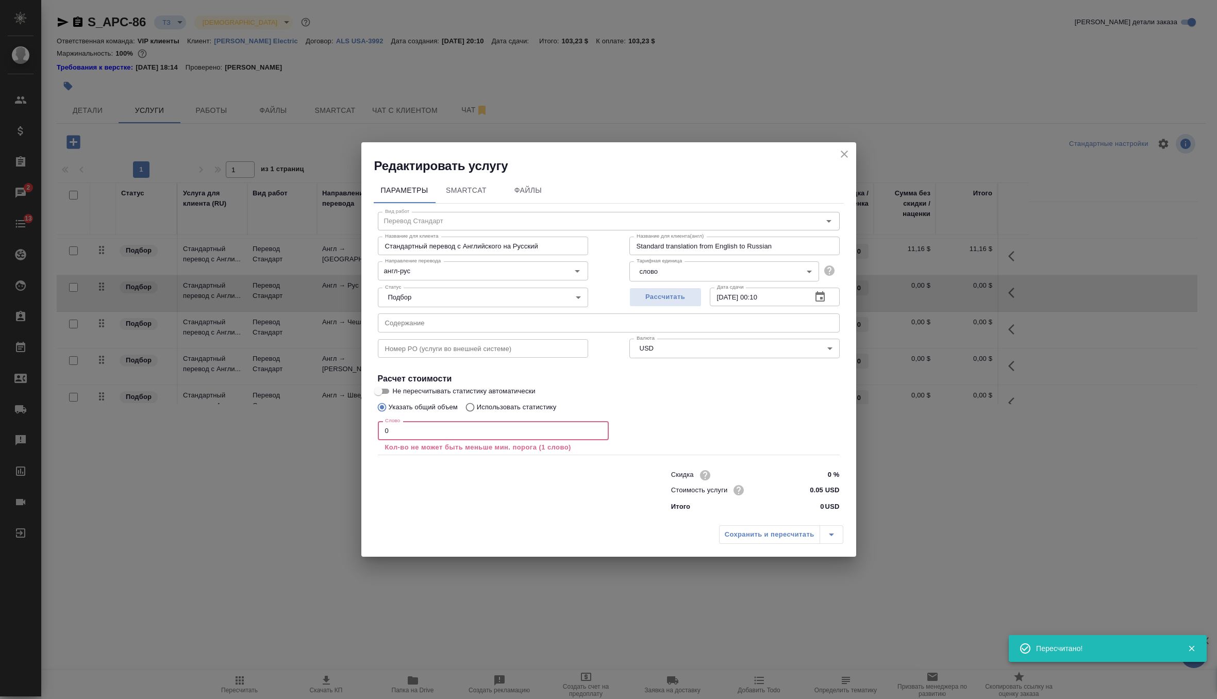
click at [460, 427] on input "0" at bounding box center [493, 430] width 231 height 19
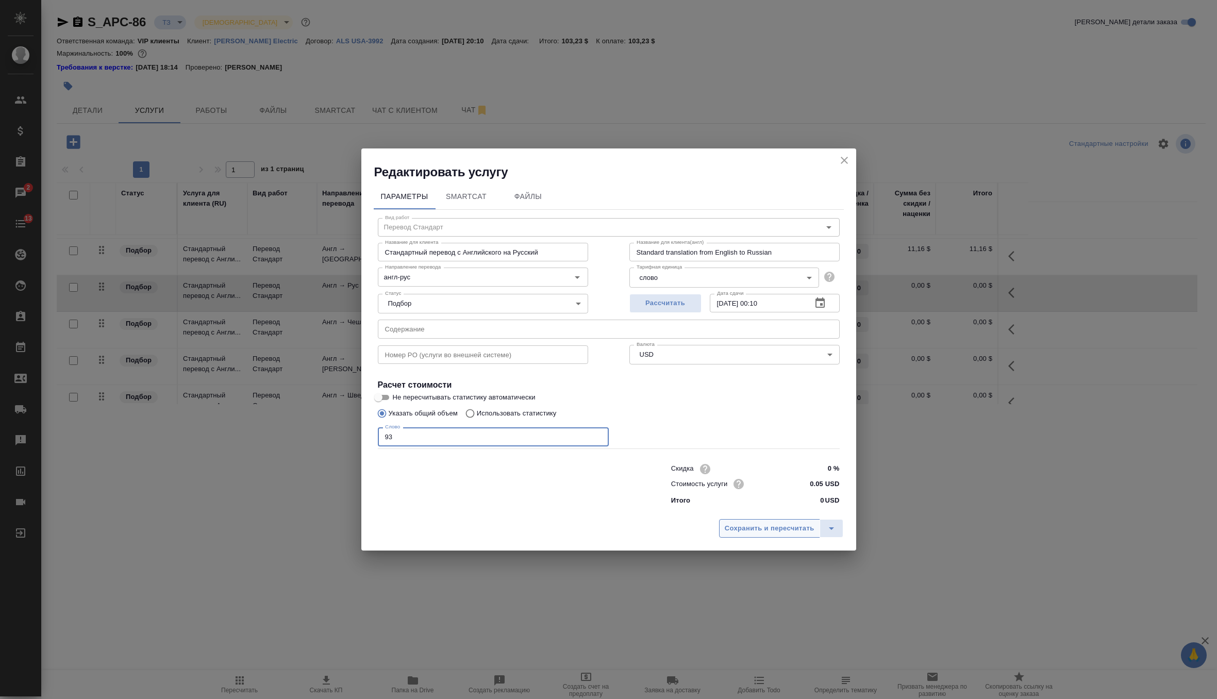
type input "93"
click at [778, 527] on span "Сохранить и пересчитать" at bounding box center [770, 529] width 90 height 12
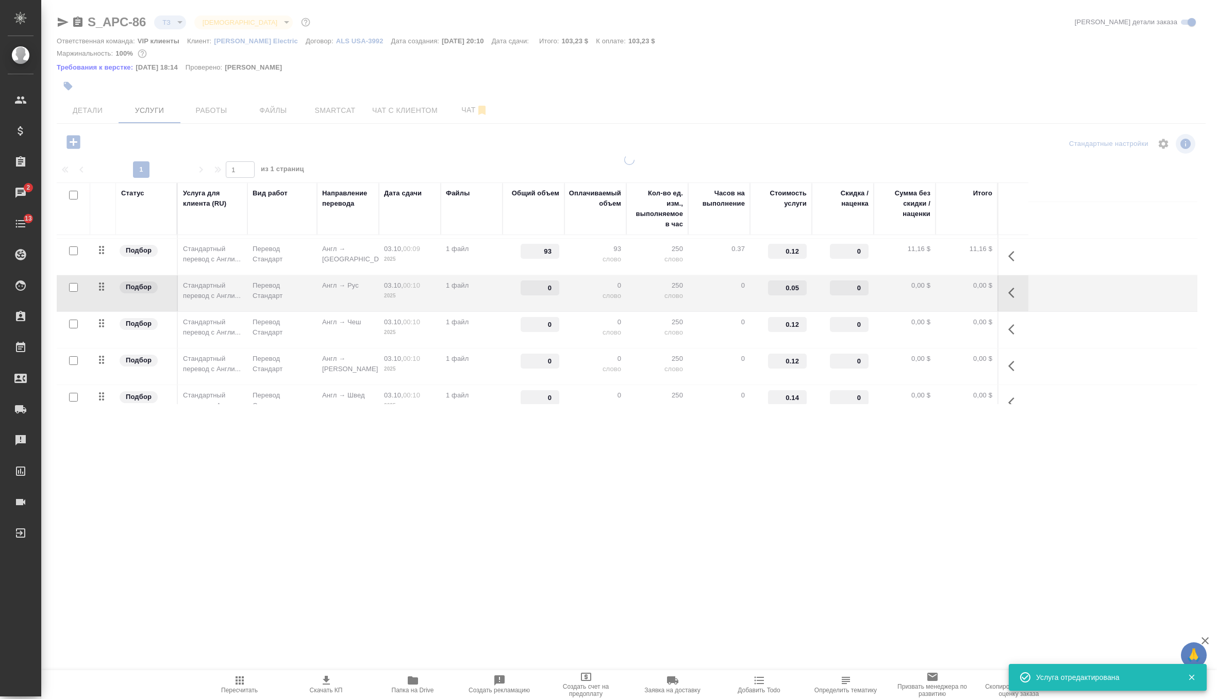
type input "93"
click at [486, 327] on div at bounding box center [628, 293] width 1175 height 276
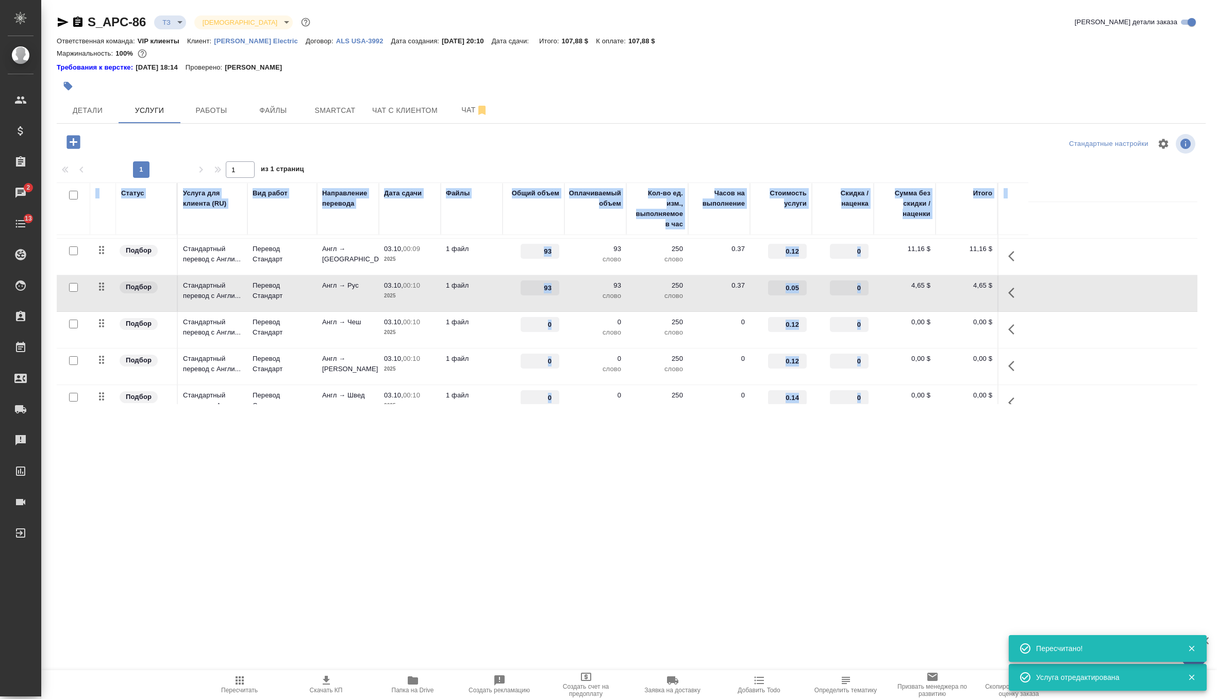
click at [480, 327] on td "1 файл" at bounding box center [472, 330] width 62 height 36
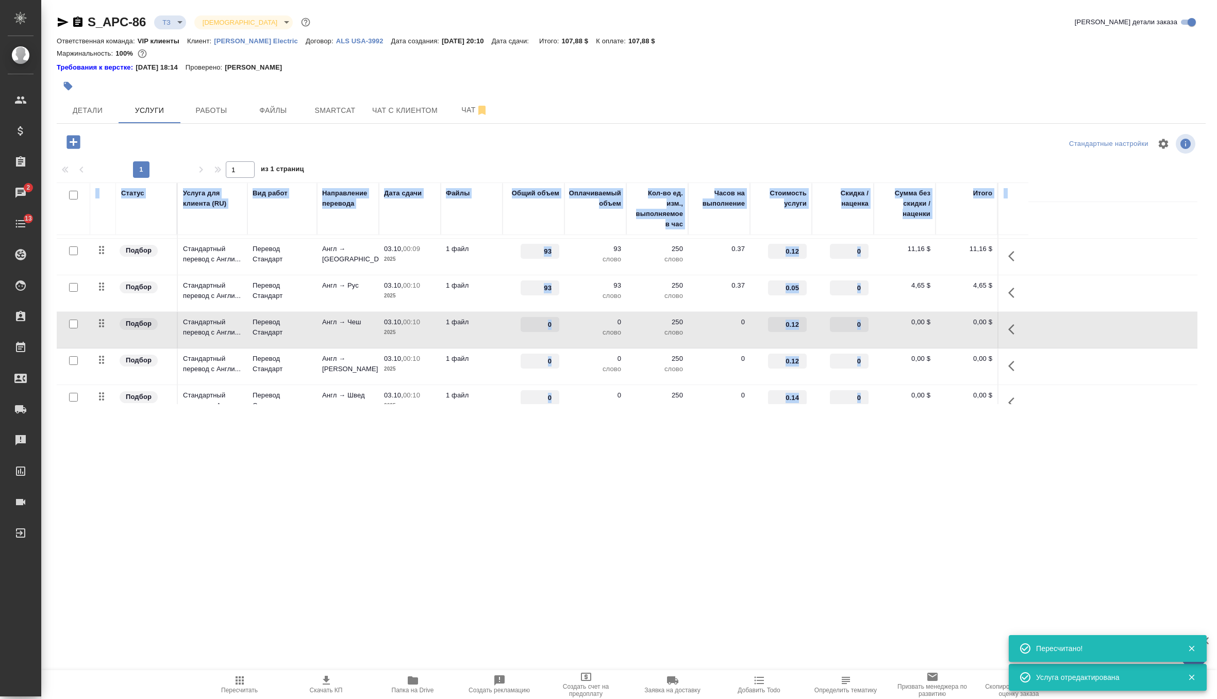
click at [480, 327] on td "1 файл" at bounding box center [472, 330] width 62 height 36
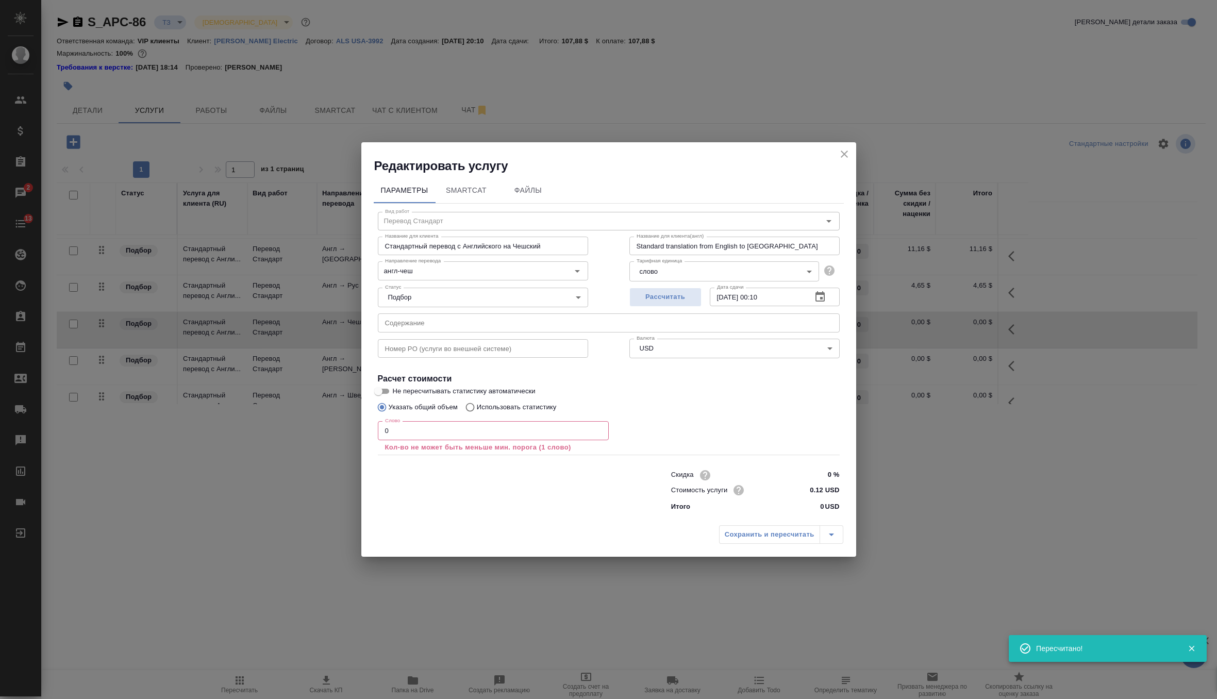
click at [472, 430] on input "0" at bounding box center [493, 430] width 231 height 19
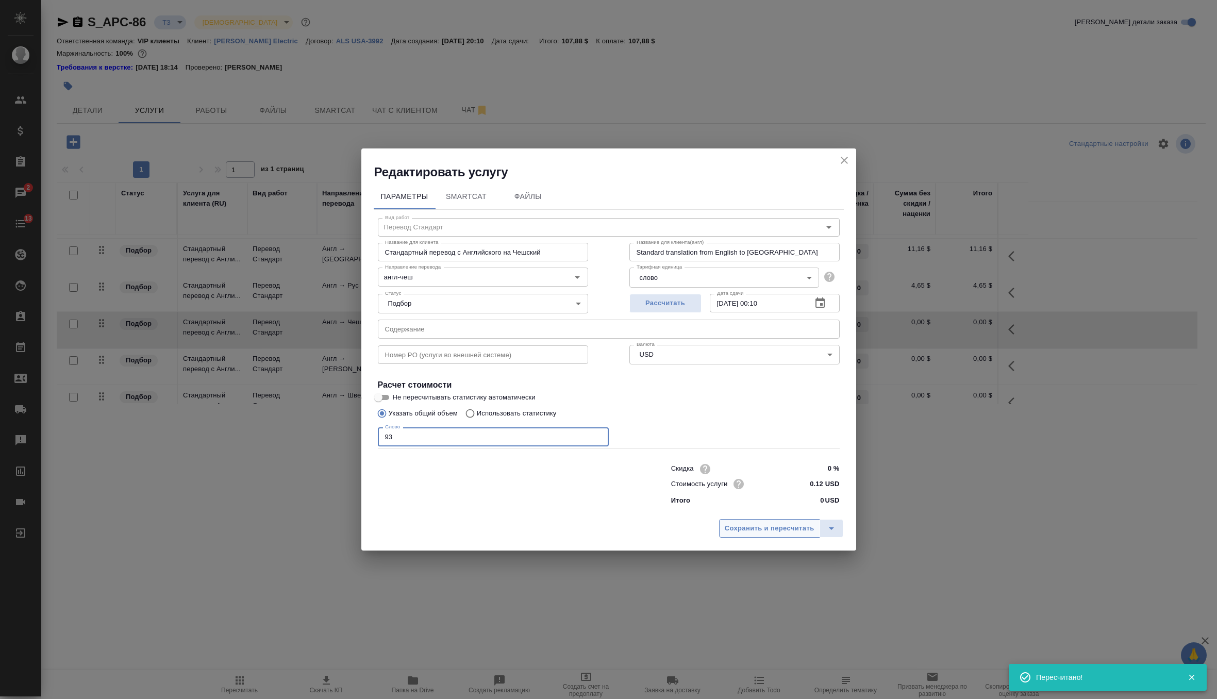
type input "93"
click at [743, 530] on span "Сохранить и пересчитать" at bounding box center [770, 529] width 90 height 12
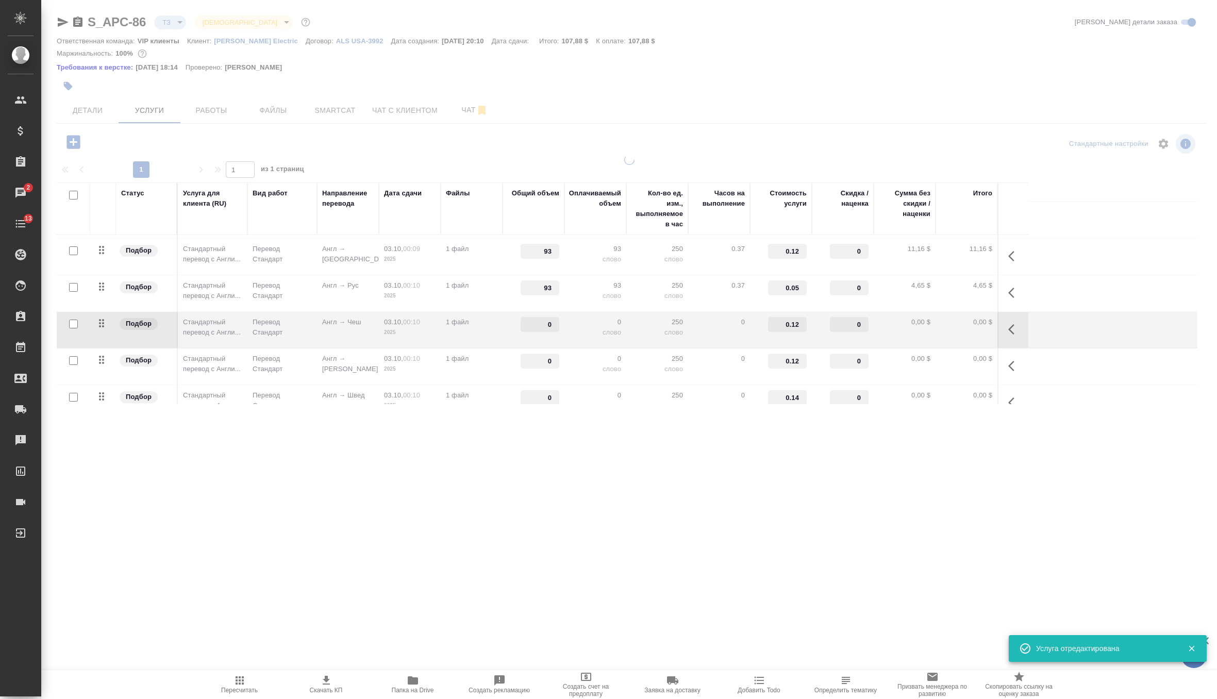
type input "93"
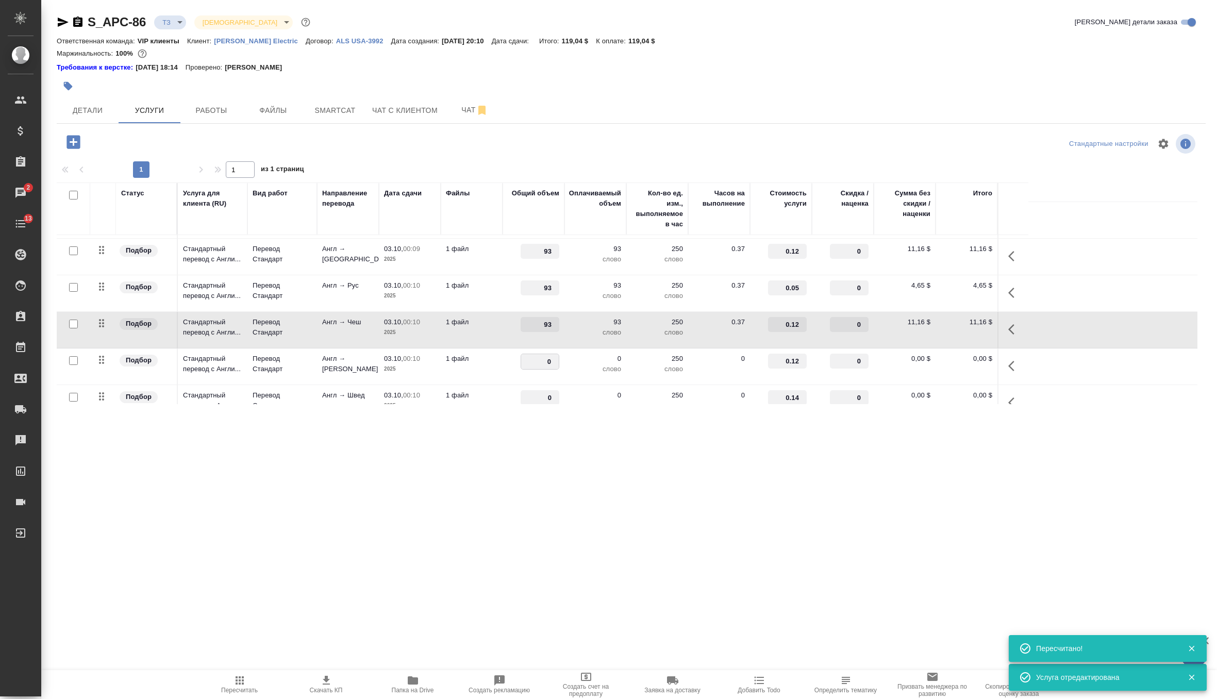
drag, startPoint x: 545, startPoint y: 358, endPoint x: 565, endPoint y: 359, distance: 20.6
click at [565, 359] on tr "Подбор Стандартный перевод с Англи... Перевод Стандарт Англ → Пол 03.10, 00:10 …" at bounding box center [627, 366] width 1140 height 37
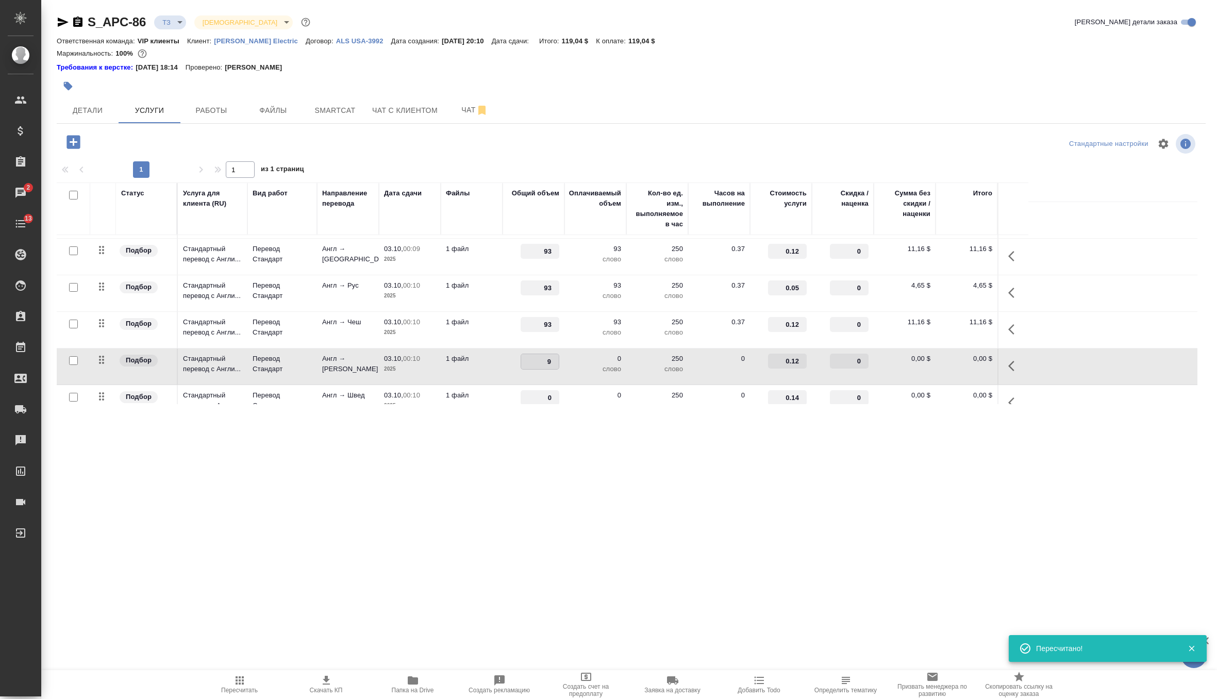
type input "93"
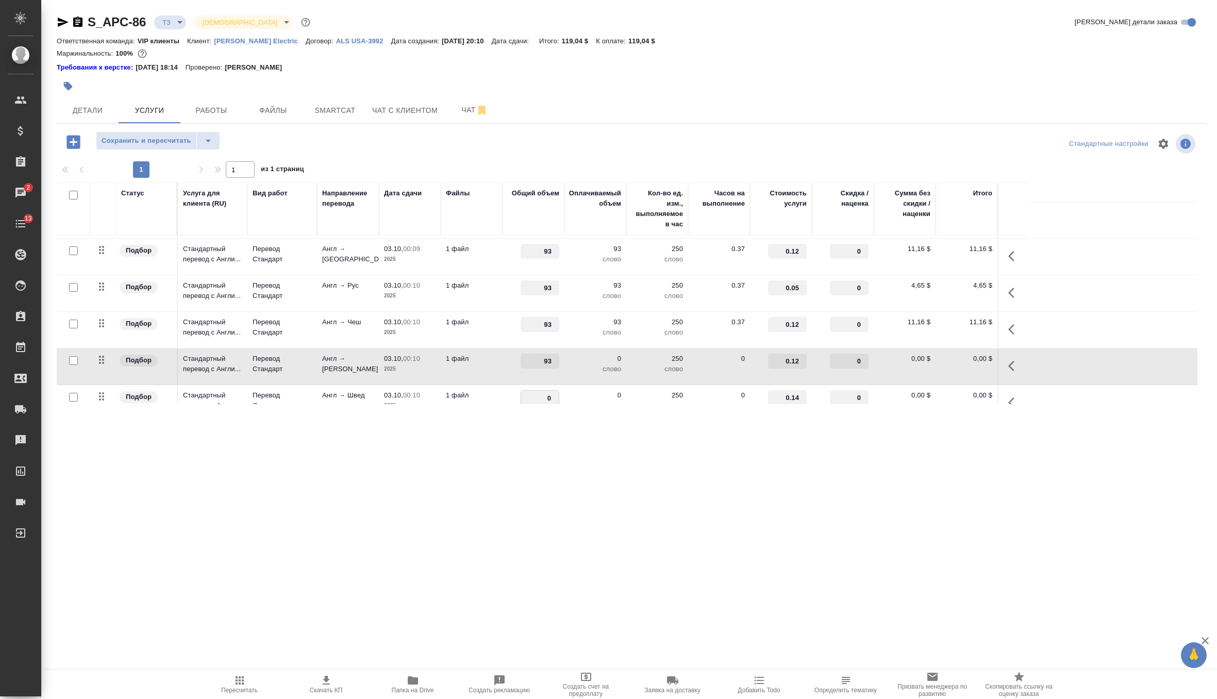
scroll to position [305, 0]
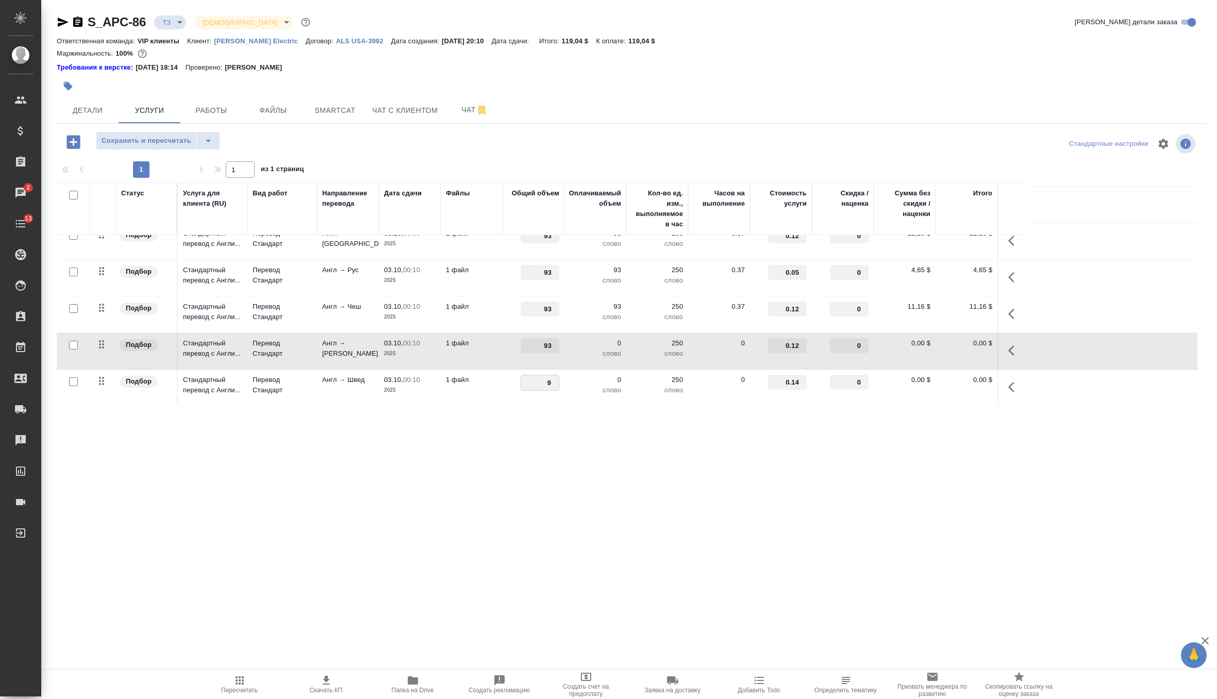
type input "93"
click at [175, 144] on span "Сохранить и пересчитать" at bounding box center [147, 141] width 90 height 12
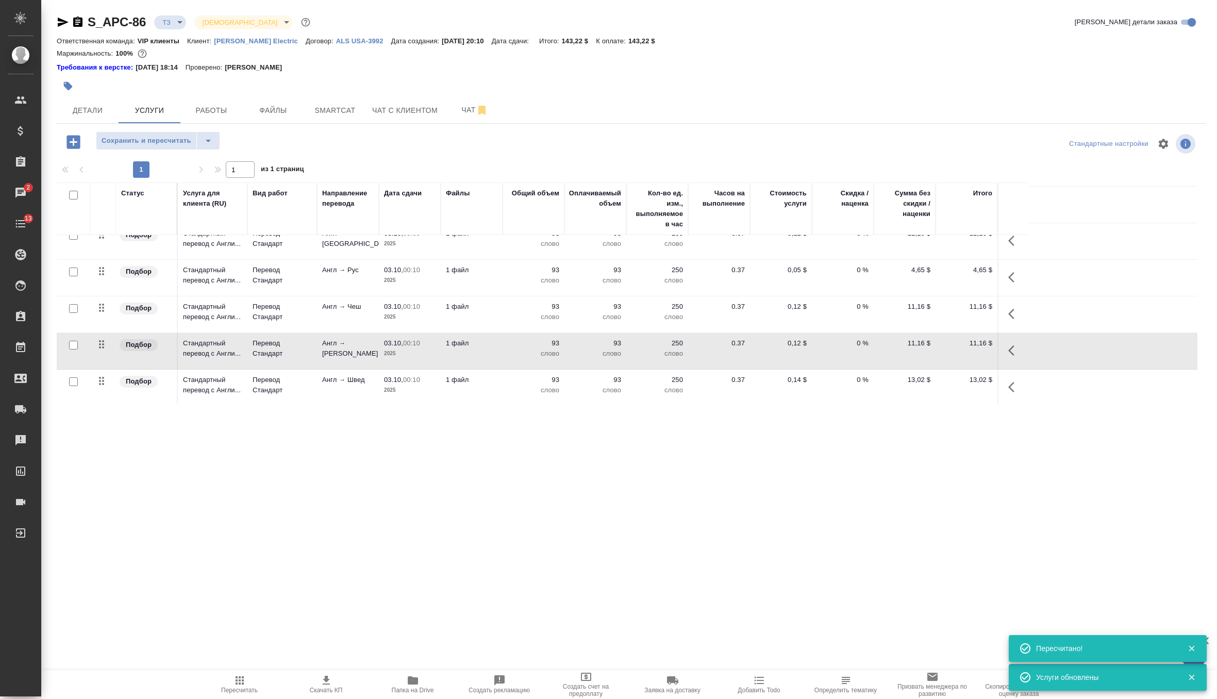
click at [76, 144] on icon "button" at bounding box center [72, 141] width 13 height 13
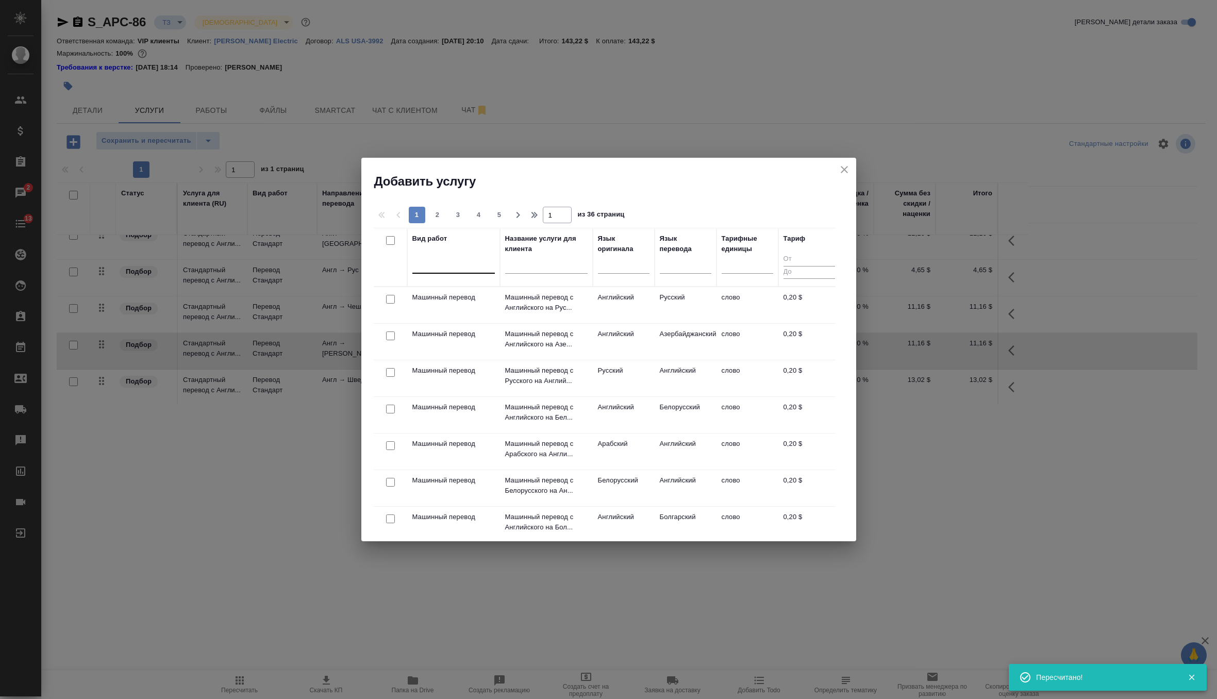
click at [459, 264] on div at bounding box center [453, 263] width 82 height 15
type input "g"
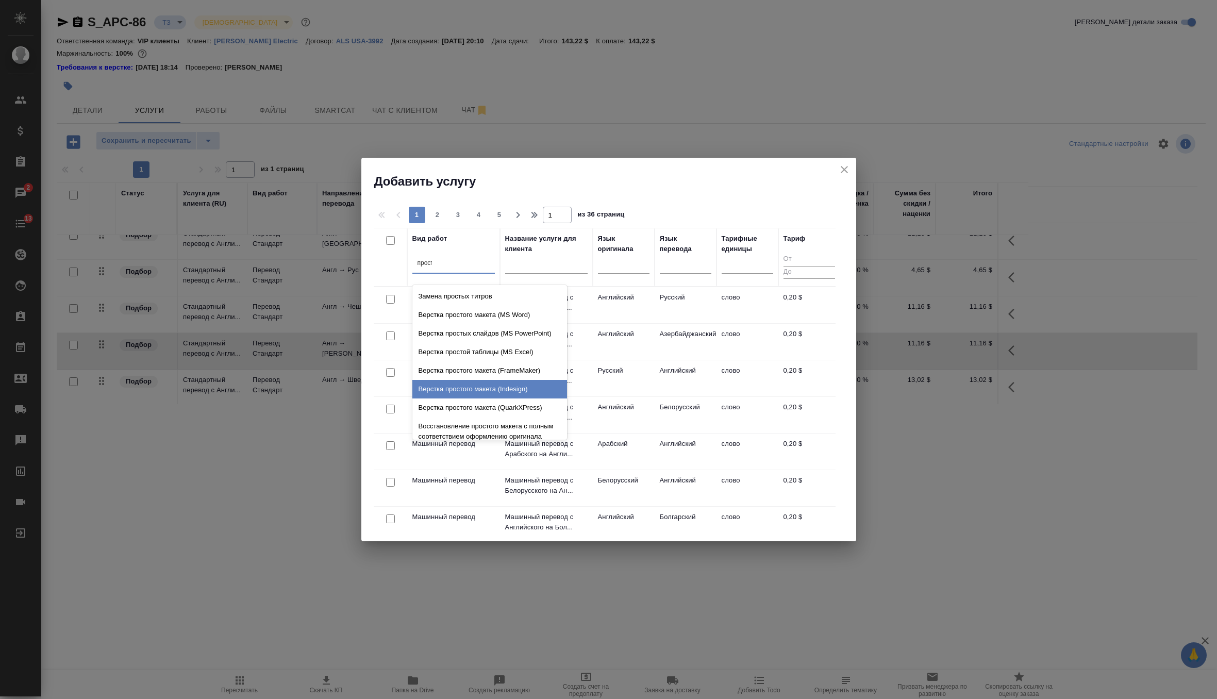
type input "просто"
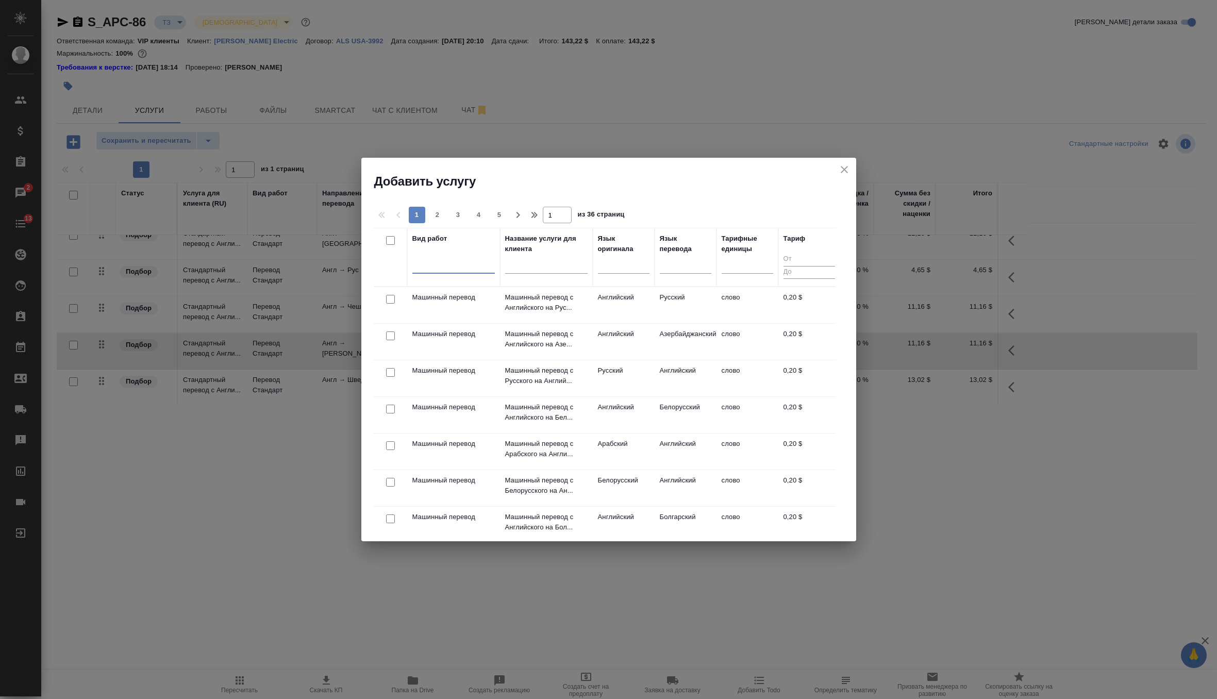
click at [448, 271] on div at bounding box center [453, 264] width 82 height 20
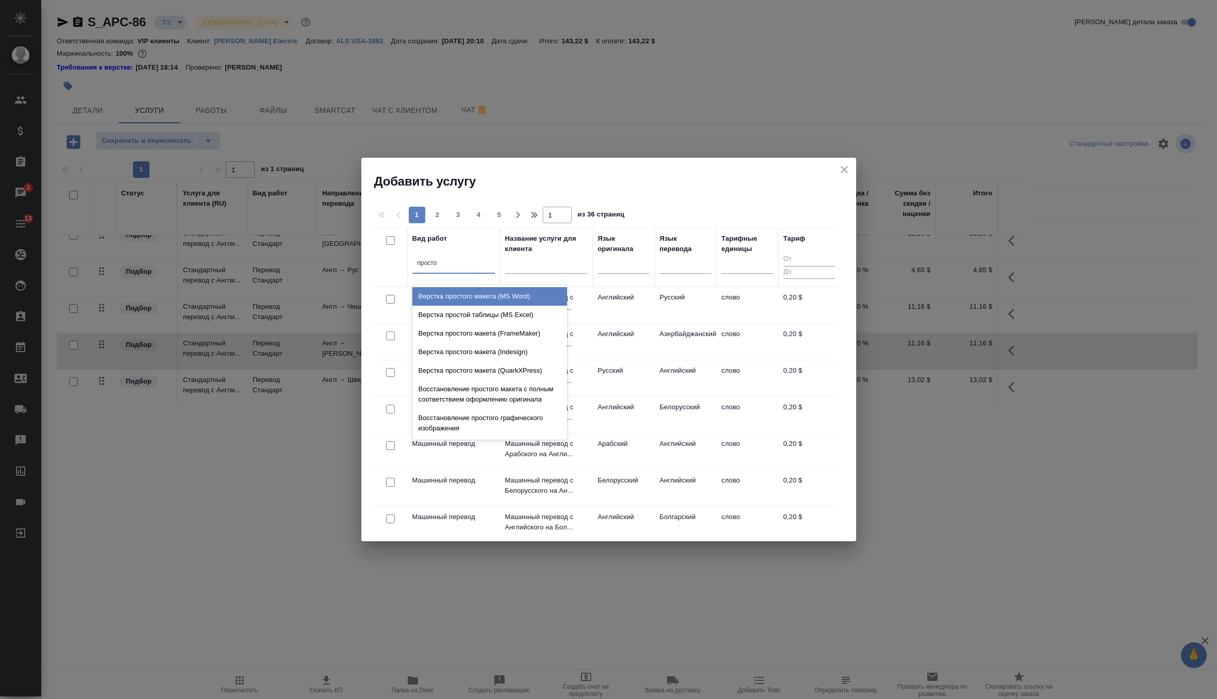
type input "простой"
click at [456, 294] on div "Верстка простой таблицы (MS Excel)" at bounding box center [489, 296] width 155 height 19
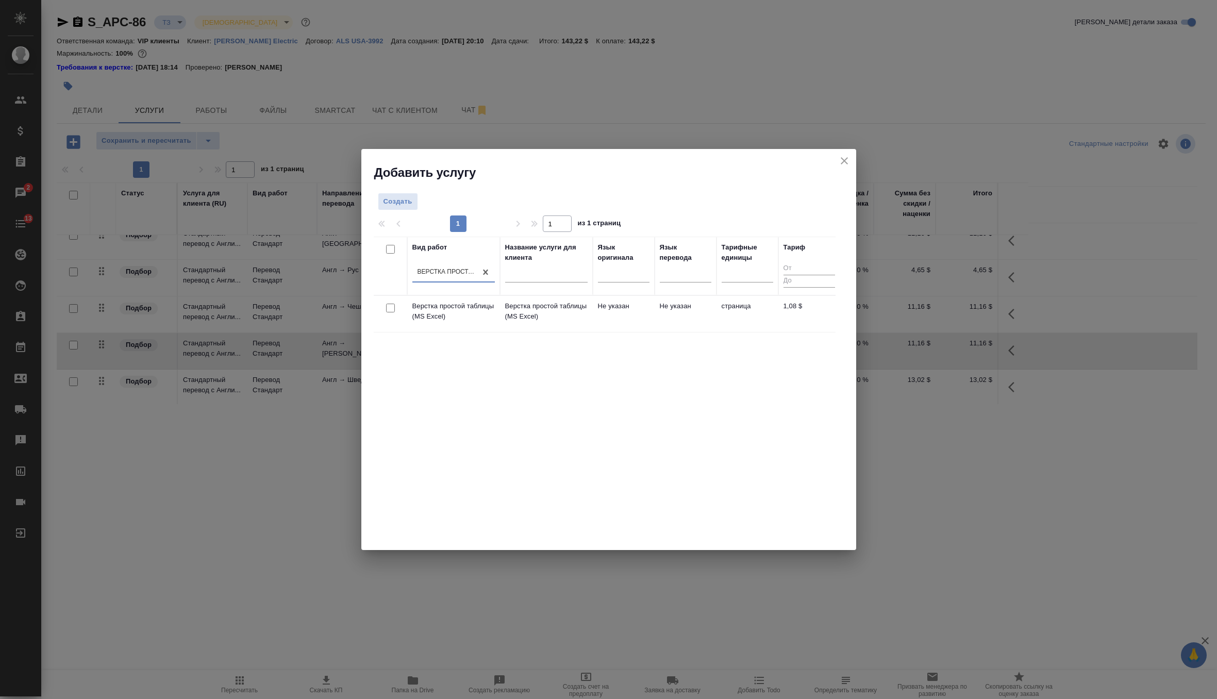
click at [389, 305] on input "checkbox" at bounding box center [390, 308] width 9 height 9
checkbox input "true"
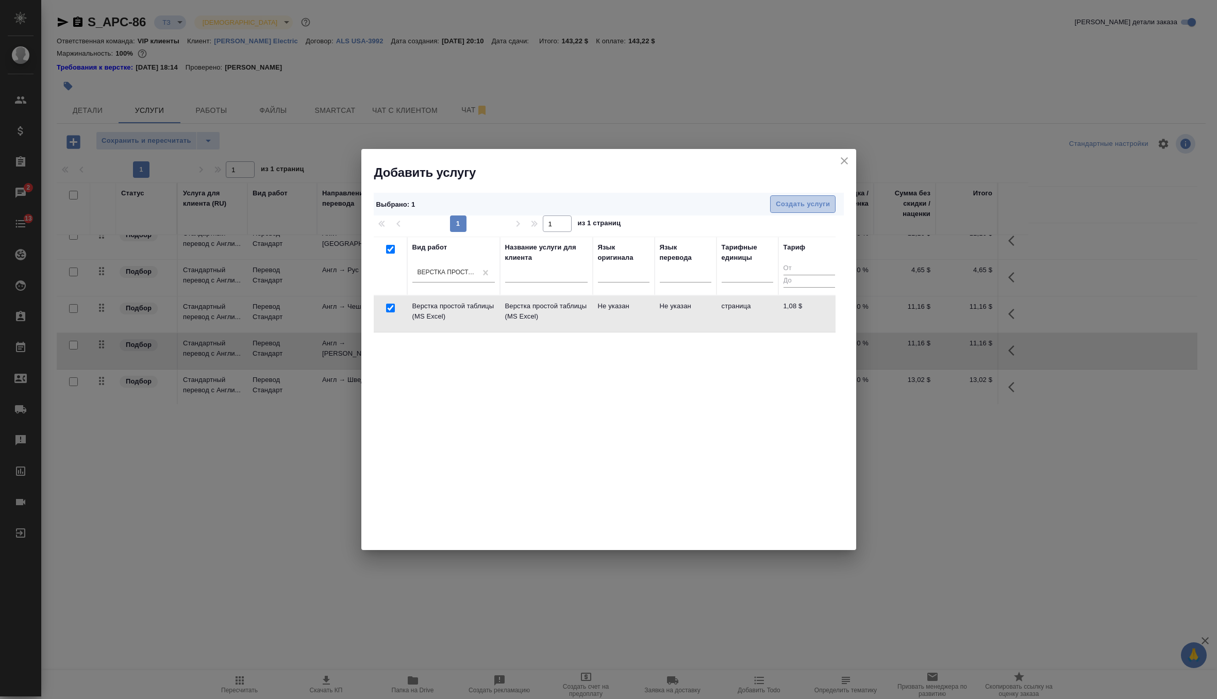
click at [792, 200] on span "Создать услуги" at bounding box center [803, 204] width 54 height 12
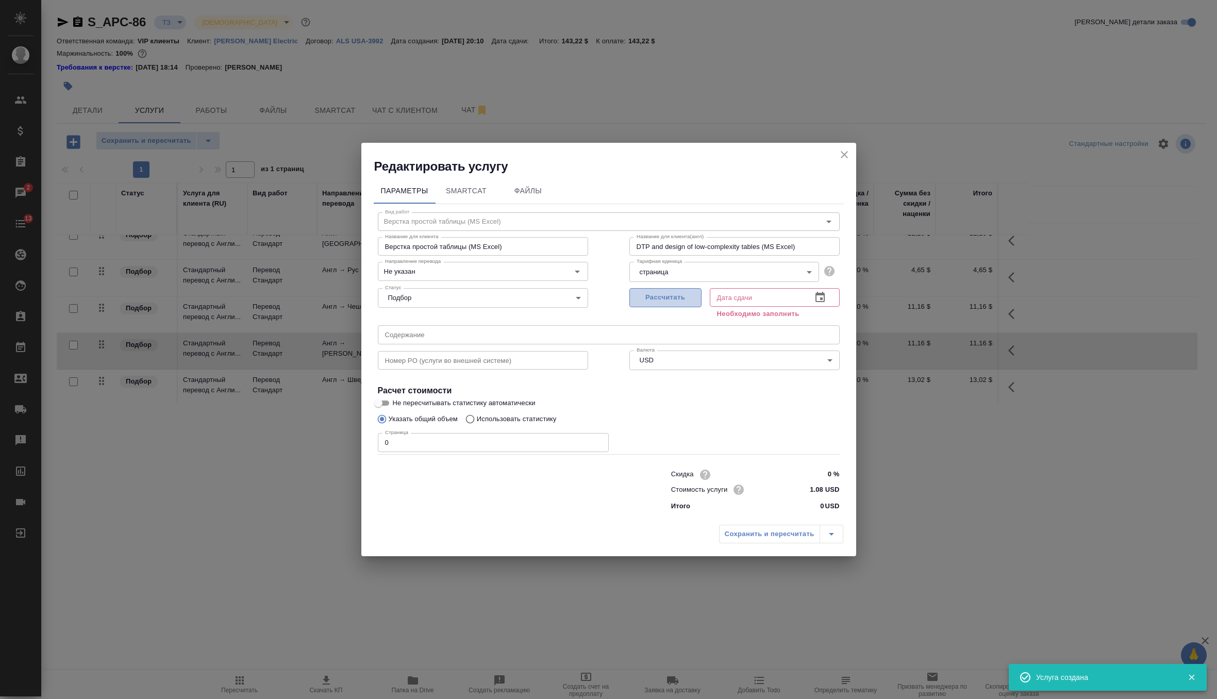
click at [664, 306] on button "Рассчитать" at bounding box center [665, 297] width 72 height 19
type input "[DATE] 00:19"
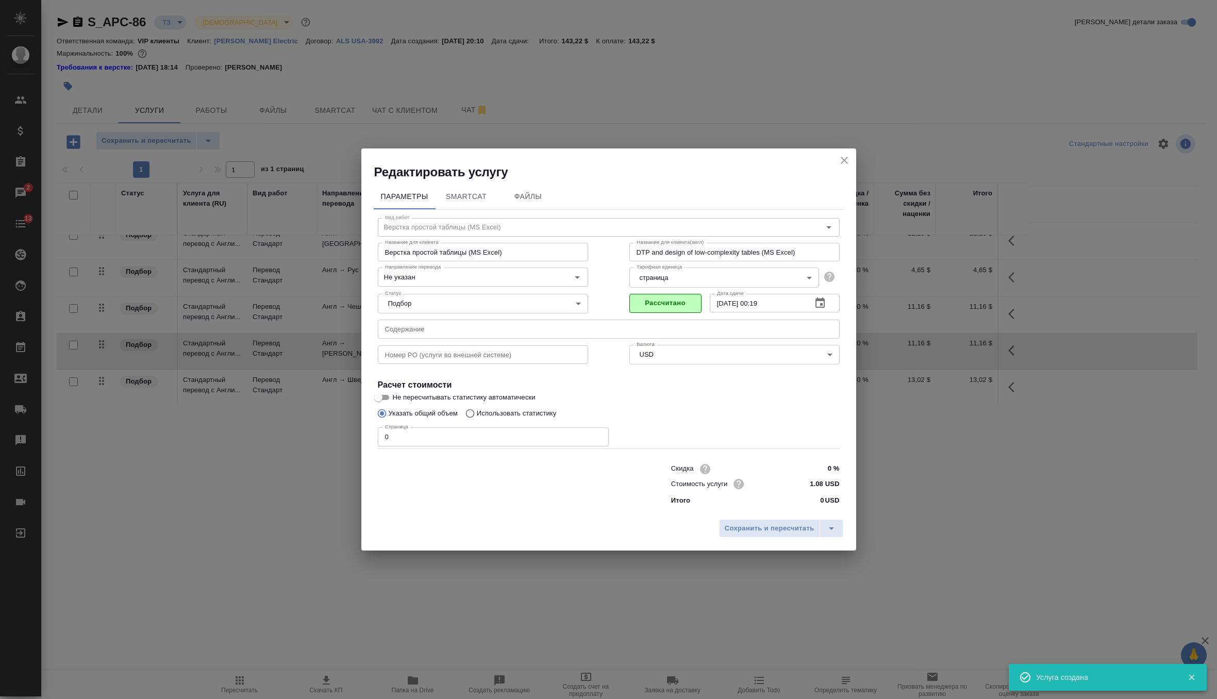
click at [483, 440] on input "0" at bounding box center [493, 436] width 231 height 19
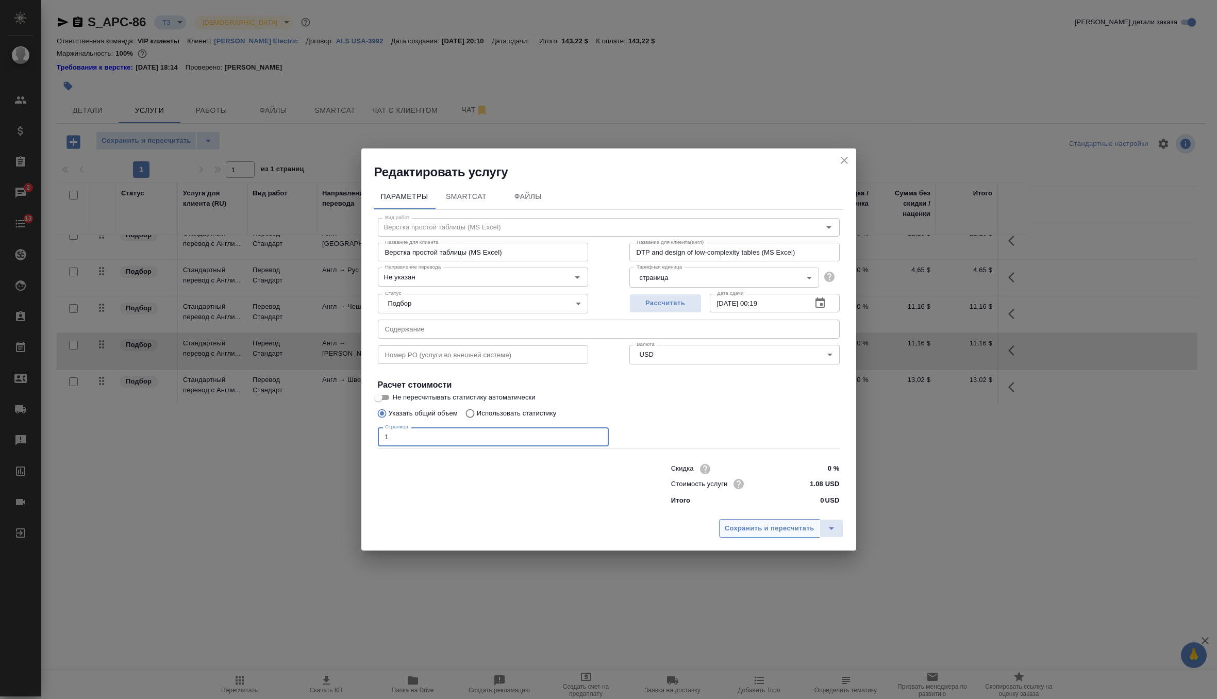
type input "1"
click at [789, 525] on span "Сохранить и пересчитать" at bounding box center [770, 529] width 90 height 12
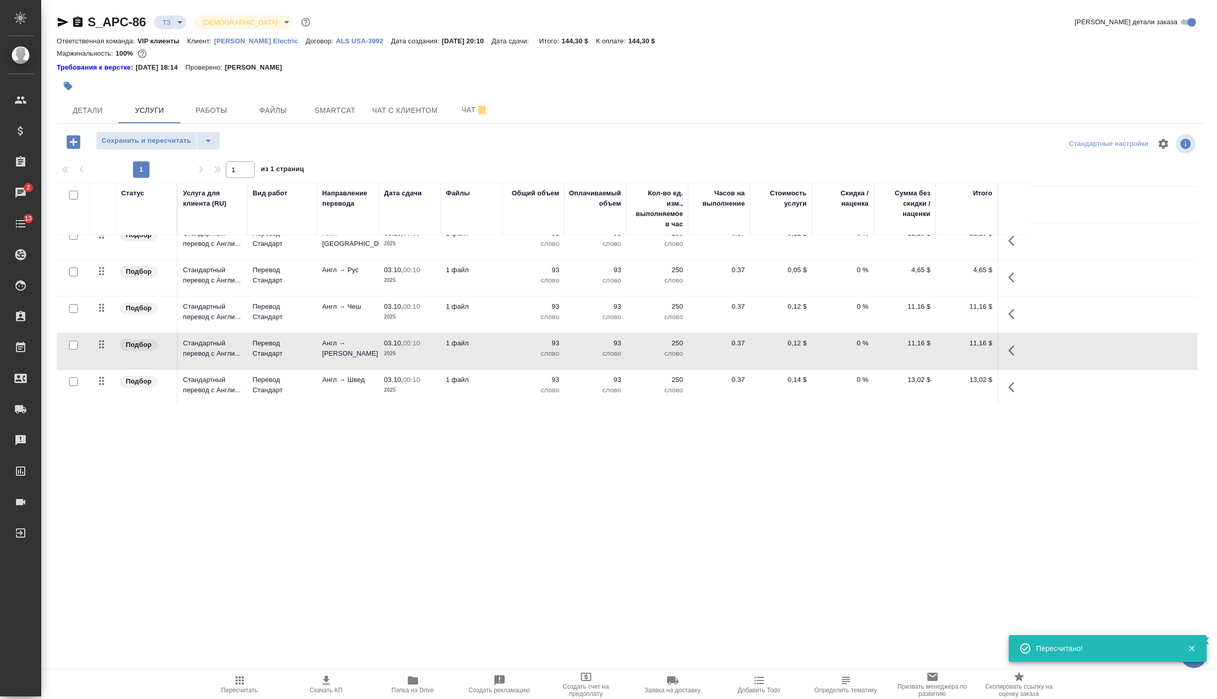
scroll to position [346, 0]
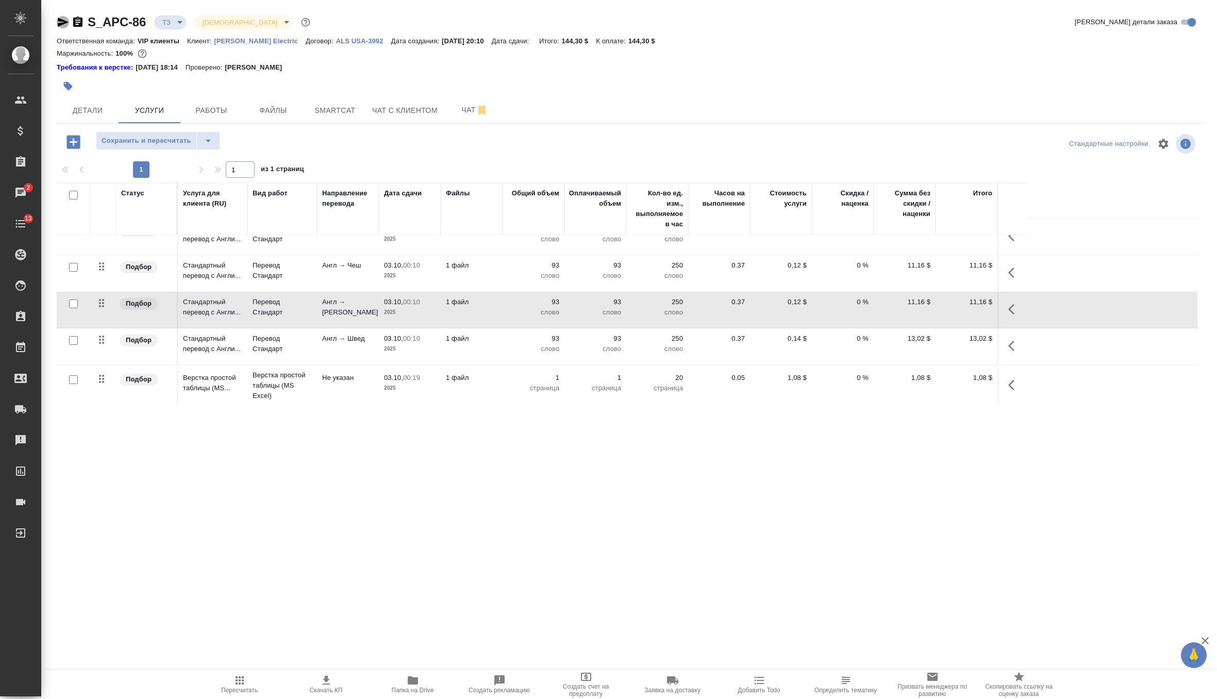
click at [62, 23] on icon "button" at bounding box center [63, 22] width 11 height 9
click at [246, 675] on span "Пересчитать" at bounding box center [240, 684] width 74 height 20
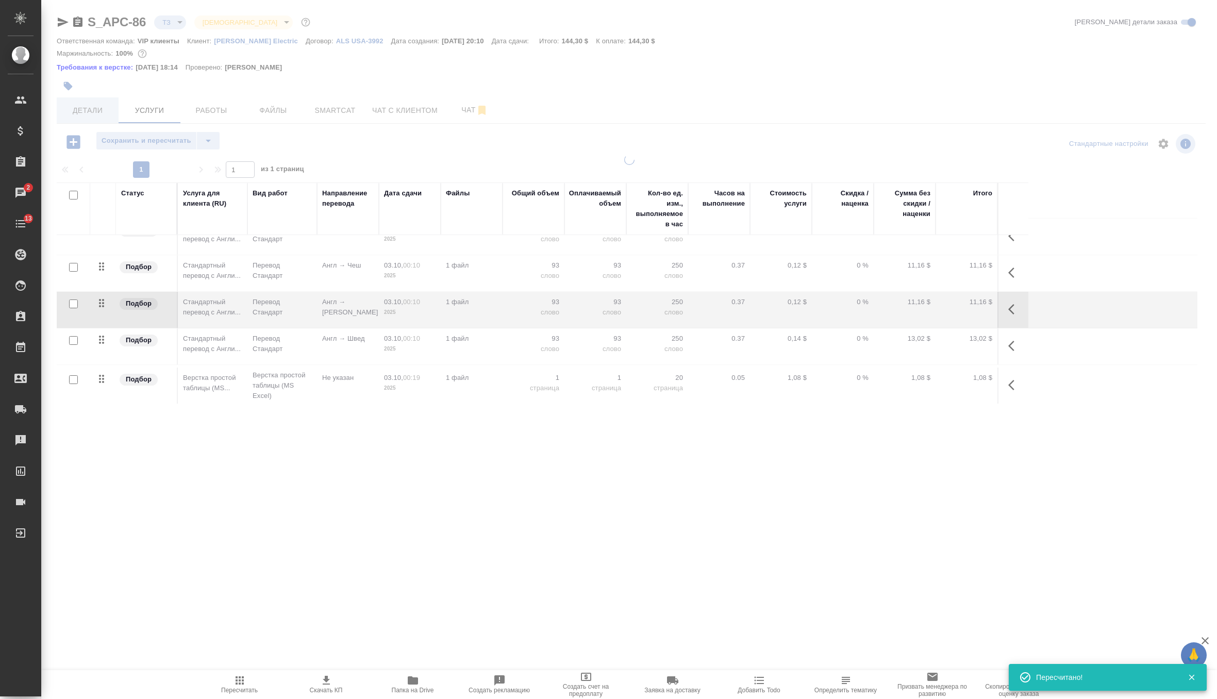
click at [95, 114] on span "Детали" at bounding box center [87, 110] width 49 height 13
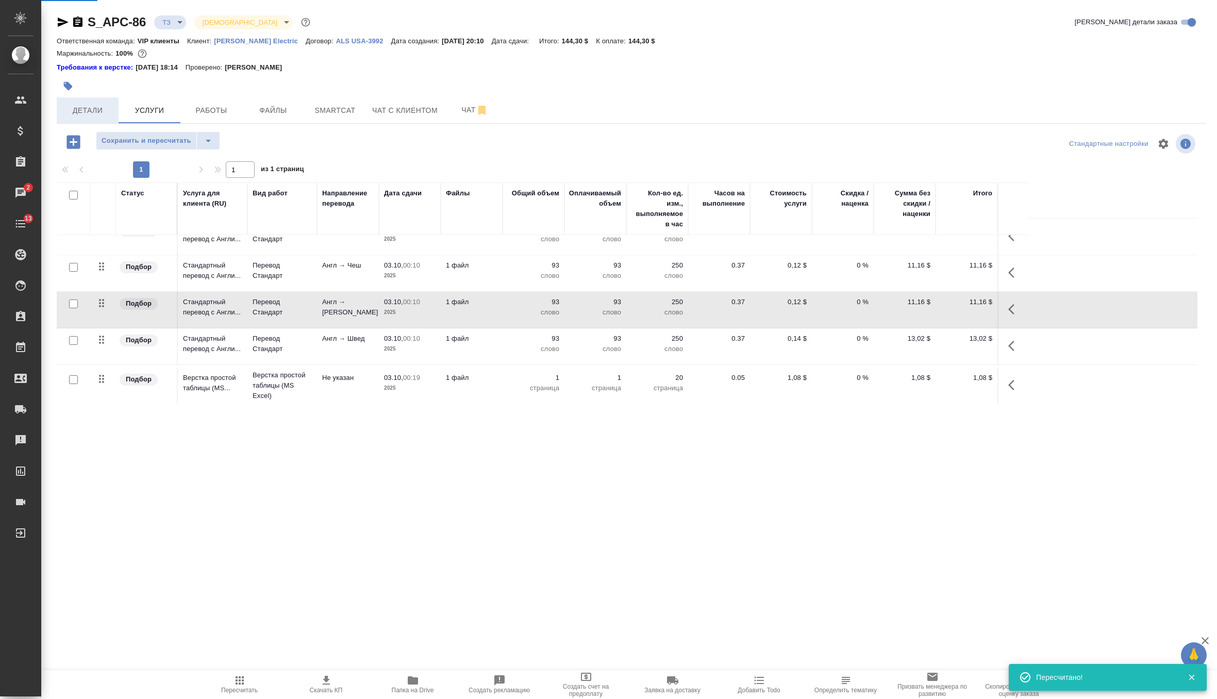
click at [95, 114] on span "Детали" at bounding box center [87, 110] width 49 height 13
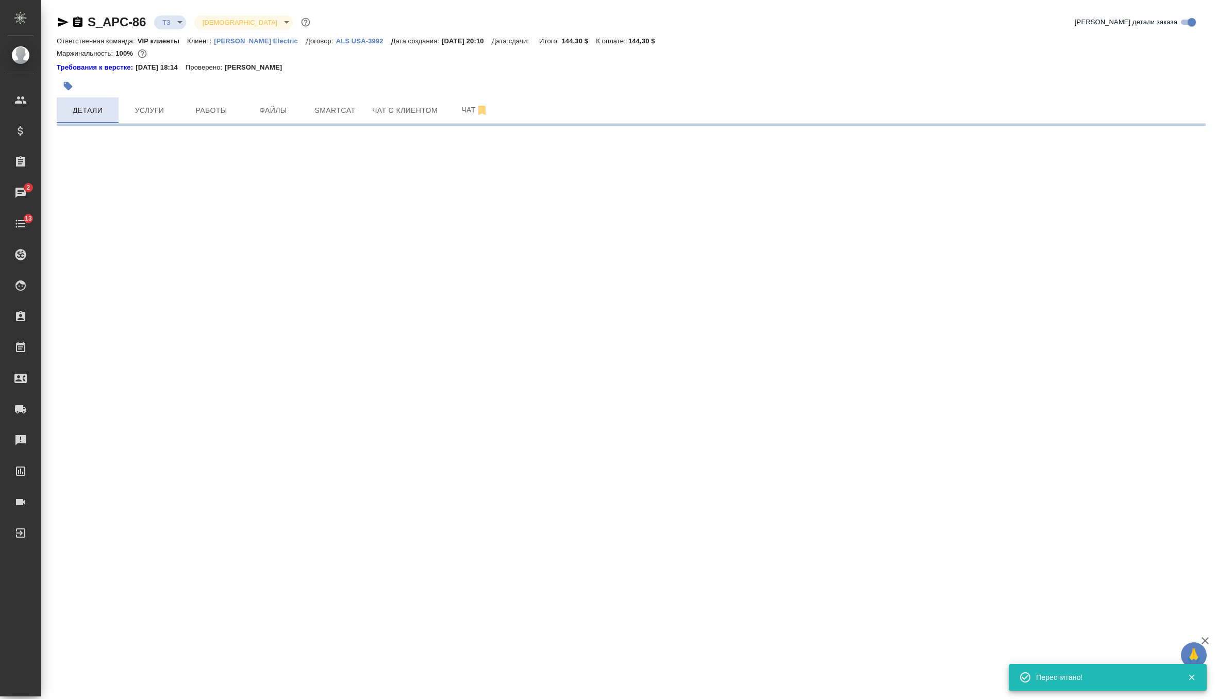
select select "RU"
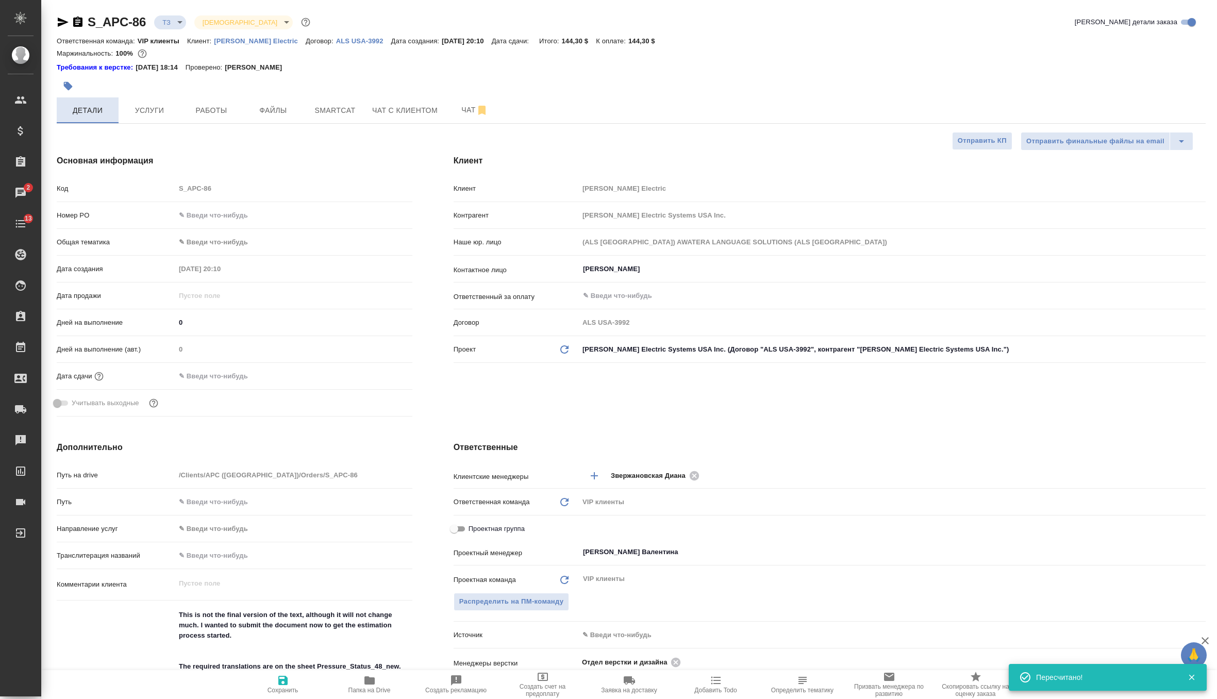
type textarea "x"
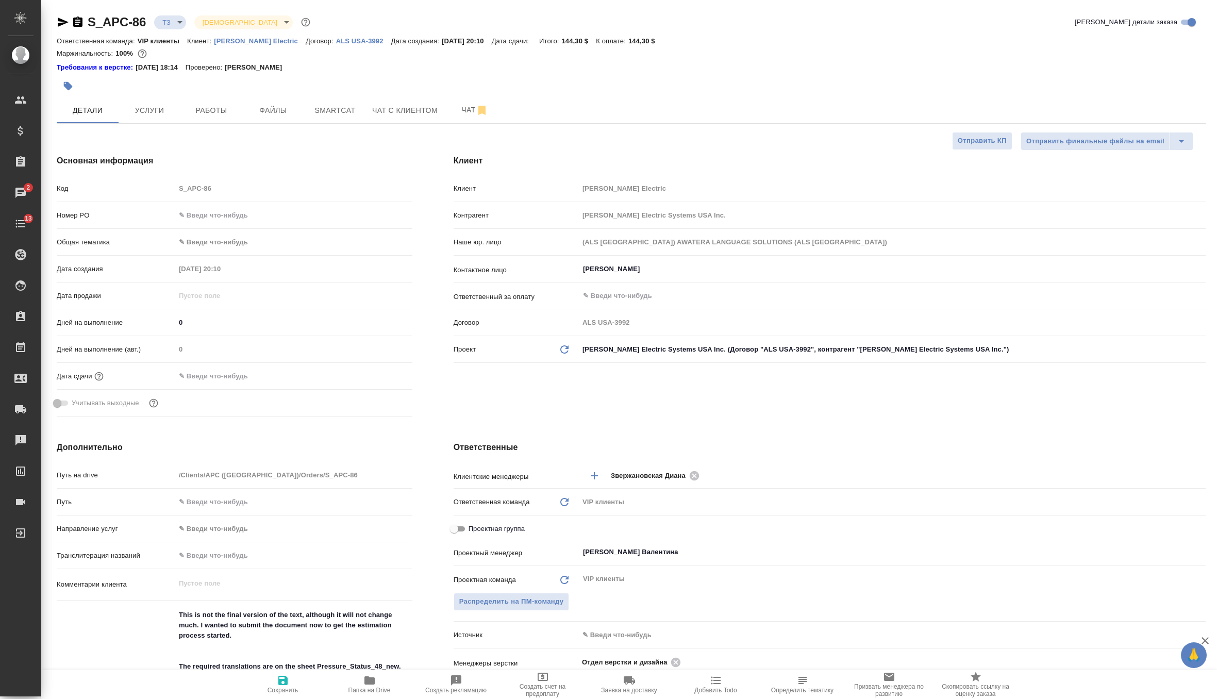
type textarea "x"
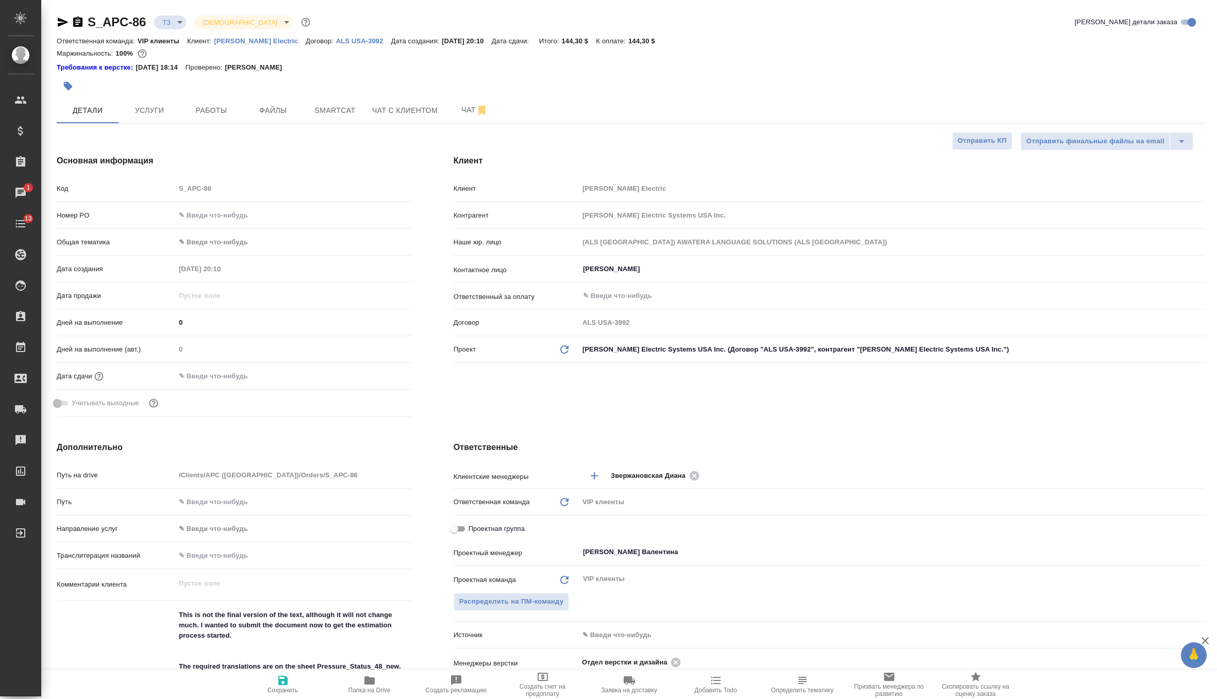
type textarea "x"
click at [152, 123] on button "Услуги" at bounding box center [150, 110] width 62 height 26
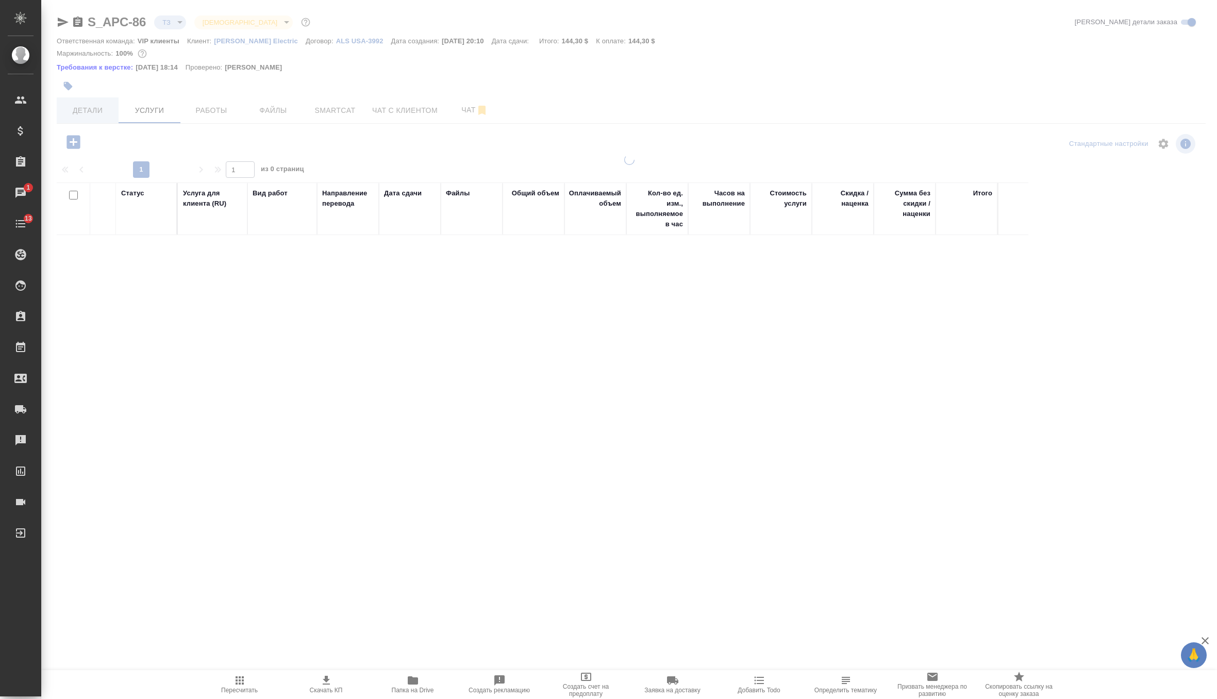
click at [82, 110] on span "Детали" at bounding box center [87, 110] width 49 height 13
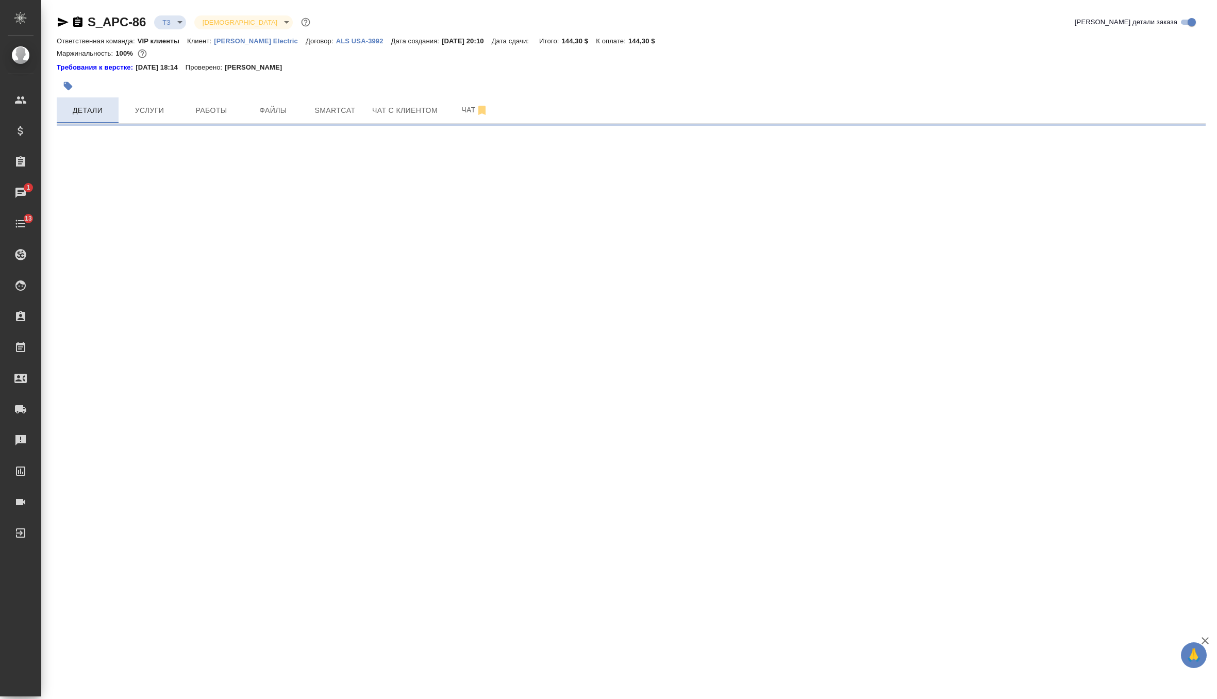
click at [82, 110] on span "Детали" at bounding box center [87, 110] width 49 height 13
select select "RU"
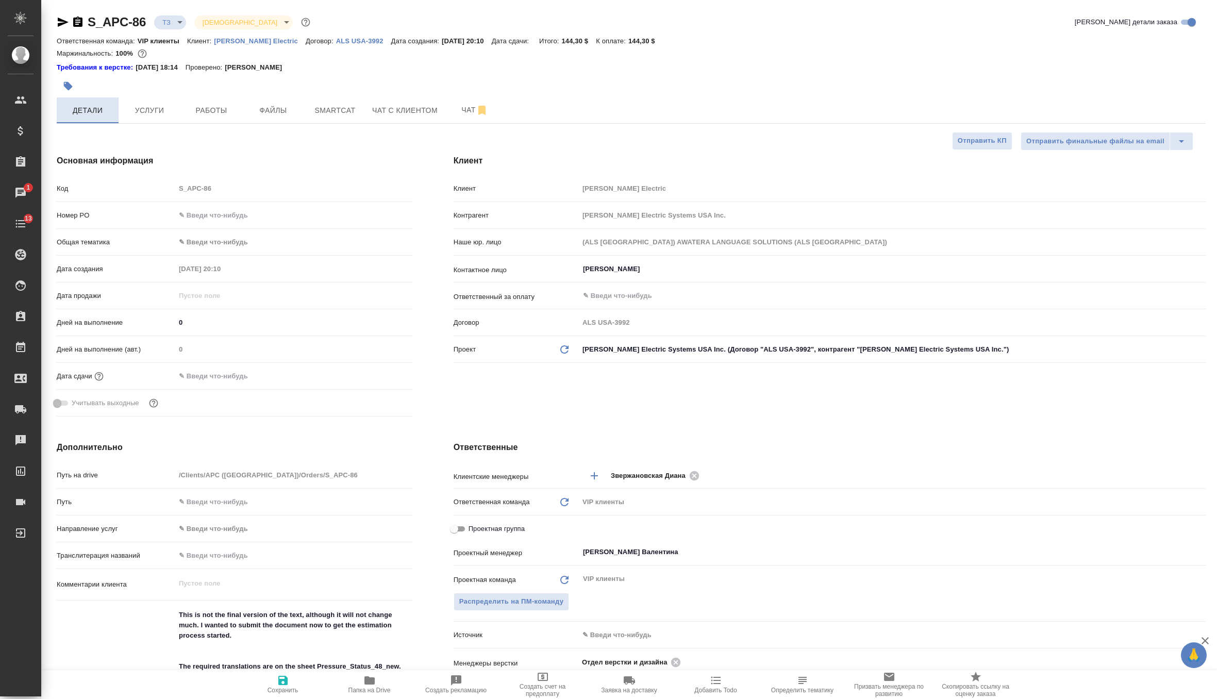
type textarea "x"
click at [223, 324] on input "0" at bounding box center [294, 322] width 236 height 15
type textarea "x"
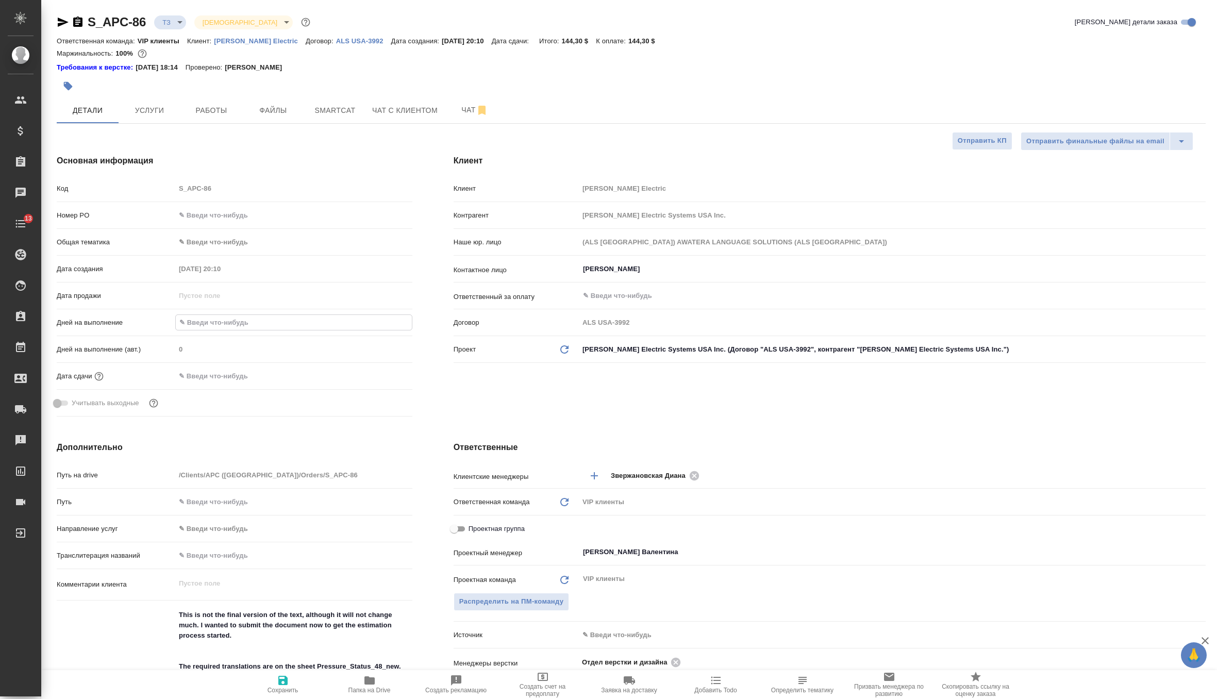
type textarea "x"
type input "3"
type textarea "x"
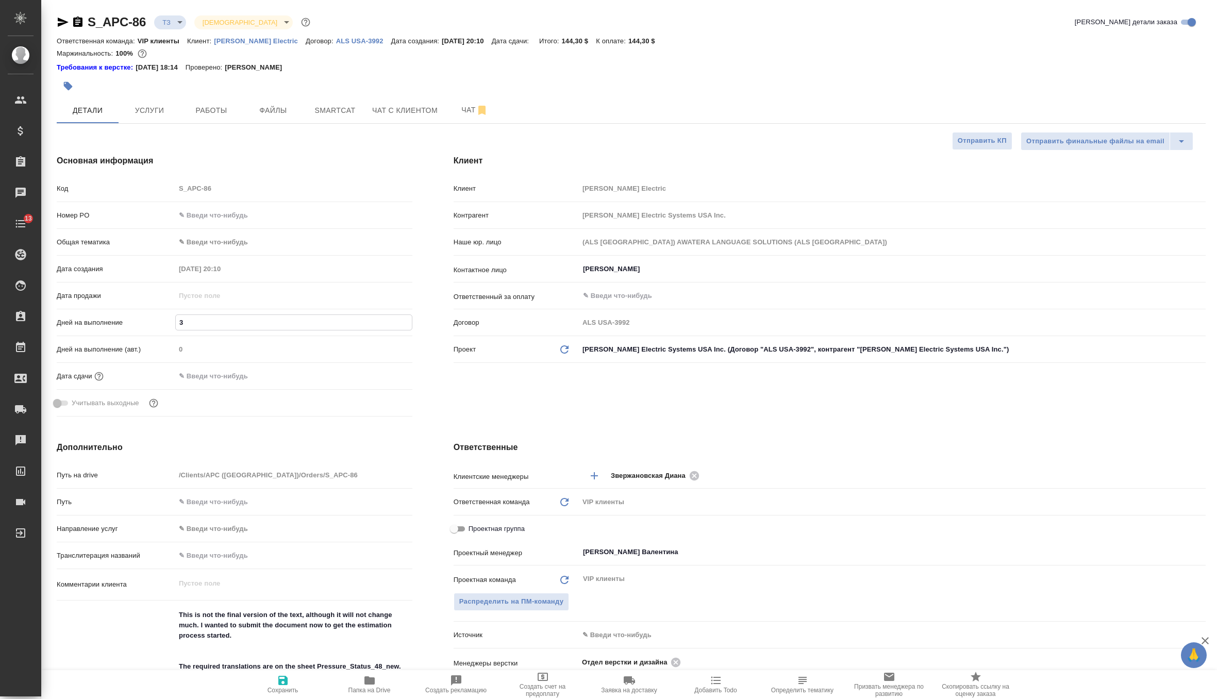
type textarea "x"
type input "3"
click at [275, 691] on span "Сохранить" at bounding box center [282, 689] width 31 height 7
type textarea "x"
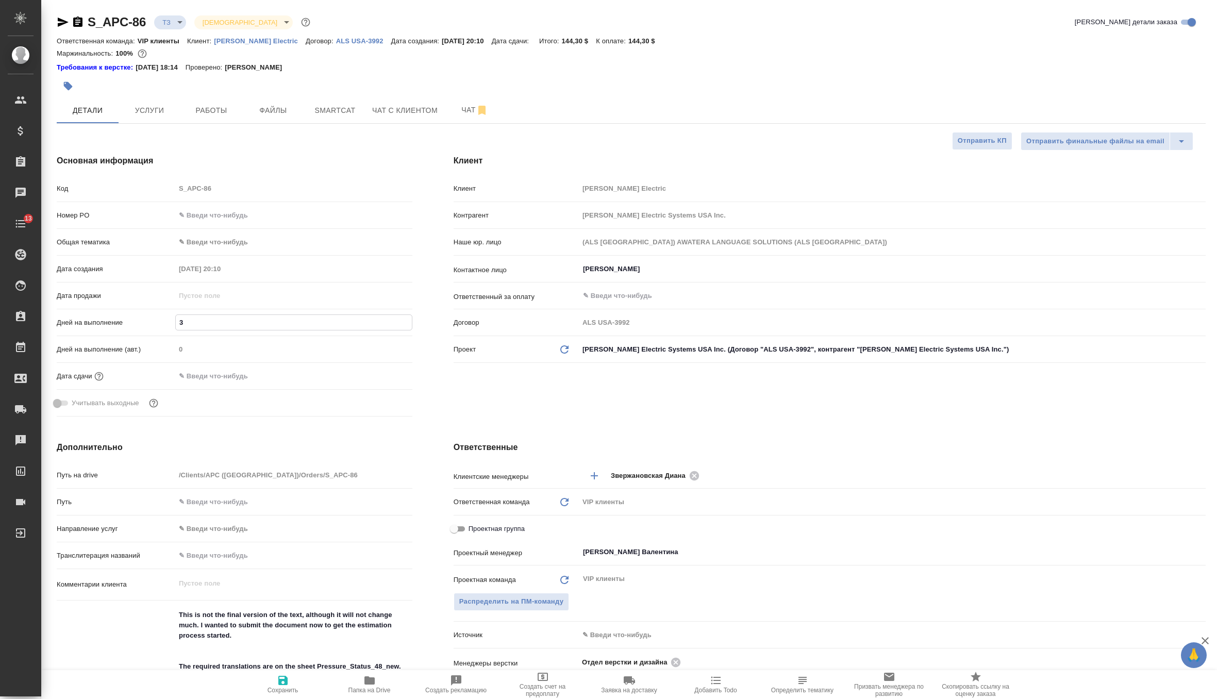
type textarea "x"
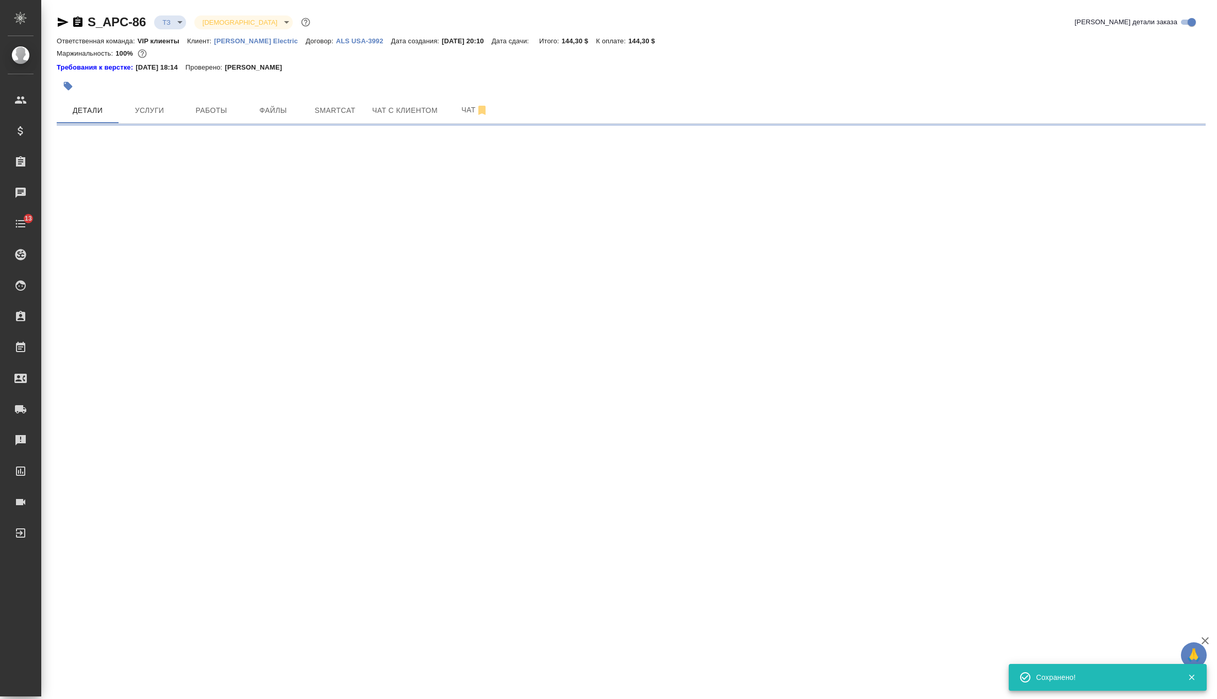
select select "RU"
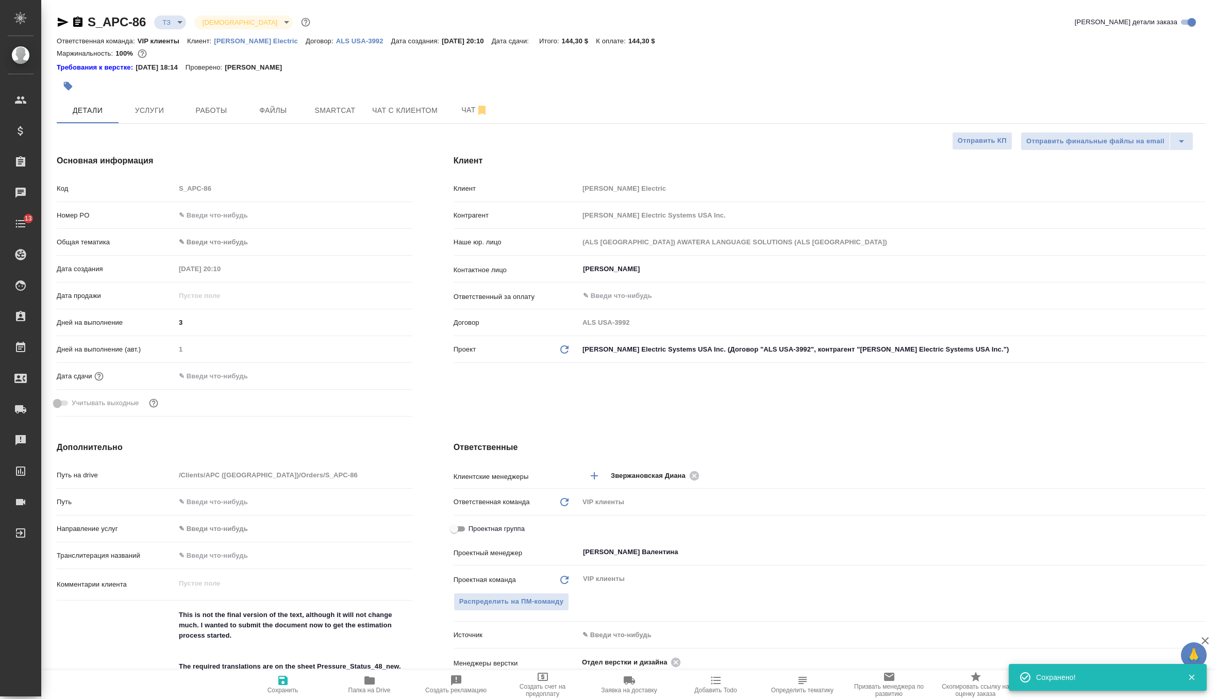
type textarea "x"
click at [150, 101] on button "Услуги" at bounding box center [150, 110] width 62 height 26
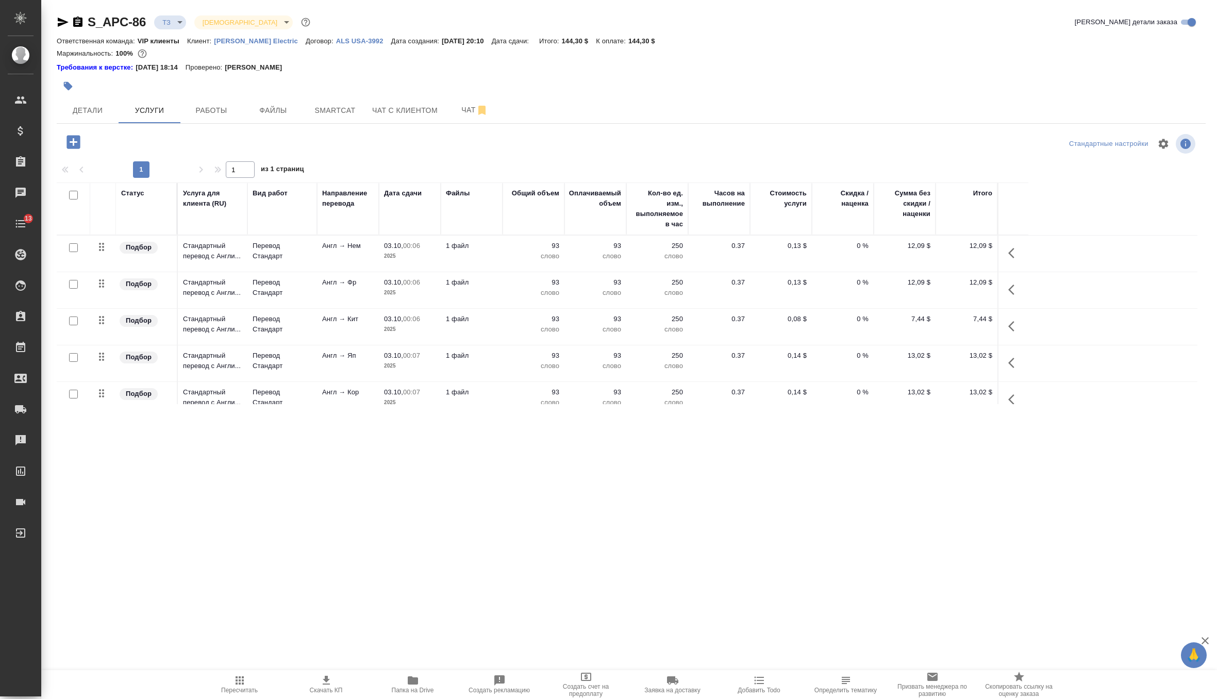
click at [331, 682] on icon "button" at bounding box center [326, 680] width 12 height 12
click at [519, 260] on p "слово" at bounding box center [534, 256] width 52 height 10
click at [519, 260] on td "93 слово" at bounding box center [533, 254] width 62 height 36
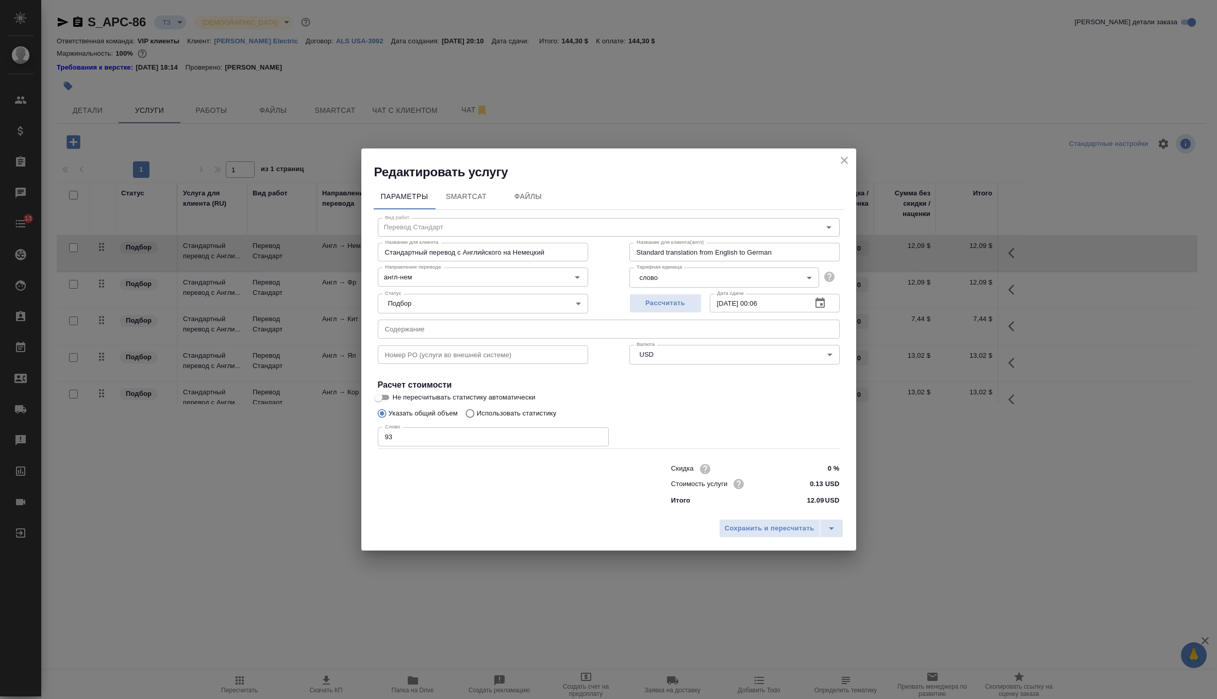
type input "Перевод Стандарт"
type input "англ-нем"
drag, startPoint x: 806, startPoint y: 500, endPoint x: 824, endPoint y: 501, distance: 18.1
click at [824, 501] on div "Итого 12.09 USD" at bounding box center [755, 500] width 169 height 10
copy p "12.09"
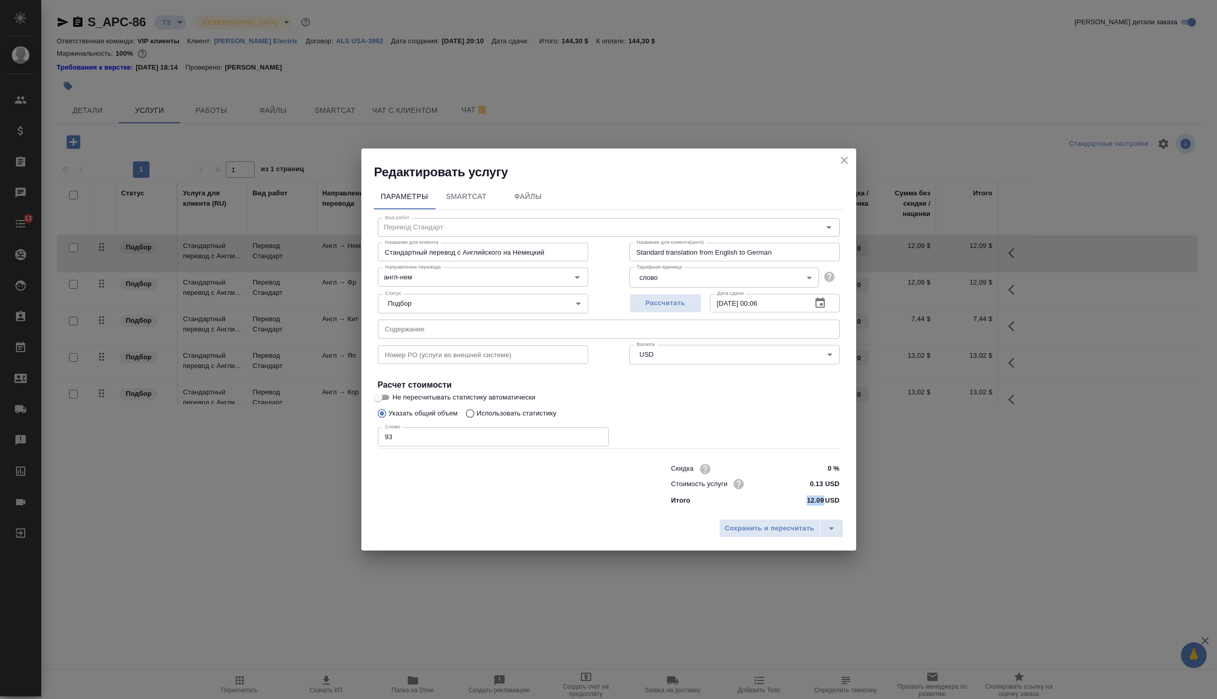
click at [842, 158] on icon "close" at bounding box center [844, 160] width 7 height 7
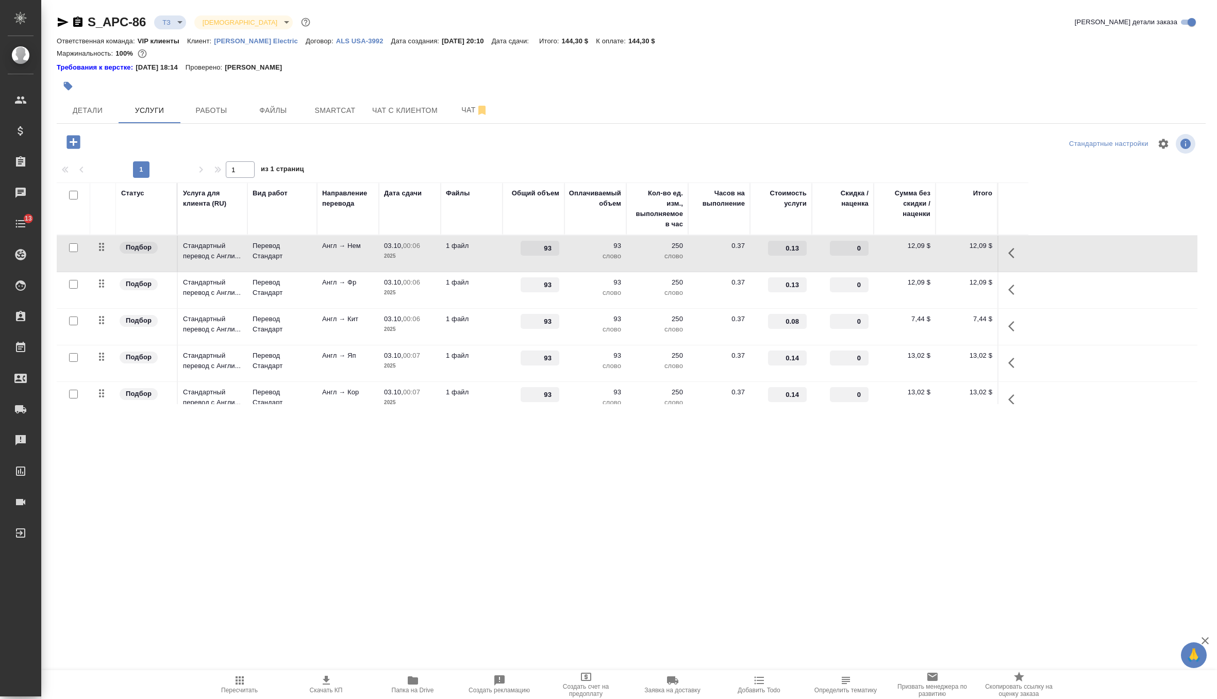
click at [946, 290] on td "12,09 $" at bounding box center [966, 290] width 62 height 36
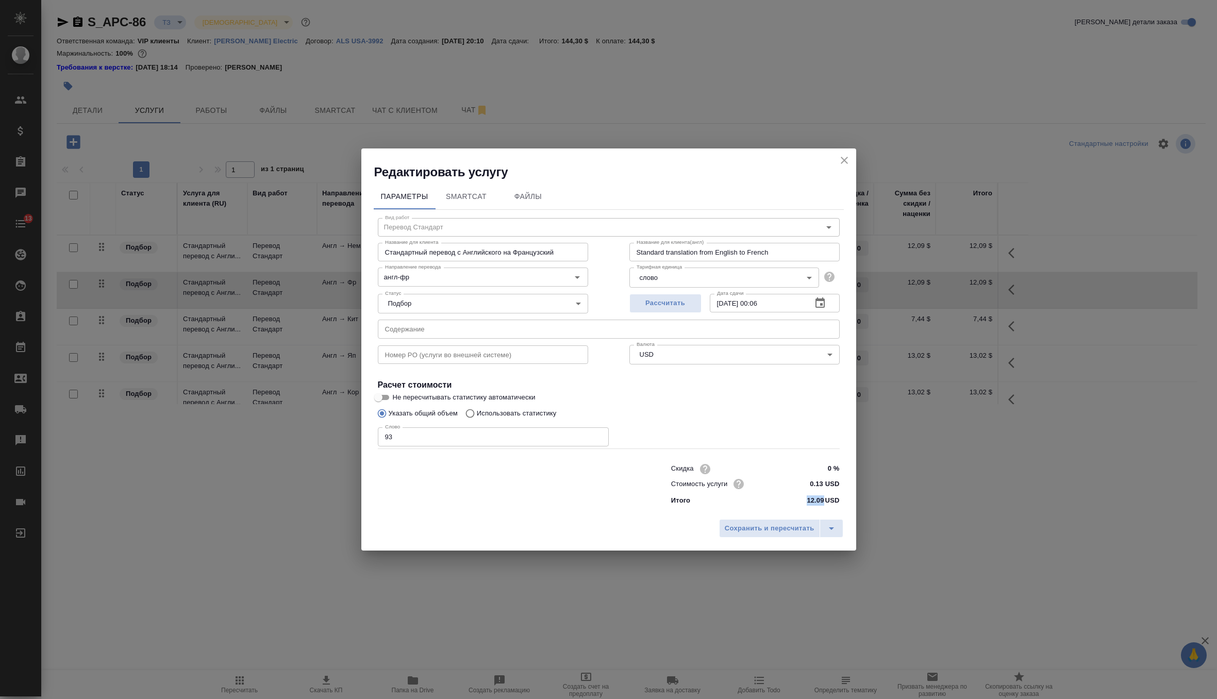
drag, startPoint x: 823, startPoint y: 501, endPoint x: 793, endPoint y: 501, distance: 29.9
click at [793, 501] on div "Итого 12.09 USD" at bounding box center [755, 500] width 169 height 10
copy p "12.09"
click at [836, 169] on h2 "Редактировать услугу" at bounding box center [615, 172] width 482 height 16
click at [840, 163] on icon "close" at bounding box center [844, 160] width 12 height 12
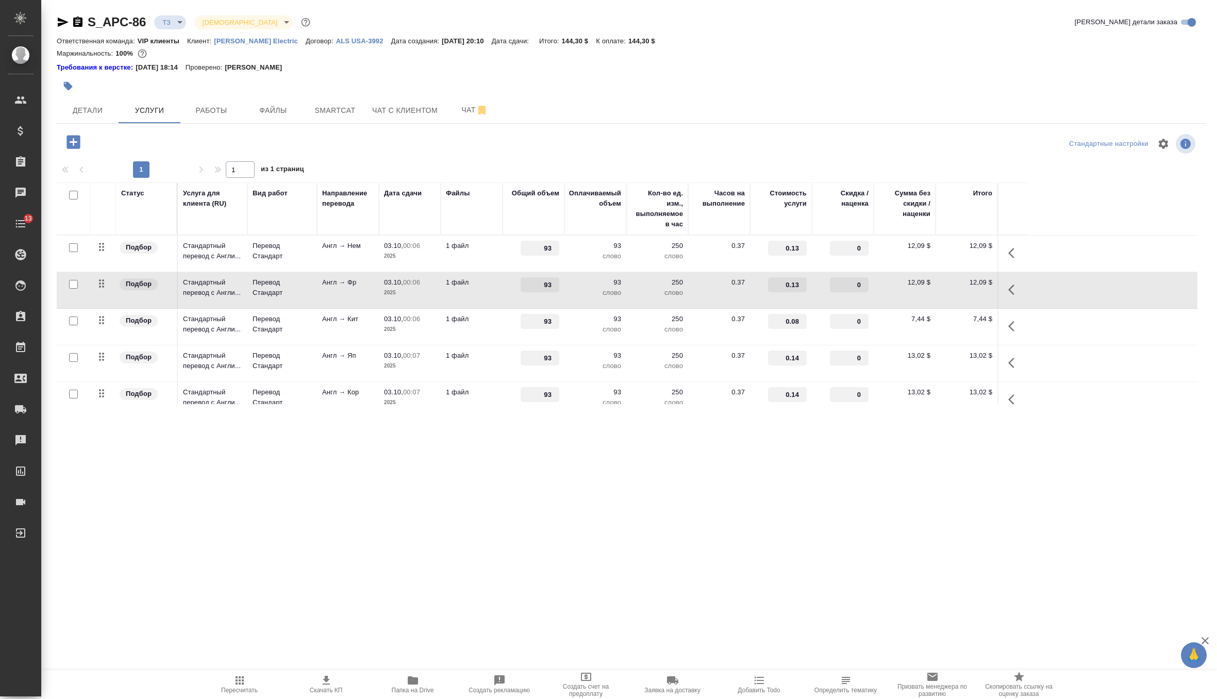
click at [953, 335] on td "7,44 $" at bounding box center [966, 327] width 62 height 36
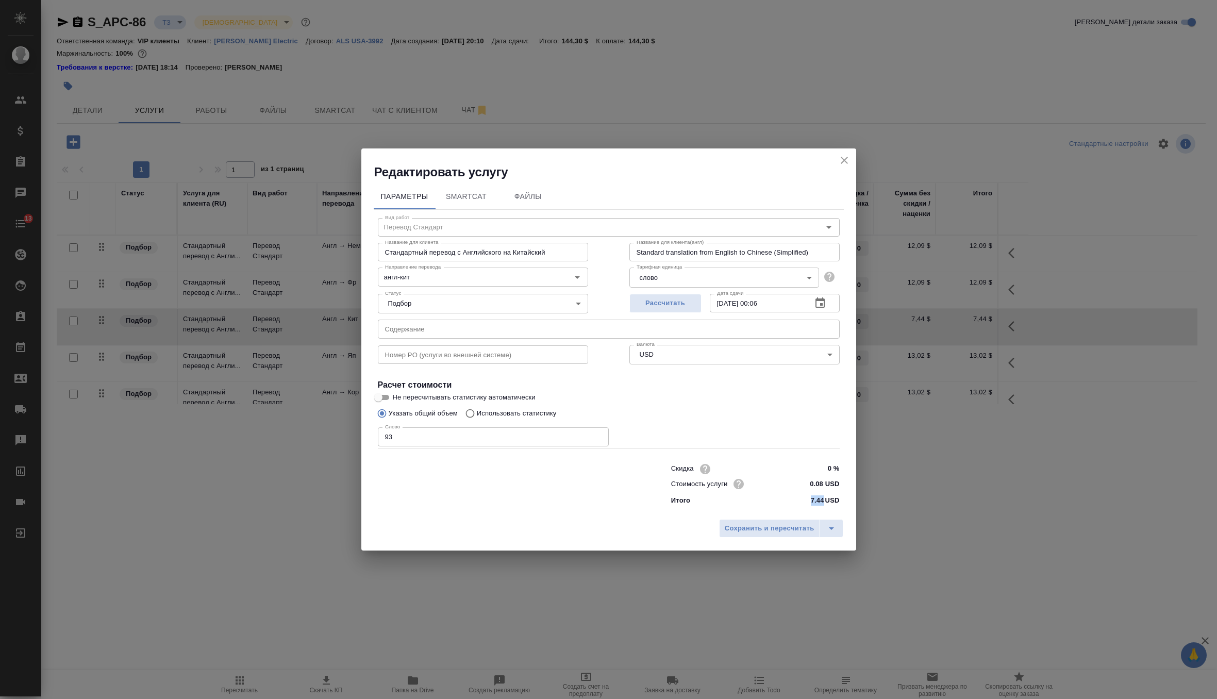
drag, startPoint x: 824, startPoint y: 502, endPoint x: 785, endPoint y: 502, distance: 38.7
click at [785, 502] on div "Итого 7.44 USD" at bounding box center [755, 500] width 169 height 10
copy p "7.44"
click at [843, 160] on icon "close" at bounding box center [844, 160] width 12 height 12
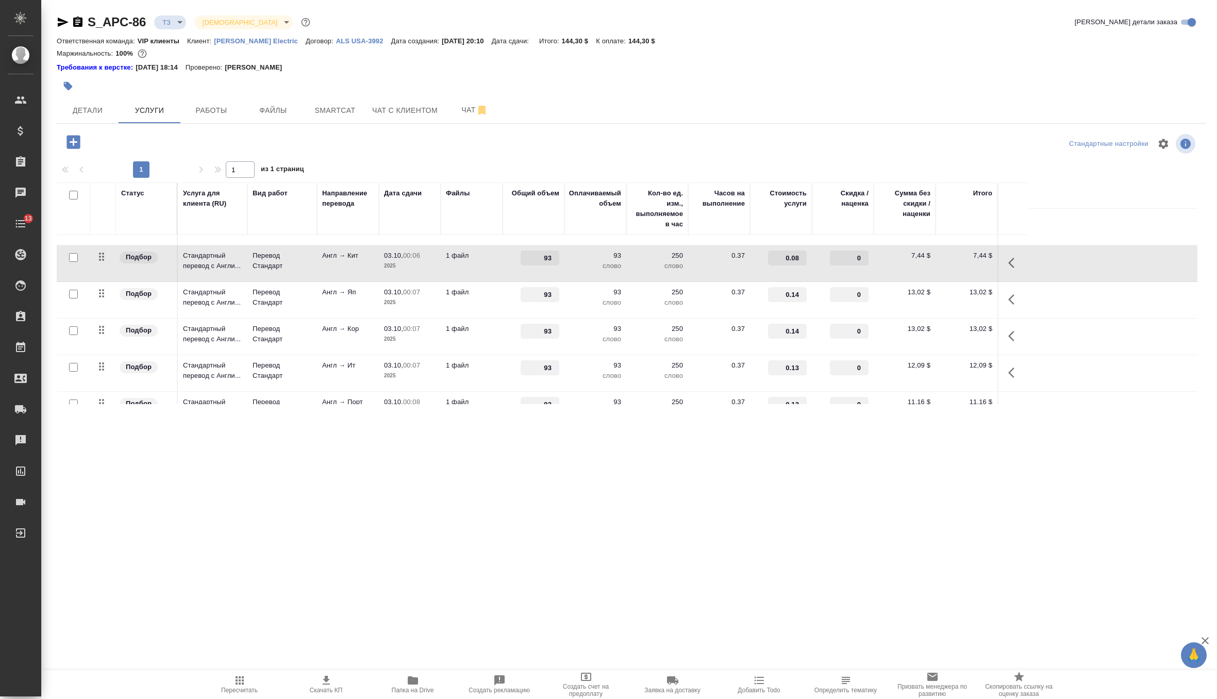
scroll to position [75, 0]
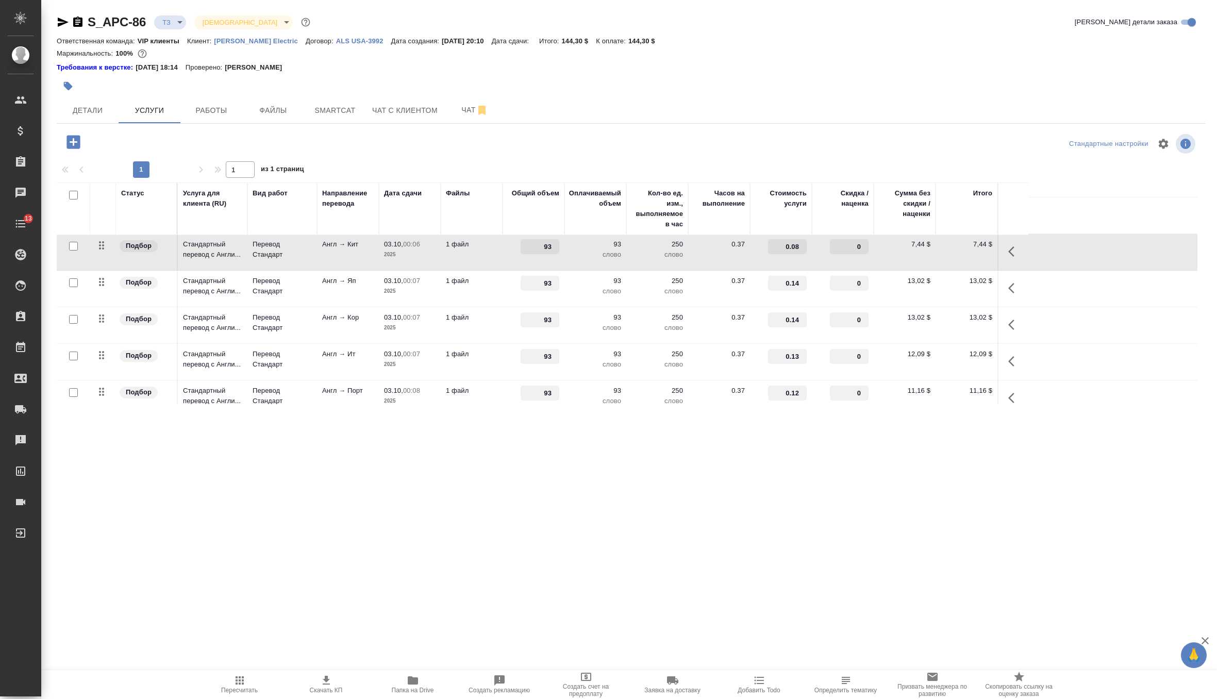
click at [946, 282] on p "13,02 $" at bounding box center [966, 281] width 52 height 10
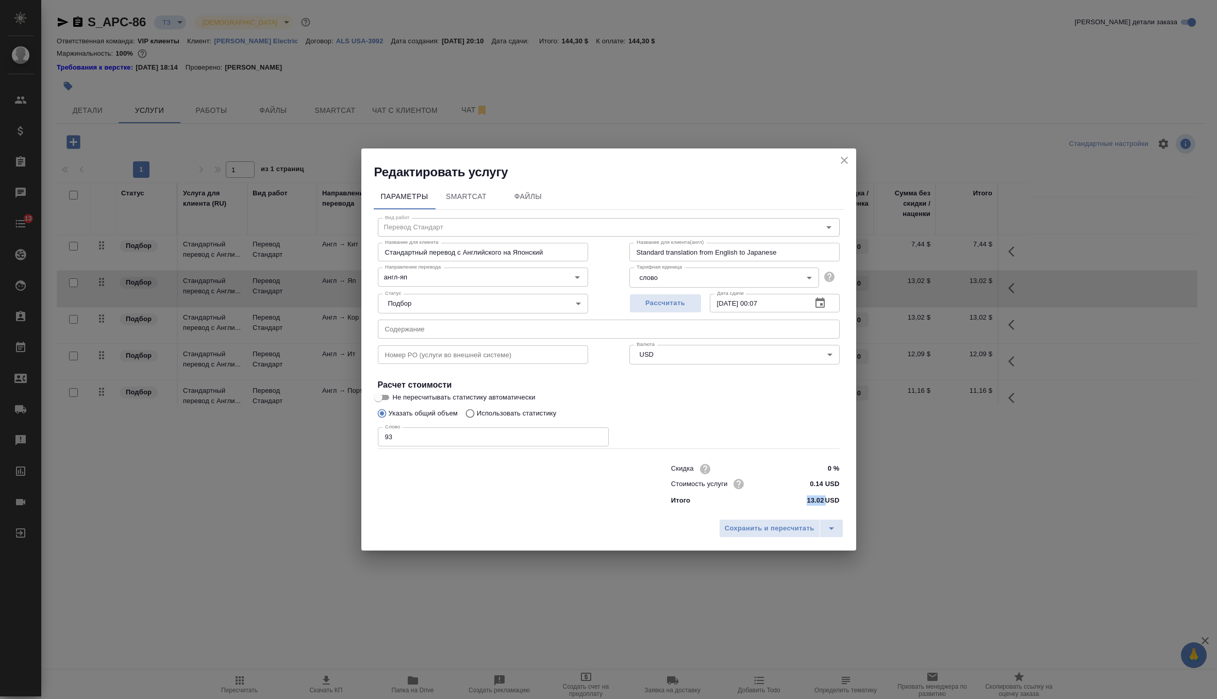
drag, startPoint x: 824, startPoint y: 499, endPoint x: 797, endPoint y: 499, distance: 27.3
click at [797, 499] on div "Итого 13.02 USD" at bounding box center [755, 500] width 169 height 10
copy p "13.02"
click at [844, 158] on icon "close" at bounding box center [844, 160] width 12 height 12
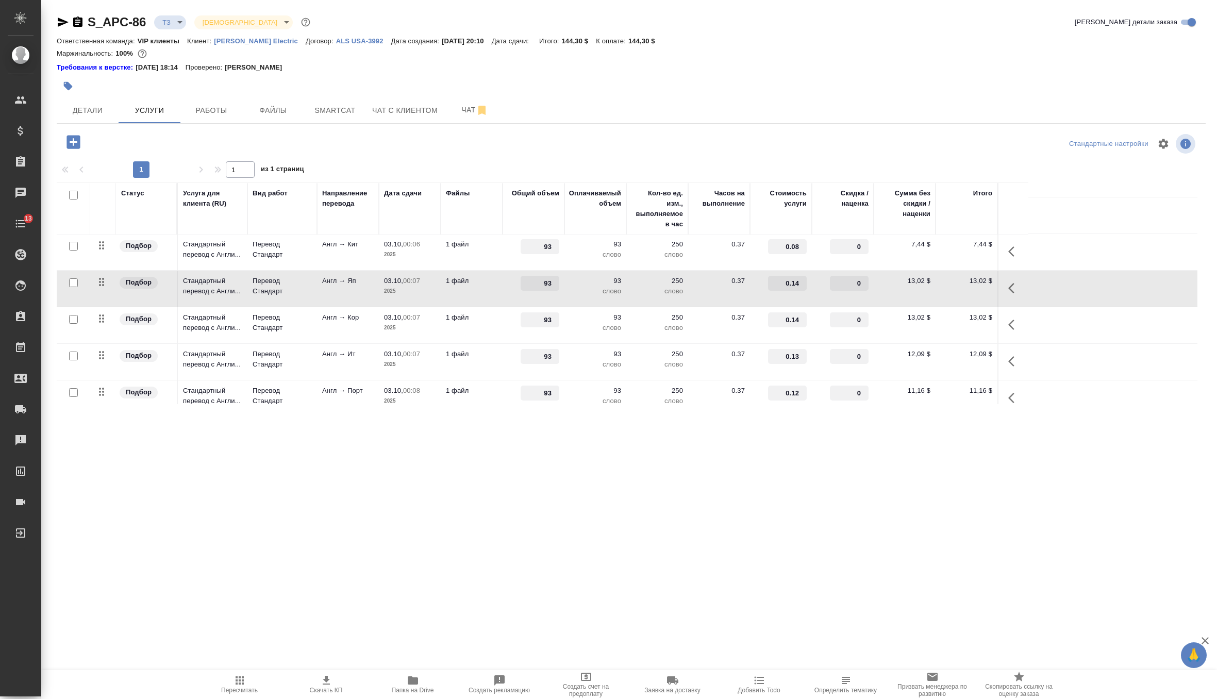
click at [955, 361] on td "12,09 $" at bounding box center [966, 362] width 62 height 36
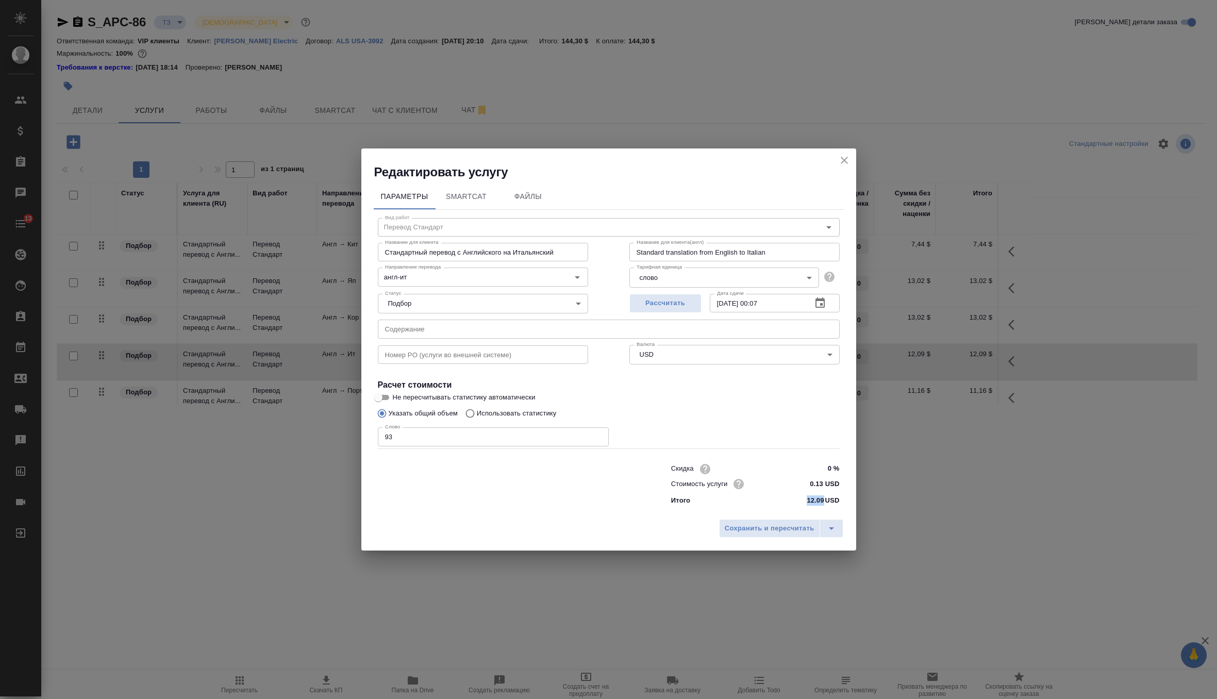
drag, startPoint x: 824, startPoint y: 498, endPoint x: 771, endPoint y: 497, distance: 52.6
click at [771, 497] on div "Итого 12.09 USD" at bounding box center [755, 500] width 169 height 10
copy p "12.09"
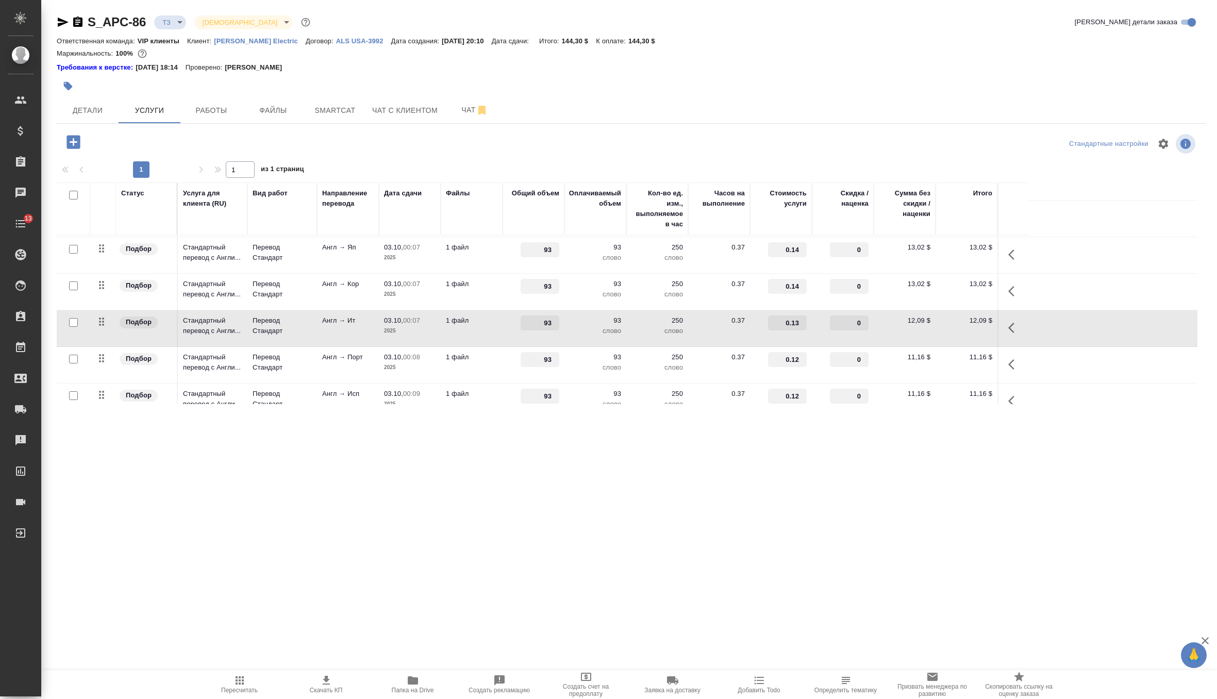
scroll to position [124, 0]
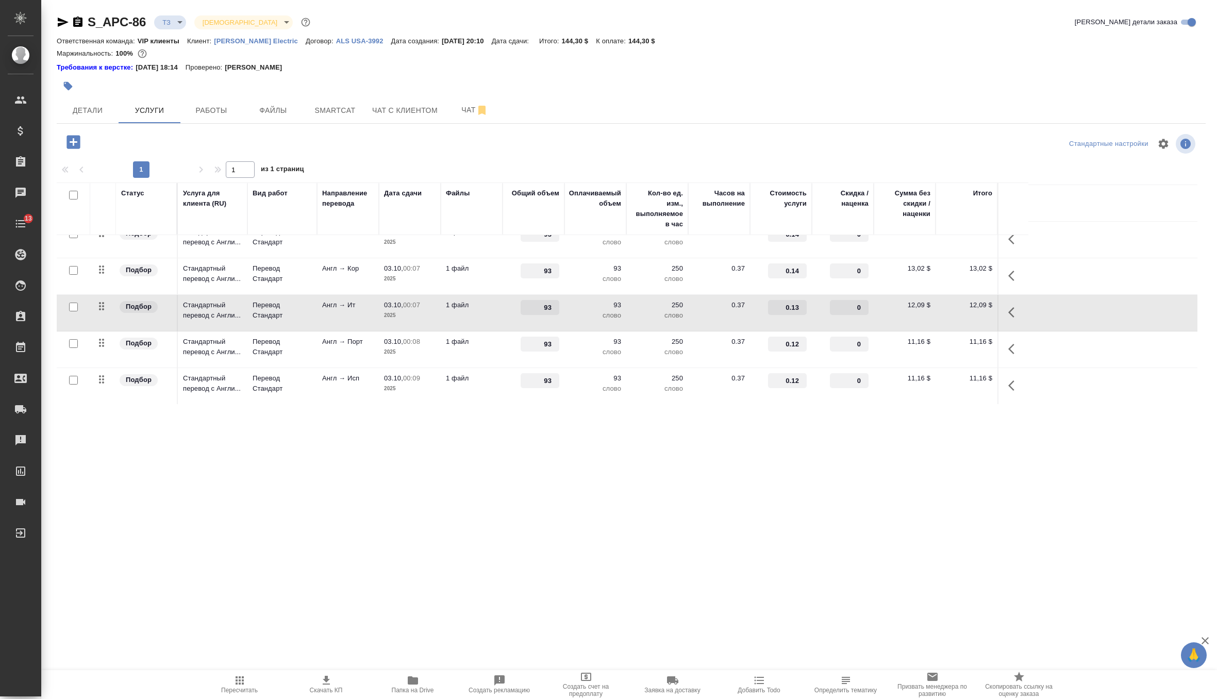
click at [951, 346] on td "11,16 $" at bounding box center [966, 349] width 62 height 36
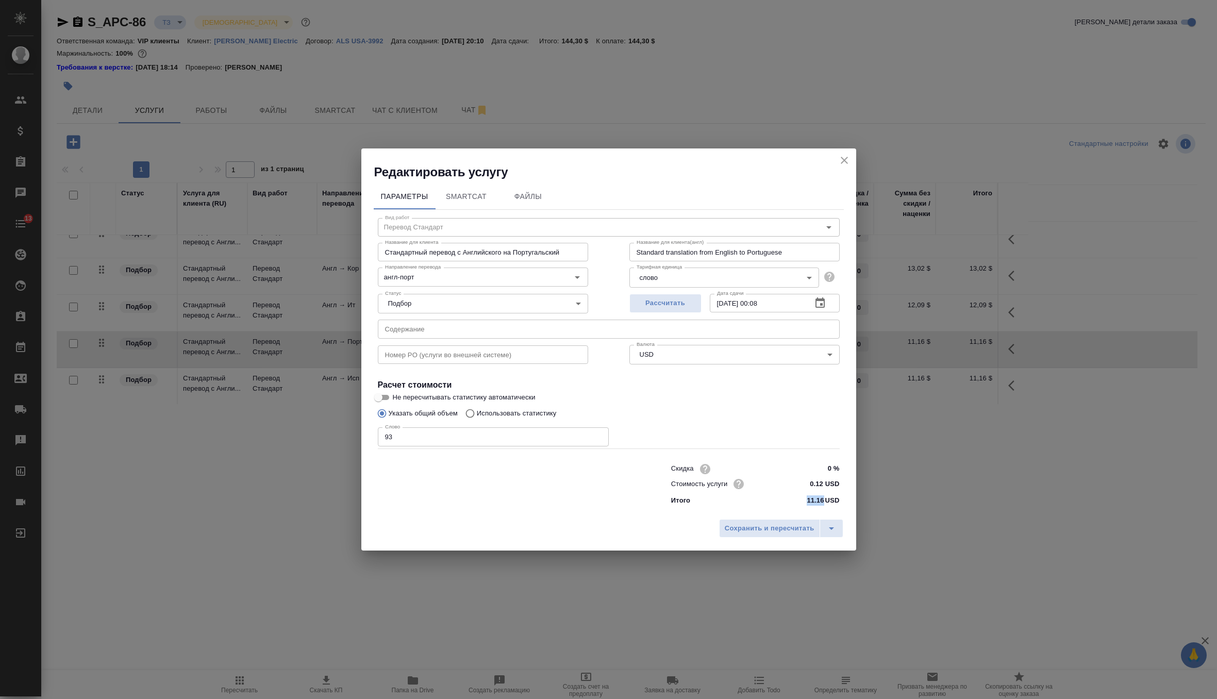
drag, startPoint x: 822, startPoint y: 501, endPoint x: 790, endPoint y: 501, distance: 32.0
click at [790, 501] on div "Итого 11.16 USD" at bounding box center [755, 500] width 169 height 10
copy p "11.16"
click at [842, 159] on icon "close" at bounding box center [844, 160] width 7 height 7
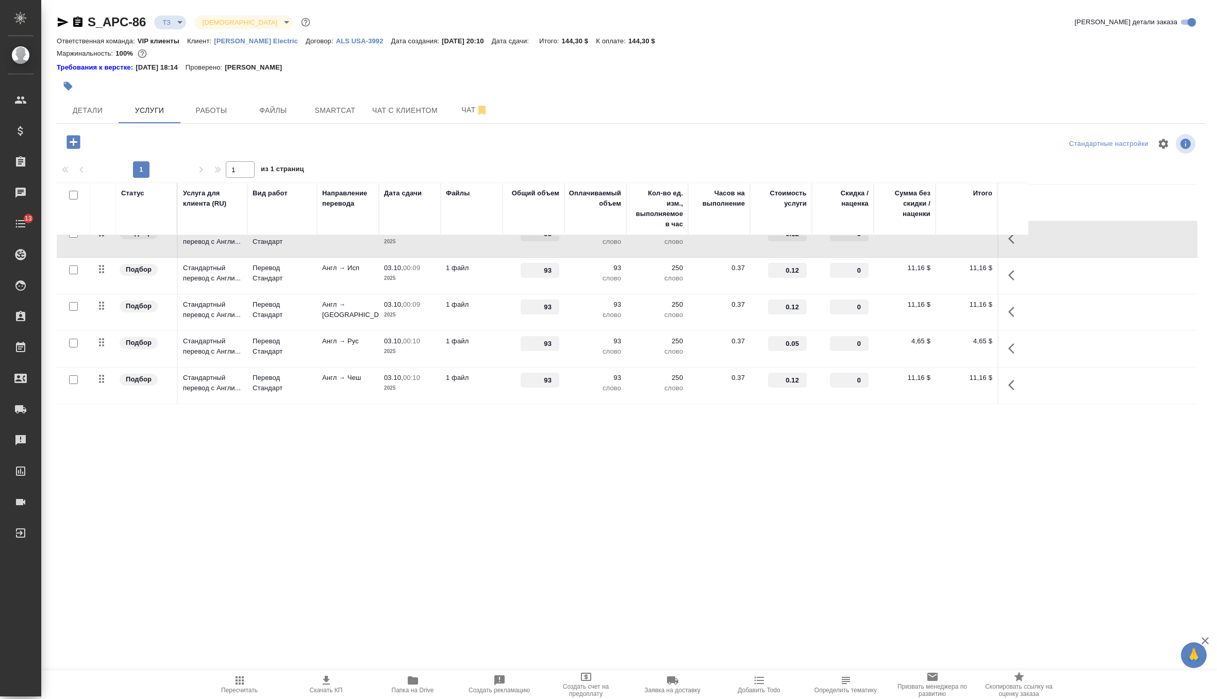
scroll to position [246, 0]
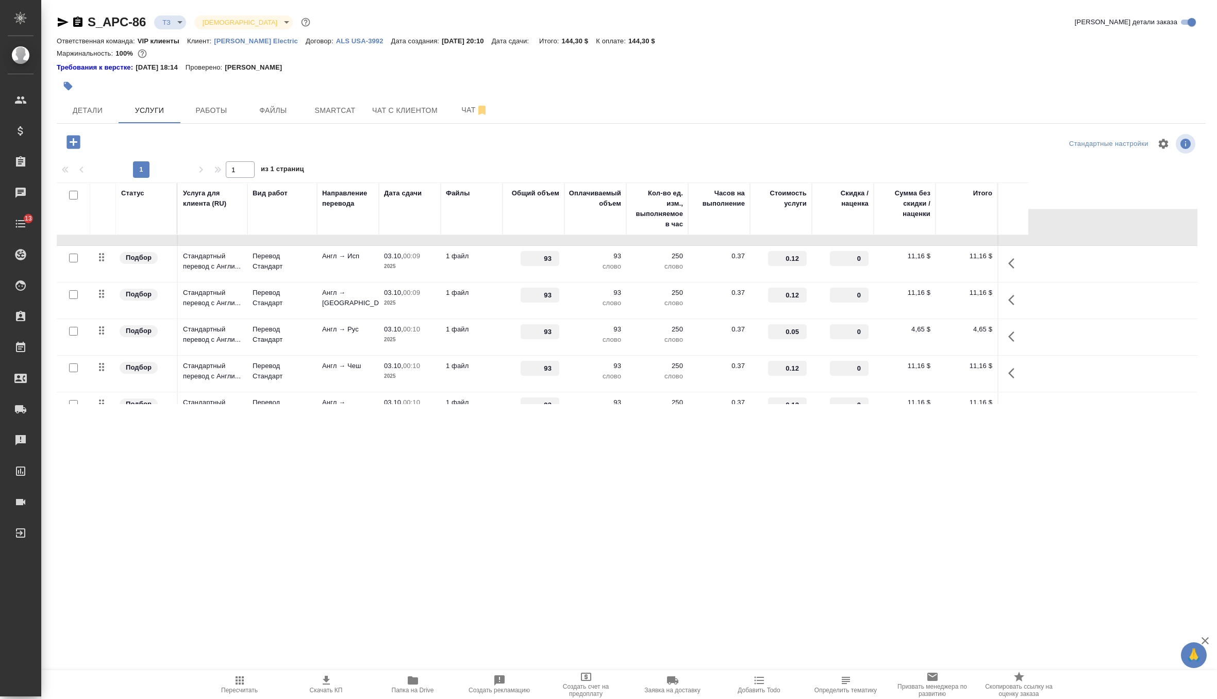
click at [962, 342] on td "4,65 $" at bounding box center [966, 337] width 62 height 36
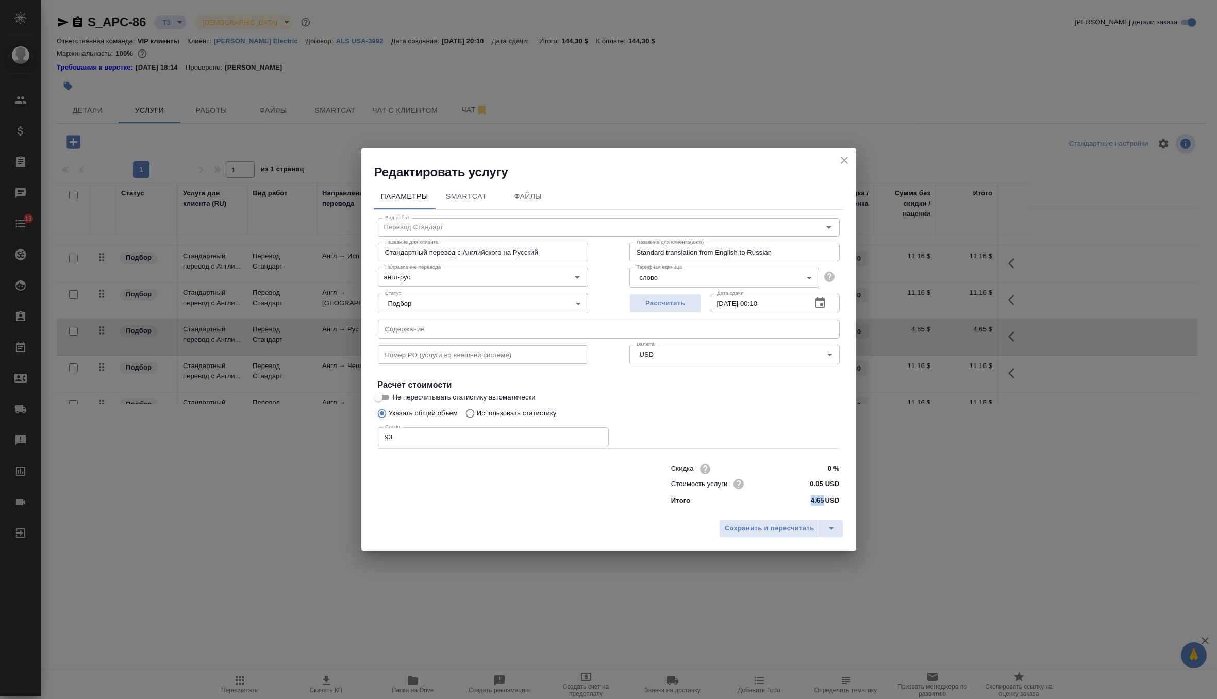
drag, startPoint x: 824, startPoint y: 499, endPoint x: 788, endPoint y: 499, distance: 35.6
click at [788, 499] on div "Итого 4.65 USD" at bounding box center [755, 500] width 169 height 10
copy p "4.65"
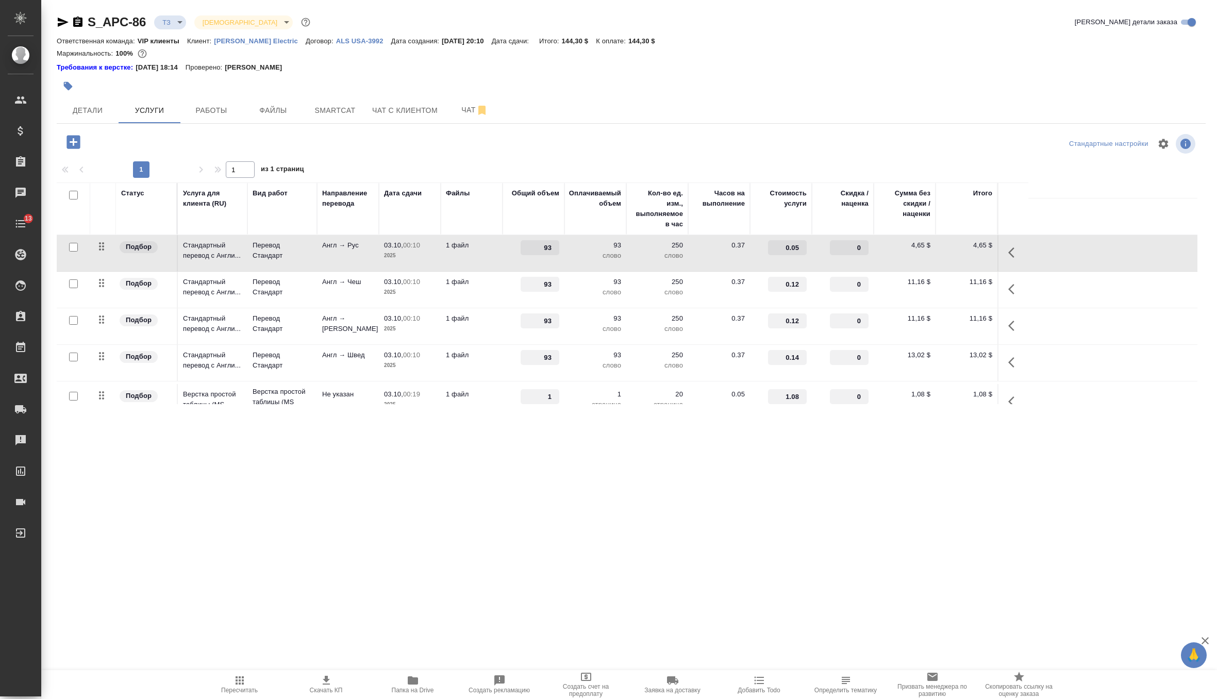
scroll to position [326, 0]
click at [924, 296] on td "11,16 $" at bounding box center [905, 293] width 62 height 36
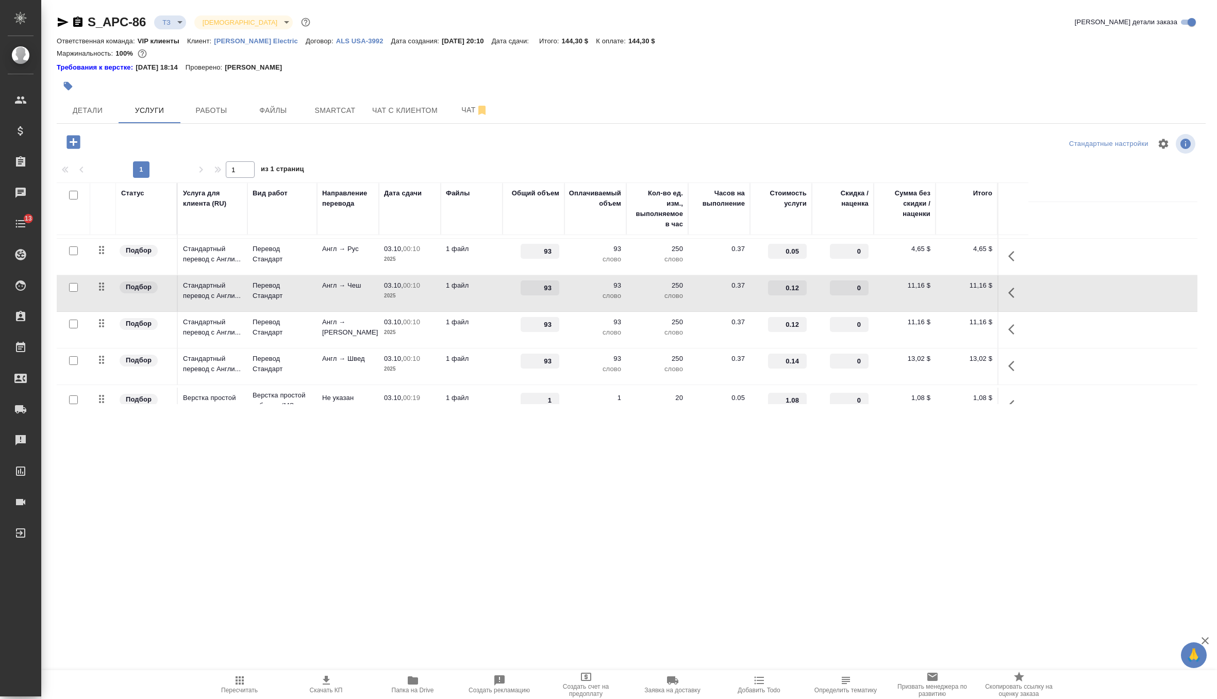
click at [924, 296] on td "11,16 $" at bounding box center [905, 293] width 62 height 36
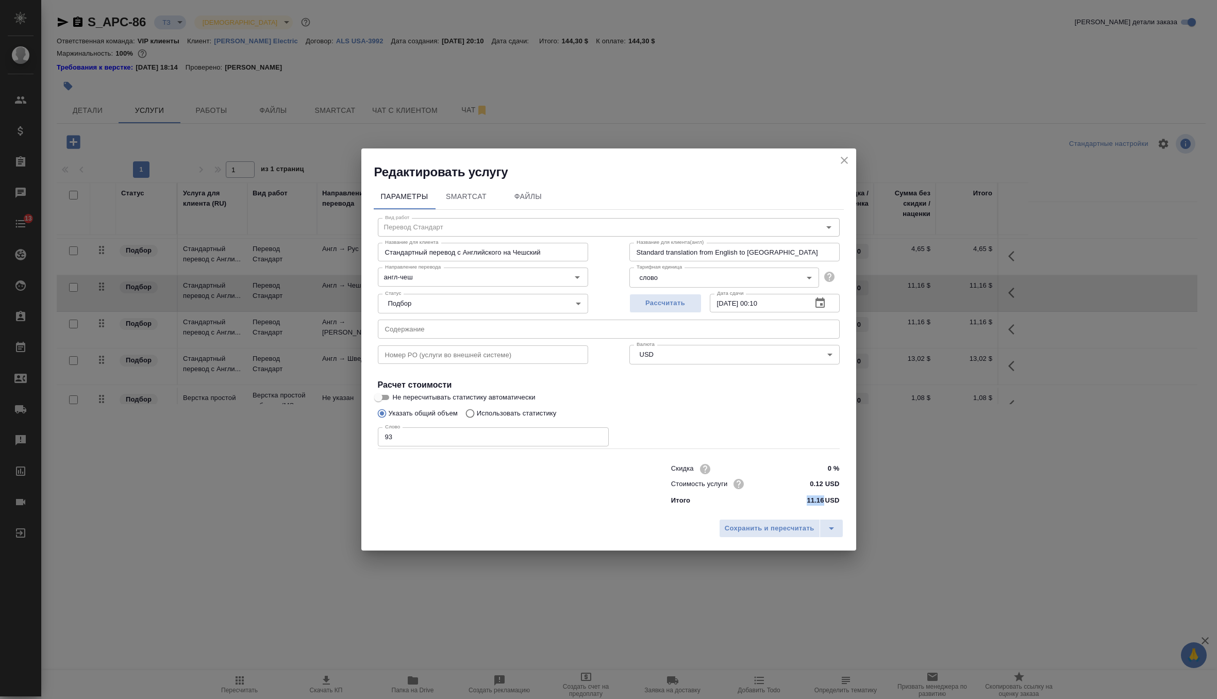
drag, startPoint x: 822, startPoint y: 499, endPoint x: 792, endPoint y: 499, distance: 29.9
click at [792, 499] on div "Итого 11.16 USD" at bounding box center [755, 500] width 169 height 10
copy p "11.16"
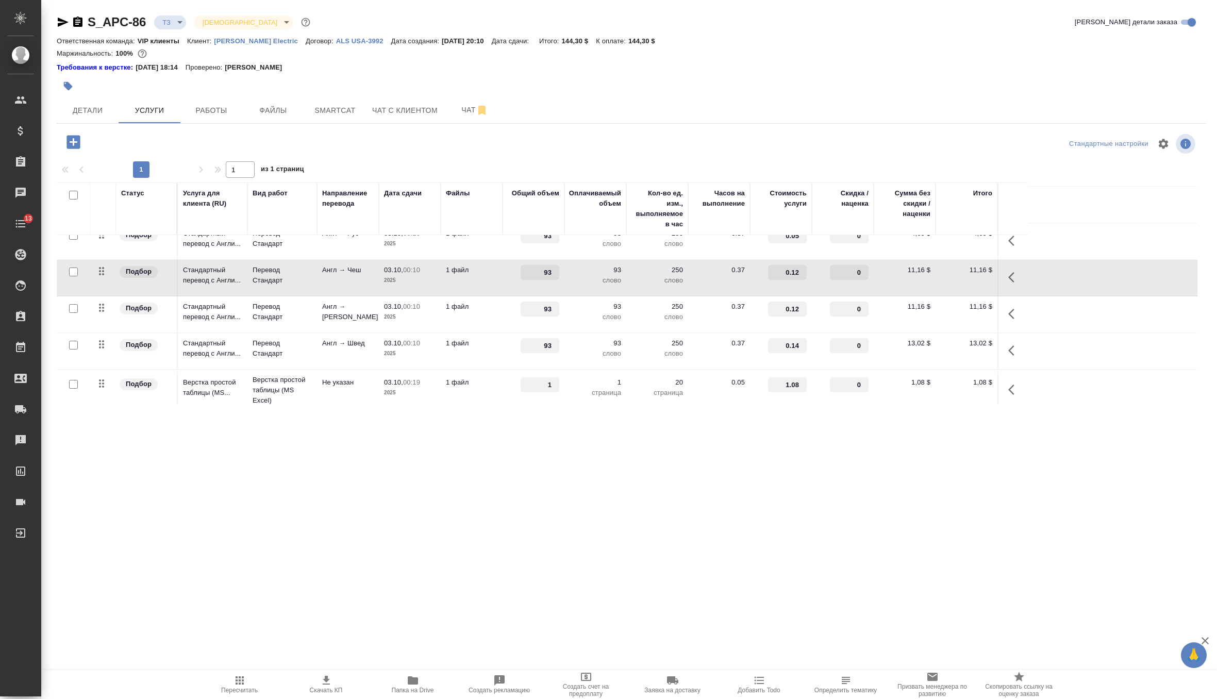
scroll to position [346, 0]
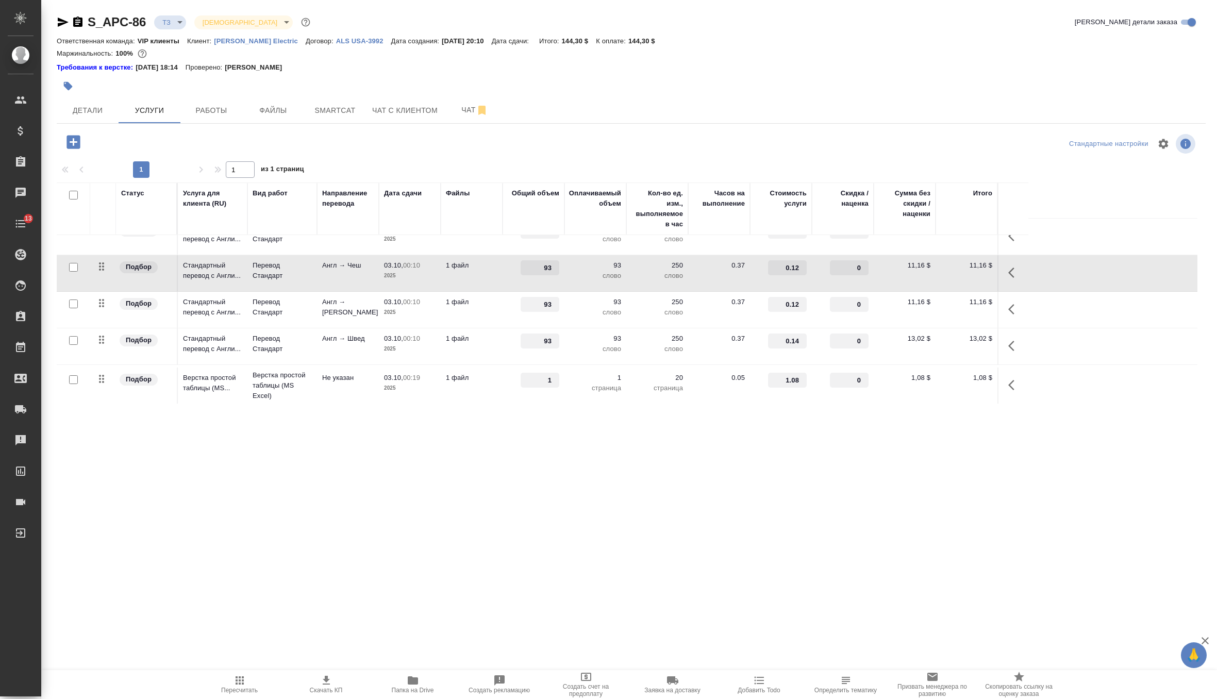
click at [895, 343] on td "13,02 $" at bounding box center [905, 346] width 62 height 36
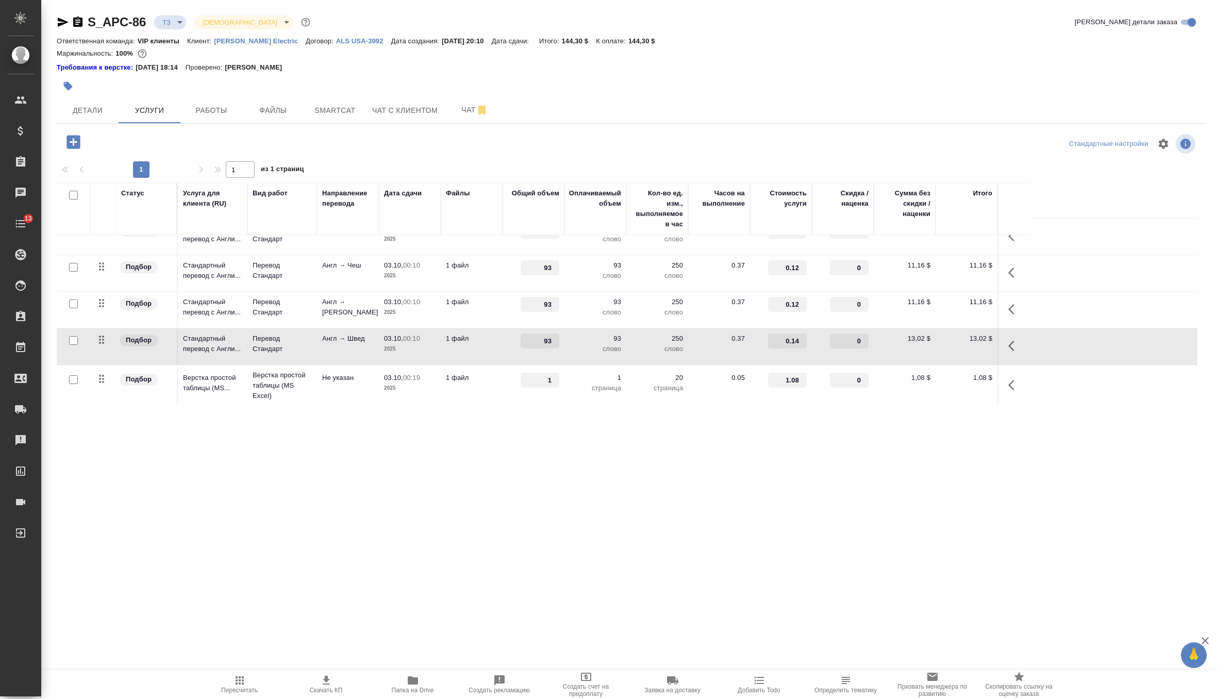
click at [895, 343] on td "13,02 $" at bounding box center [905, 346] width 62 height 36
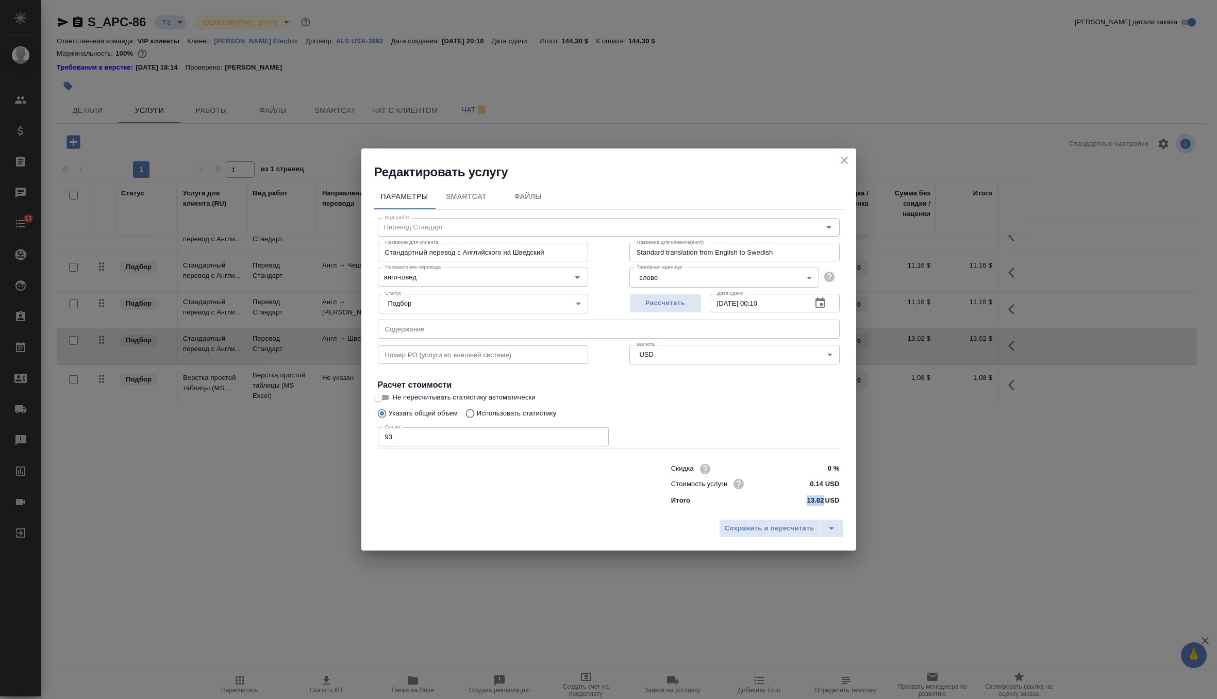
drag, startPoint x: 822, startPoint y: 500, endPoint x: 792, endPoint y: 500, distance: 30.4
click at [792, 500] on div "Итого 13.02 USD" at bounding box center [755, 500] width 169 height 10
copy p "13.02"
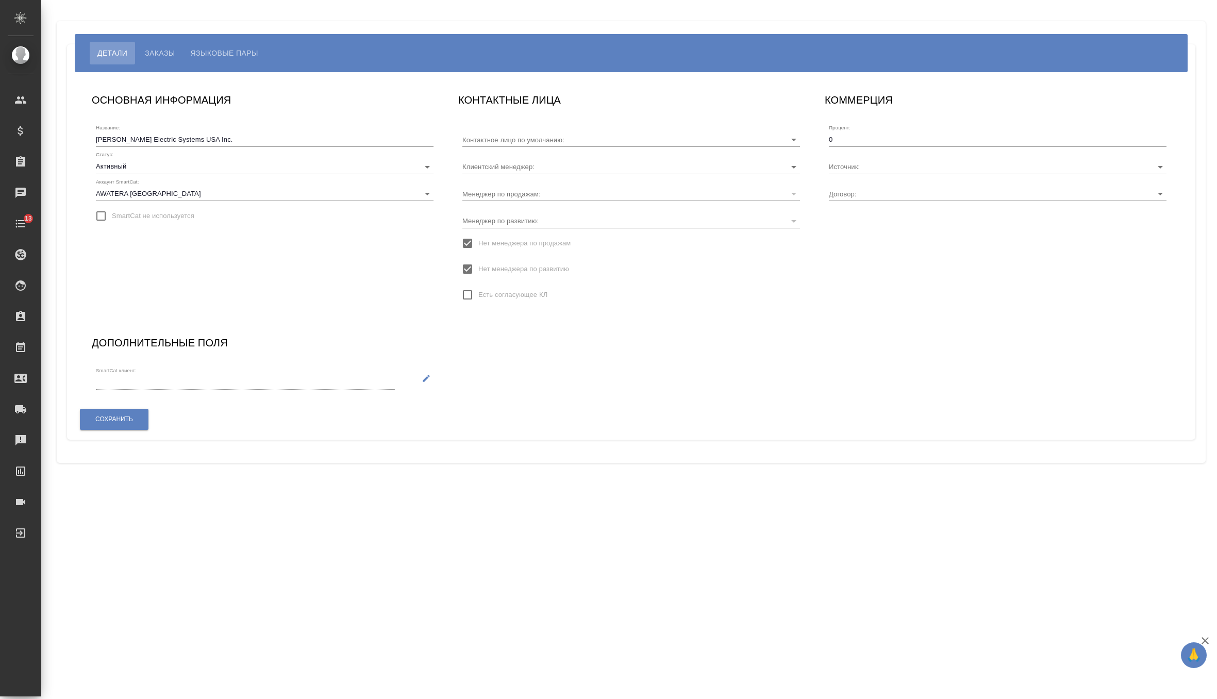
type input "Reed Kaitlin"
type input "ALS USA-3992"
type input "Звержановская Диана"
click at [231, 196] on body "🙏 .cls-1 fill:#fff; AWATERA Zverzhanovskaya Diana Клиенты Спецификации Заказы Ч…" at bounding box center [608, 349] width 1217 height 699
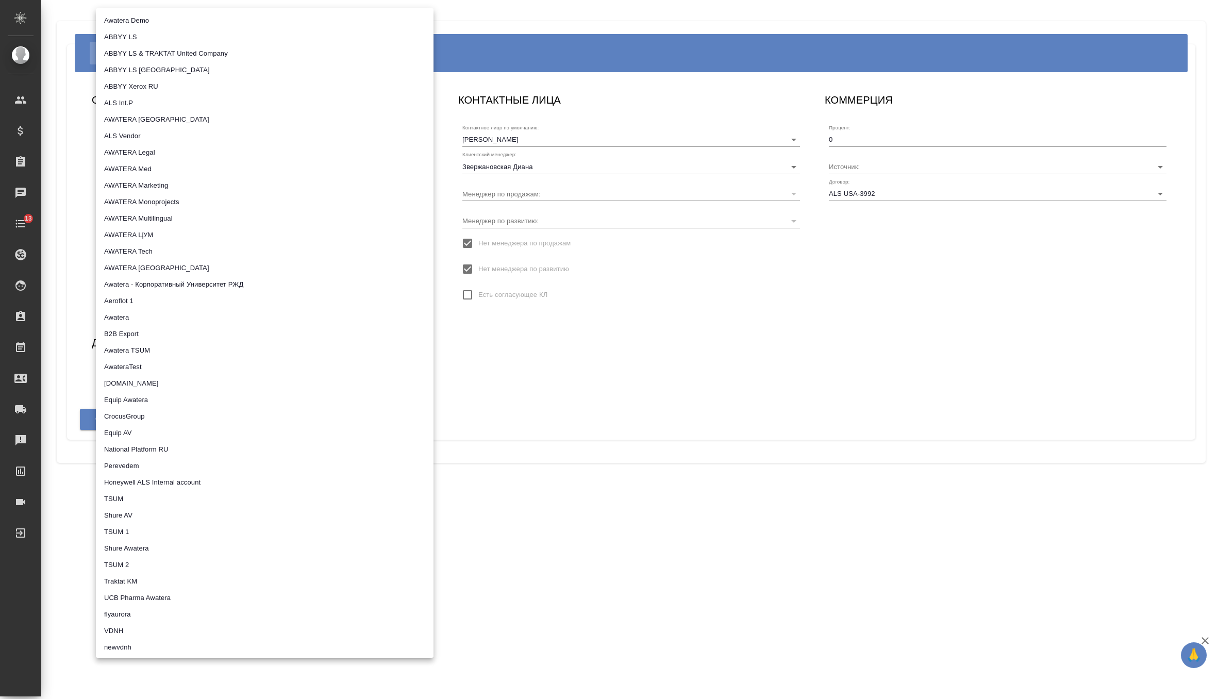
scroll to position [480, 0]
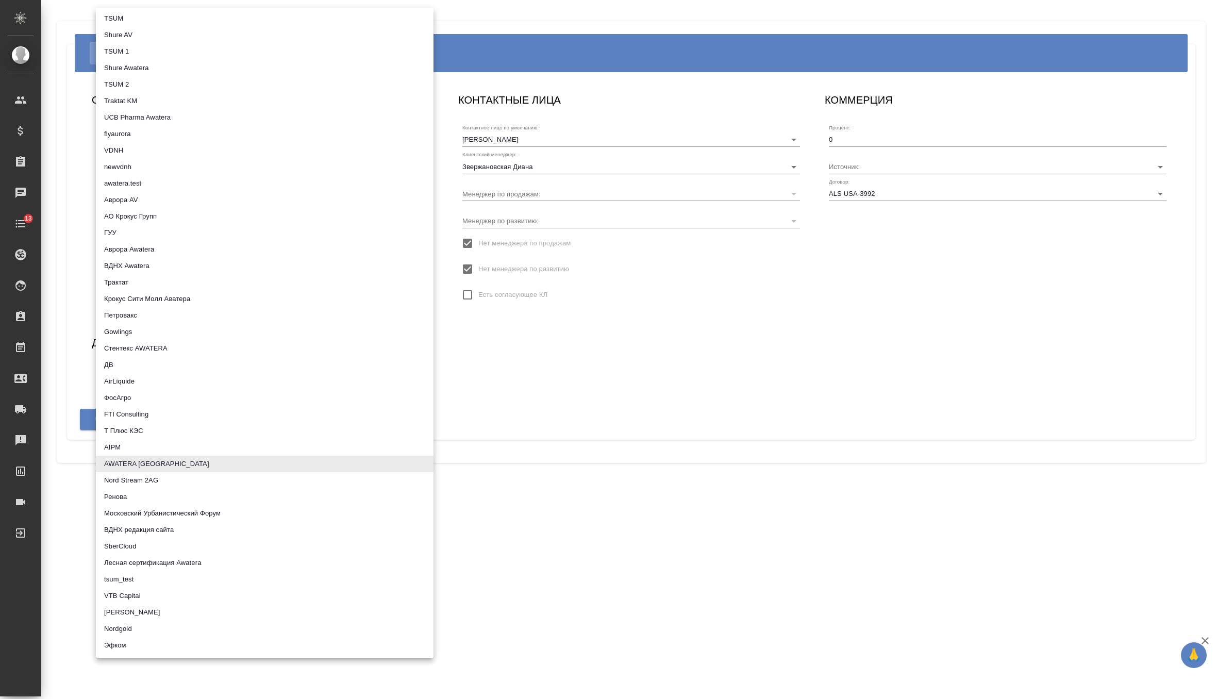
click at [555, 421] on div at bounding box center [608, 349] width 1217 height 699
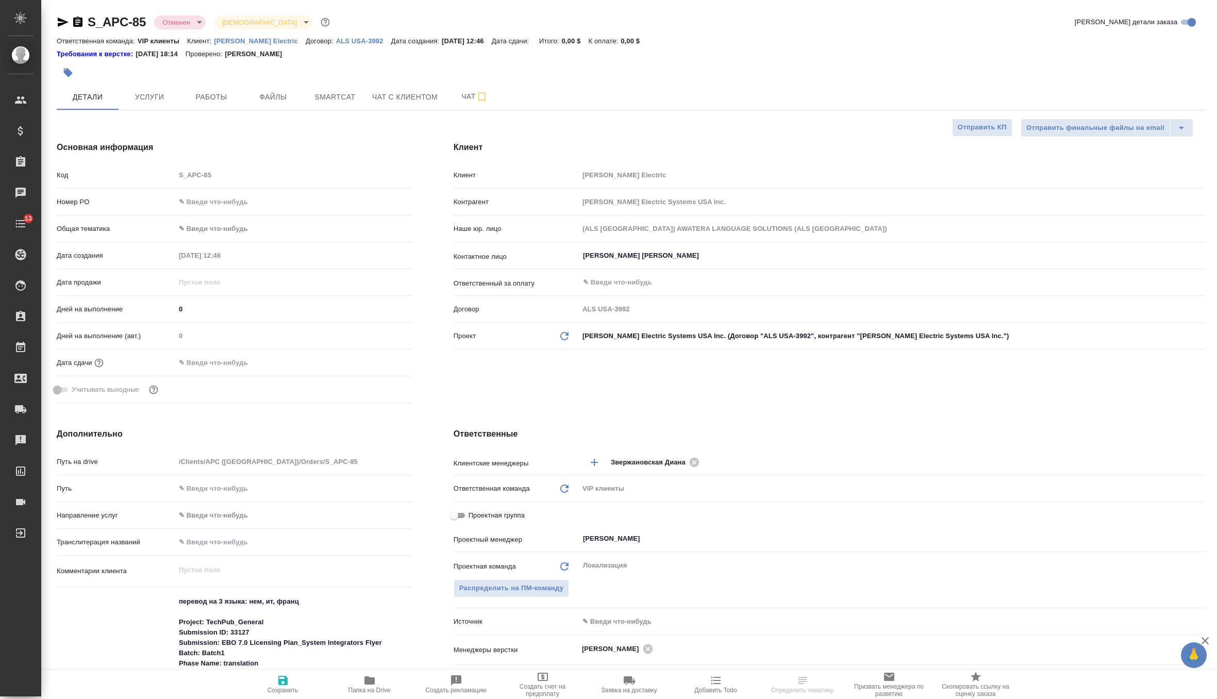
select select "RU"
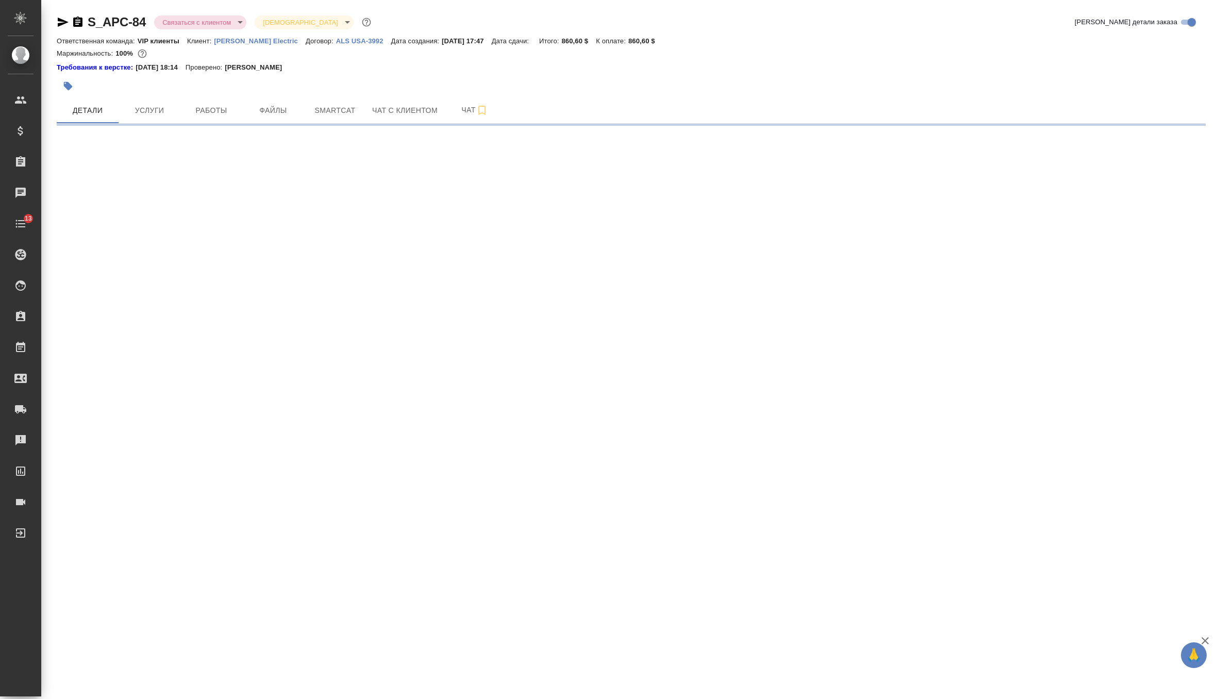
select select "RU"
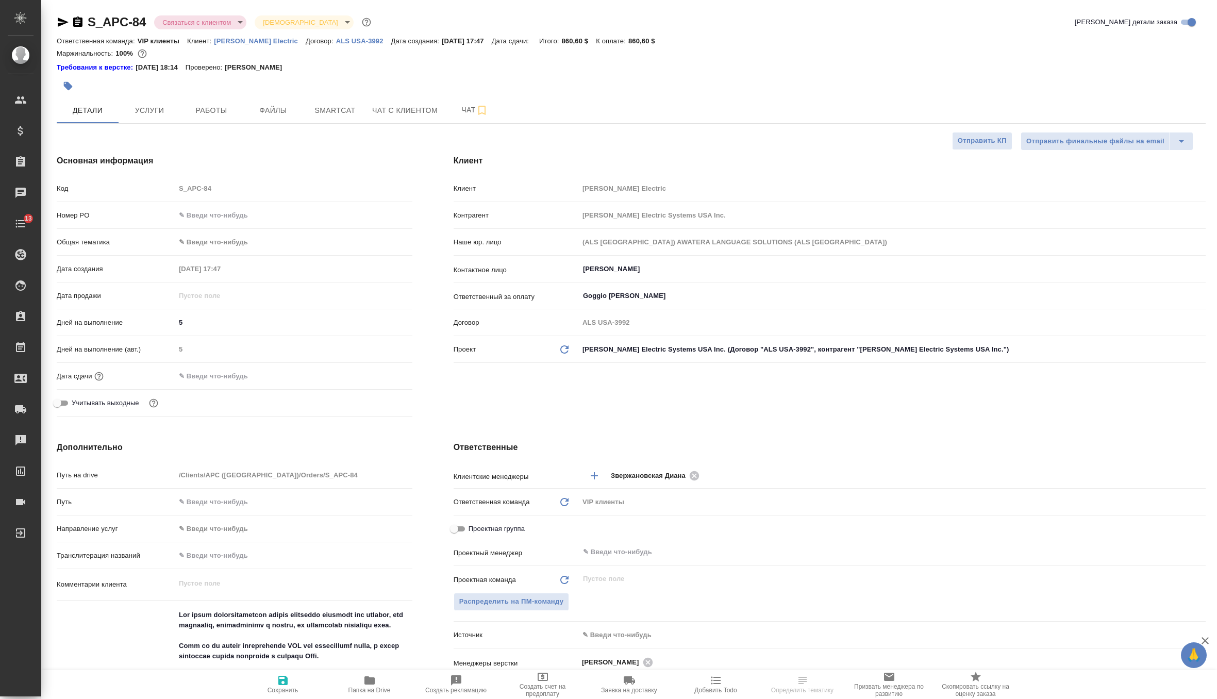
type textarea "x"
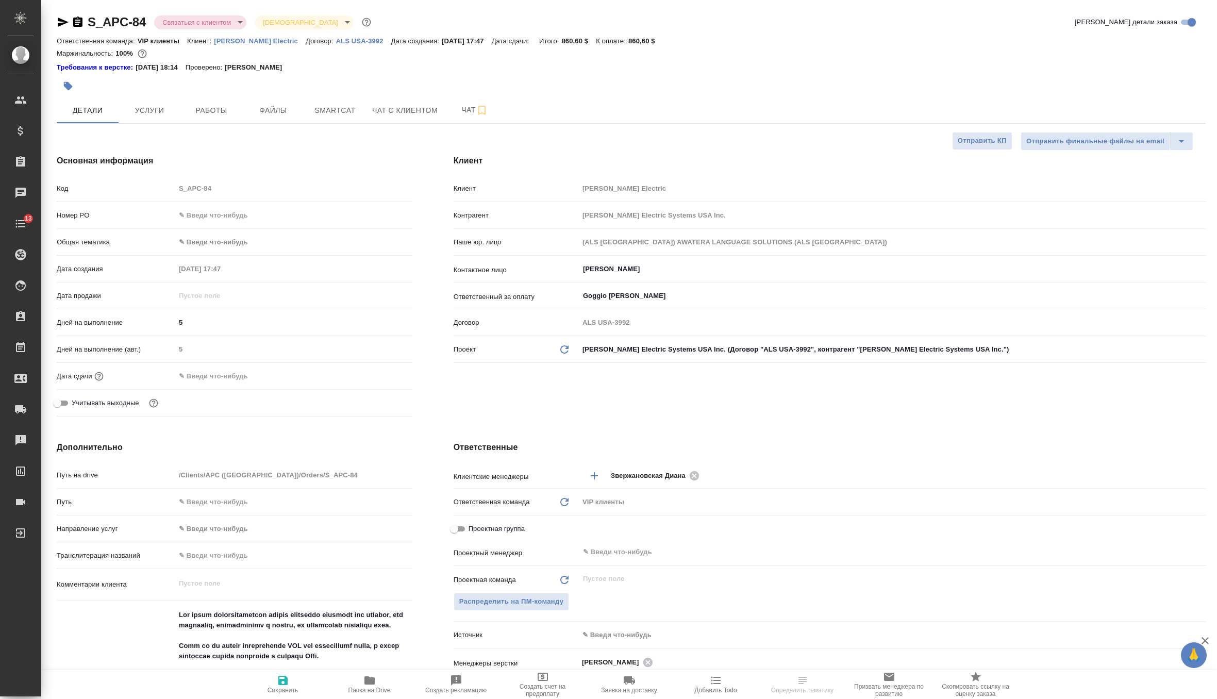
type textarea "x"
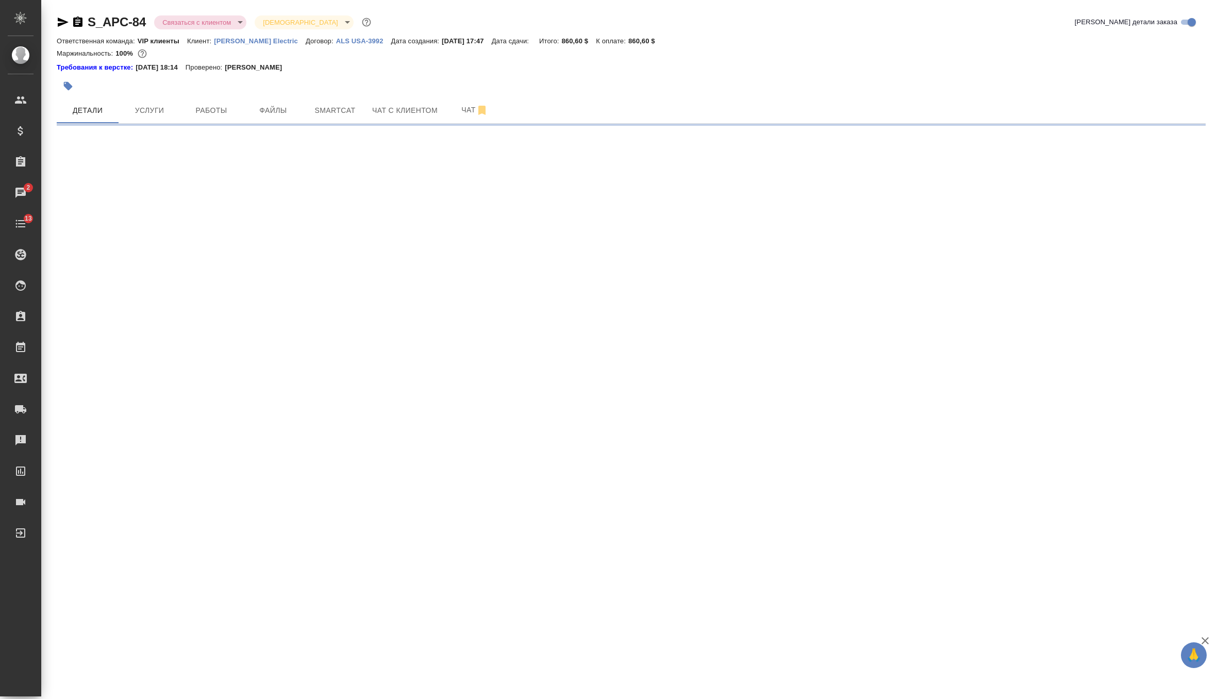
select select "RU"
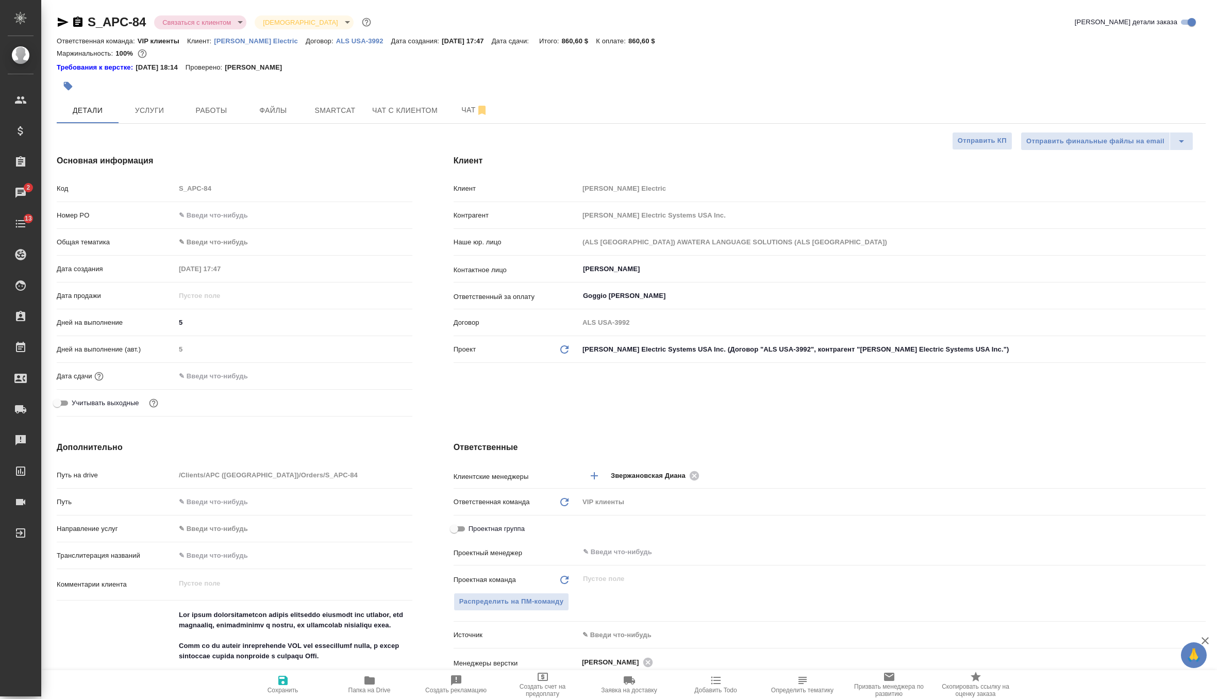
type textarea "x"
click at [343, 109] on span "Smartcat" at bounding box center [334, 110] width 49 height 13
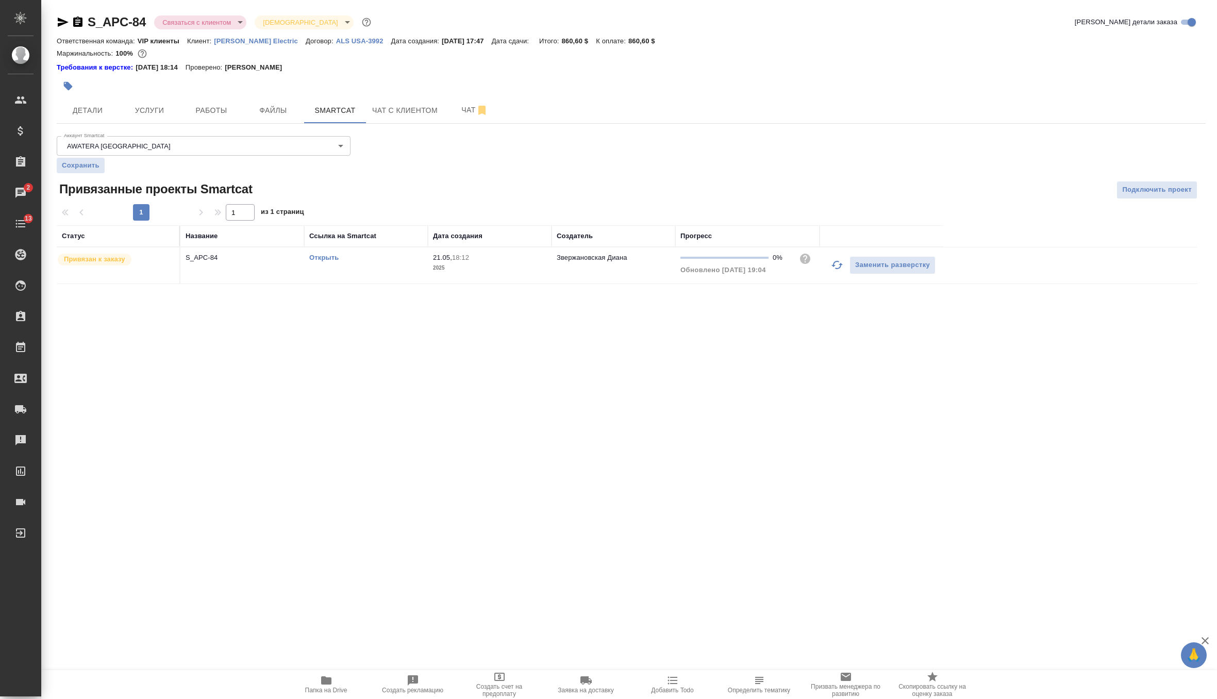
click at [332, 259] on link "Открыть" at bounding box center [323, 258] width 29 height 8
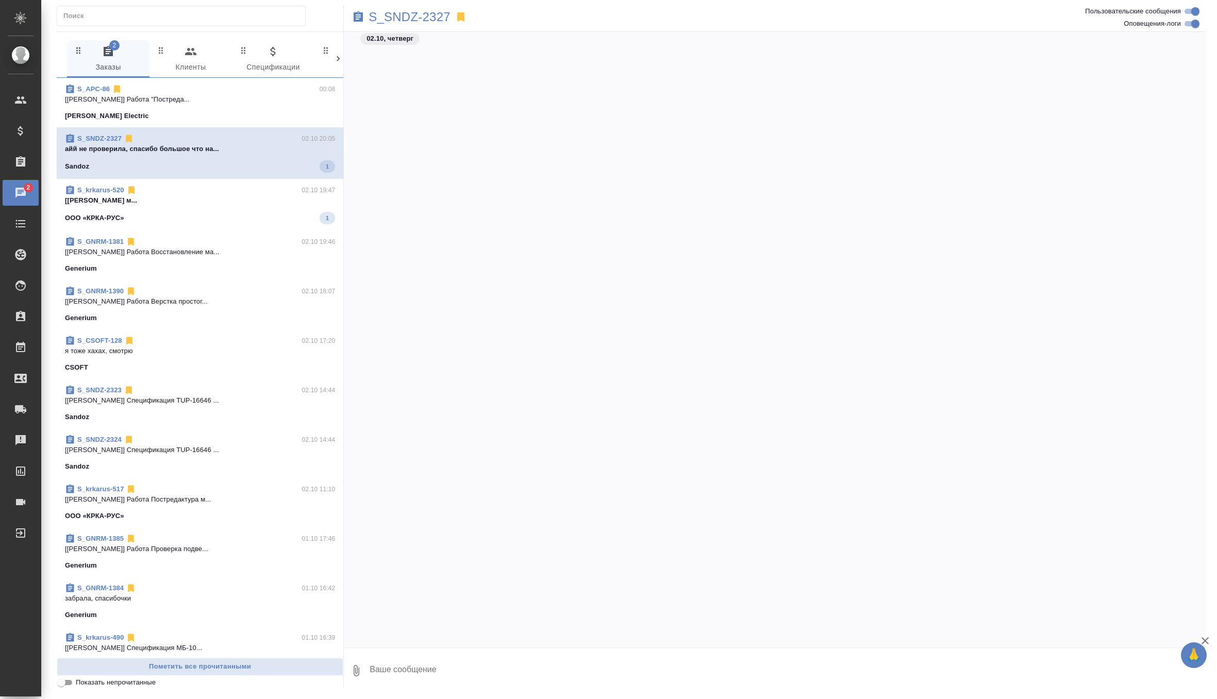
scroll to position [35186, 0]
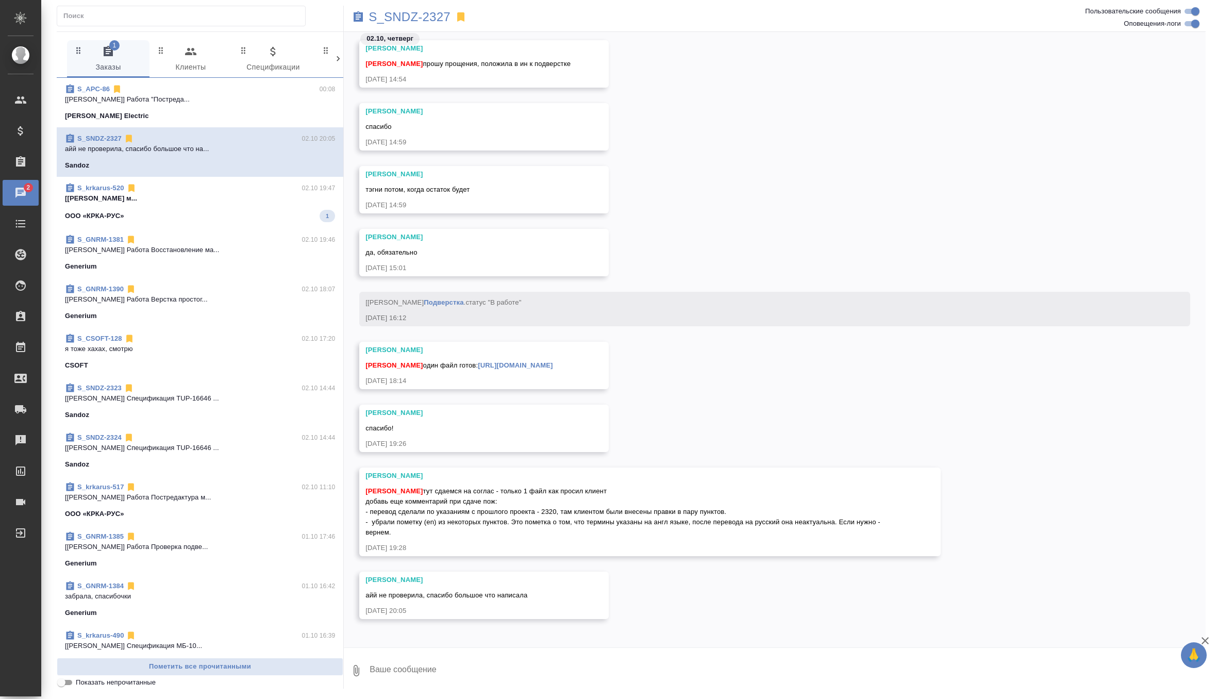
click at [492, 537] on div "[PERSON_NAME] тут сдаемся на соглас - только 1 файл как просил клиент добавь ещ…" at bounding box center [634, 510] width 539 height 54
click at [287, 198] on p "[[PERSON_NAME] м..." at bounding box center [200, 198] width 270 height 10
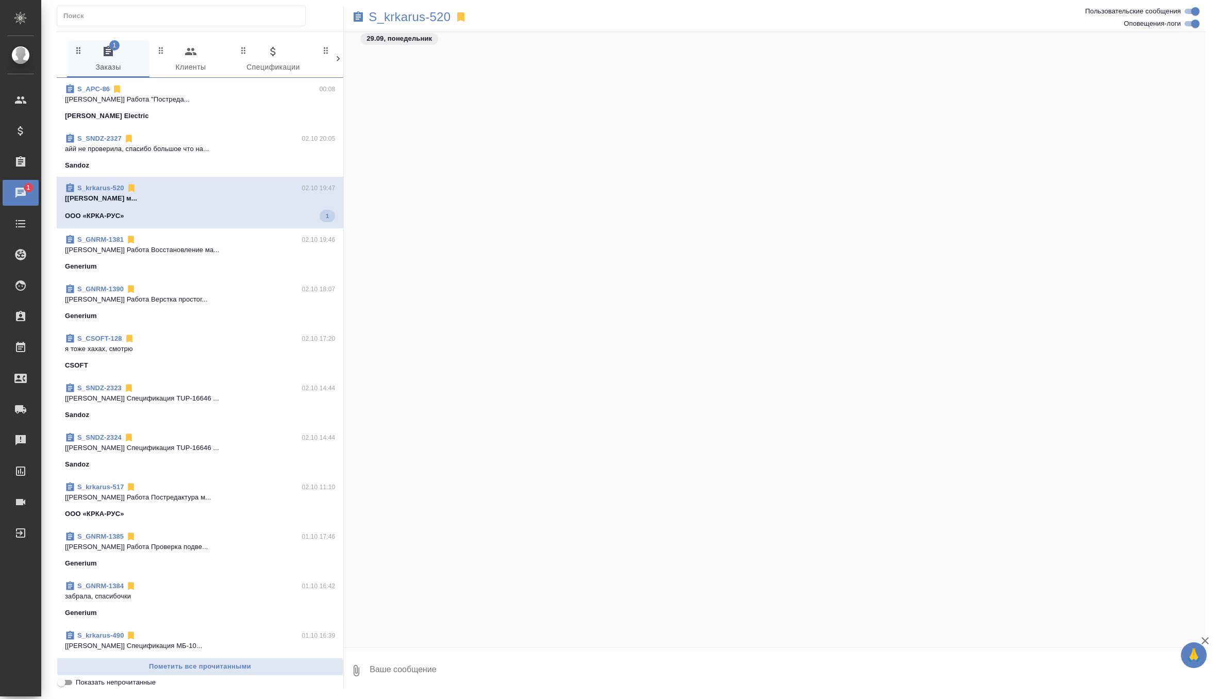
scroll to position [27192, 0]
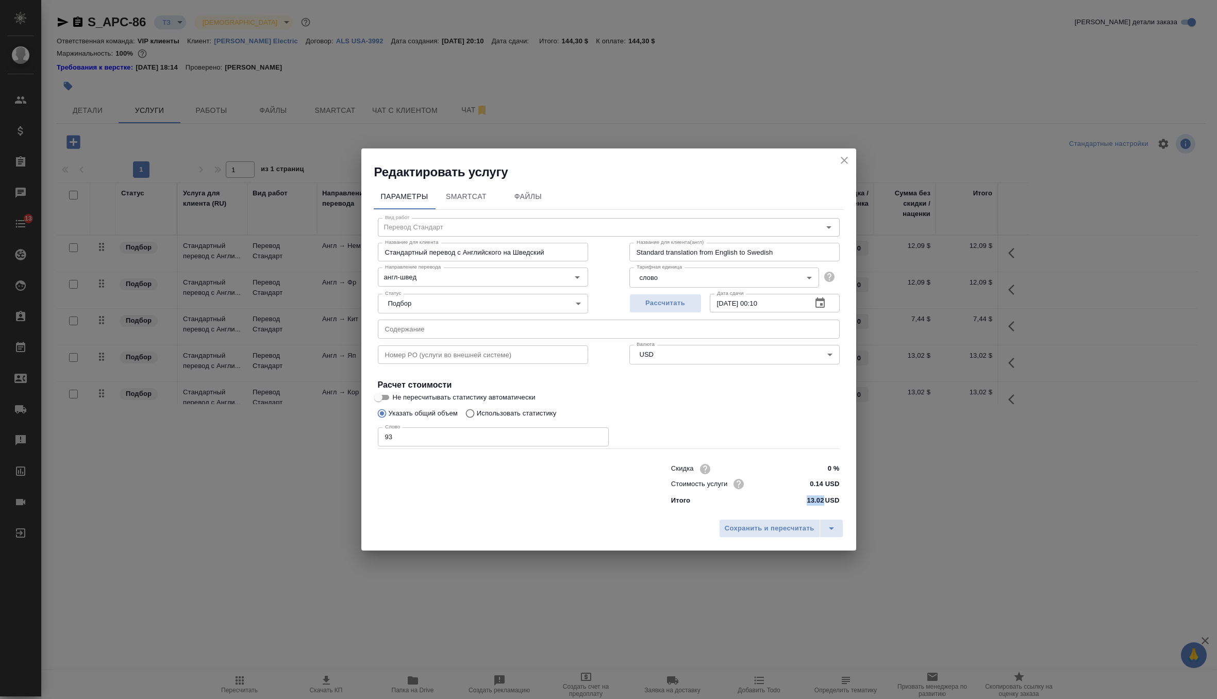
scroll to position [346, 0]
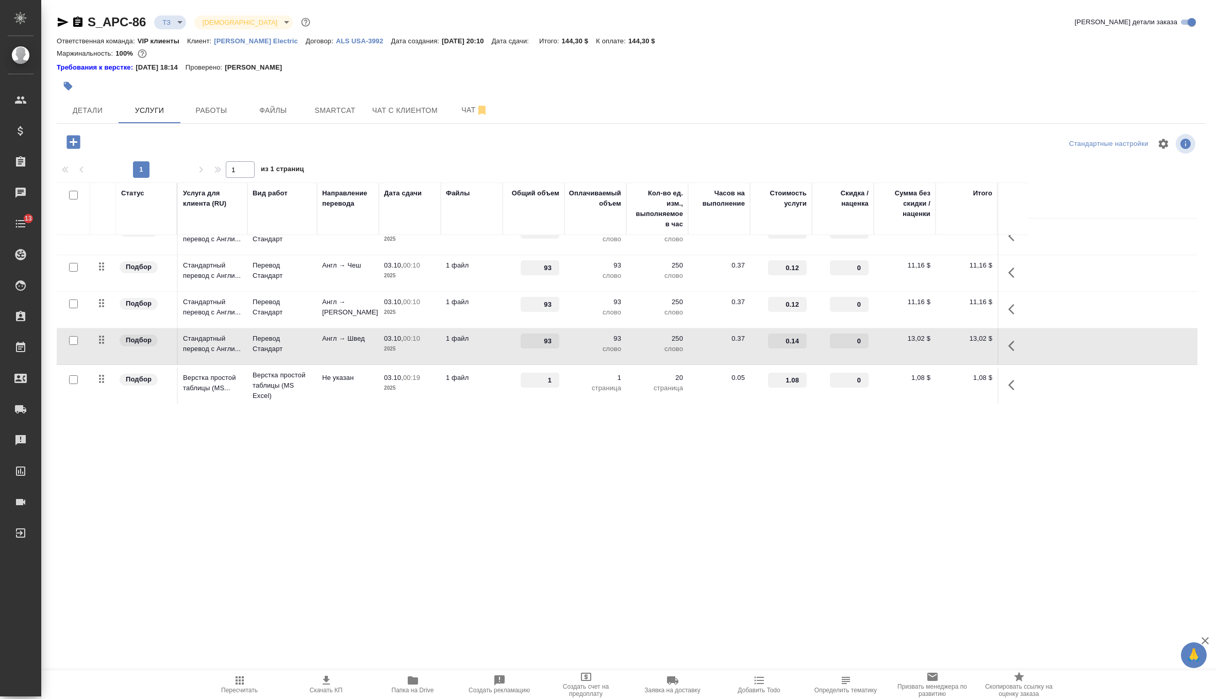
click at [970, 381] on td "1,08 $" at bounding box center [966, 385] width 62 height 36
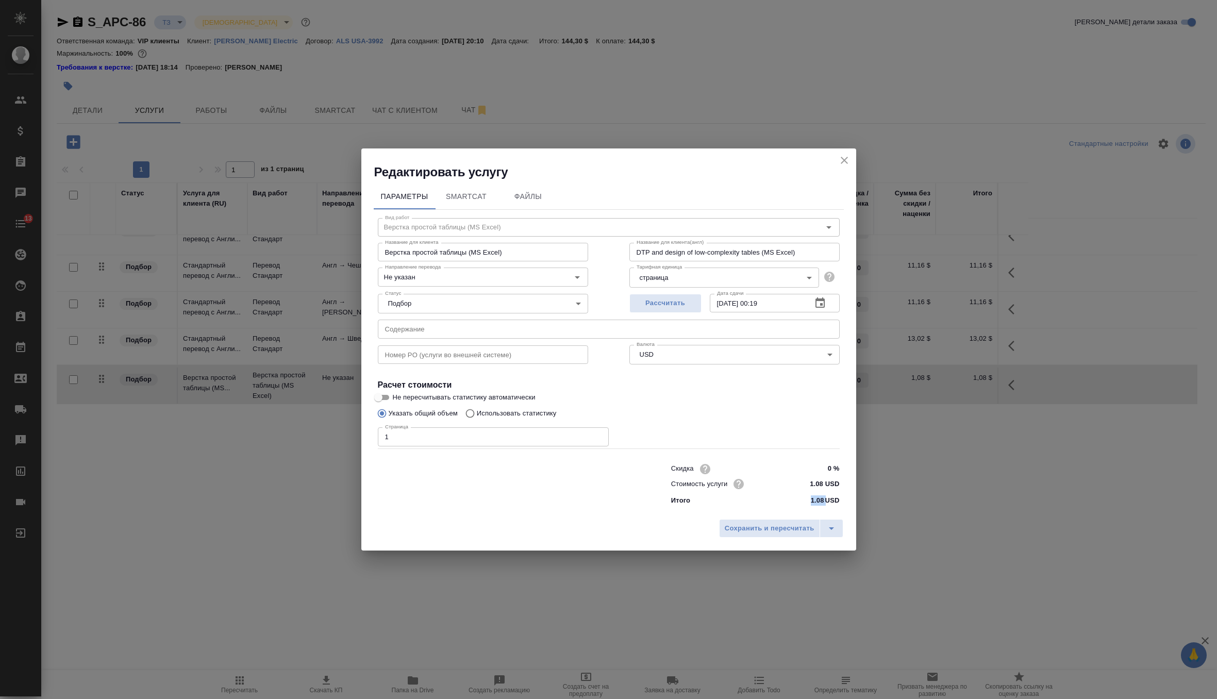
drag, startPoint x: 825, startPoint y: 501, endPoint x: 795, endPoint y: 501, distance: 29.9
click at [795, 501] on div "Итого 1.08 USD" at bounding box center [755, 500] width 169 height 10
copy p "1.08"
click at [843, 158] on icon "close" at bounding box center [844, 160] width 12 height 12
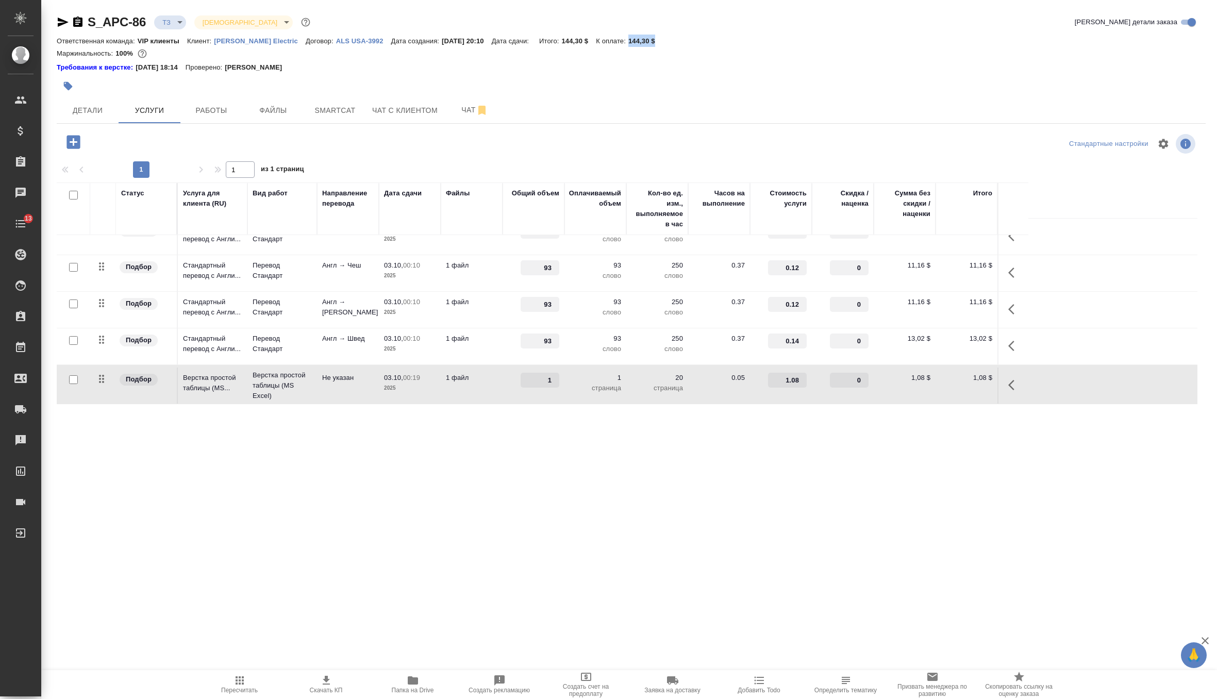
drag, startPoint x: 625, startPoint y: 39, endPoint x: 675, endPoint y: 41, distance: 50.0
click at [675, 41] on div "Ответственная команда: VIP клиенты Клиент: [PERSON_NAME] Electric Договор: ALS …" at bounding box center [631, 41] width 1149 height 12
copy p "144,30 $"
click at [78, 27] on icon "button" at bounding box center [78, 22] width 12 height 12
copy p "144,30 $"
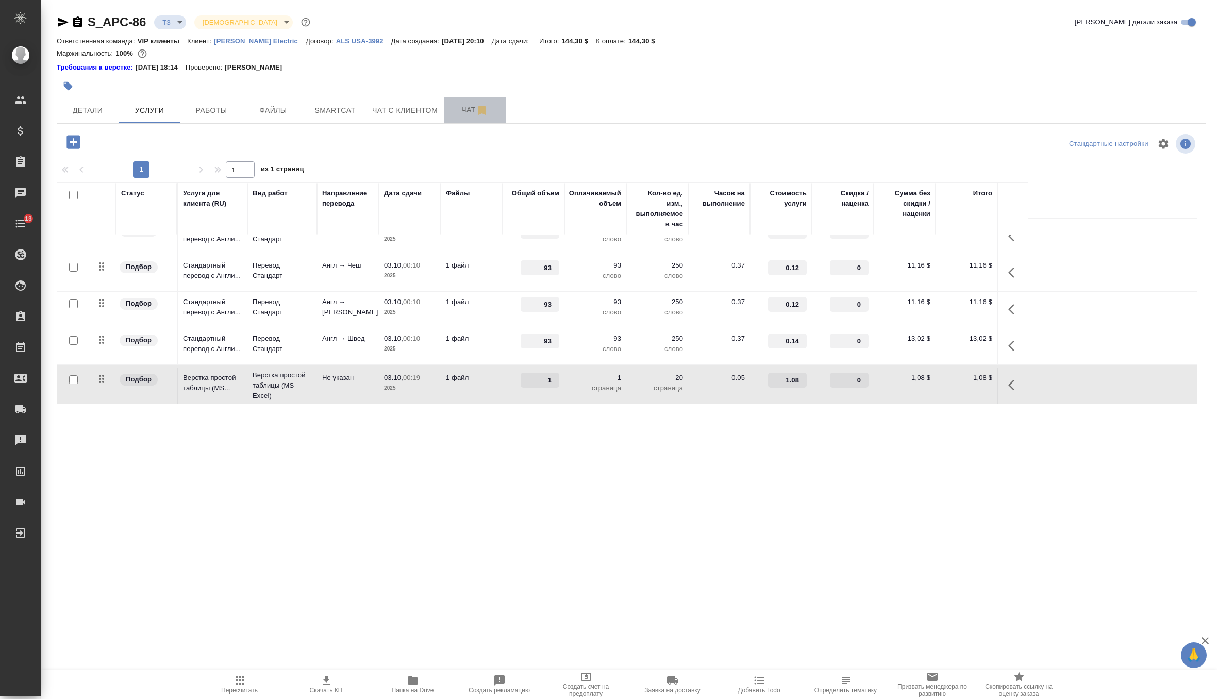
click at [472, 111] on span "Чат" at bounding box center [474, 110] width 49 height 13
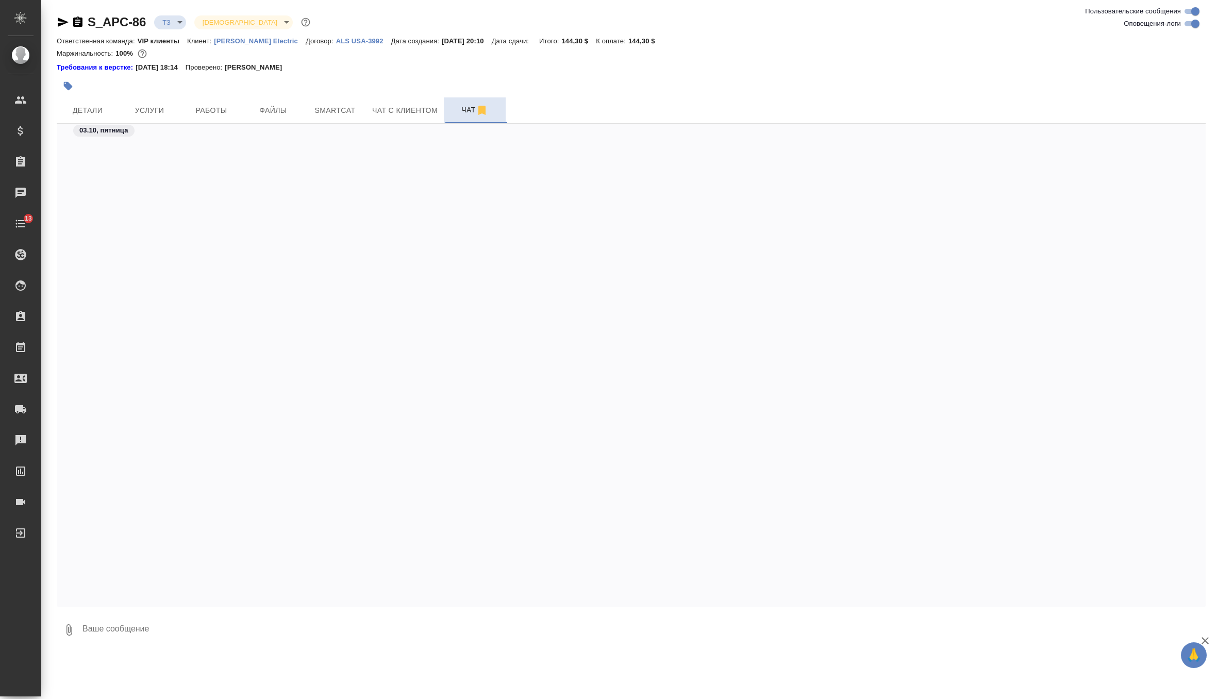
scroll to position [587, 0]
